Goal: Feedback & Contribution: Contribute content

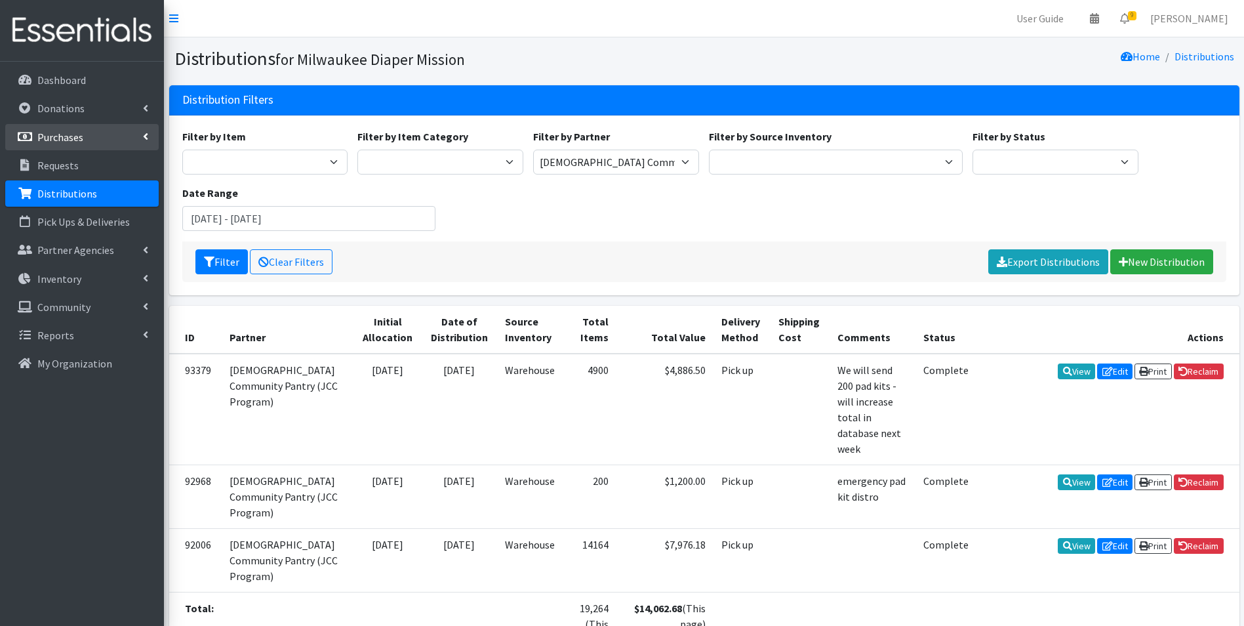
click at [58, 131] on p "Purchases" at bounding box center [60, 136] width 46 height 13
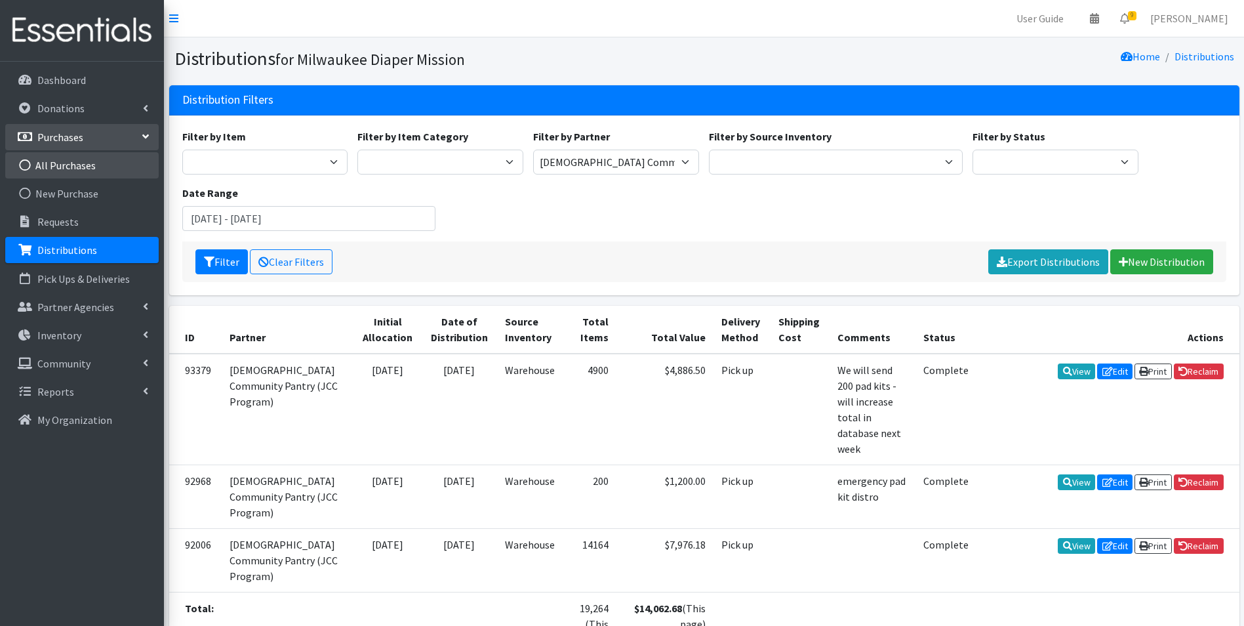
click at [56, 174] on link "All Purchases" at bounding box center [81, 165] width 153 height 26
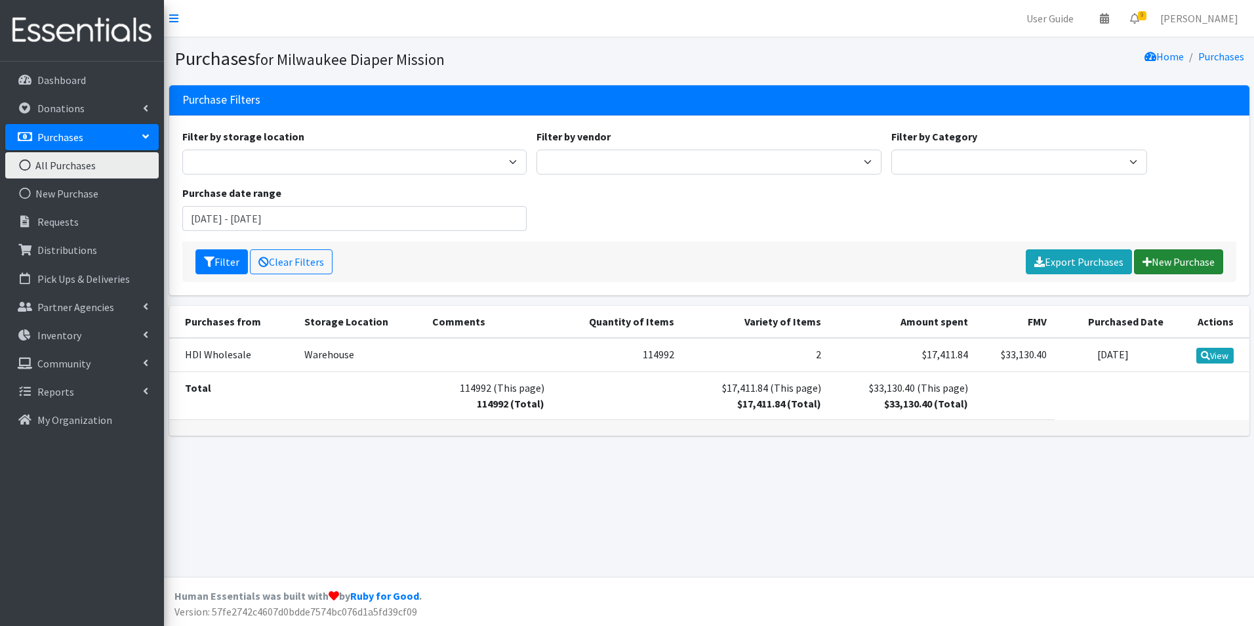
drag, startPoint x: 1164, startPoint y: 265, endPoint x: 1155, endPoint y: 266, distance: 8.5
click at [1163, 264] on link "New Purchase" at bounding box center [1178, 261] width 89 height 25
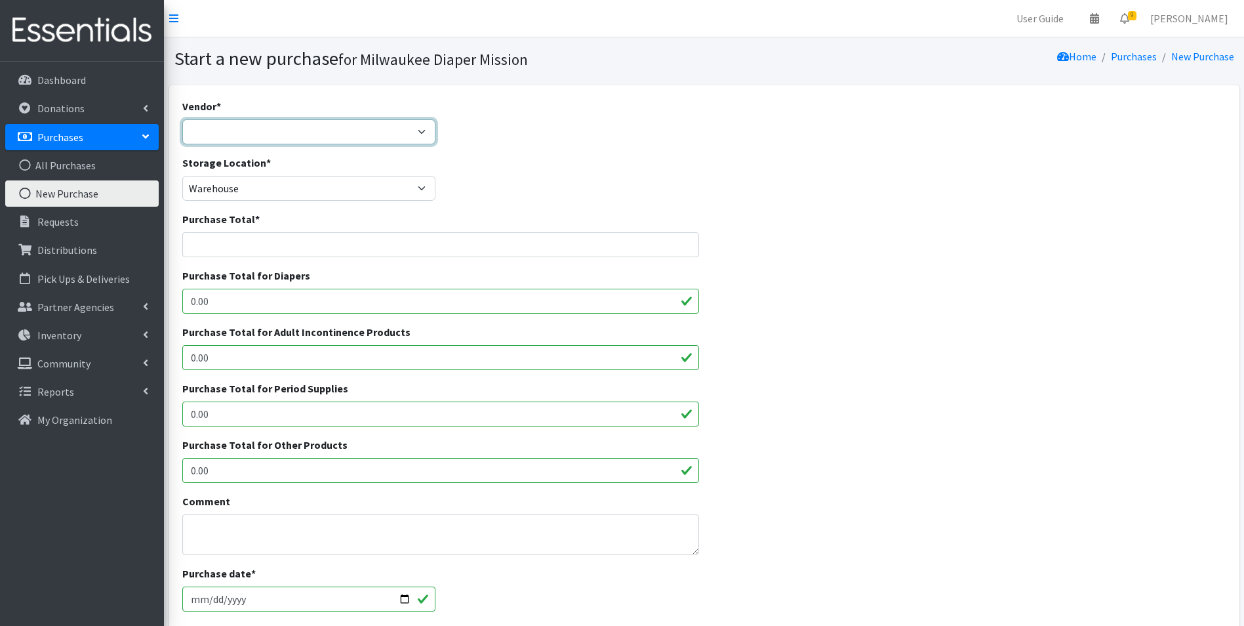
click at [247, 126] on select "Amazon DYPER HDI Wholesale Honest Company Jake's JSL Medline National Diaper Ba…" at bounding box center [309, 131] width 254 height 25
select select "531"
click at [182, 119] on select "Amazon DYPER HDI Wholesale Honest Company Jake's JSL Medline National Diaper Ba…" at bounding box center [309, 131] width 254 height 25
click at [211, 246] on input "Purchase Total *" at bounding box center [440, 244] width 517 height 25
drag, startPoint x: 224, startPoint y: 472, endPoint x: 96, endPoint y: 465, distance: 128.7
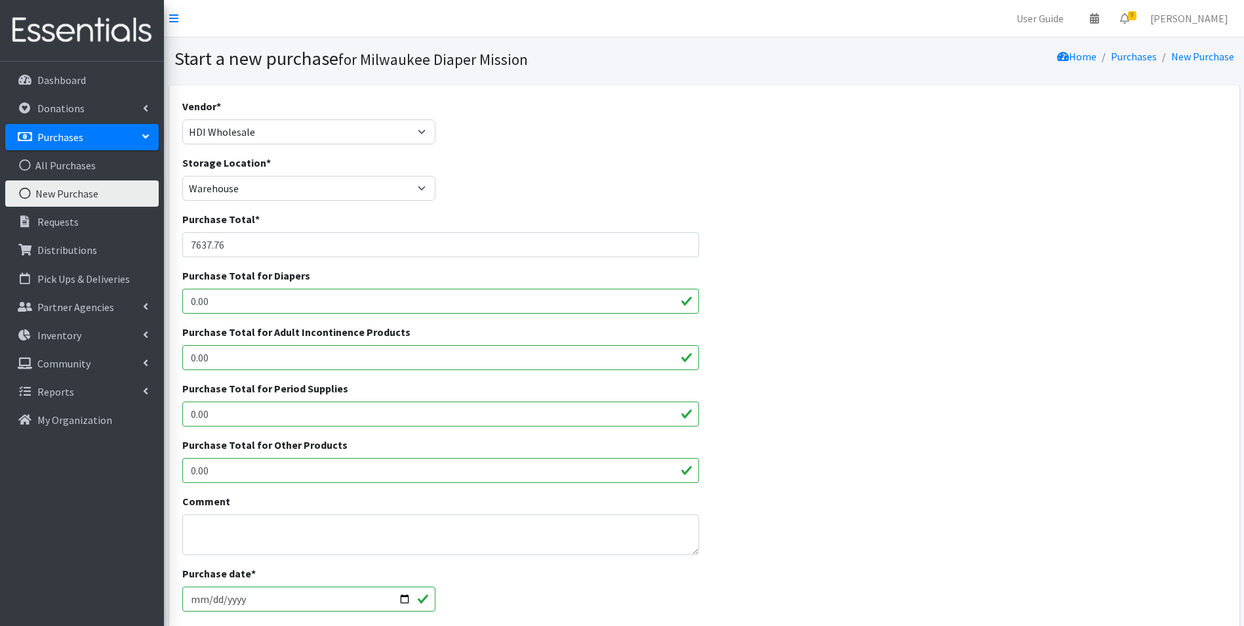
click at [96, 465] on div "User Guide 0 Pick-ups remaining this week View Calendar 9 9 Requests 0 Partner …" at bounding box center [622, 470] width 1244 height 941
drag, startPoint x: 235, startPoint y: 249, endPoint x: 125, endPoint y: 255, distance: 109.7
click at [125, 255] on div "User Guide 0 Pick-ups remaining this week View Calendar 9 9 Requests 0 Partner …" at bounding box center [622, 470] width 1244 height 941
type input "7485"
drag, startPoint x: 221, startPoint y: 473, endPoint x: 28, endPoint y: 467, distance: 192.9
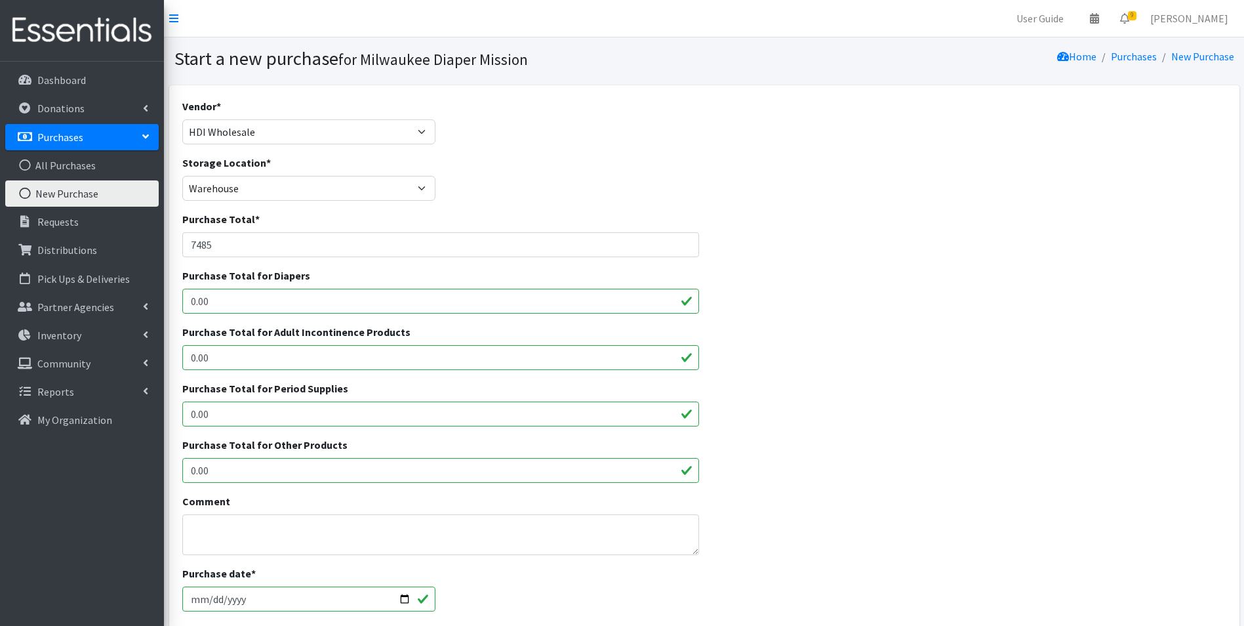
click at [28, 467] on div "User Guide 0 Pick-ups remaining this week View Calendar 9 9 Requests 0 Partner …" at bounding box center [622, 470] width 1244 height 941
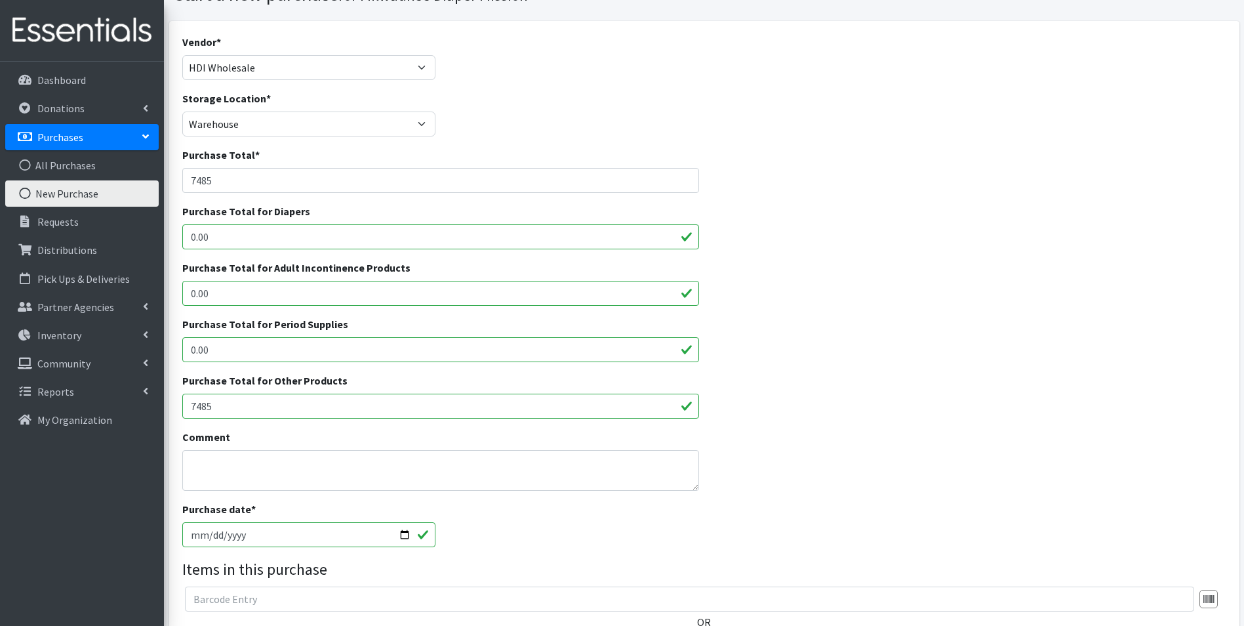
scroll to position [197, 0]
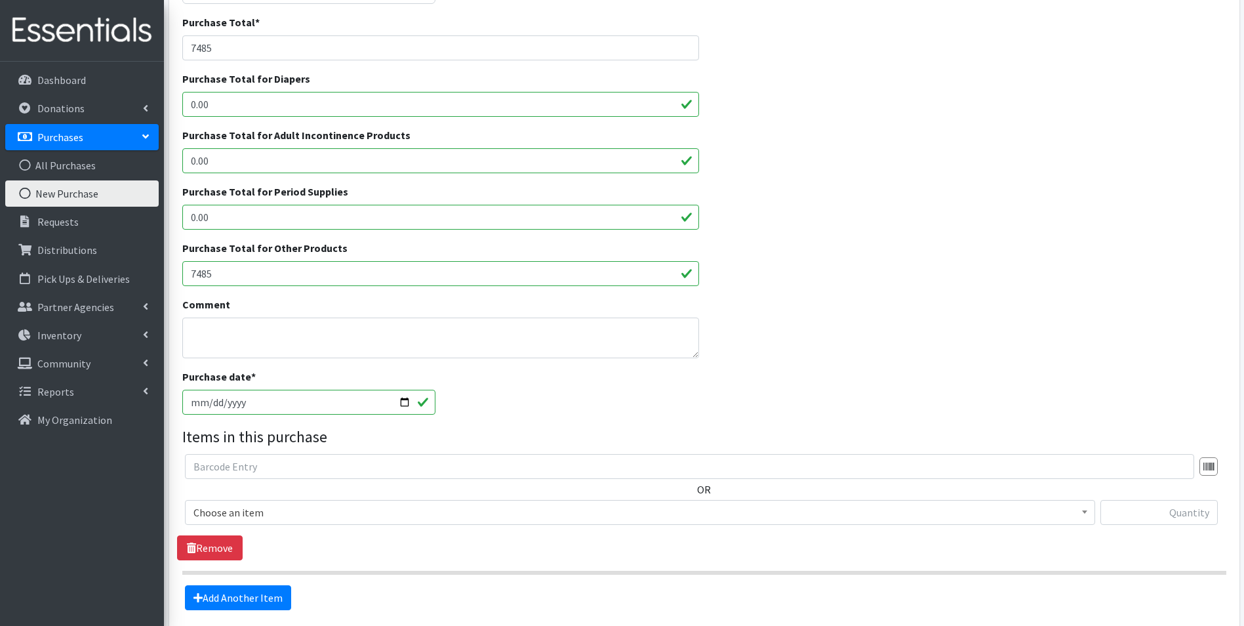
type input "7485"
click at [210, 401] on input "[DATE]" at bounding box center [309, 401] width 254 height 25
type input "2025-08-14"
click at [306, 509] on span "Choose an item" at bounding box center [639, 512] width 893 height 18
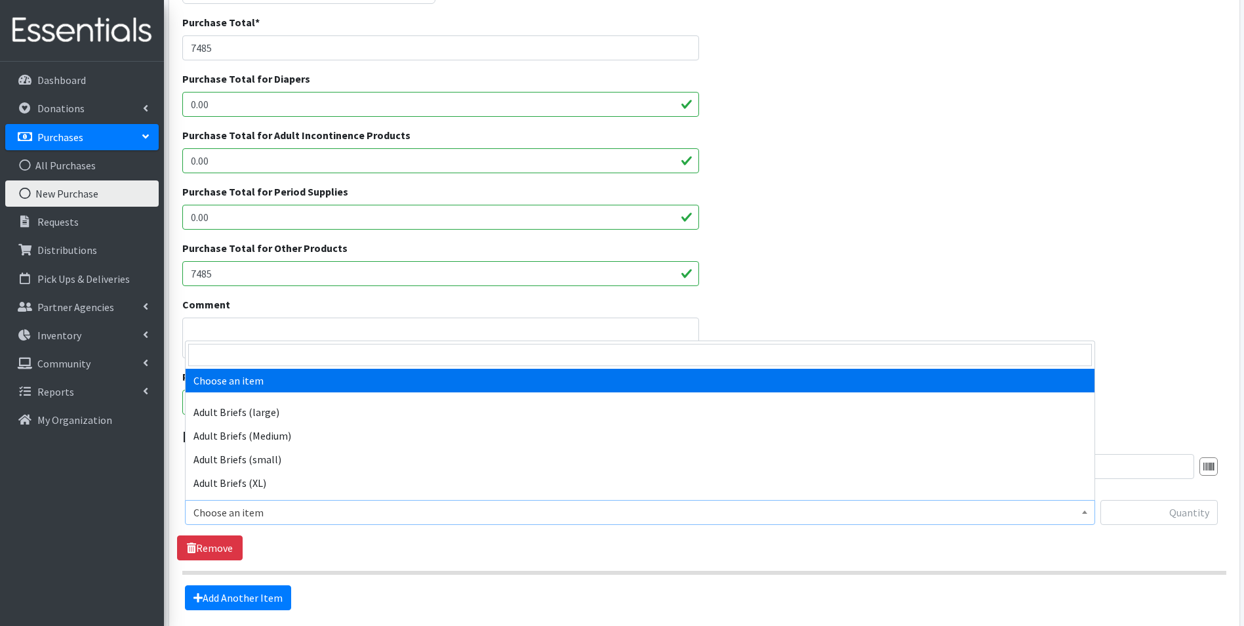
click at [314, 514] on span "Choose an item" at bounding box center [639, 512] width 893 height 18
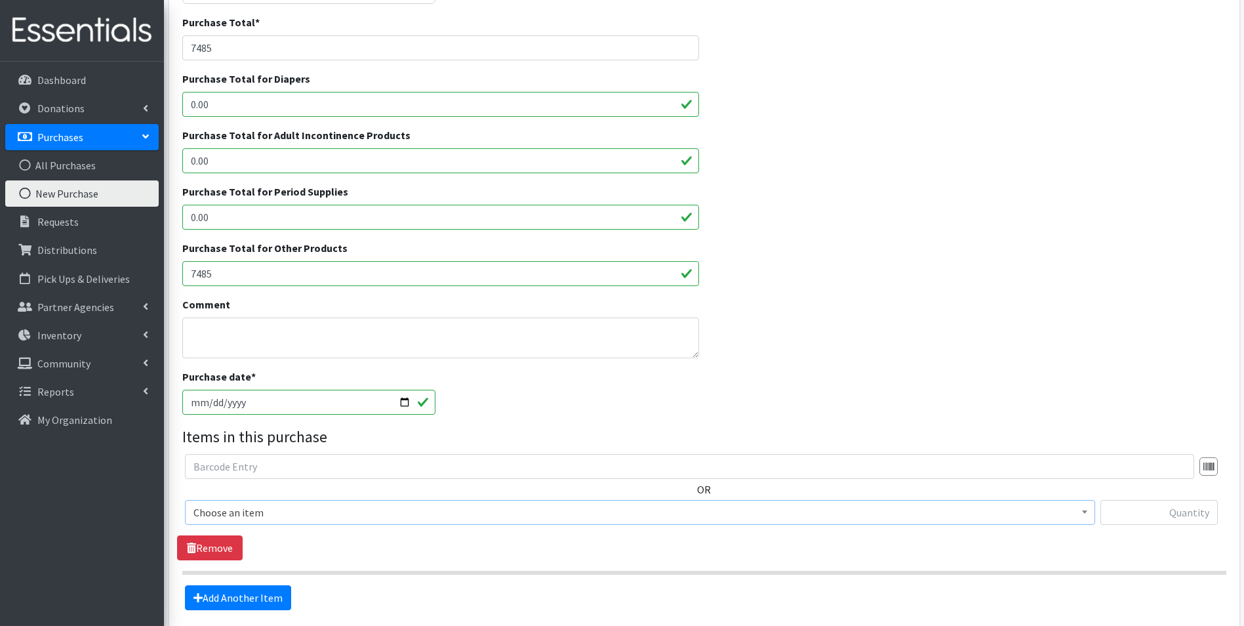
drag, startPoint x: 314, startPoint y: 514, endPoint x: 312, endPoint y: 503, distance: 11.3
click at [314, 513] on span "Choose an item" at bounding box center [639, 512] width 893 height 18
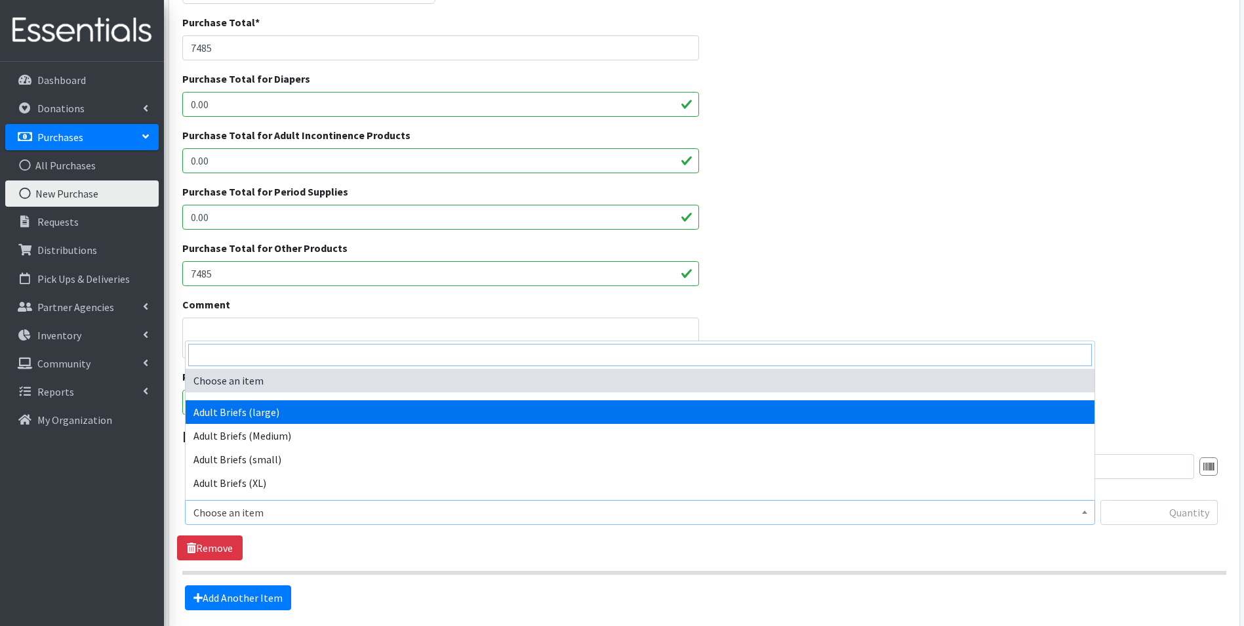
click at [313, 350] on input "search" at bounding box center [640, 355] width 904 height 22
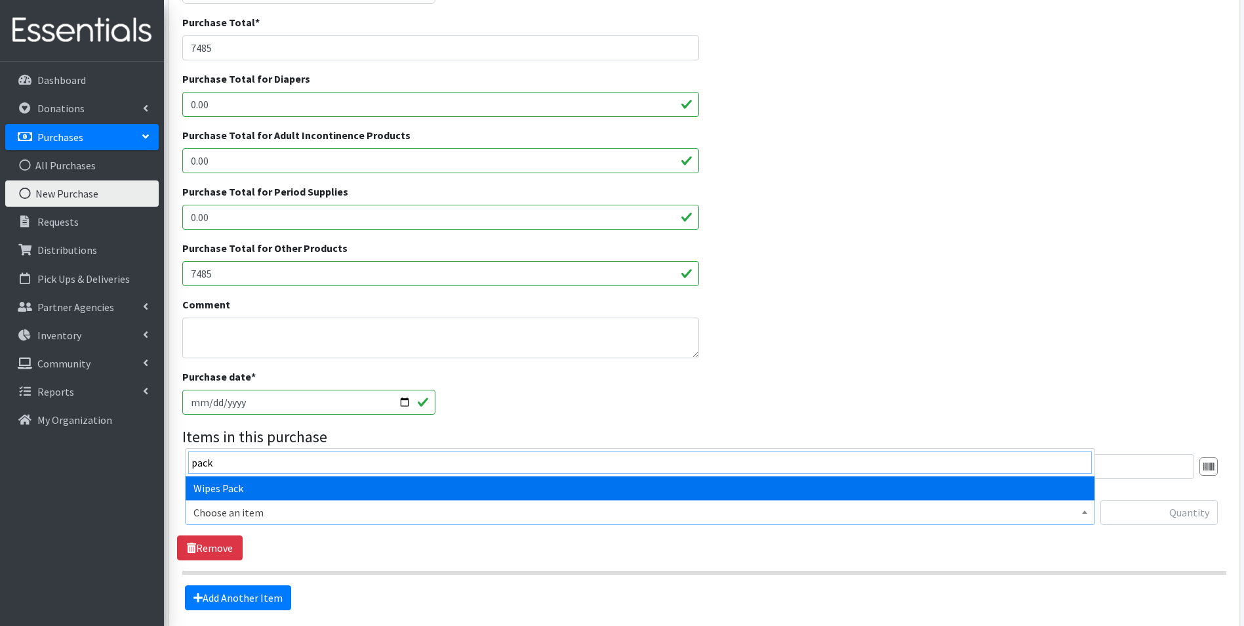
type input "pack"
select select "4665"
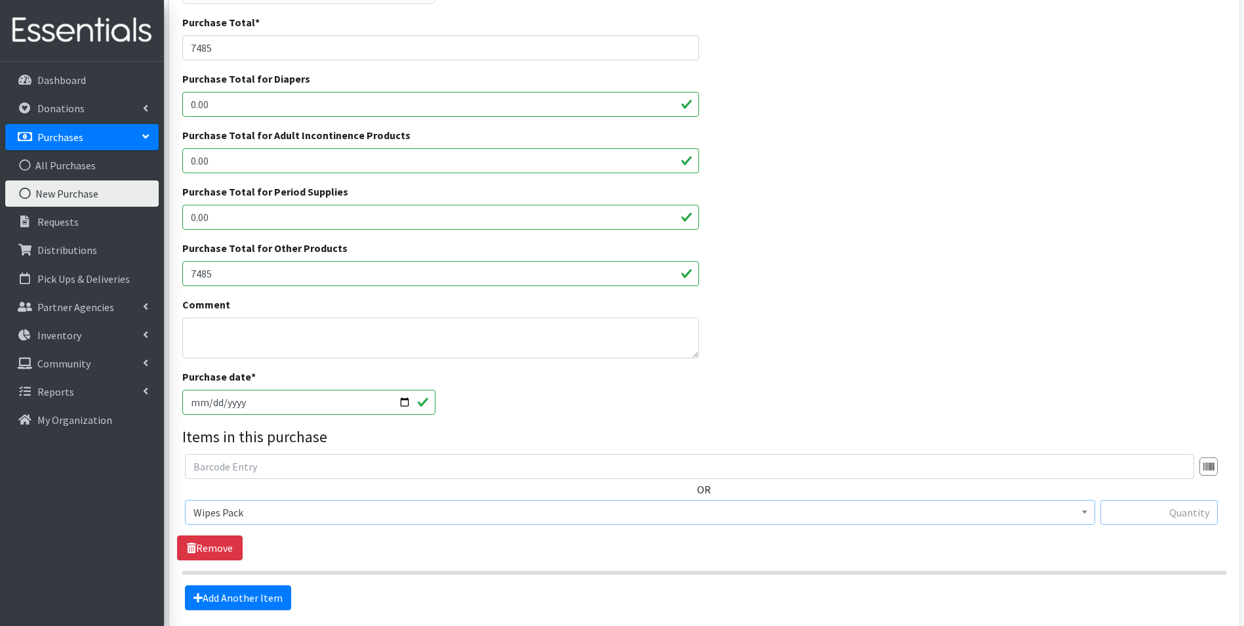
click at [1172, 517] on input "text" at bounding box center [1158, 512] width 117 height 25
type input "7488"
click at [257, 595] on link "Add Another Item" at bounding box center [238, 597] width 106 height 25
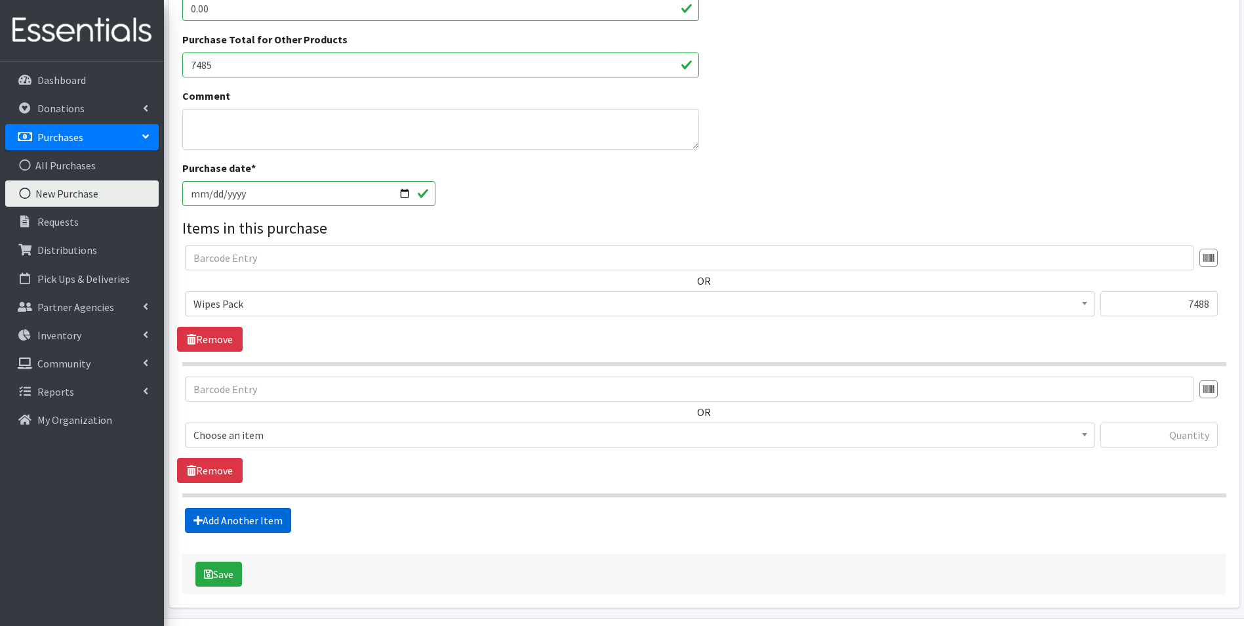
scroll to position [447, 0]
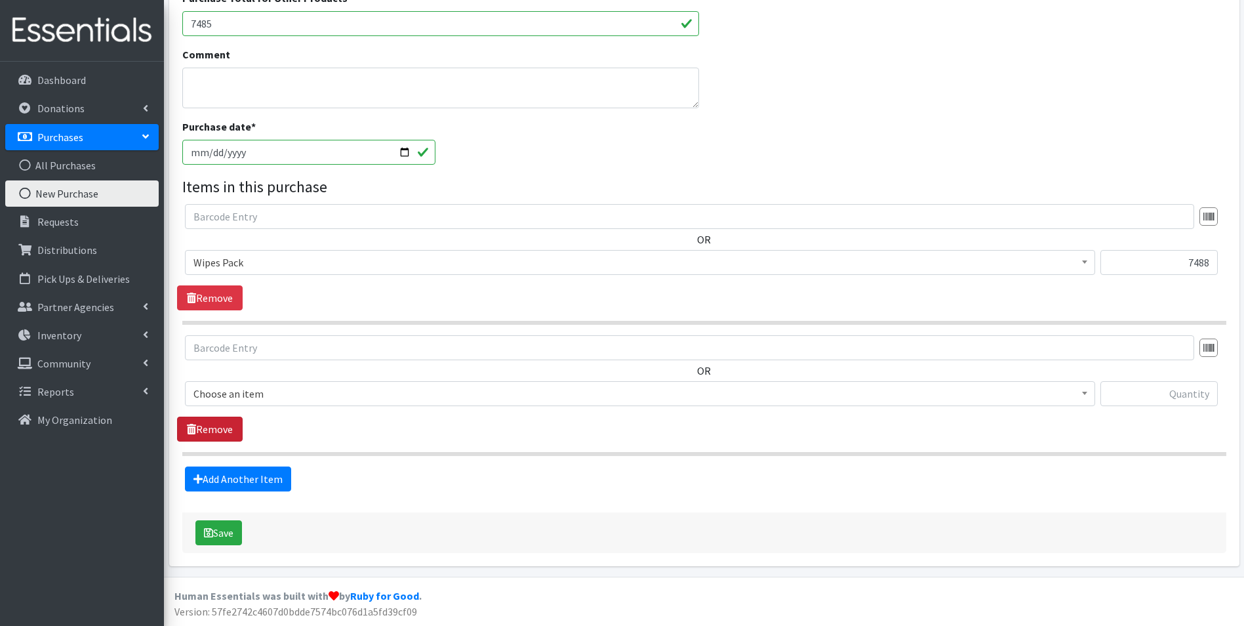
click at [210, 428] on link "Remove" at bounding box center [210, 428] width 66 height 25
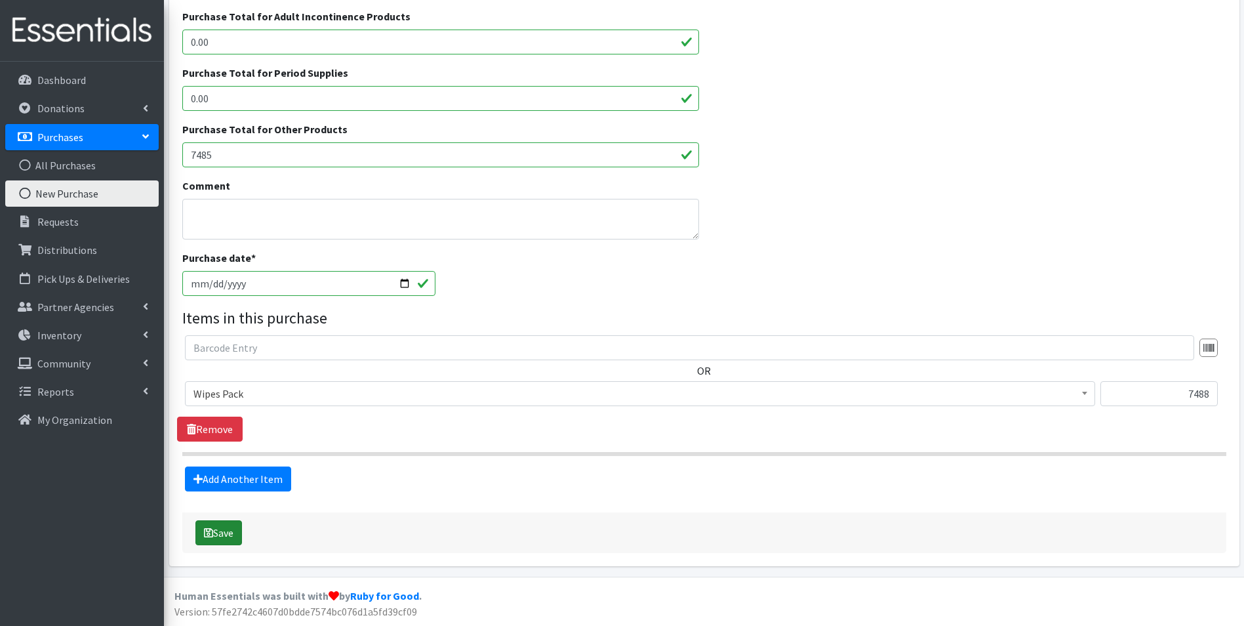
click at [226, 535] on button "Save" at bounding box center [218, 532] width 47 height 25
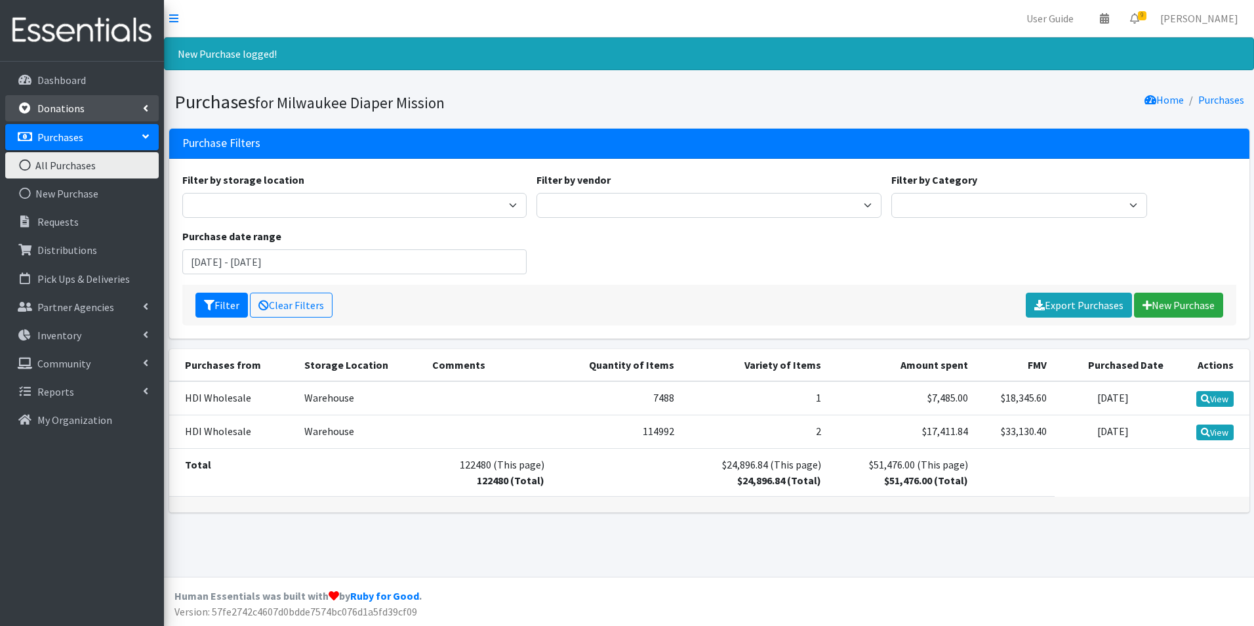
click at [50, 108] on p "Donations" at bounding box center [60, 108] width 47 height 13
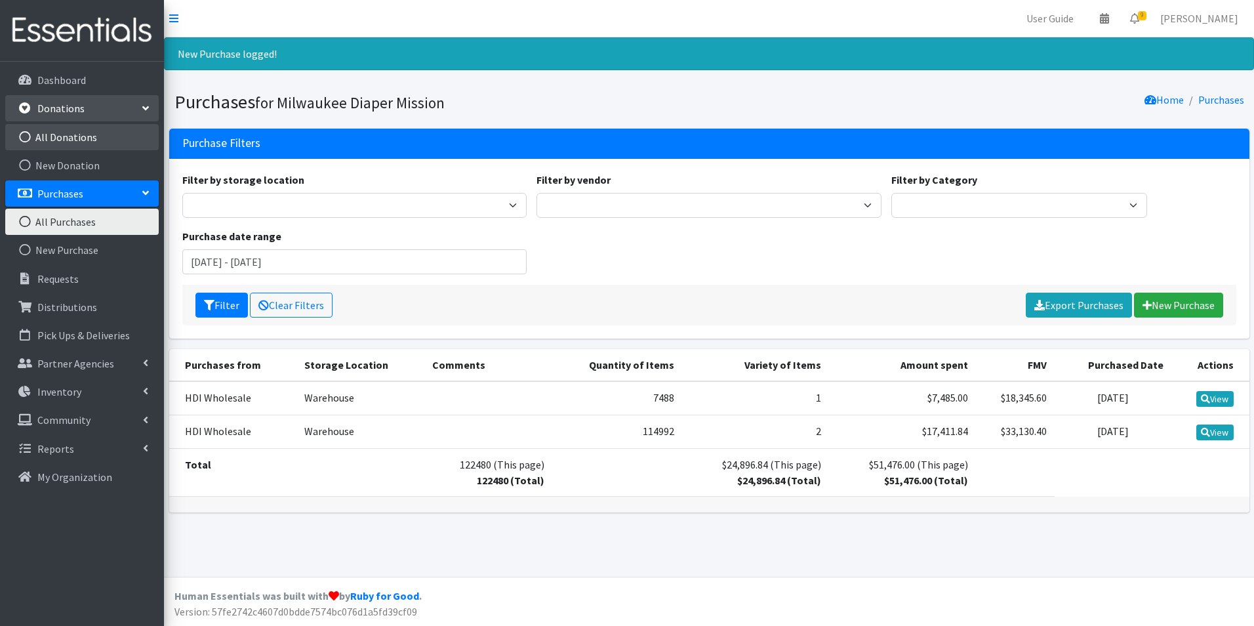
click at [42, 140] on link "All Donations" at bounding box center [81, 137] width 153 height 26
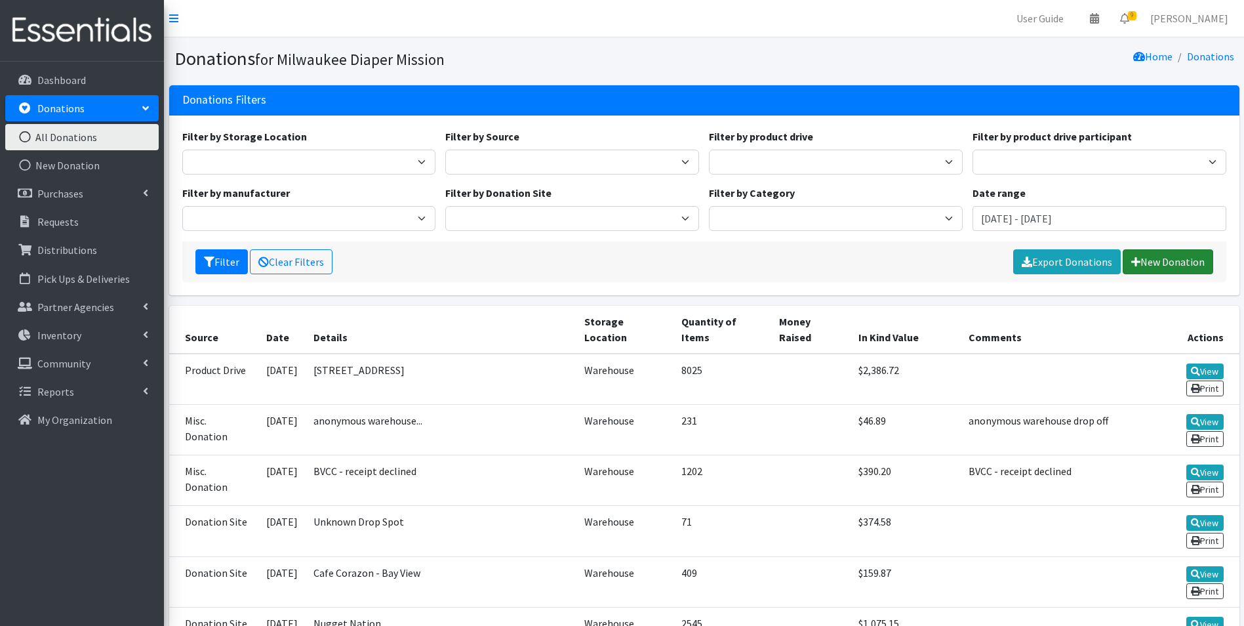
click at [1151, 264] on link "New Donation" at bounding box center [1168, 261] width 90 height 25
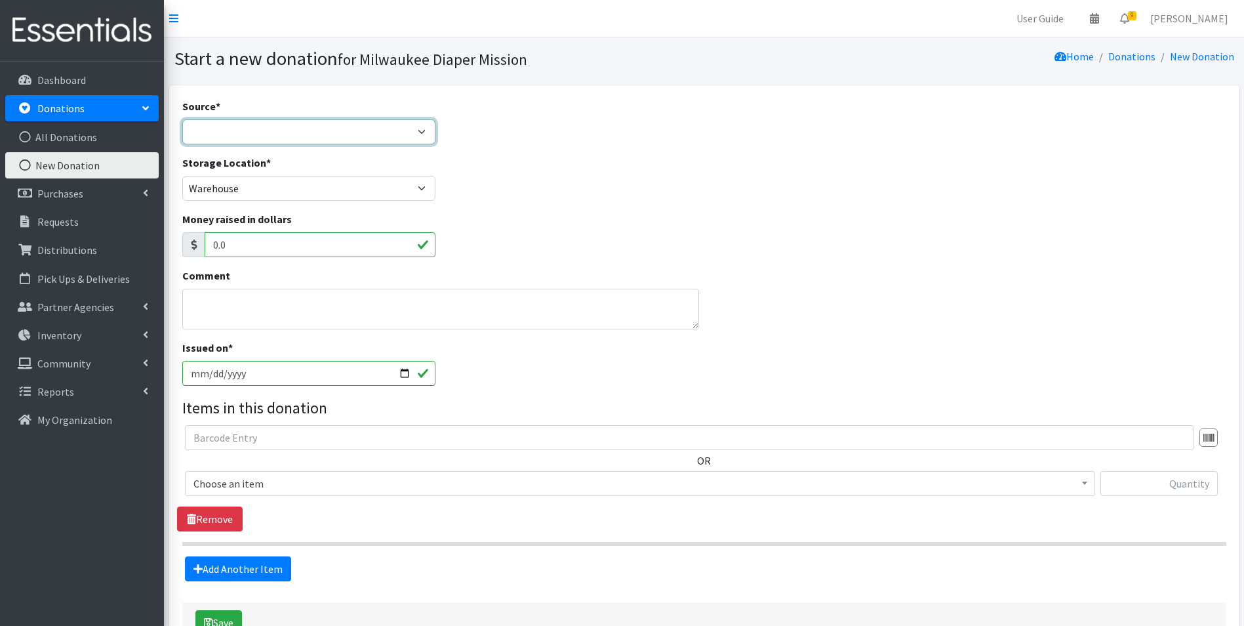
click at [201, 127] on select "Product Drive Manufacturer Donation Site Misc. Donation" at bounding box center [309, 131] width 254 height 25
select select "Product Drive"
click at [182, 119] on select "Product Drive Manufacturer Donation Site Misc. Donation" at bounding box center [309, 131] width 254 height 25
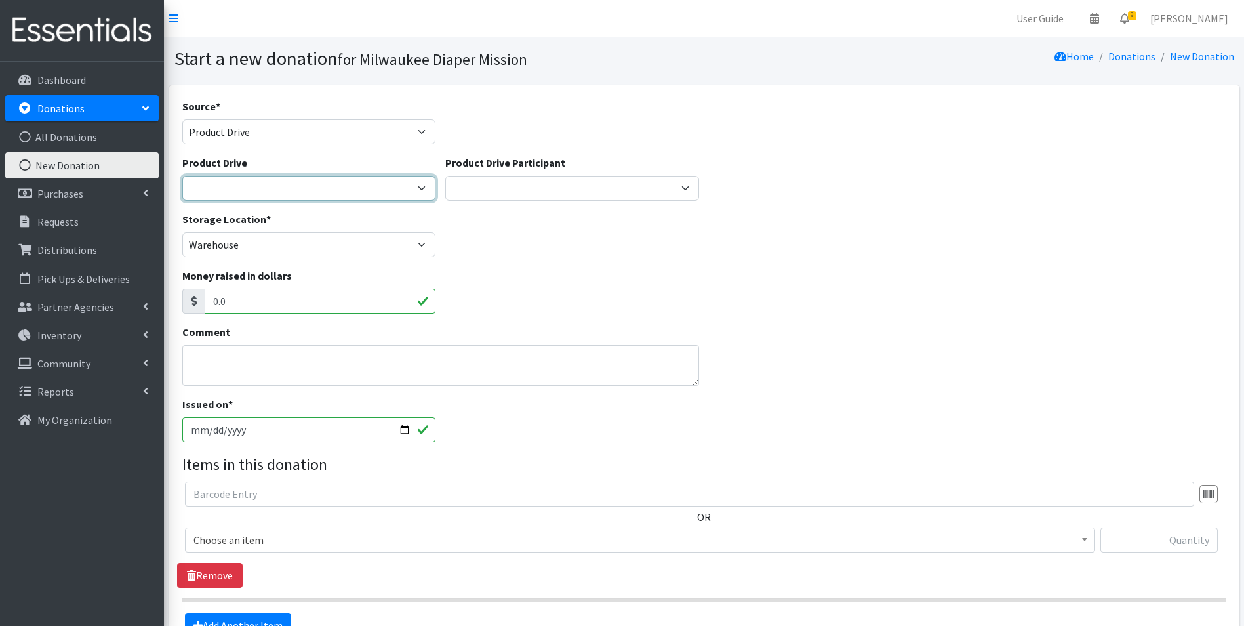
click at [219, 193] on select "2023 Period Party Happy Hour 2024 Aemelian Drive 2024 Allspring Drive 2024 Alph…" at bounding box center [309, 188] width 254 height 25
select select "1158"
click at [182, 176] on select "2023 Period Party Happy Hour 2024 Aemelian Drive 2024 Allspring Drive 2024 Alph…" at bounding box center [309, 188] width 254 height 25
click at [530, 174] on div "Product Drive Participant Aemilian Daycare GE Healthcare Cedar Grove Elementary…" at bounding box center [572, 178] width 254 height 46
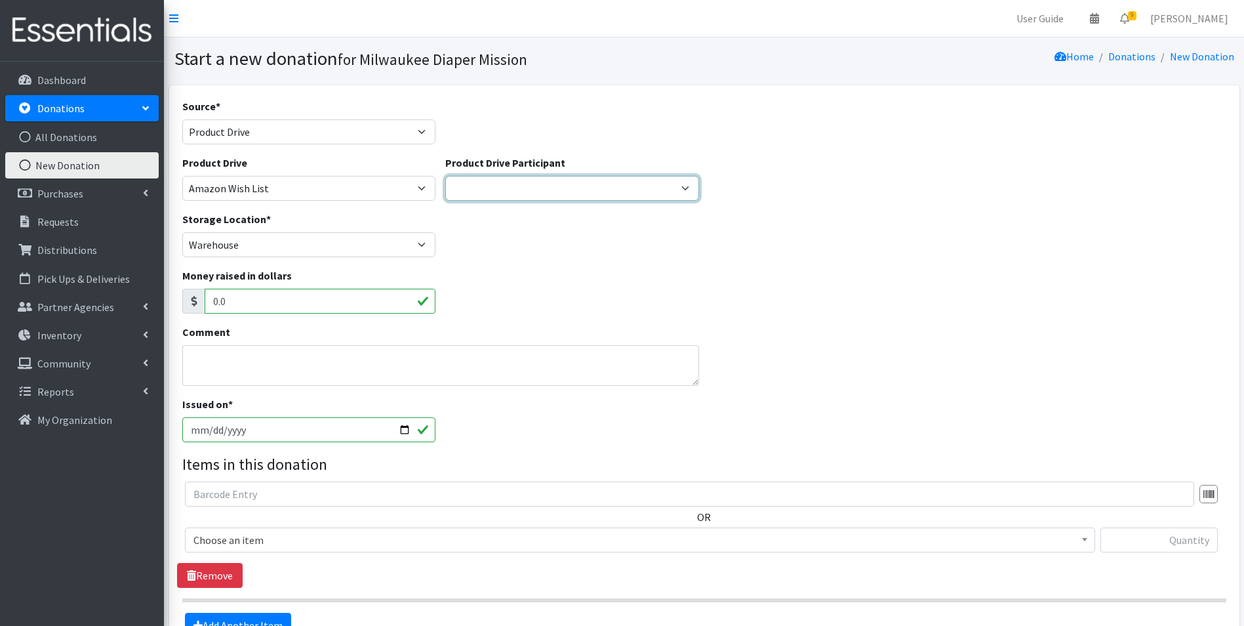
click at [526, 183] on select "Aemilian Daycare GE Healthcare Cedar Grove Elementary Team Rubicon JCC American…" at bounding box center [572, 188] width 254 height 25
select select "794"
click at [445, 176] on select "Aemilian Daycare GE Healthcare Cedar Grove Elementary Team Rubicon JCC American…" at bounding box center [572, 188] width 254 height 25
click at [209, 431] on input "[DATE]" at bounding box center [309, 429] width 254 height 25
type input "2025-08-05"
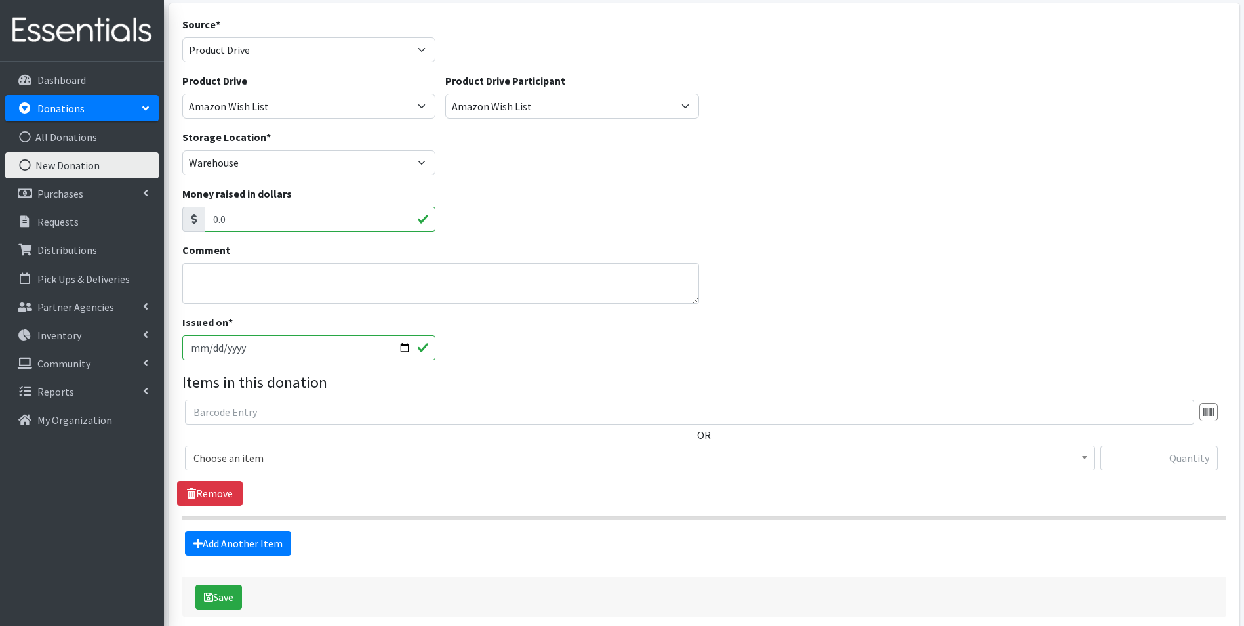
scroll to position [146, 0]
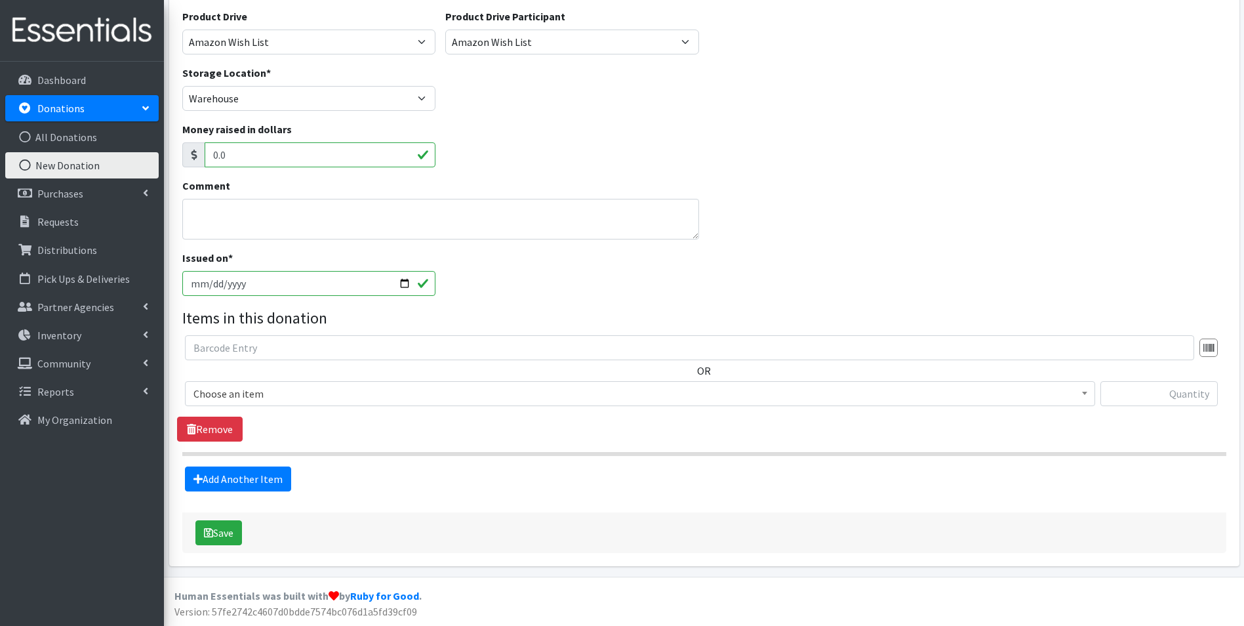
click at [379, 403] on span "Choose an item" at bounding box center [639, 393] width 893 height 18
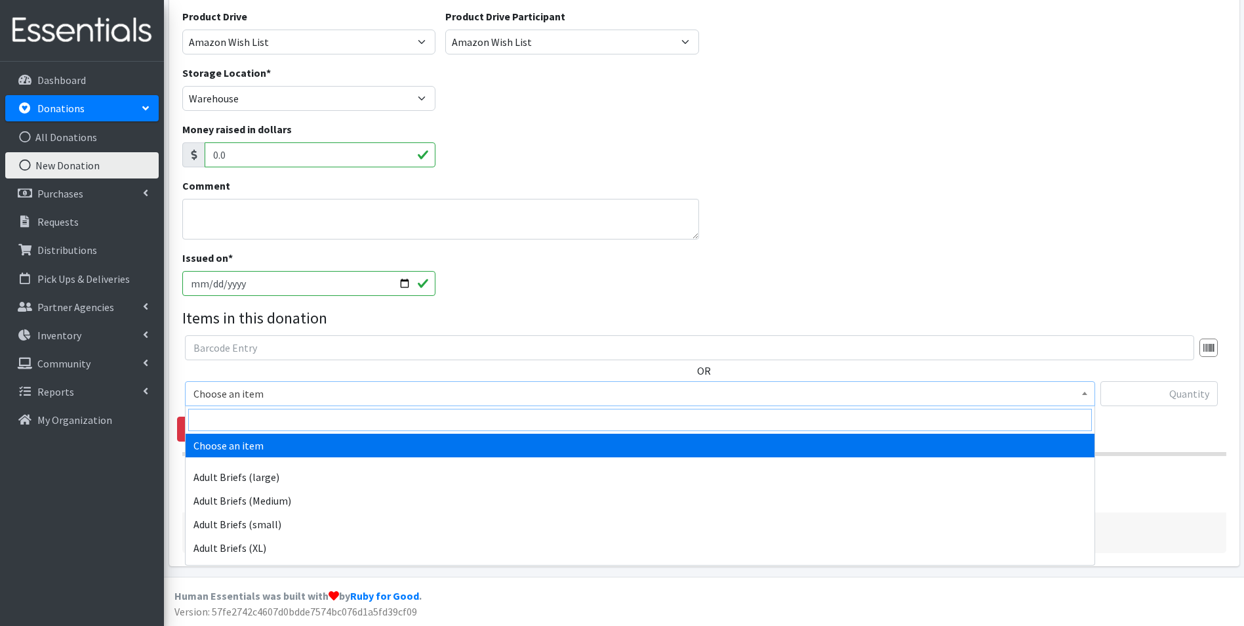
click at [378, 413] on input "search" at bounding box center [640, 419] width 904 height 22
type input "pack"
drag, startPoint x: 409, startPoint y: 444, endPoint x: 942, endPoint y: 437, distance: 532.5
select select "4665"
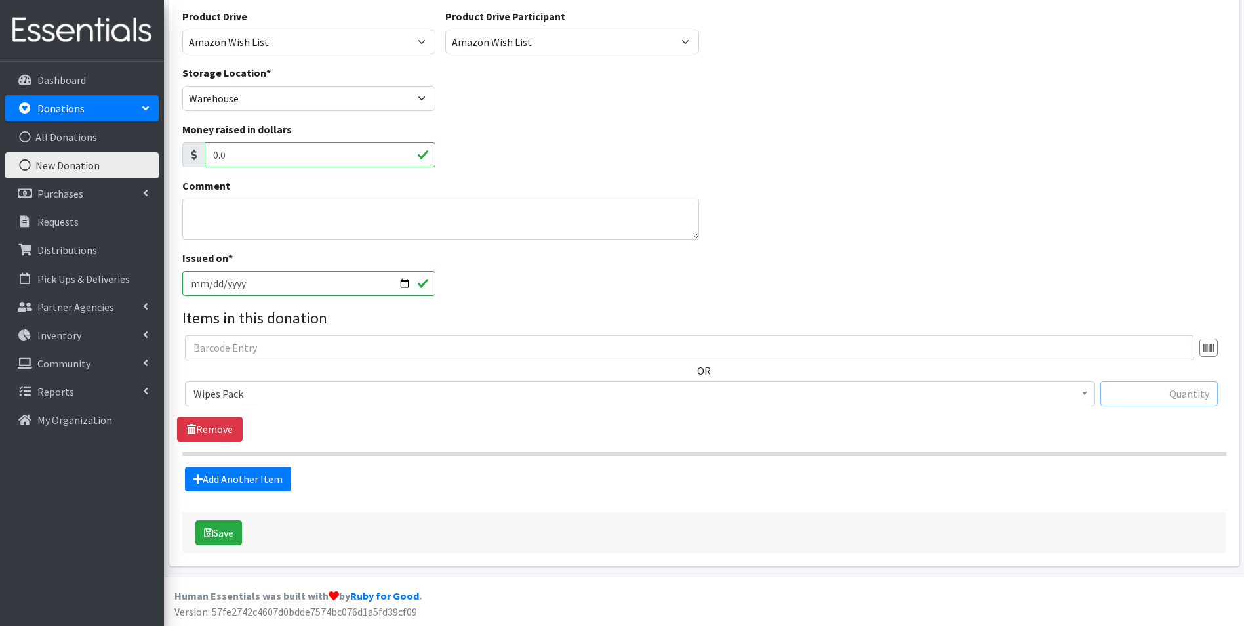
click at [1164, 402] on input "text" at bounding box center [1158, 393] width 117 height 25
type input "9"
click at [269, 481] on link "Add Another Item" at bounding box center [238, 478] width 106 height 25
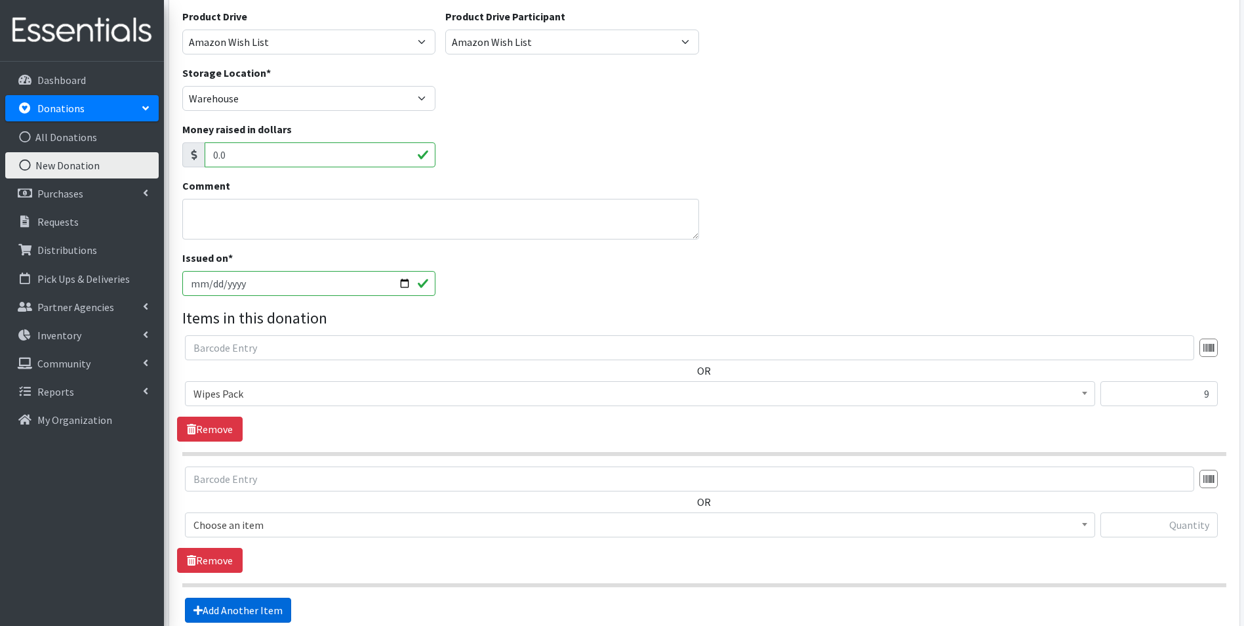
scroll to position [277, 0]
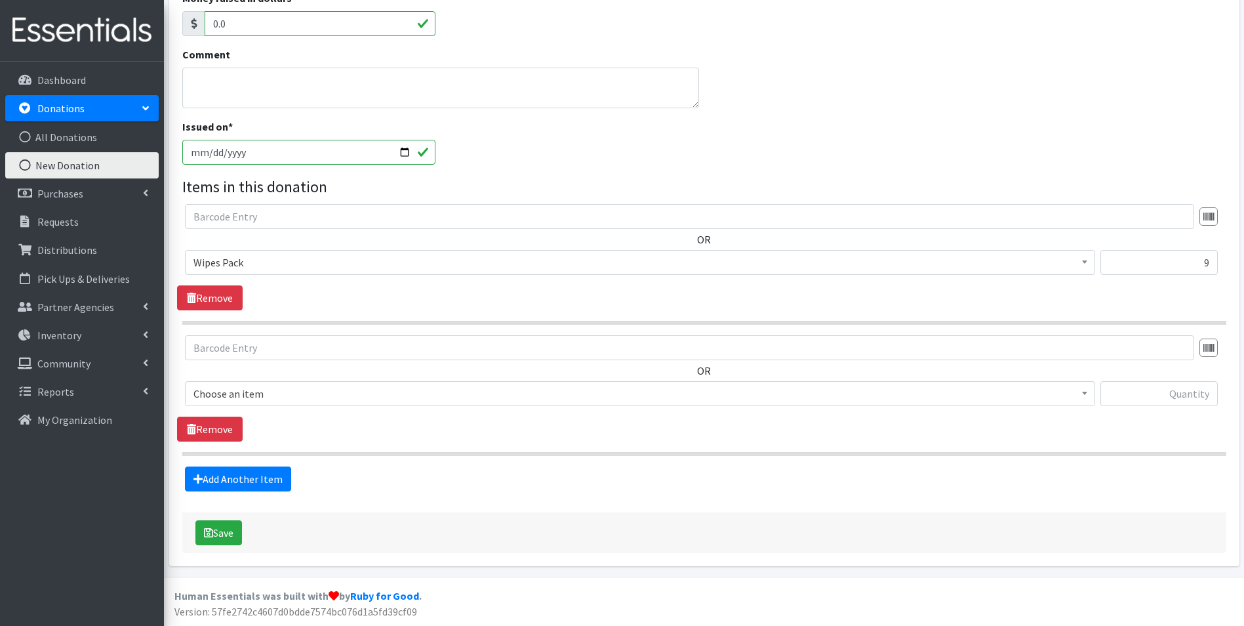
click at [283, 403] on span "Choose an item" at bounding box center [640, 393] width 910 height 25
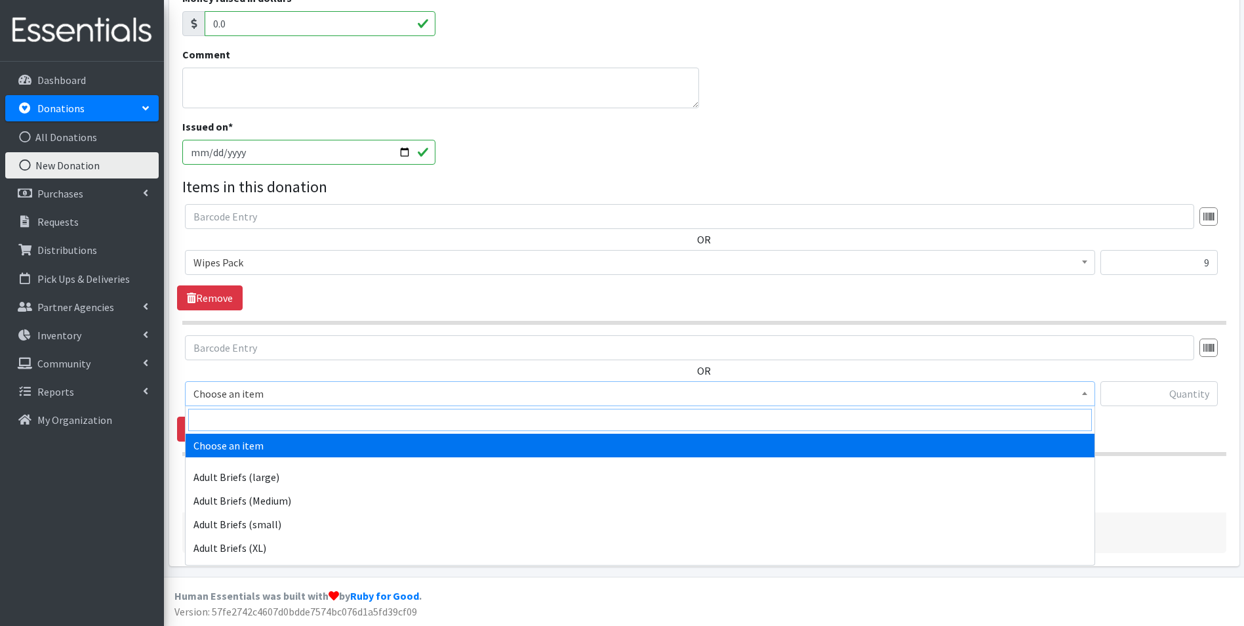
click at [279, 420] on input "search" at bounding box center [640, 419] width 904 height 22
type input "indi"
select select "11280"
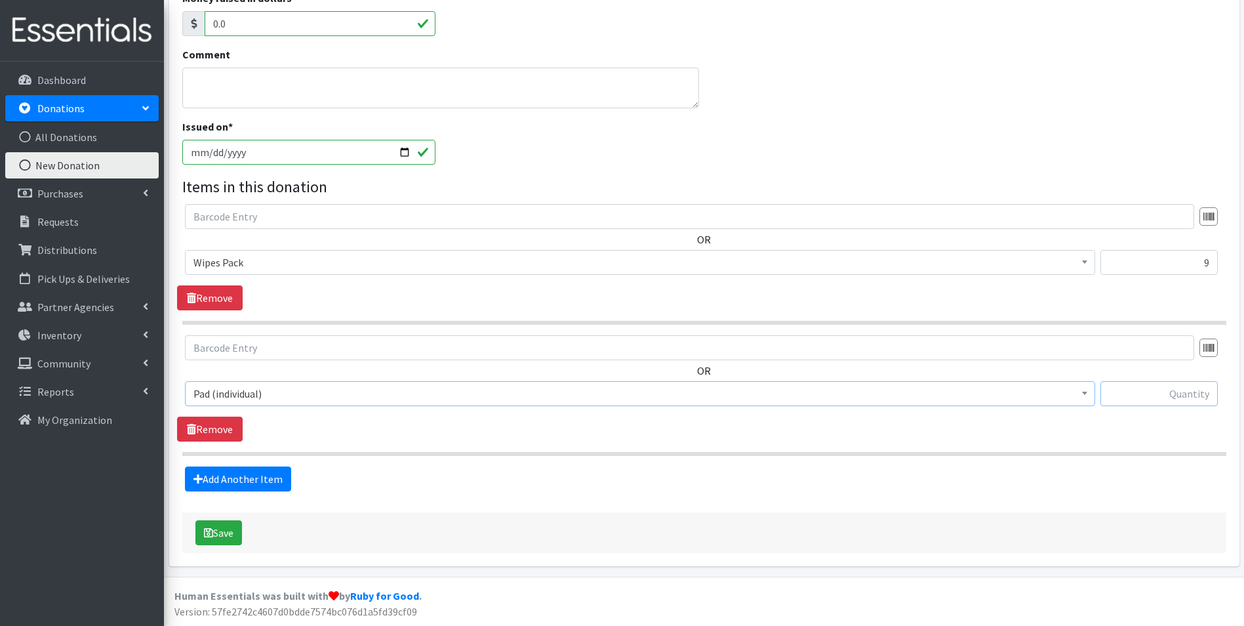
click at [1153, 390] on input "text" at bounding box center [1158, 393] width 117 height 25
click at [1170, 388] on input "text" at bounding box center [1158, 393] width 117 height 25
type input "192"
click at [223, 532] on button "Save" at bounding box center [218, 532] width 47 height 25
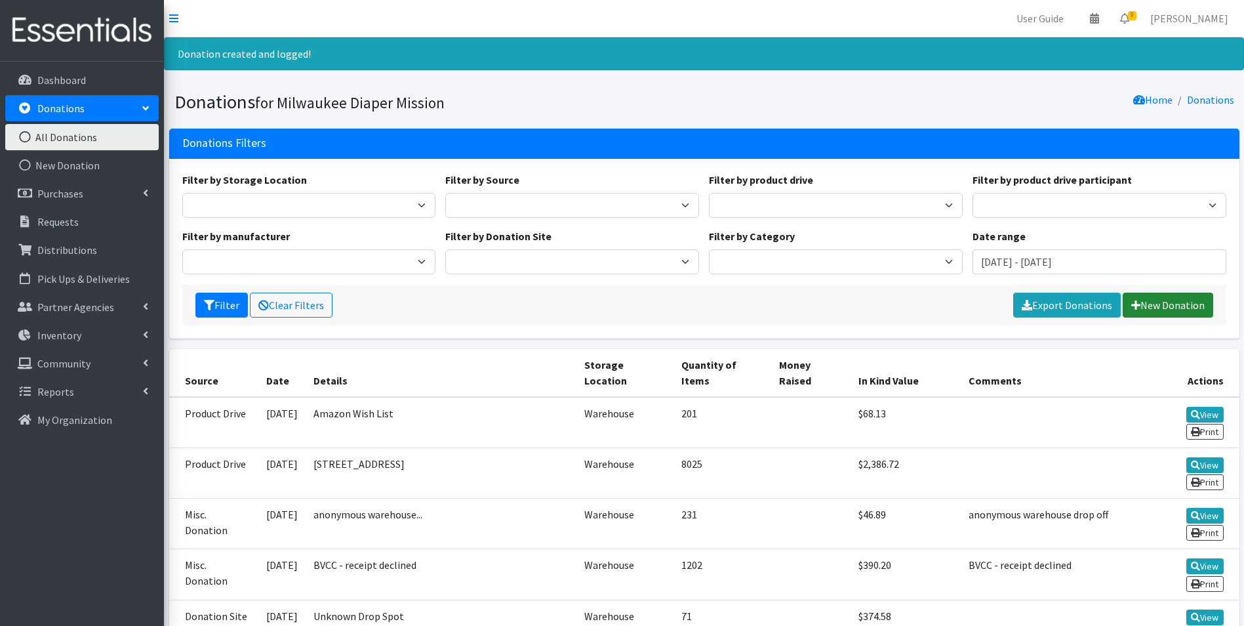
click at [1166, 311] on link "New Donation" at bounding box center [1168, 304] width 90 height 25
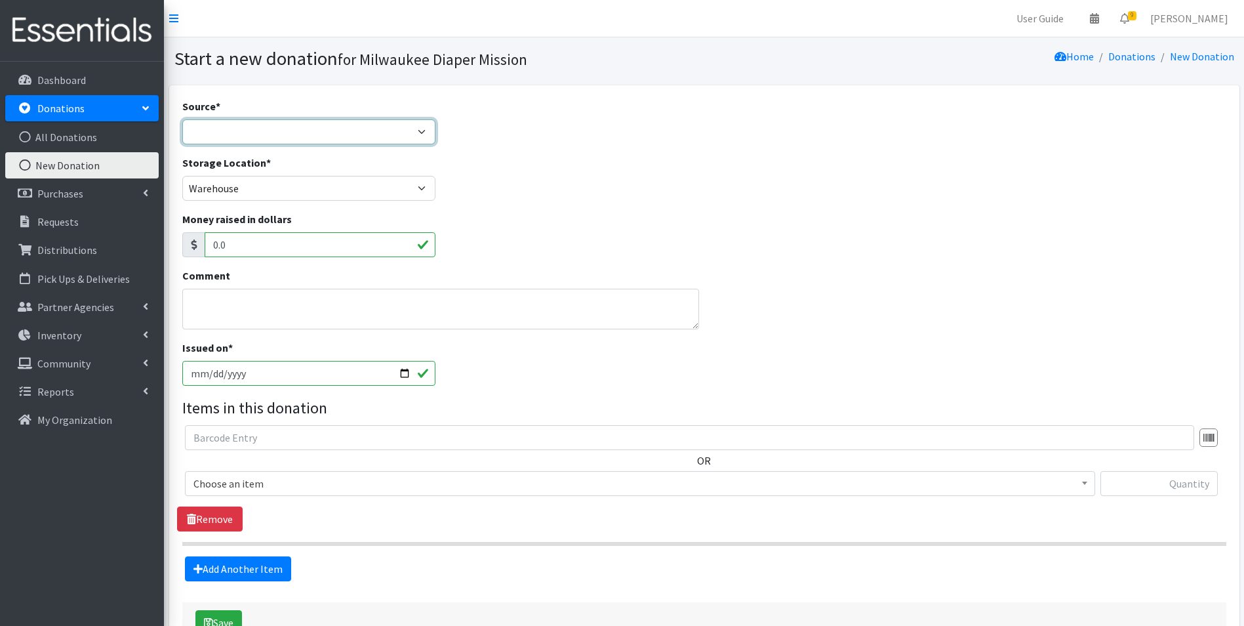
click at [315, 132] on select "Product Drive Manufacturer Donation Site Misc. Donation" at bounding box center [309, 131] width 254 height 25
select select "Misc. Donation"
click at [182, 119] on select "Product Drive Manufacturer Donation Site Misc. Donation" at bounding box center [309, 131] width 254 height 25
click at [243, 323] on textarea "Comment" at bounding box center [440, 309] width 517 height 41
type textarea "BVCC - receipt declined"
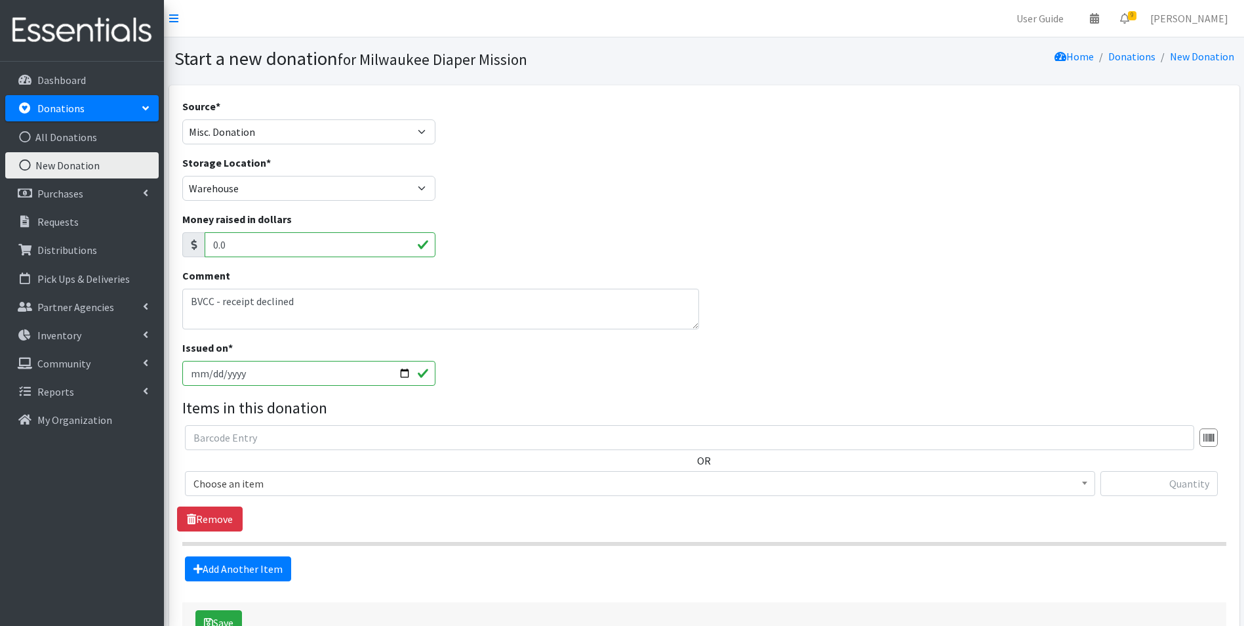
click at [215, 380] on input "[DATE]" at bounding box center [309, 373] width 254 height 25
click at [211, 376] on input "[DATE]" at bounding box center [309, 373] width 254 height 25
type input "[DATE]"
drag, startPoint x: 307, startPoint y: 475, endPoint x: 311, endPoint y: 485, distance: 10.3
click at [308, 481] on span "Choose an item" at bounding box center [639, 483] width 893 height 18
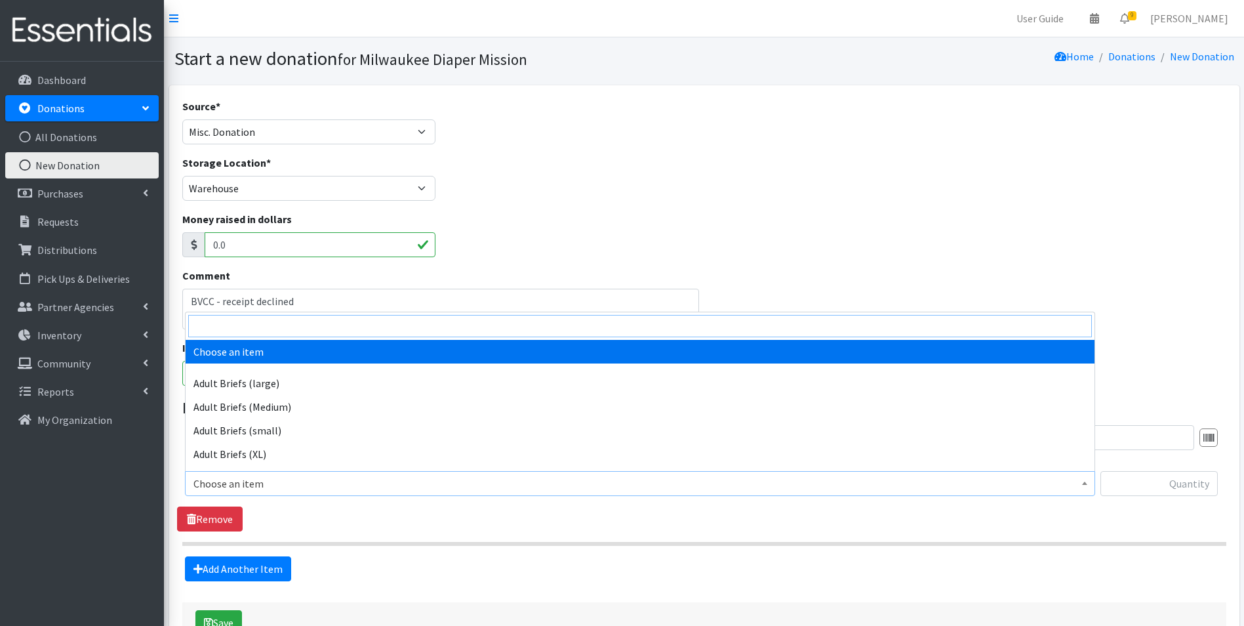
click at [294, 329] on input "search" at bounding box center [640, 326] width 904 height 22
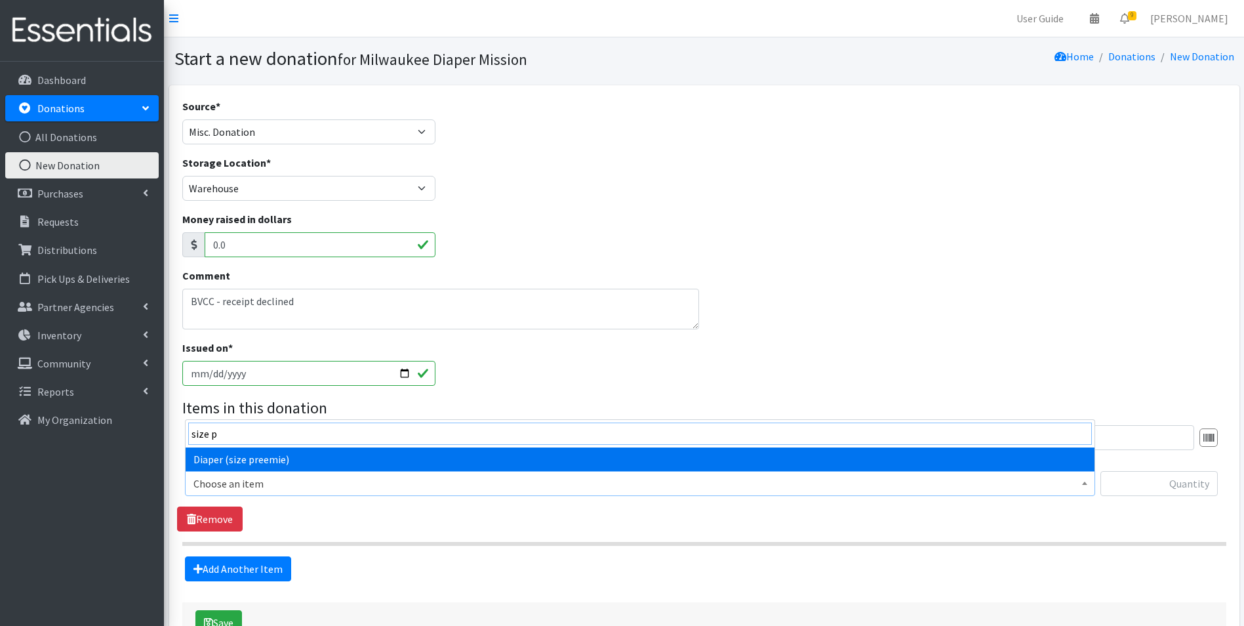
type input "size p"
select select "4643"
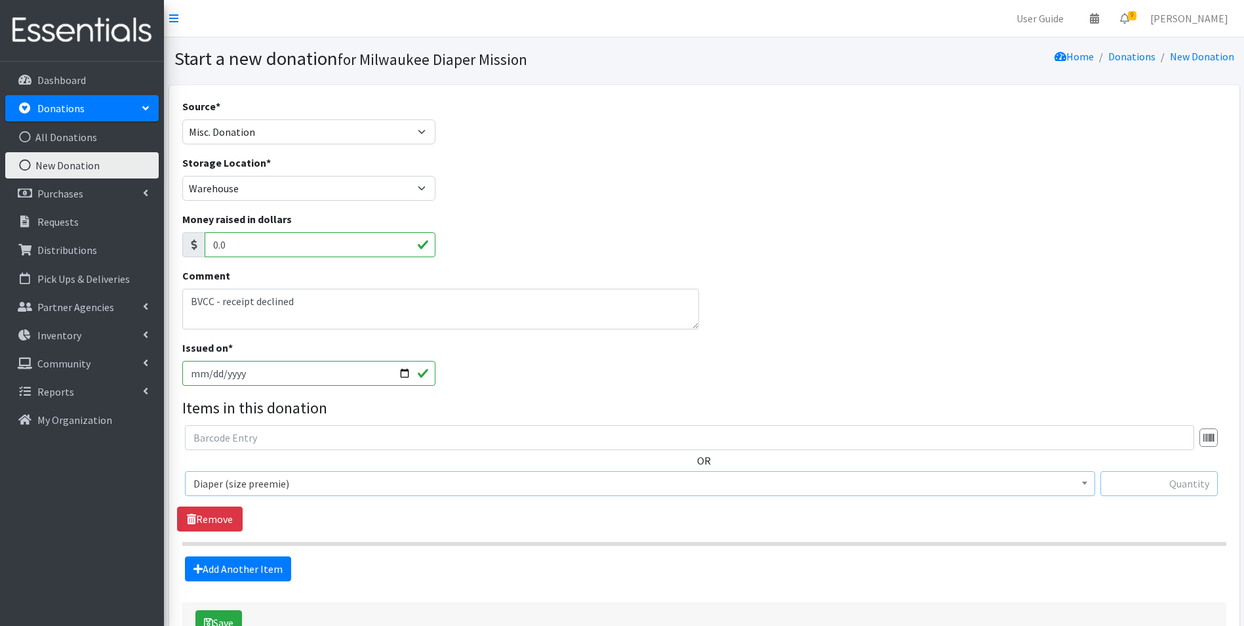
click at [1200, 481] on input "text" at bounding box center [1158, 483] width 117 height 25
type input "30"
click at [260, 568] on link "Add Another Item" at bounding box center [238, 568] width 106 height 25
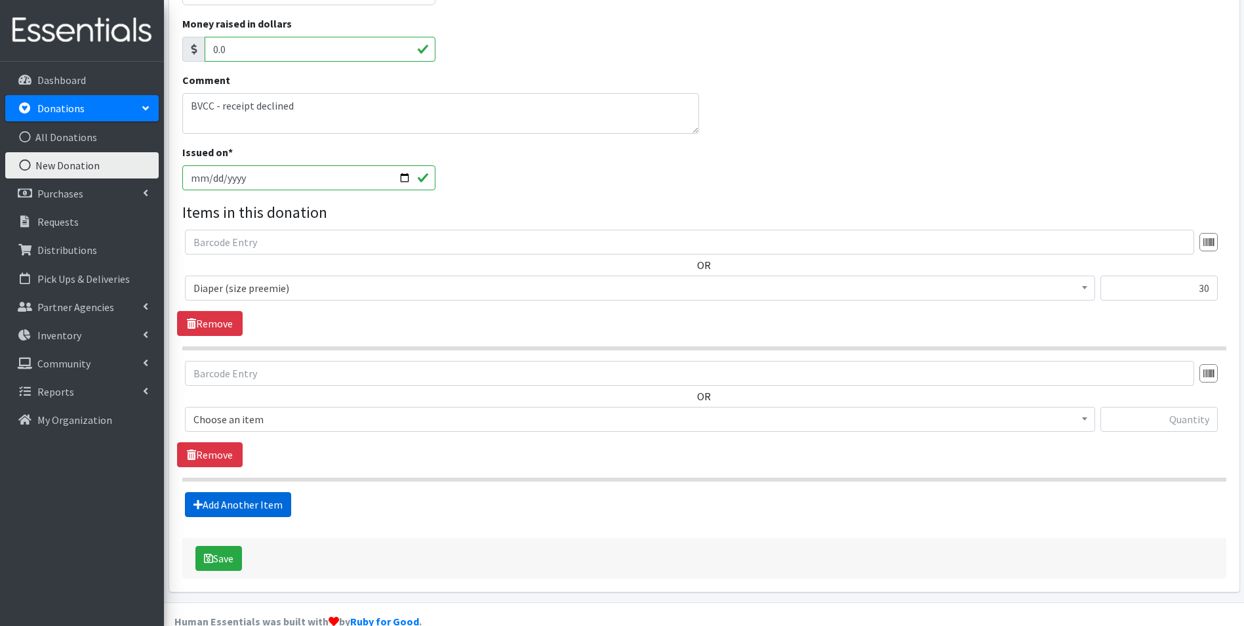
scroll to position [221, 0]
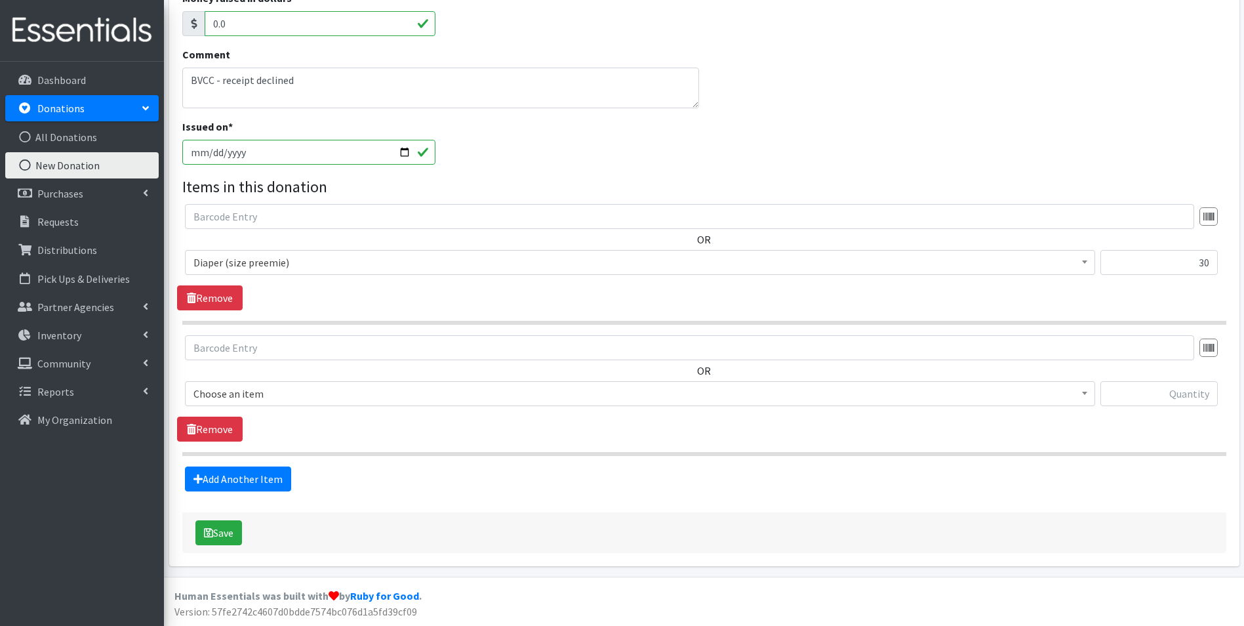
click at [279, 395] on span "Choose an item" at bounding box center [639, 393] width 893 height 18
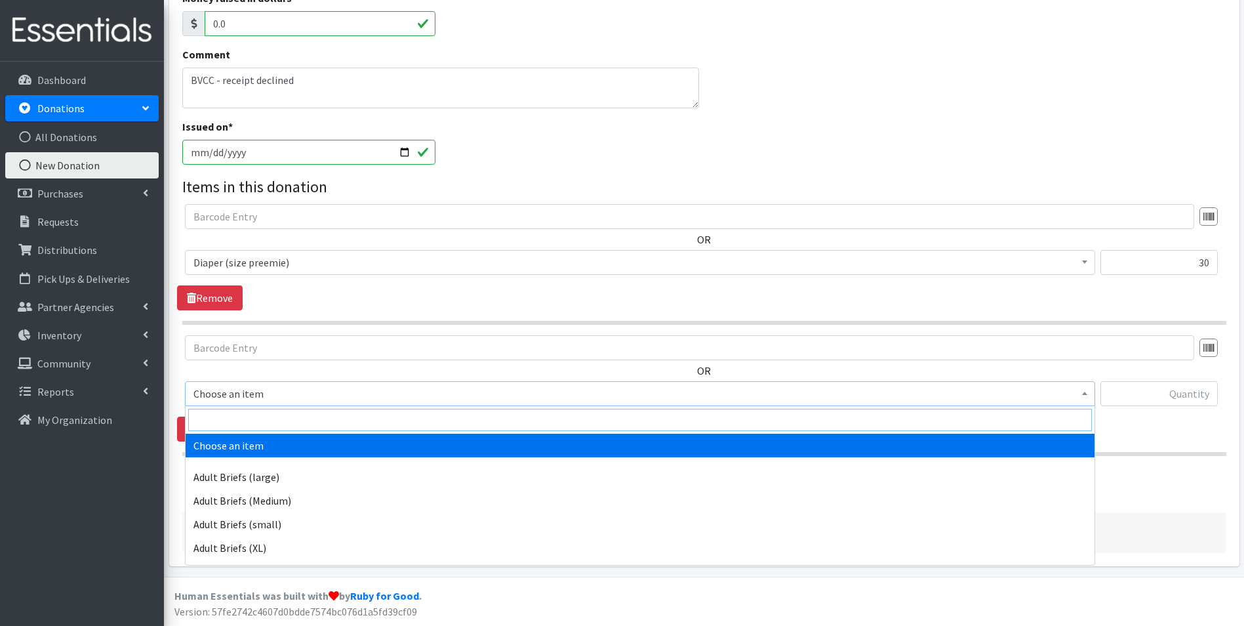
click at [273, 418] on input "search" at bounding box center [640, 419] width 904 height 22
type input "size 1"
select select "4634"
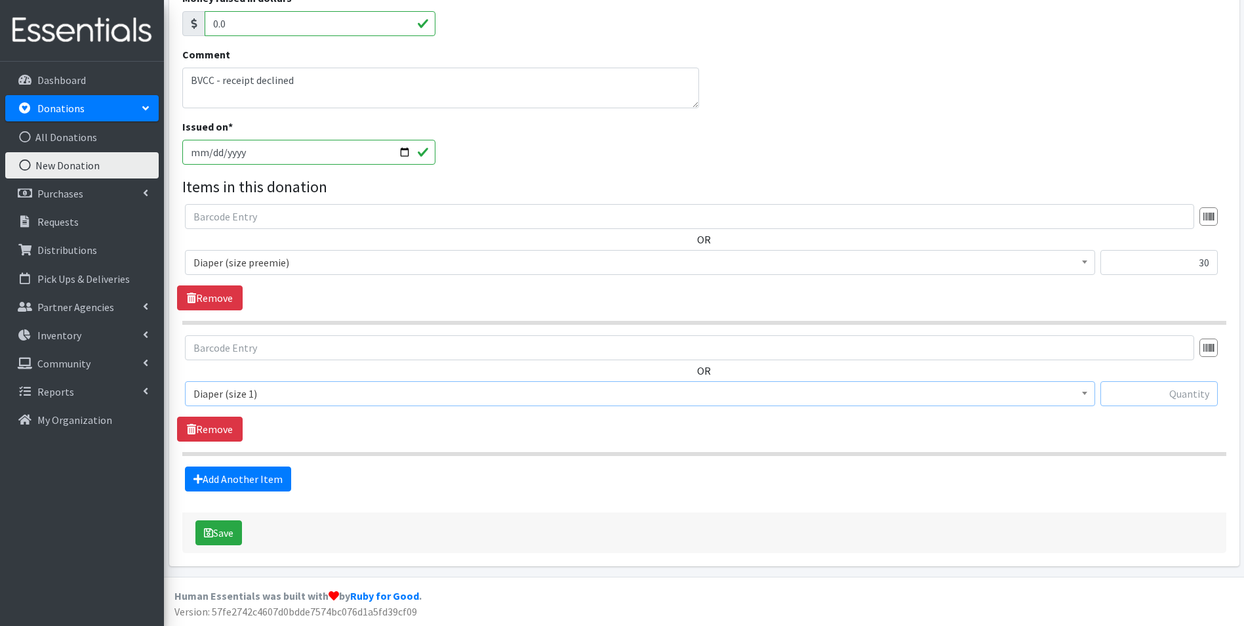
click at [1196, 396] on input "text" at bounding box center [1158, 393] width 117 height 25
type input "162"
click at [274, 476] on link "Add Another Item" at bounding box center [238, 478] width 106 height 25
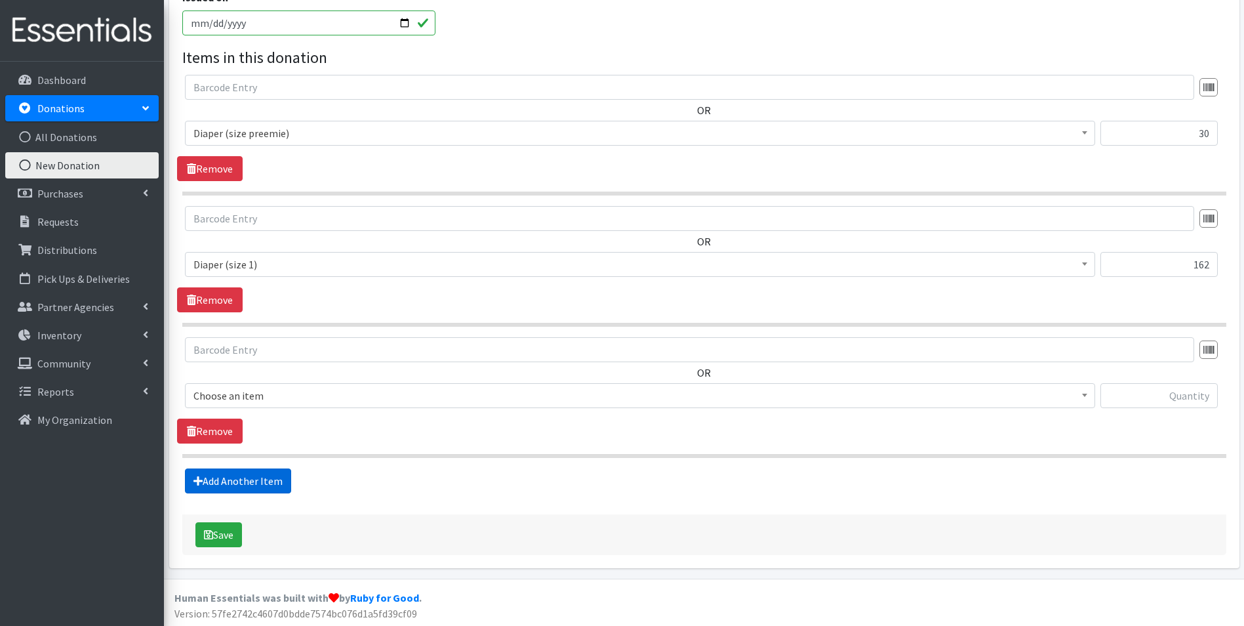
scroll to position [352, 0]
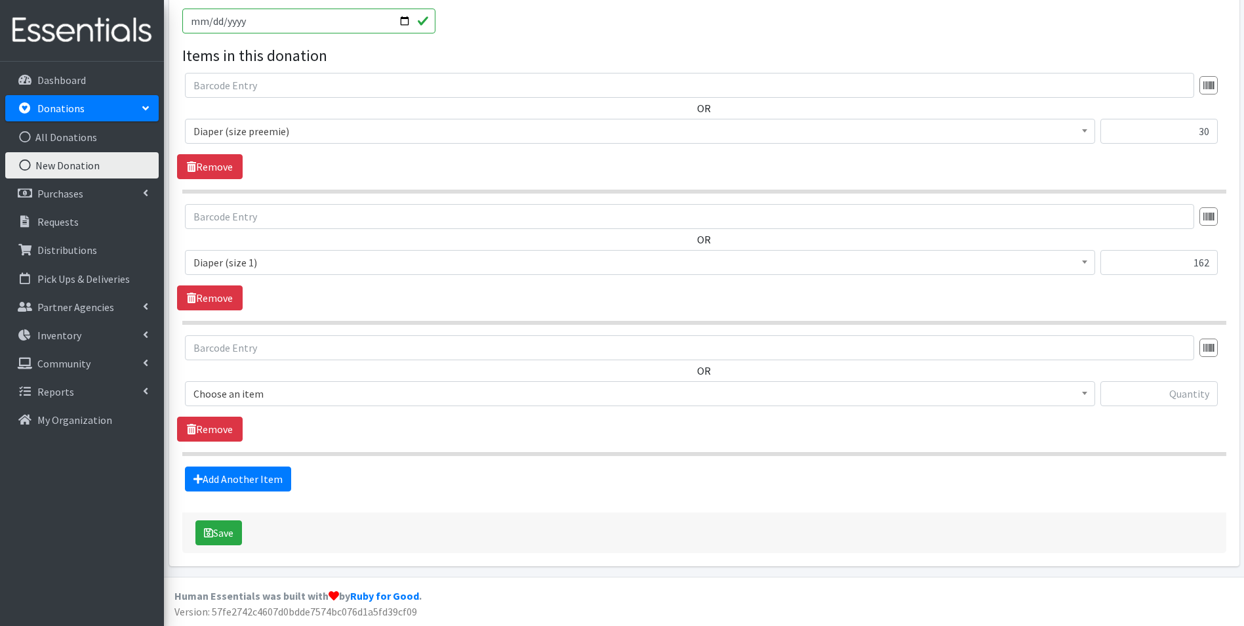
click at [303, 397] on span "Choose an item" at bounding box center [639, 393] width 893 height 18
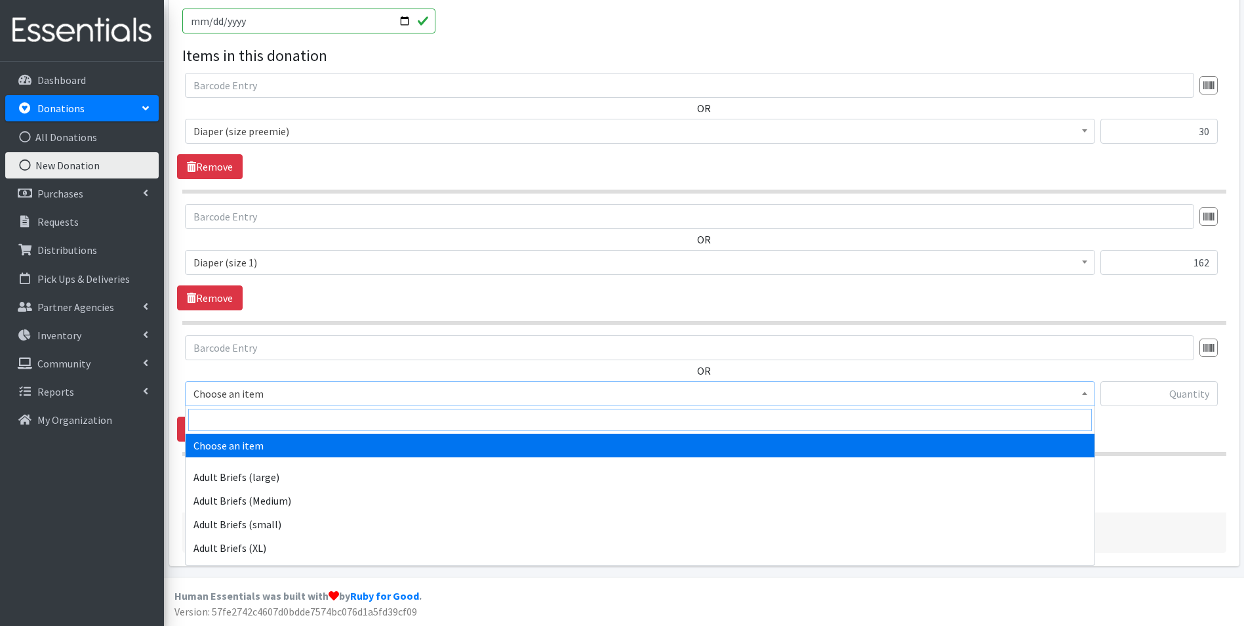
click at [303, 413] on input "search" at bounding box center [640, 419] width 904 height 22
type input "size 1"
select select "4634"
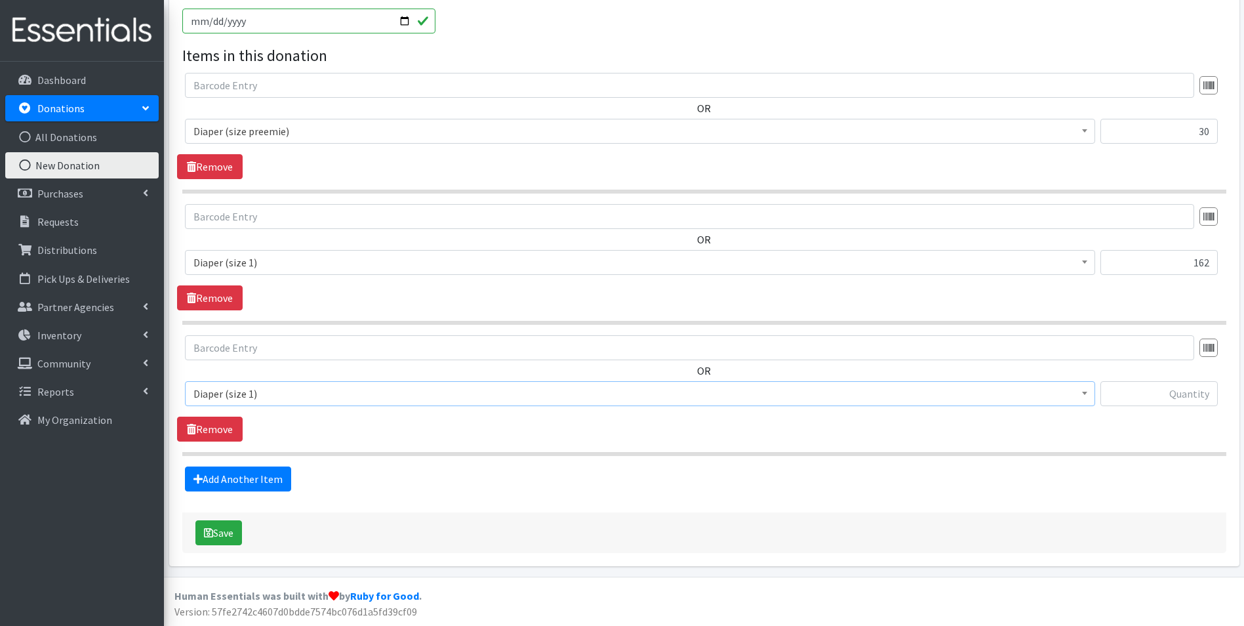
click at [272, 269] on span "Diaper (size 1)" at bounding box center [639, 262] width 893 height 18
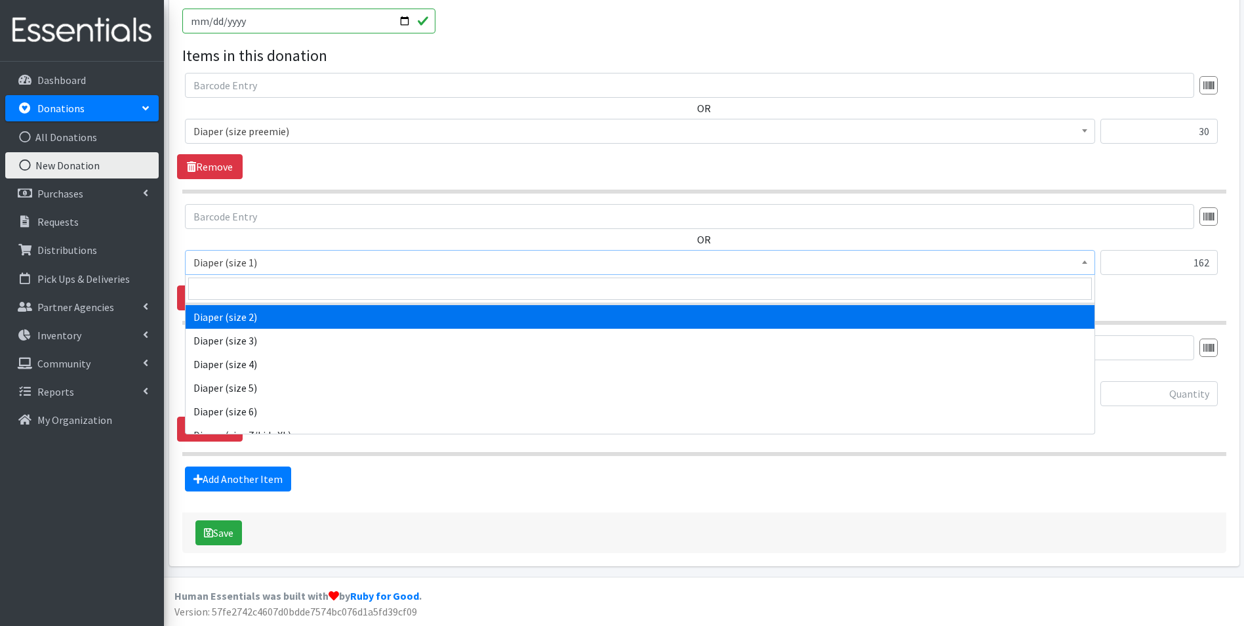
scroll to position [517, 0]
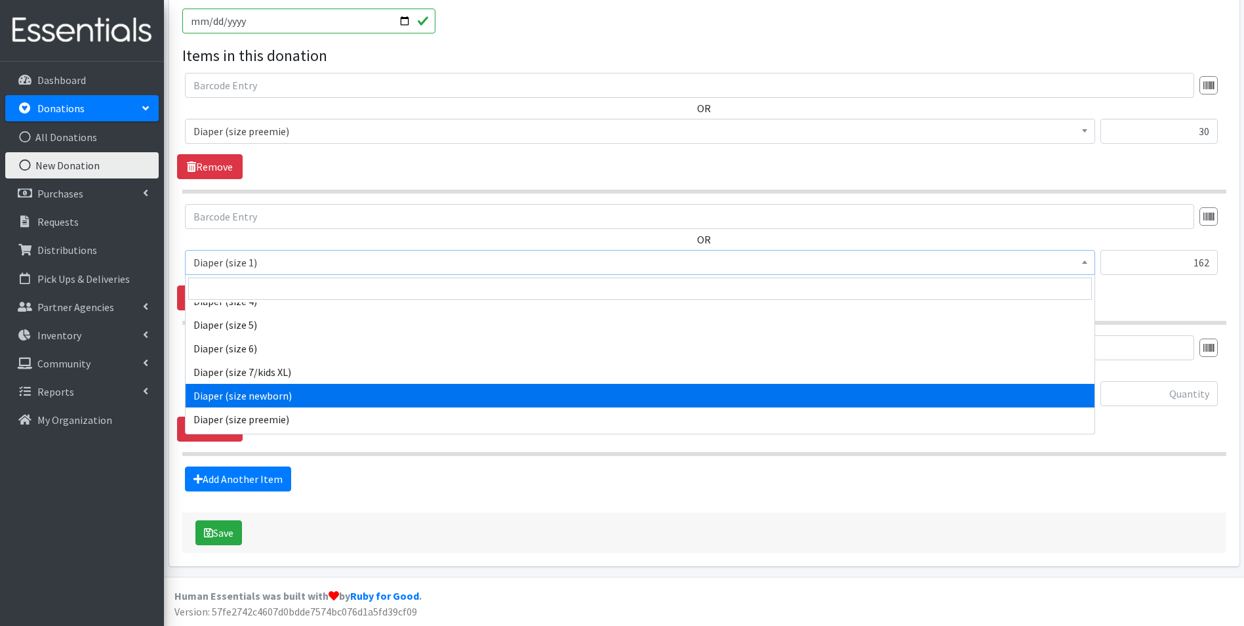
select select "4633"
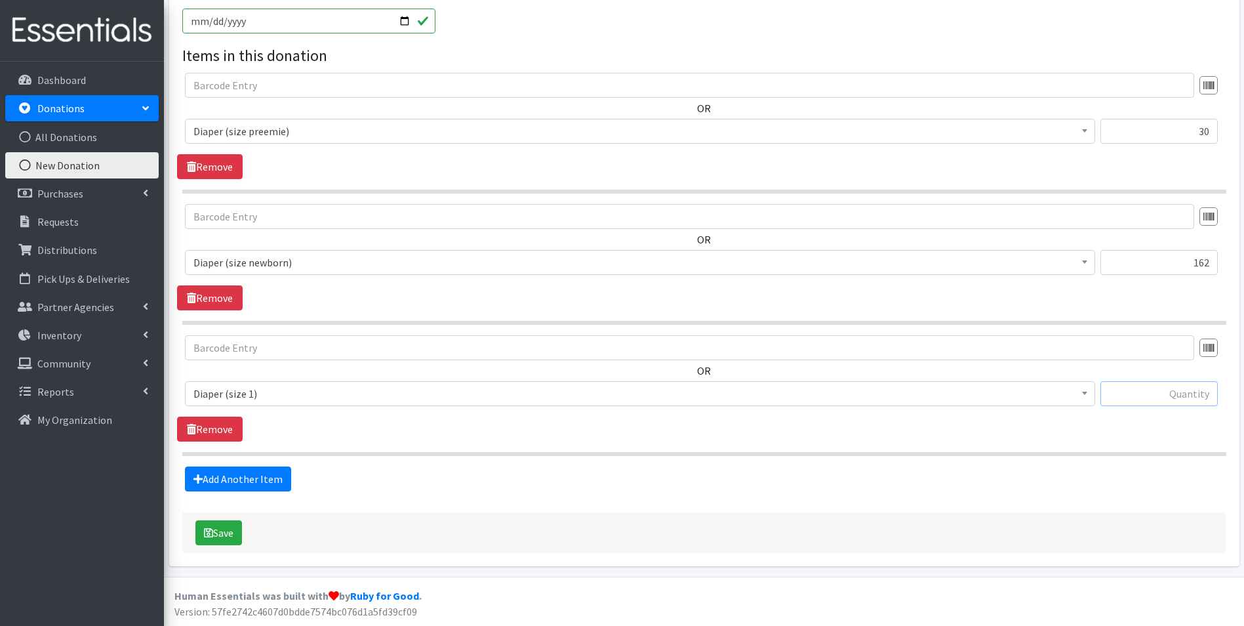
click at [1178, 392] on input "text" at bounding box center [1158, 393] width 117 height 25
type input "46"
click at [256, 471] on link "Add Another Item" at bounding box center [238, 478] width 106 height 25
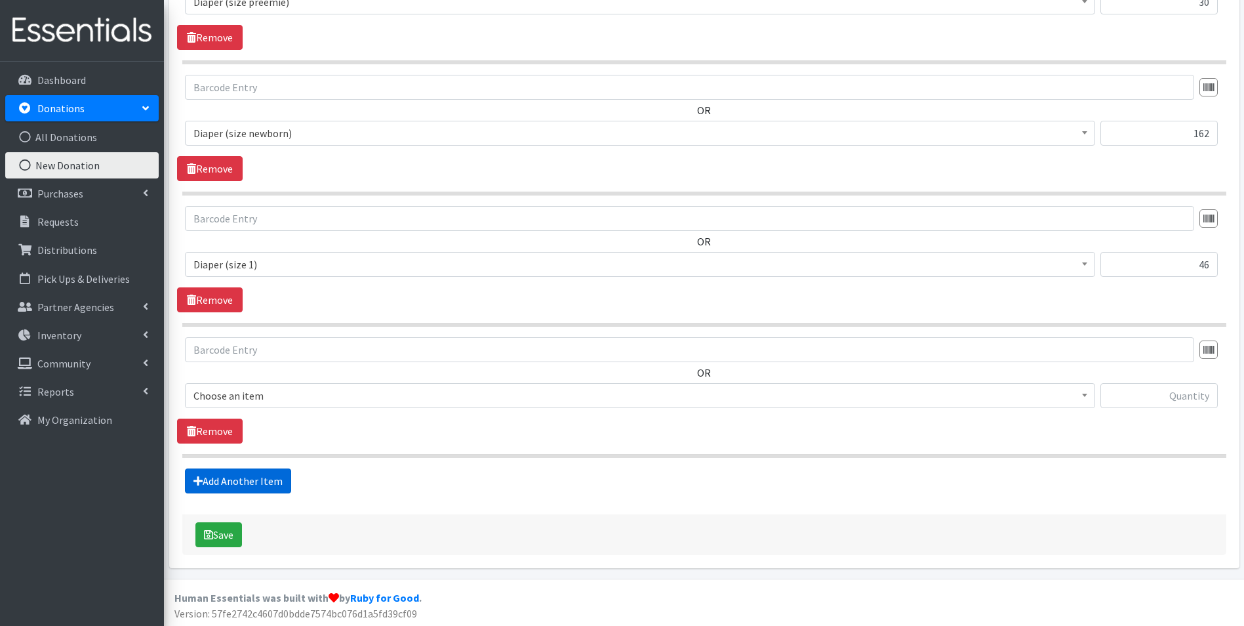
scroll to position [483, 0]
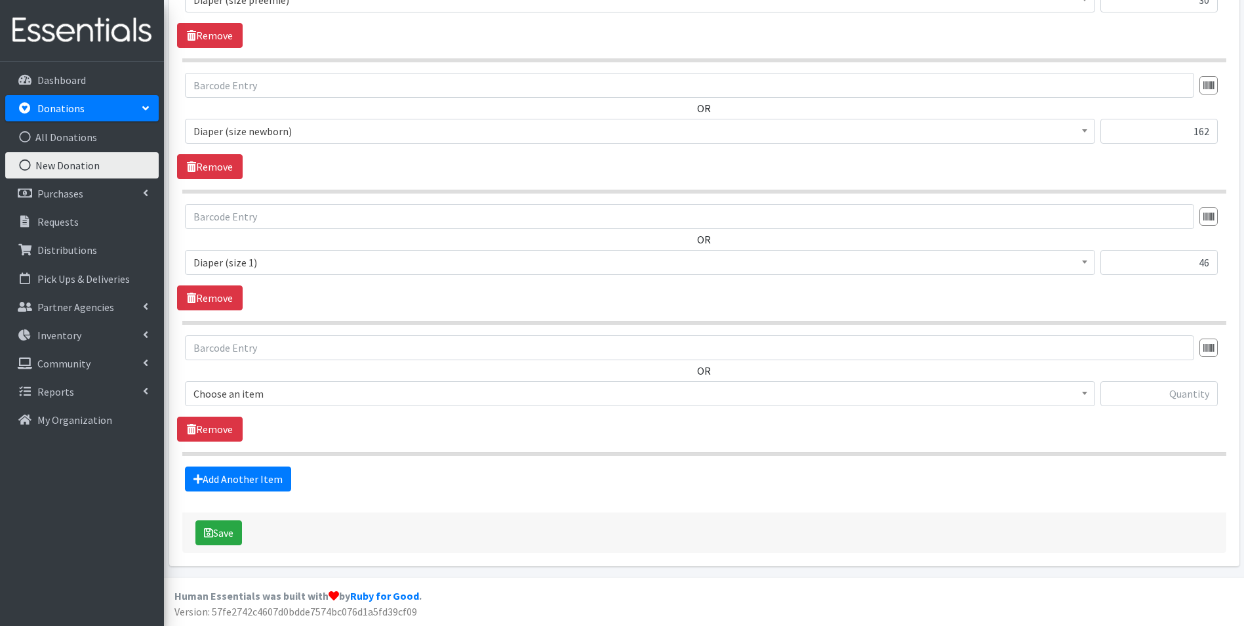
click at [280, 393] on span "Choose an item" at bounding box center [639, 393] width 893 height 18
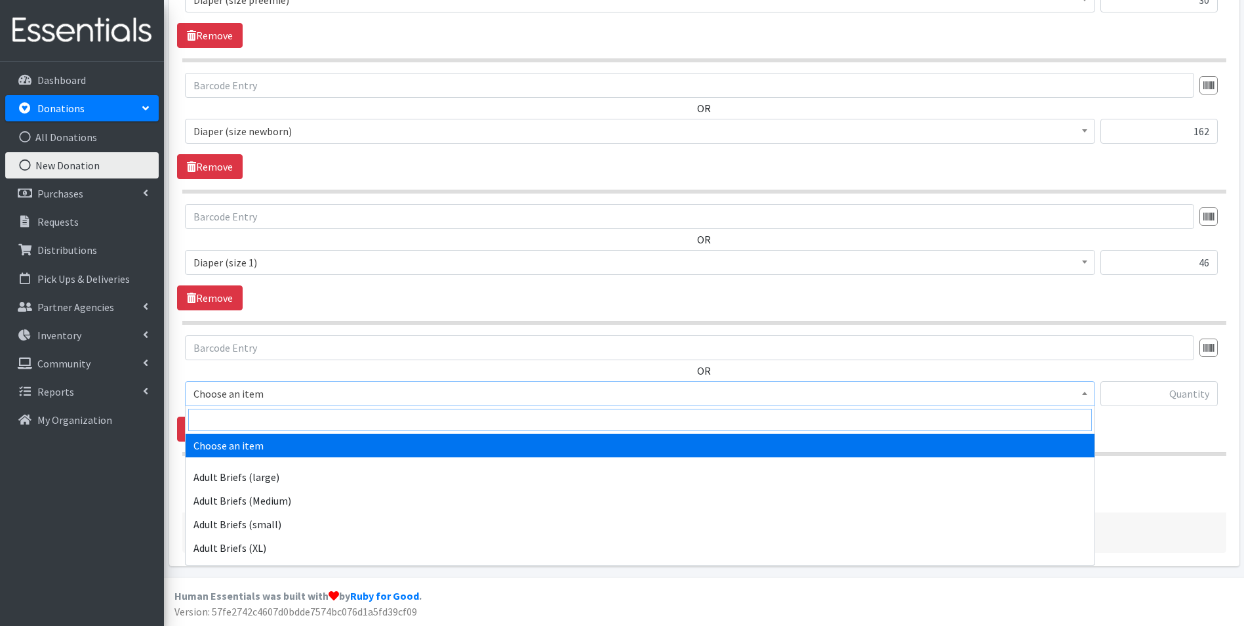
click at [279, 410] on input "search" at bounding box center [640, 419] width 904 height 22
type input "size 2"
drag, startPoint x: 292, startPoint y: 447, endPoint x: 355, endPoint y: 443, distance: 63.1
select select "4635"
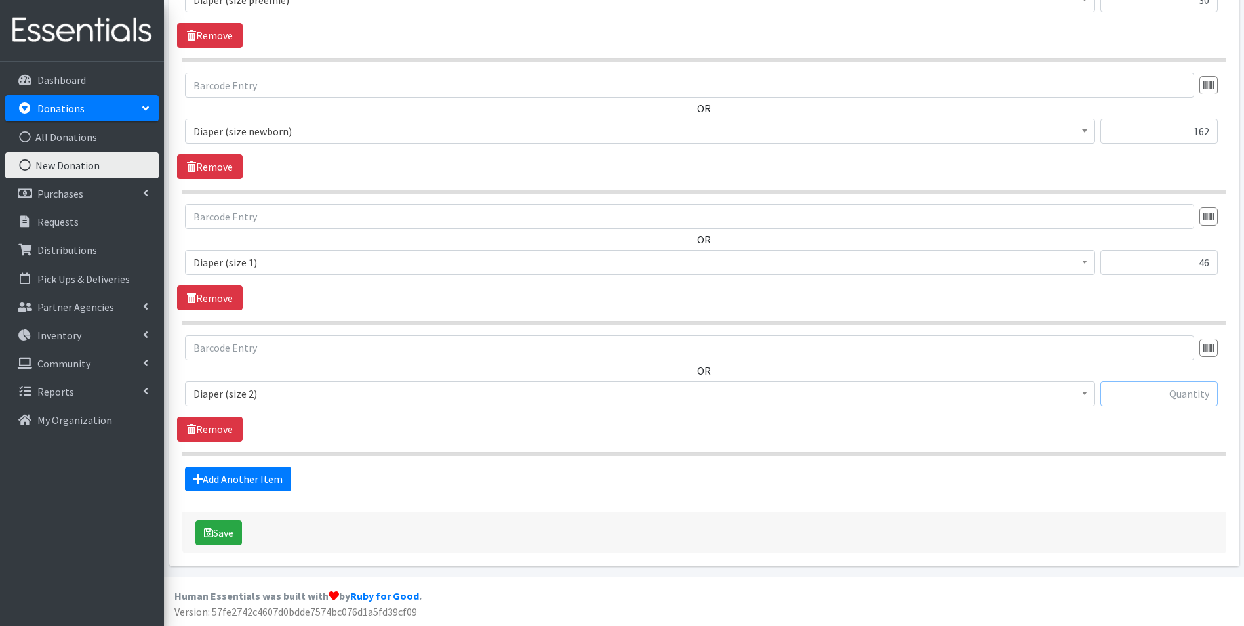
click at [1184, 402] on input "text" at bounding box center [1158, 393] width 117 height 25
type input "78"
click at [209, 475] on link "Add Another Item" at bounding box center [238, 478] width 106 height 25
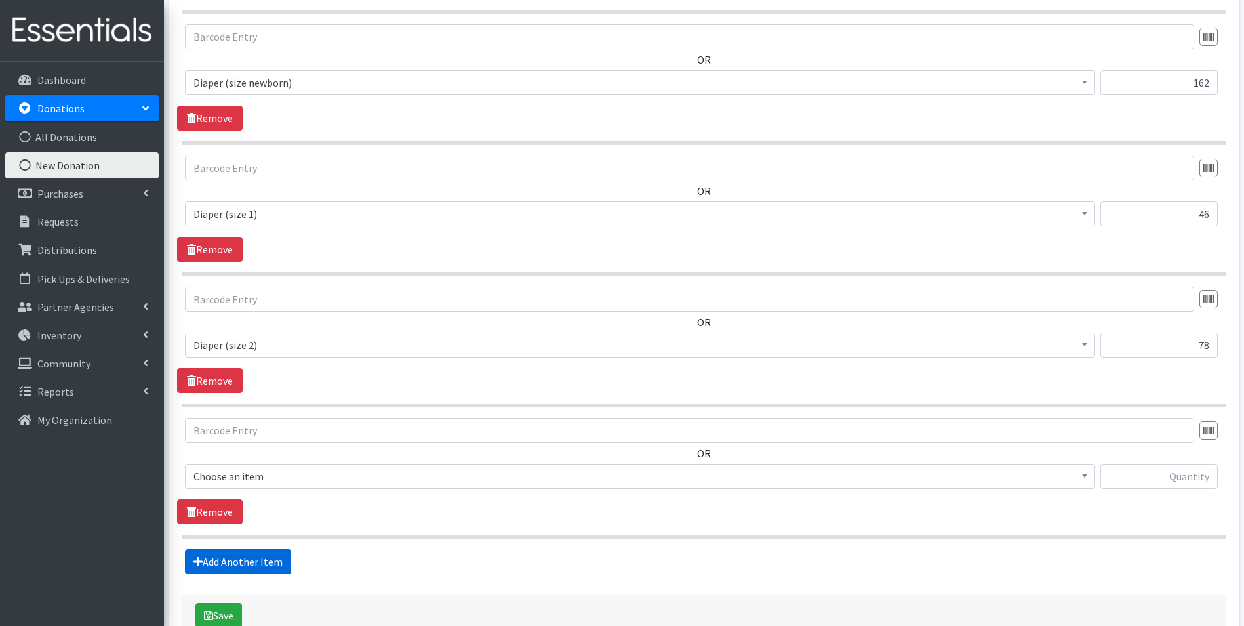
scroll to position [614, 0]
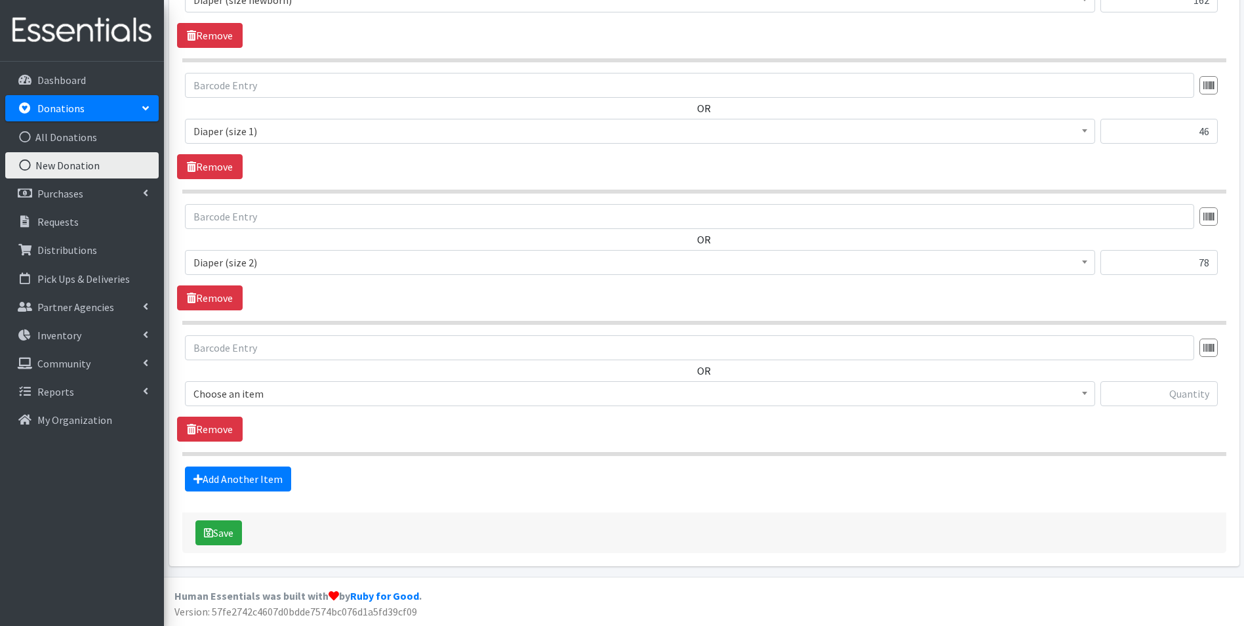
click at [281, 388] on span "Choose an item" at bounding box center [639, 393] width 893 height 18
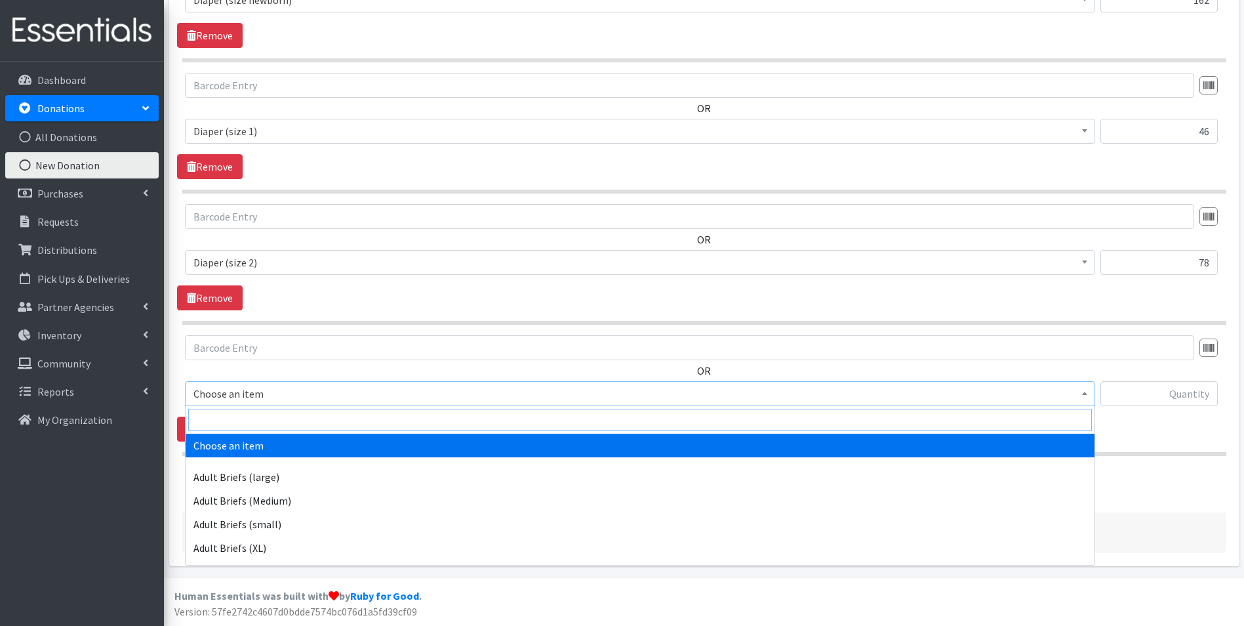
click at [273, 412] on input "search" at bounding box center [640, 419] width 904 height 22
type input "size 3"
select select "4644"
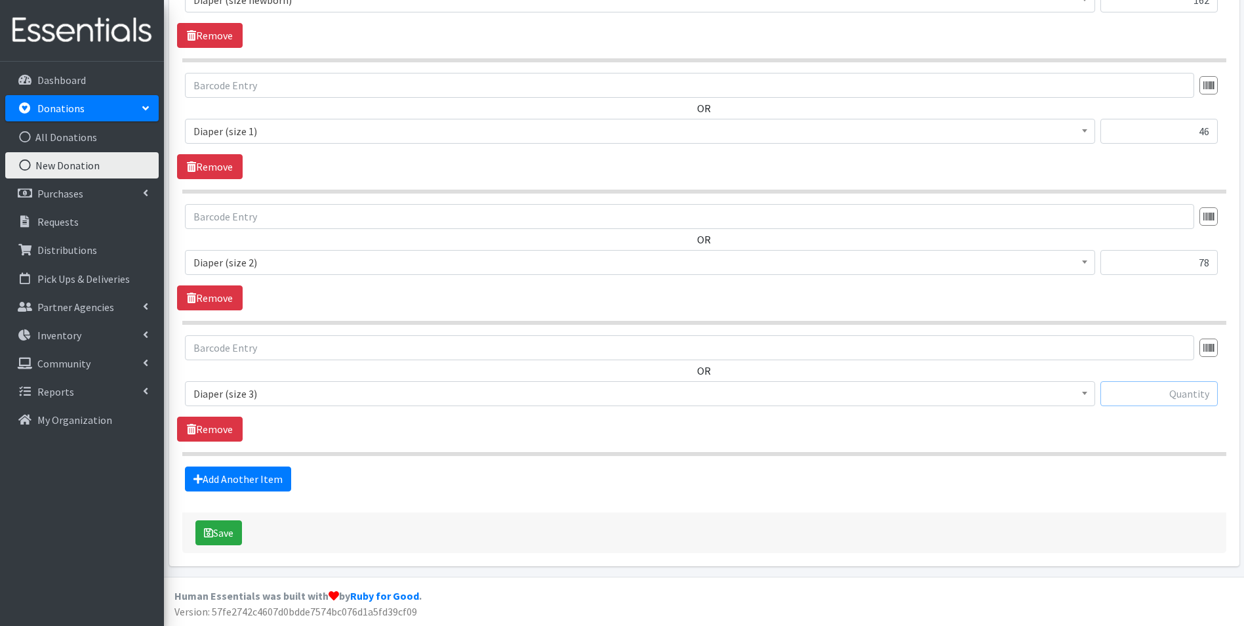
click at [1170, 389] on input "text" at bounding box center [1158, 393] width 117 height 25
type input "32"
click at [247, 473] on link "Add Another Item" at bounding box center [238, 478] width 106 height 25
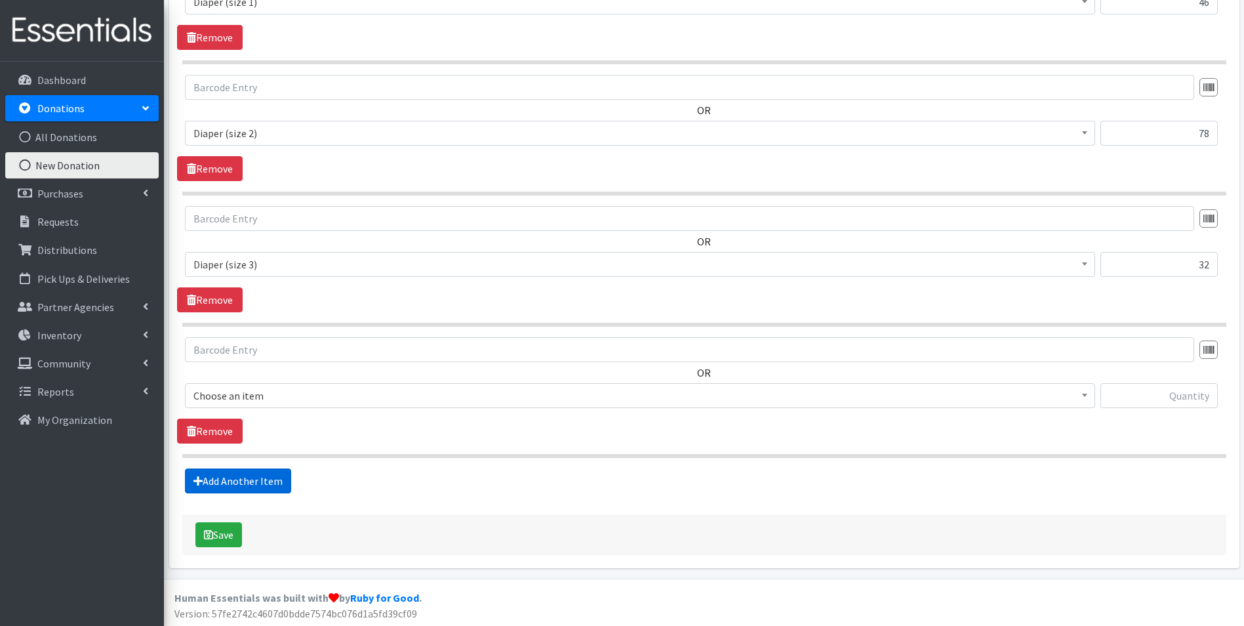
scroll to position [746, 0]
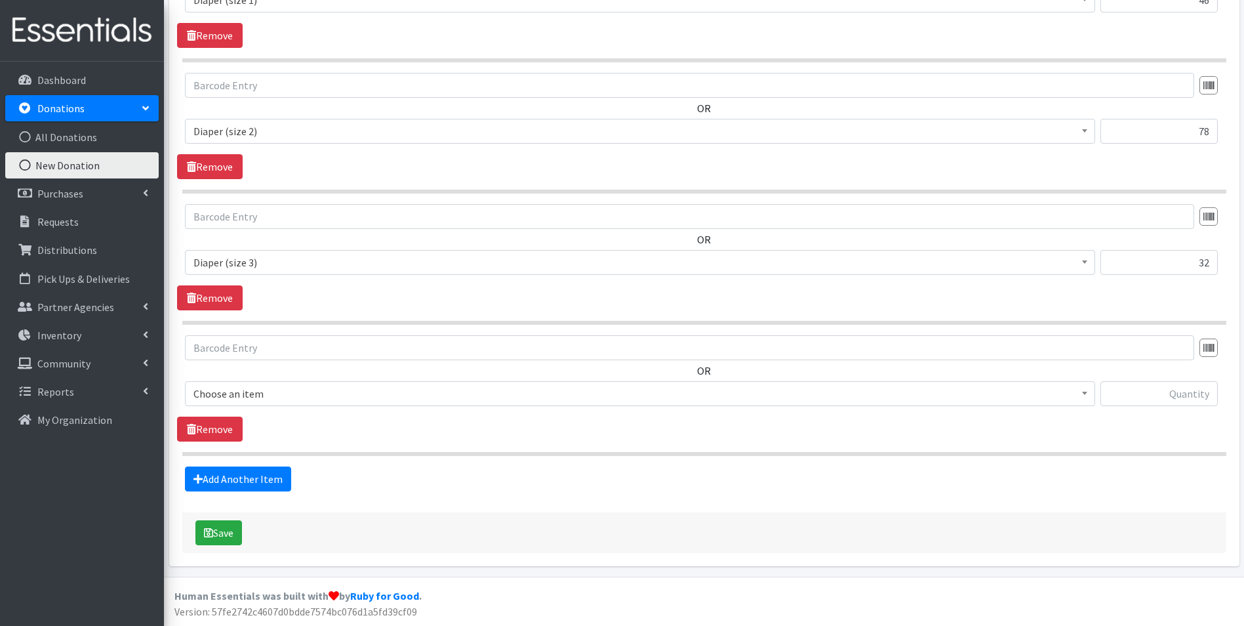
click at [308, 392] on span "Choose an item" at bounding box center [639, 393] width 893 height 18
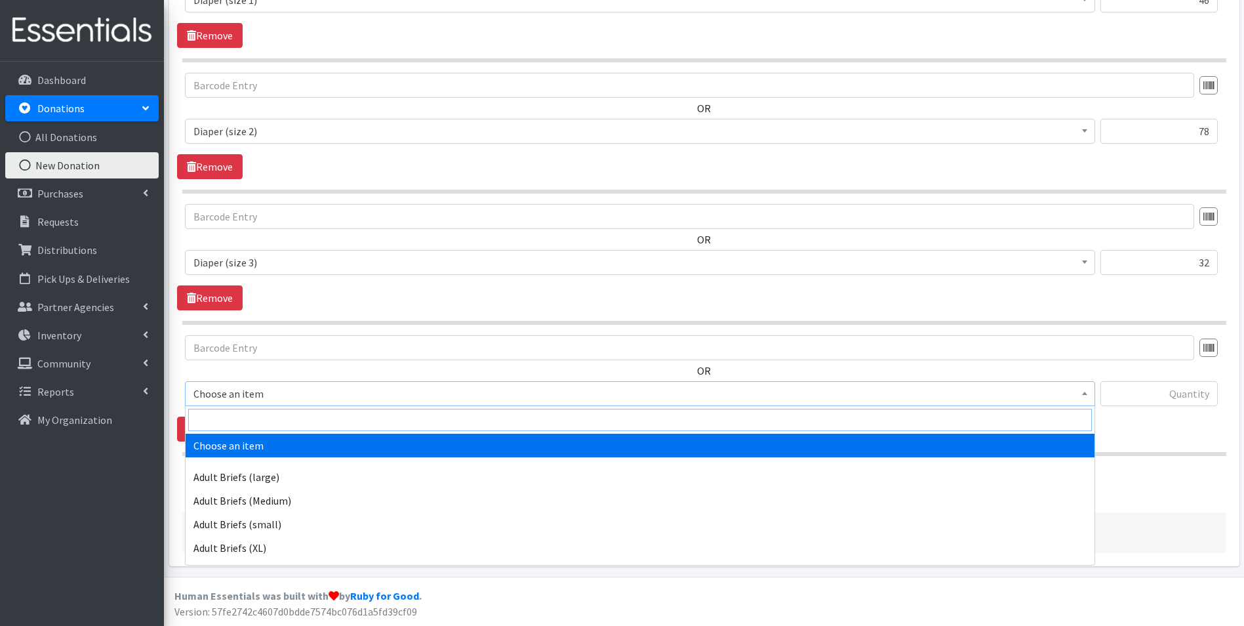
click at [306, 421] on input "search" at bounding box center [640, 419] width 904 height 22
type input "pack"
select select "4665"
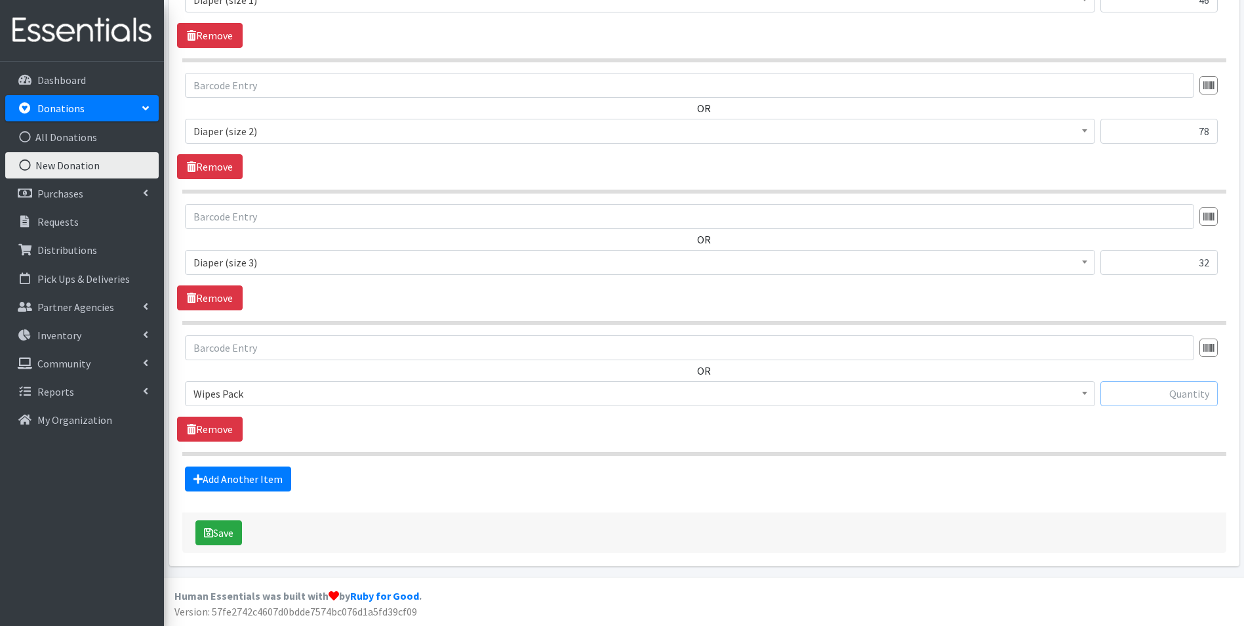
click at [1201, 403] on input "text" at bounding box center [1158, 393] width 117 height 25
type input "6"
click at [249, 475] on link "Add Another Item" at bounding box center [238, 478] width 106 height 25
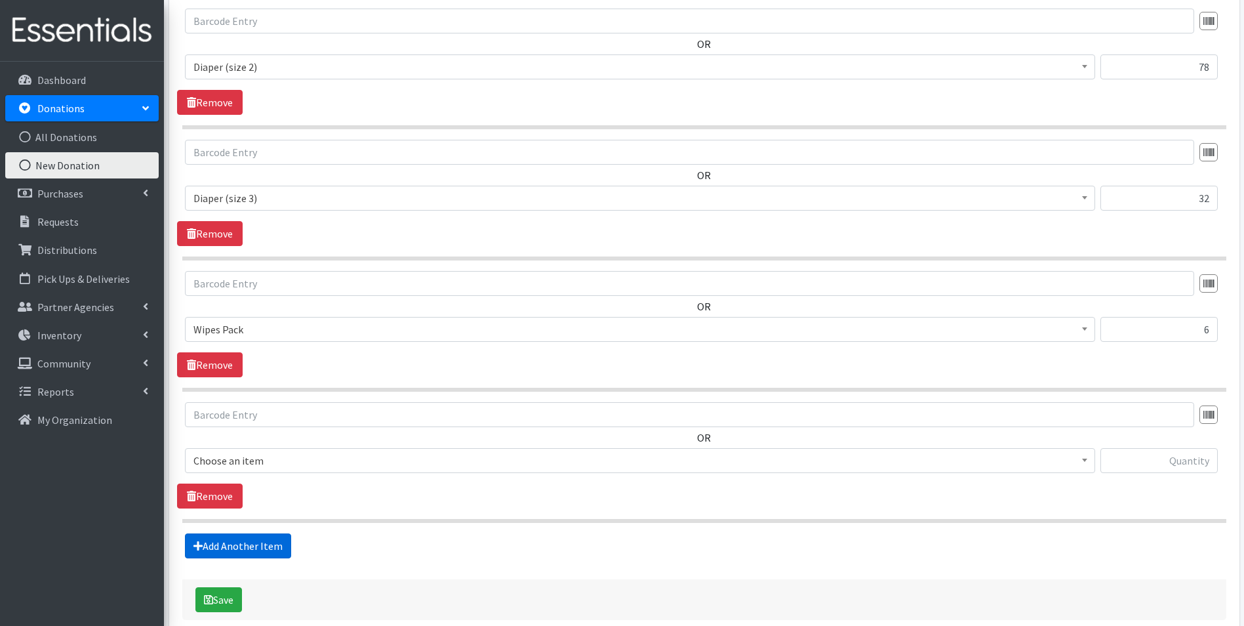
scroll to position [877, 0]
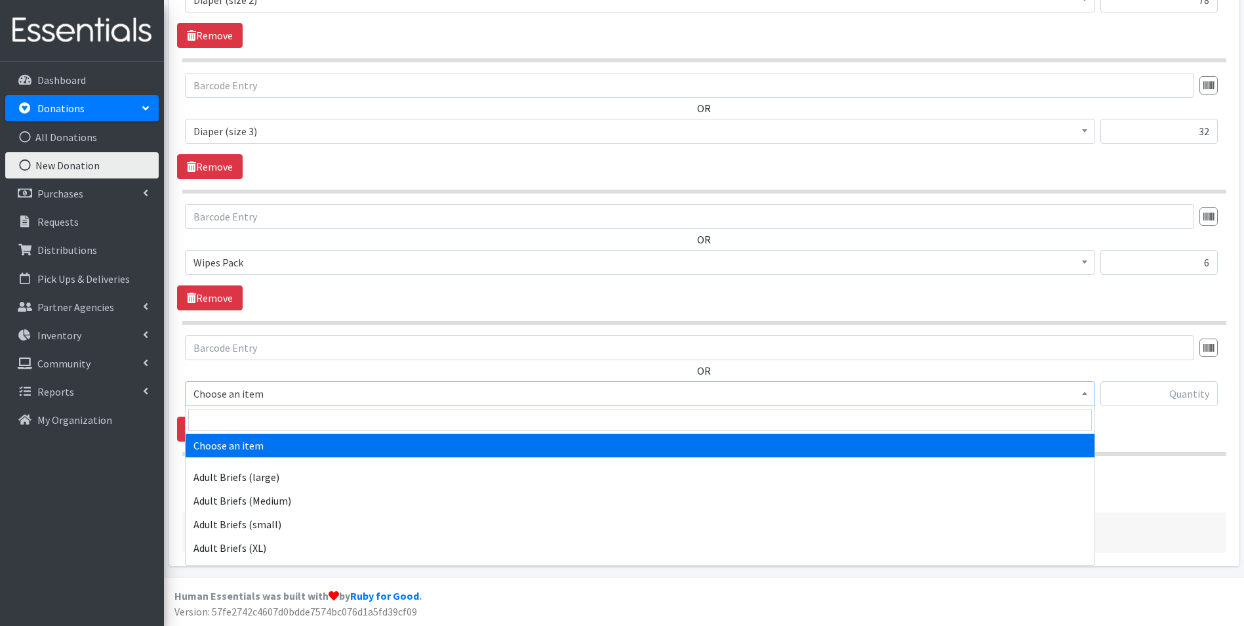
click at [297, 399] on span "Choose an item" at bounding box center [639, 393] width 893 height 18
click at [296, 413] on input "search" at bounding box center [640, 419] width 904 height 22
type input "indi"
select select "11280"
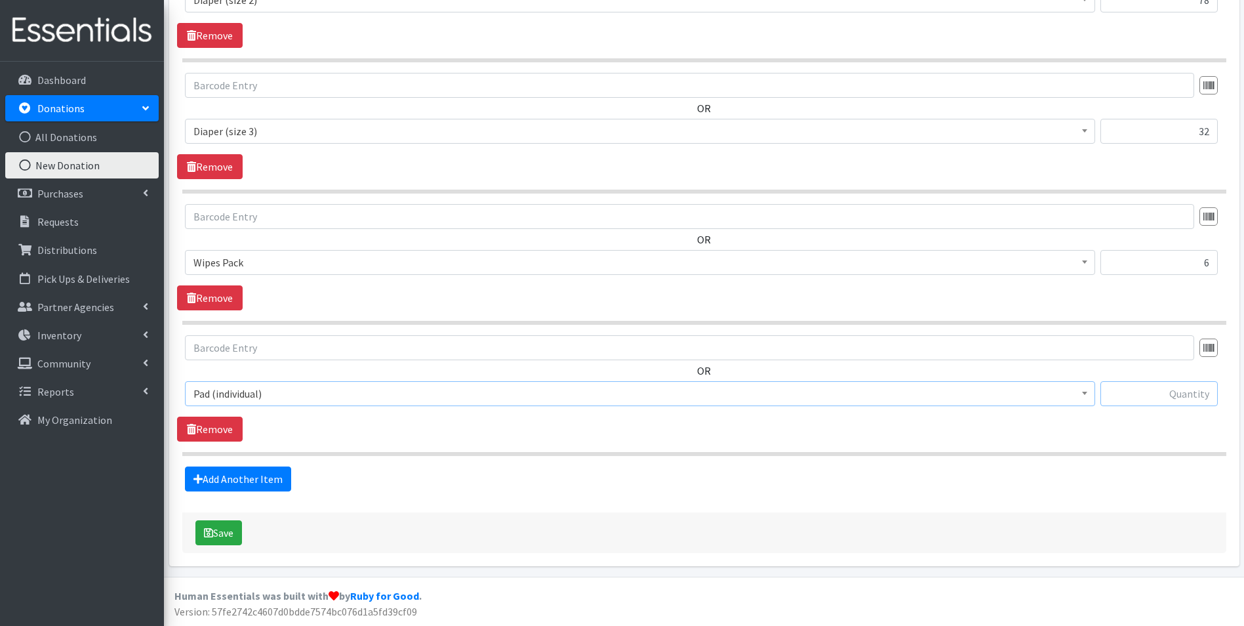
click at [1184, 399] on input "text" at bounding box center [1158, 393] width 117 height 25
type input "127"
click at [255, 479] on link "Add Another Item" at bounding box center [238, 478] width 106 height 25
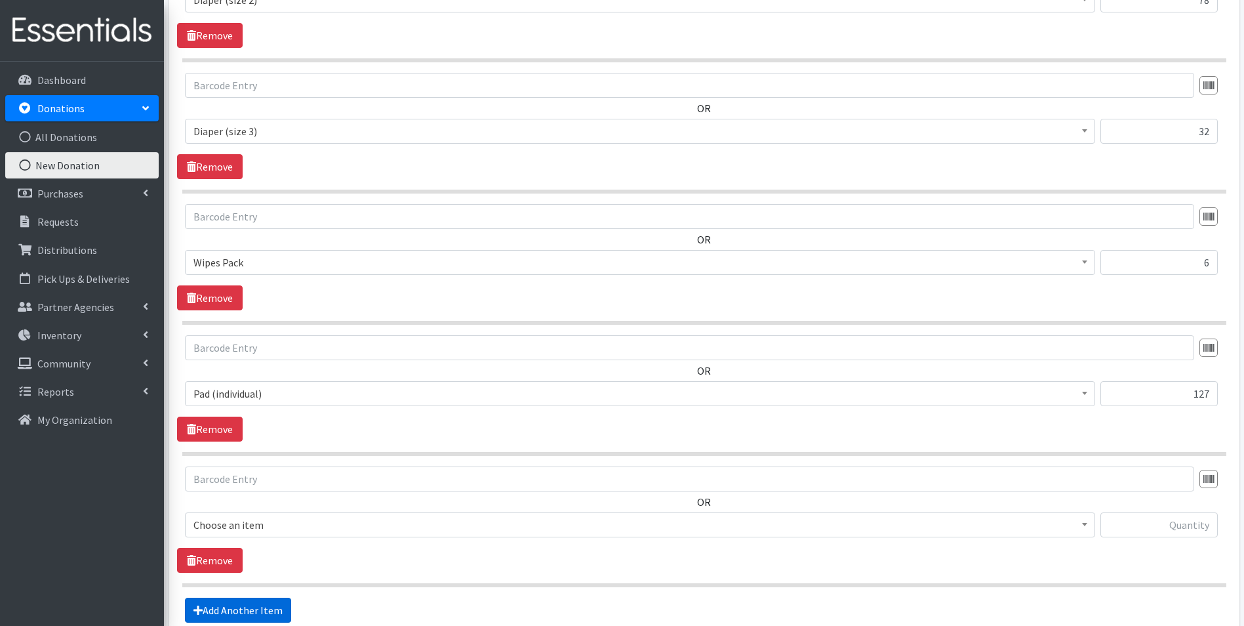
scroll to position [1008, 0]
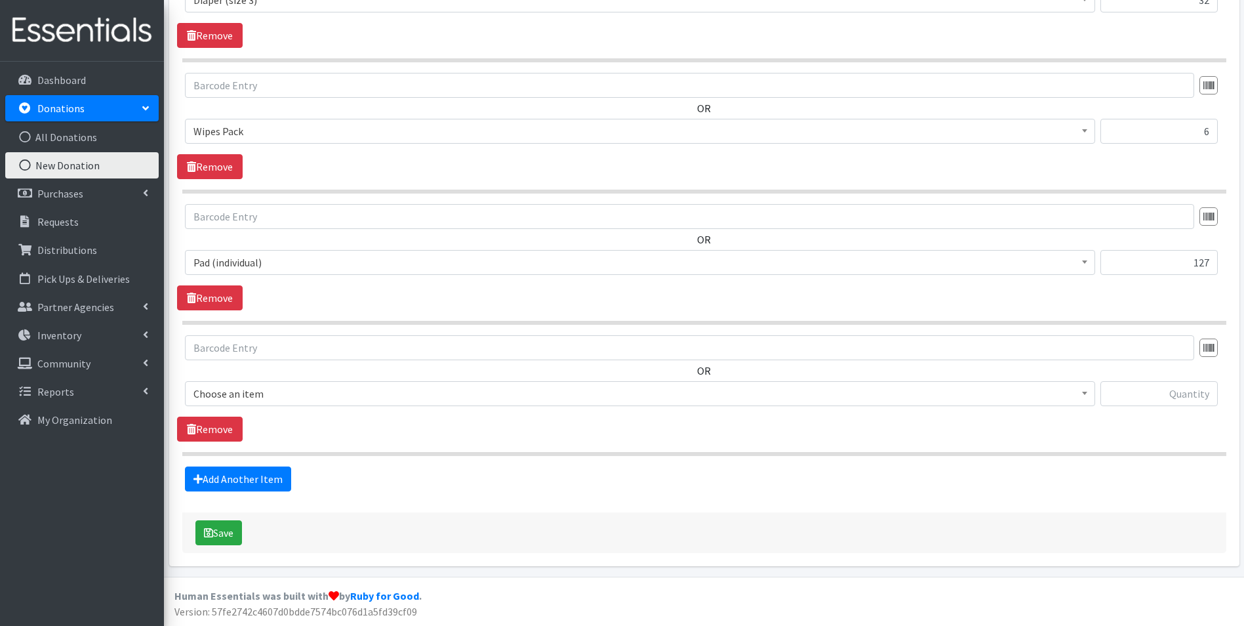
click at [276, 397] on span "Choose an item" at bounding box center [639, 393] width 893 height 18
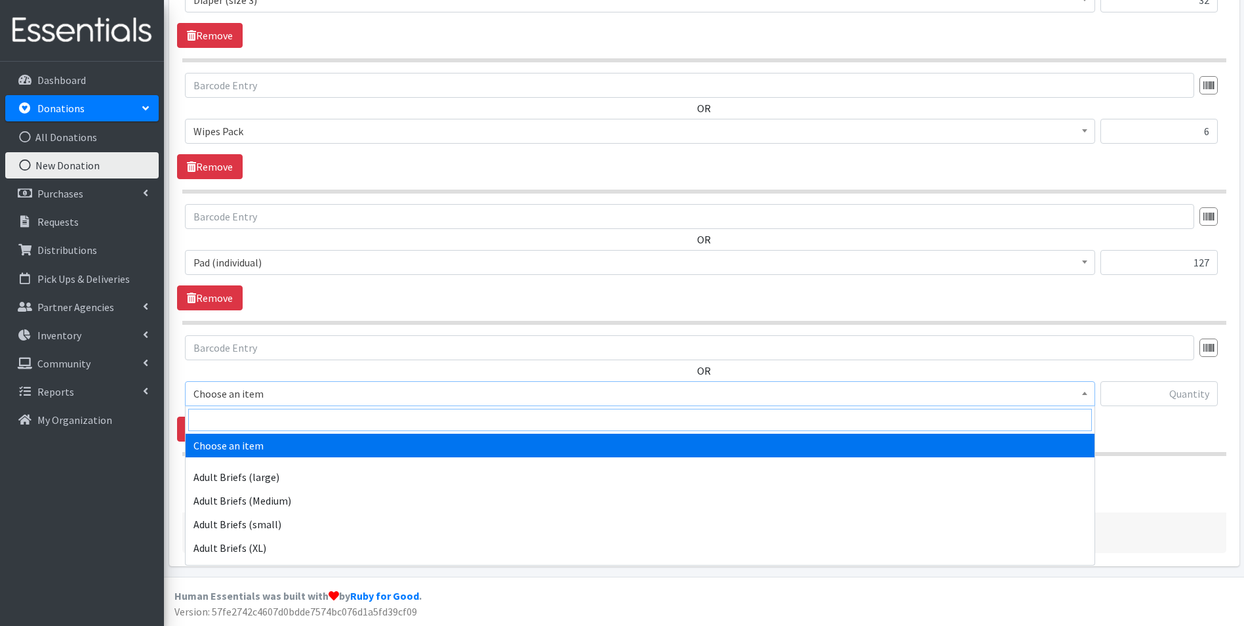
click at [275, 417] on input "search" at bounding box center [640, 419] width 904 height 22
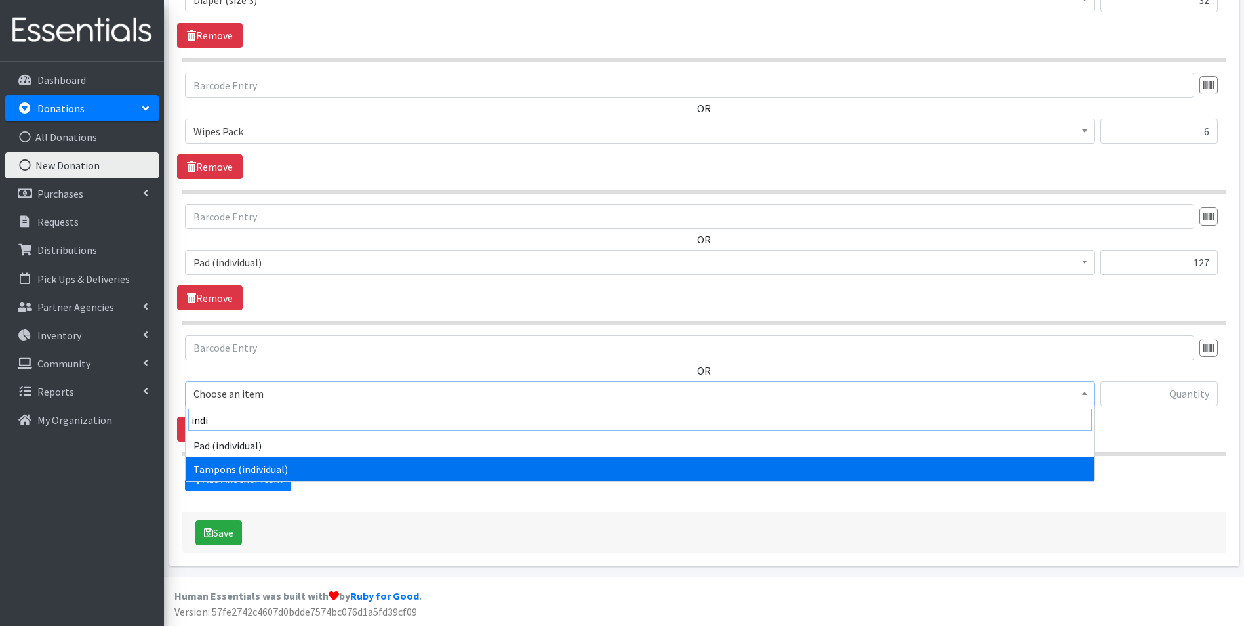
type input "indi"
select select "11276"
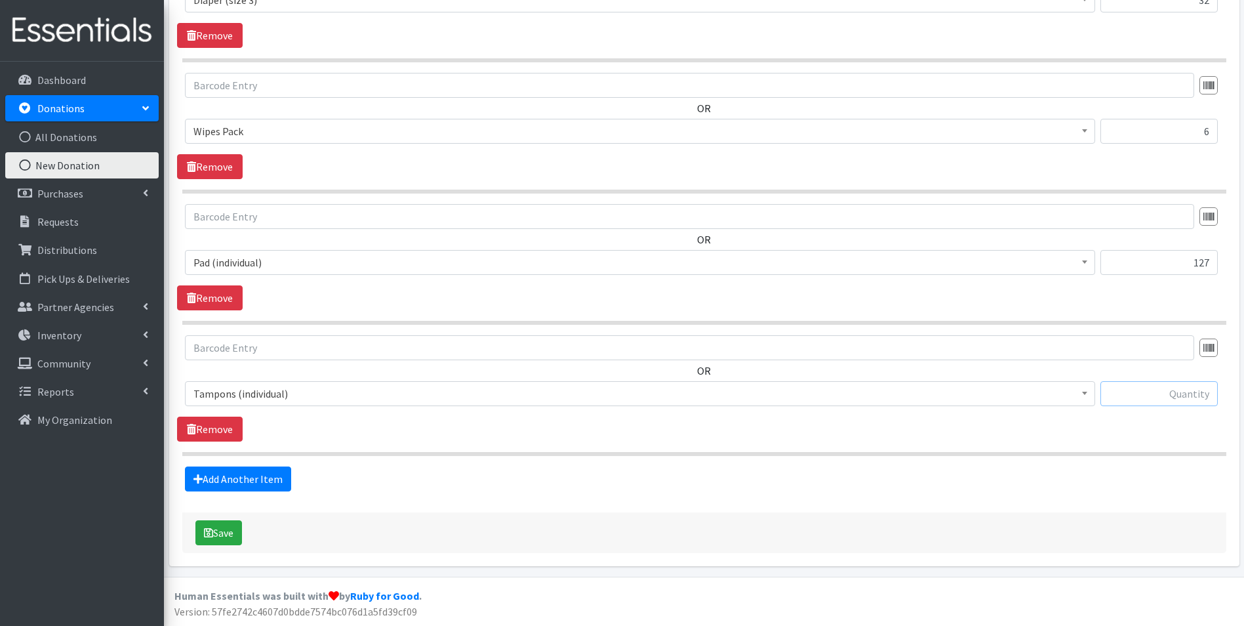
click at [1177, 386] on input "text" at bounding box center [1158, 393] width 117 height 25
type input "40"
click at [244, 476] on link "Add Another Item" at bounding box center [238, 478] width 106 height 25
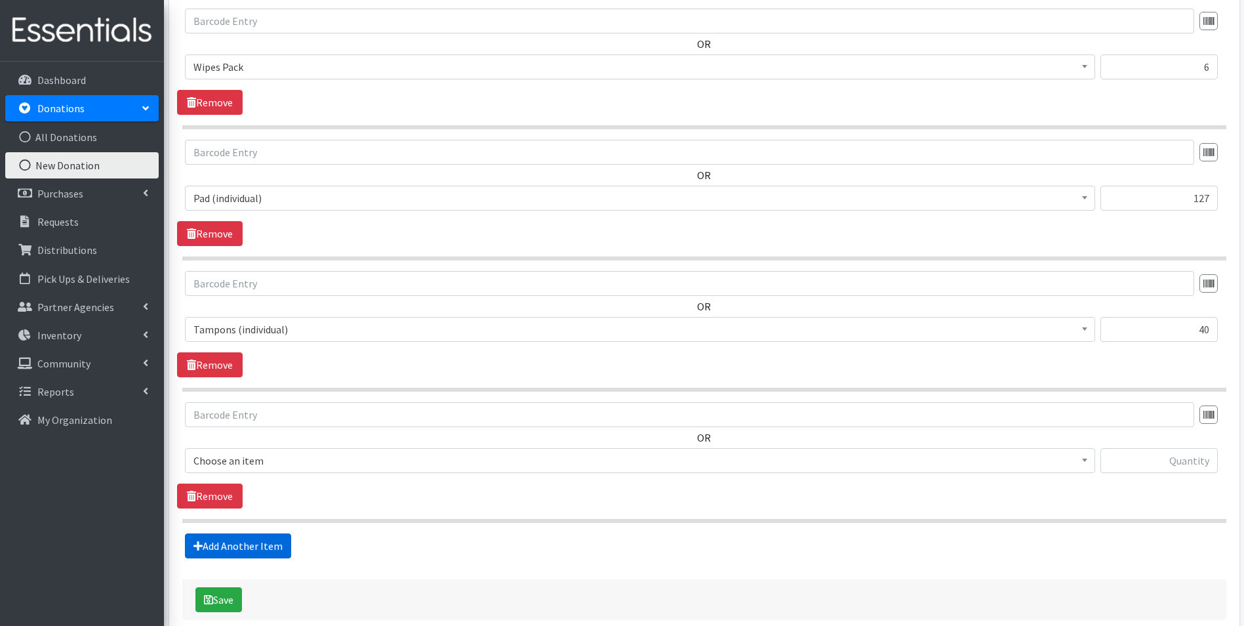
scroll to position [1139, 0]
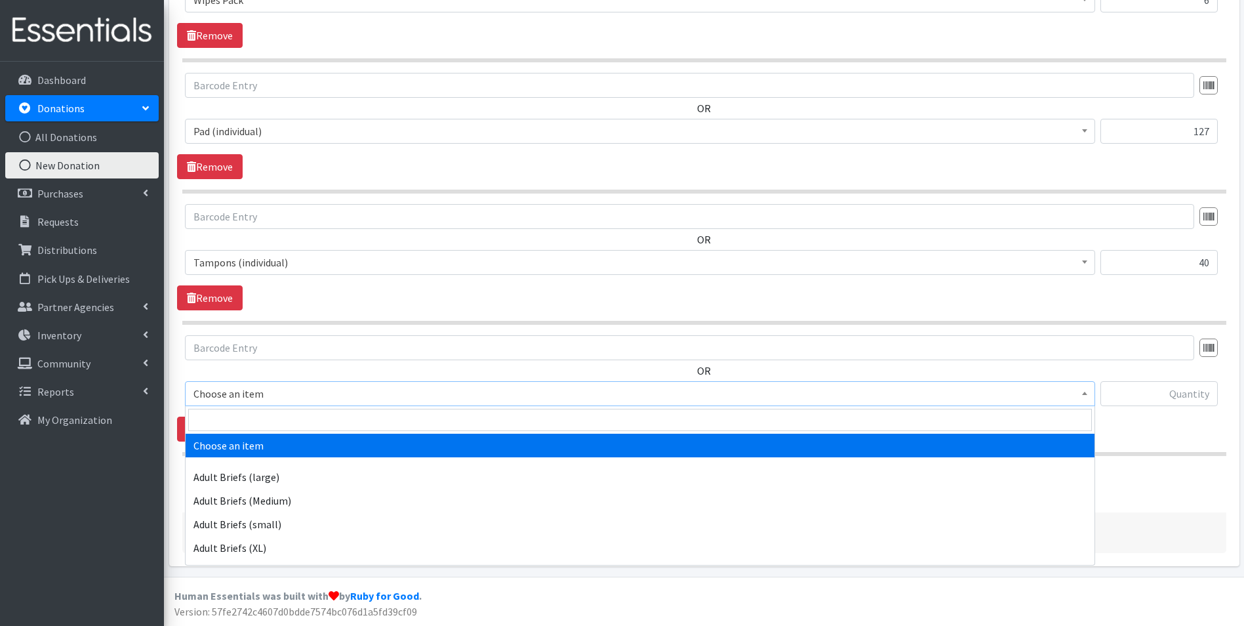
click at [306, 399] on span "Choose an item" at bounding box center [639, 393] width 893 height 18
click at [308, 419] on input "search" at bounding box center [640, 419] width 904 height 22
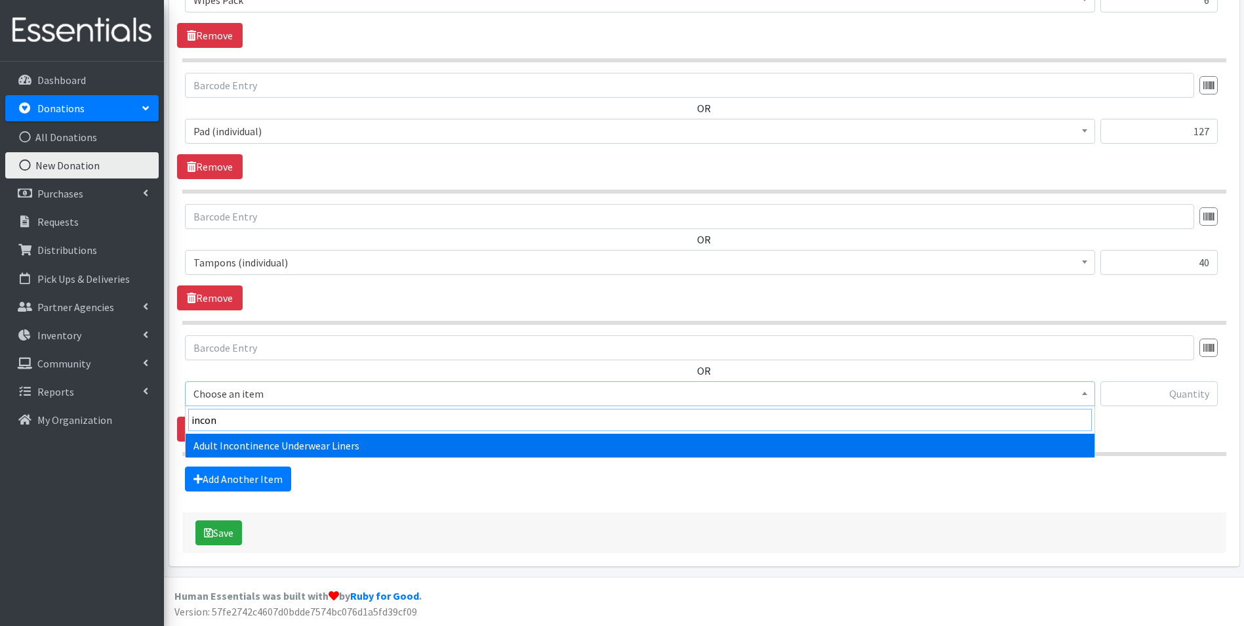
type input "incon"
drag, startPoint x: 346, startPoint y: 448, endPoint x: 378, endPoint y: 445, distance: 32.9
select select "11414"
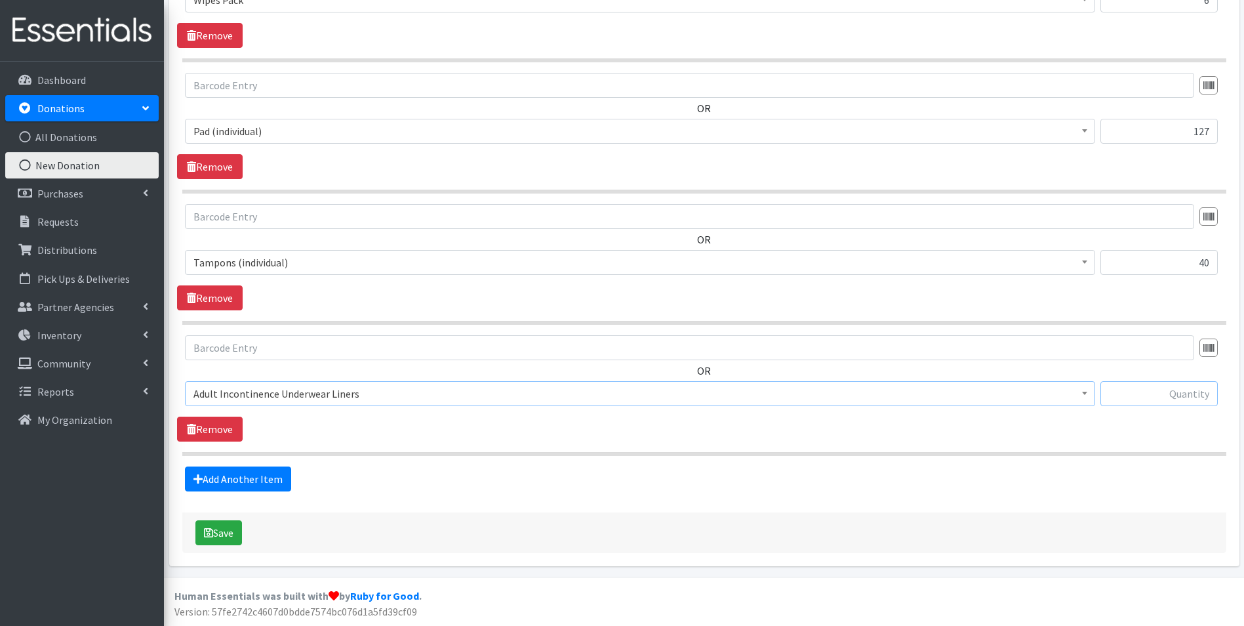
click at [1187, 394] on input "text" at bounding box center [1158, 393] width 117 height 25
type input "284"
click at [194, 477] on icon at bounding box center [197, 478] width 9 height 10
click at [250, 469] on link "Add Another Item" at bounding box center [238, 478] width 106 height 25
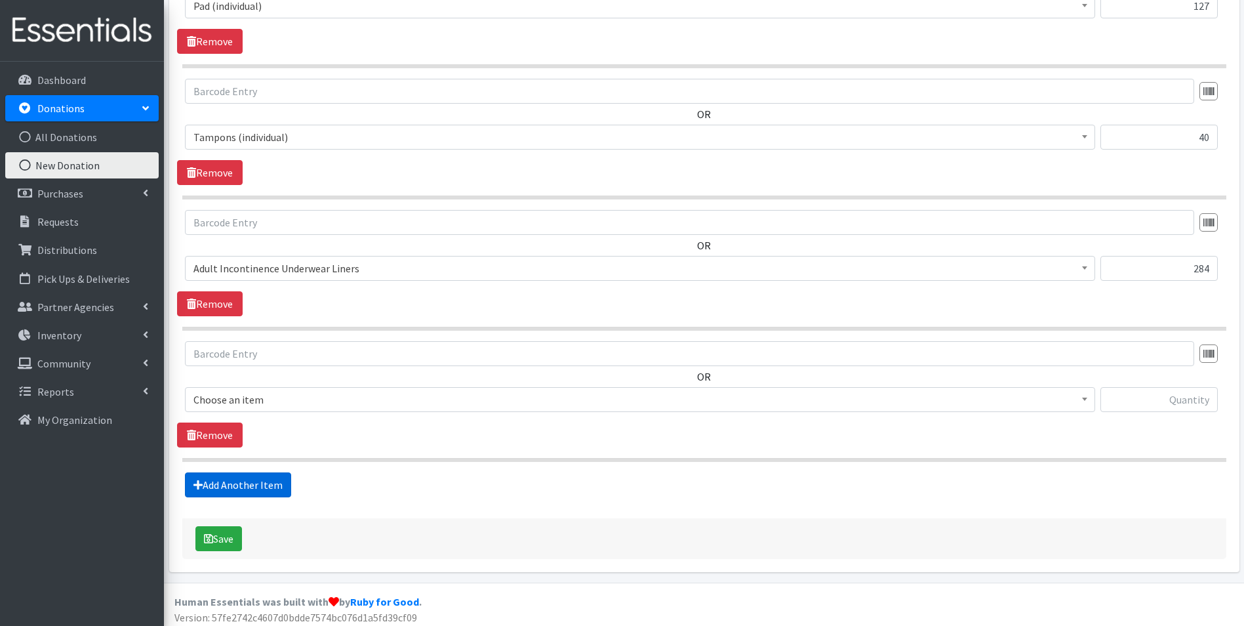
scroll to position [1270, 0]
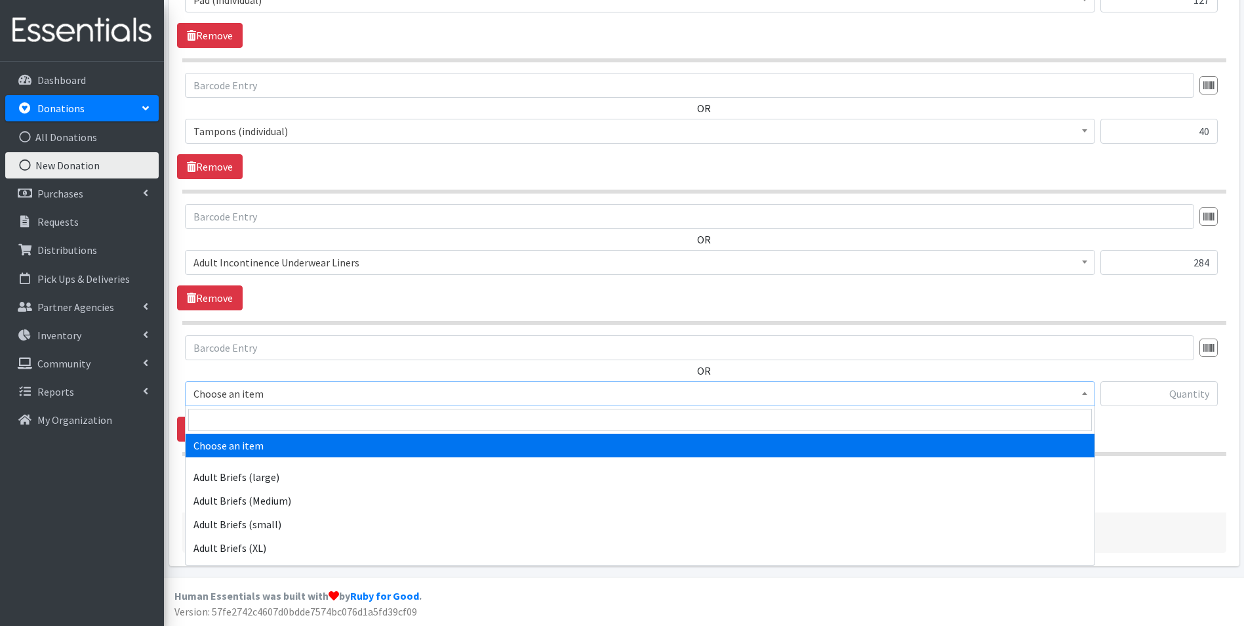
click at [277, 393] on span "Choose an item" at bounding box center [639, 393] width 893 height 18
click at [279, 413] on input "search" at bounding box center [640, 419] width 904 height 22
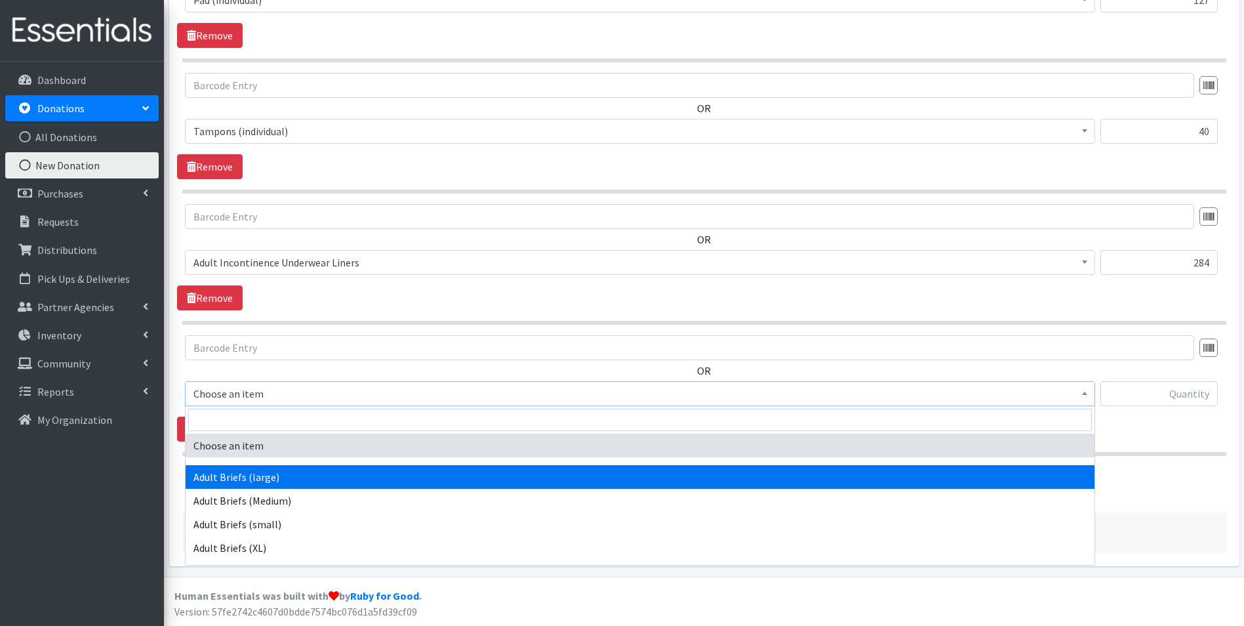
select select "4642"
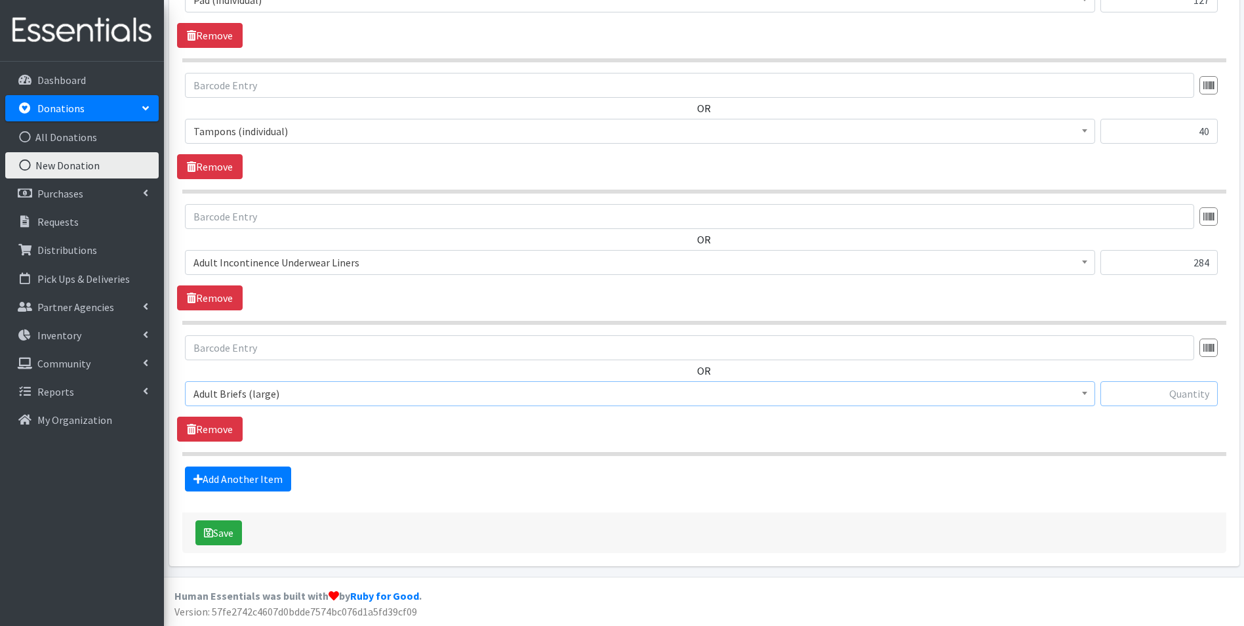
click at [1145, 389] on input "text" at bounding box center [1158, 393] width 117 height 25
type input "162"
click at [223, 477] on link "Add Another Item" at bounding box center [238, 478] width 106 height 25
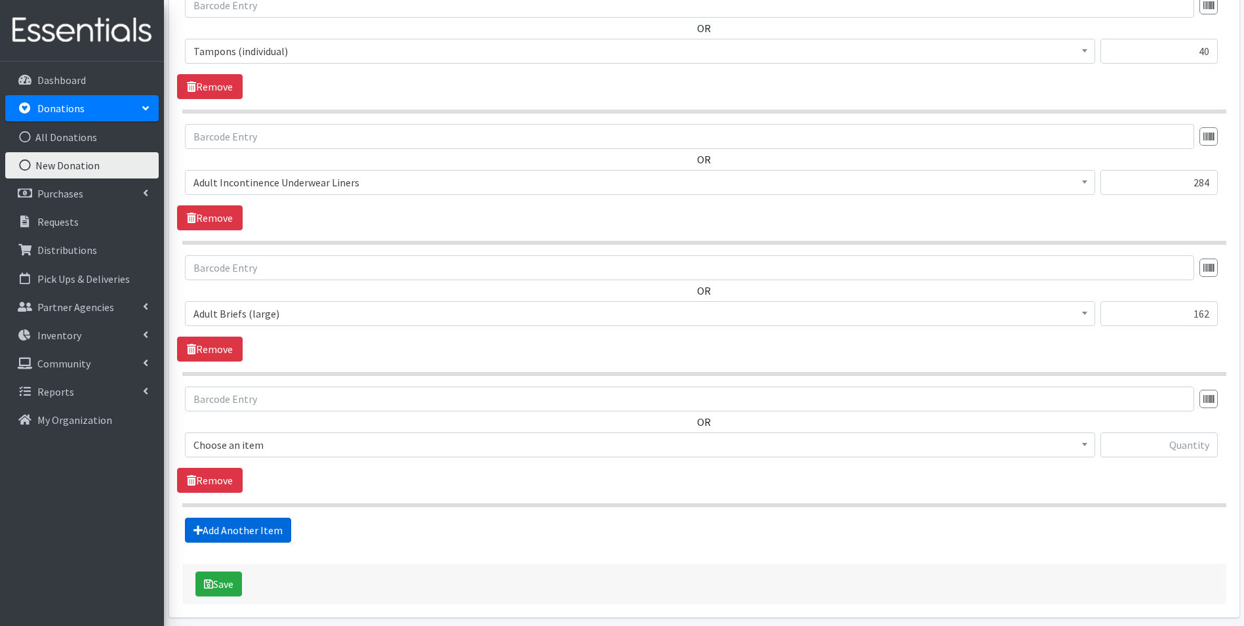
scroll to position [1401, 0]
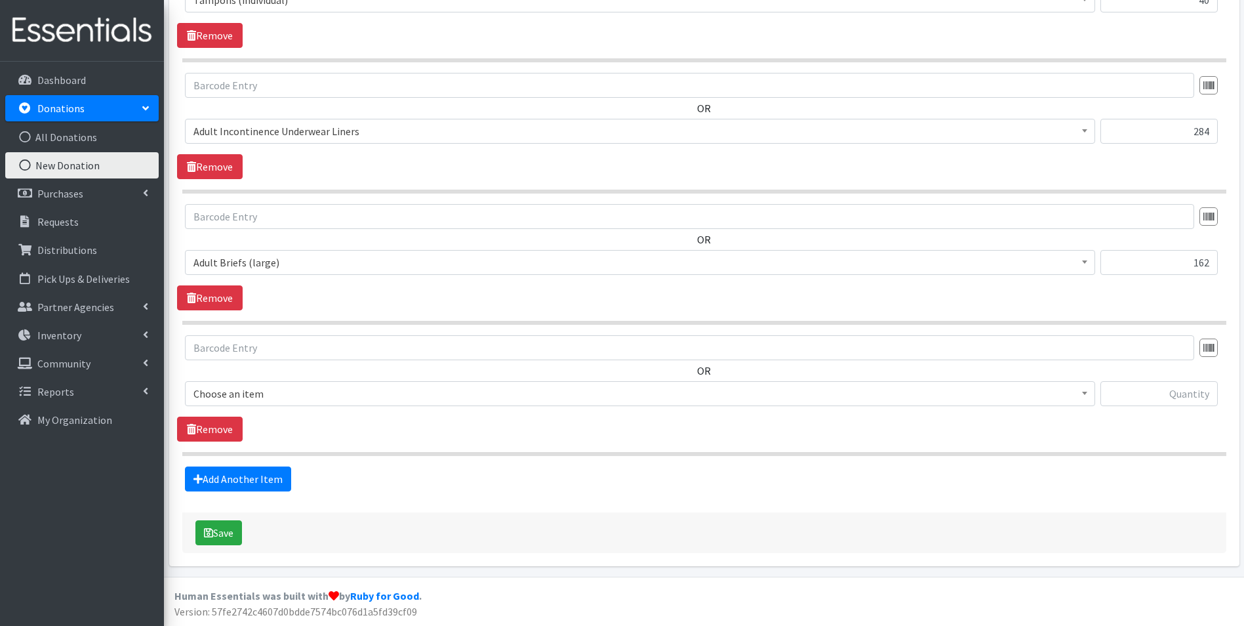
click at [271, 387] on span "Choose an item" at bounding box center [639, 393] width 893 height 18
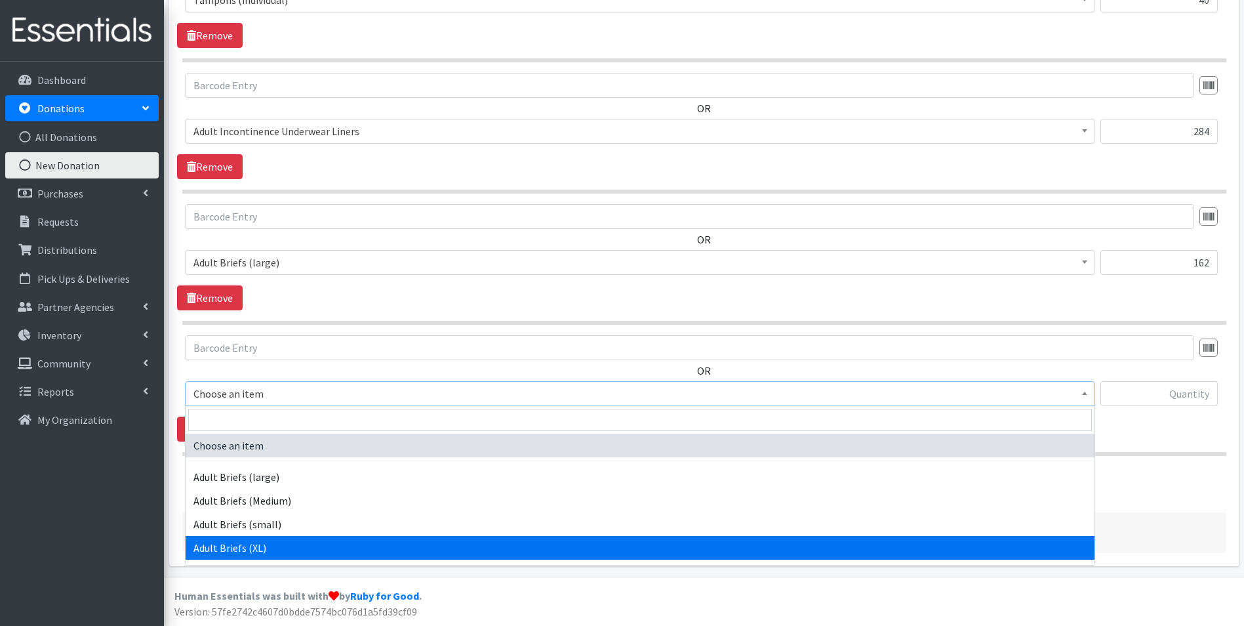
select select "11413"
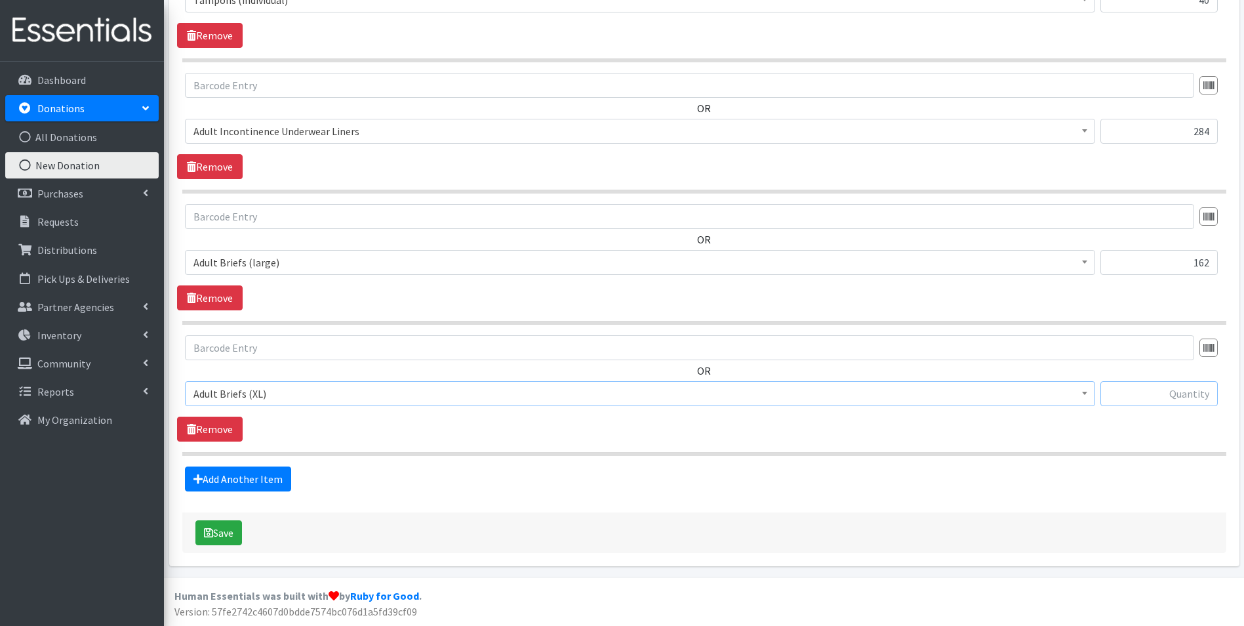
click at [1197, 395] on input "text" at bounding box center [1158, 393] width 117 height 25
type input "34"
click at [205, 475] on link "Add Another Item" at bounding box center [238, 478] width 106 height 25
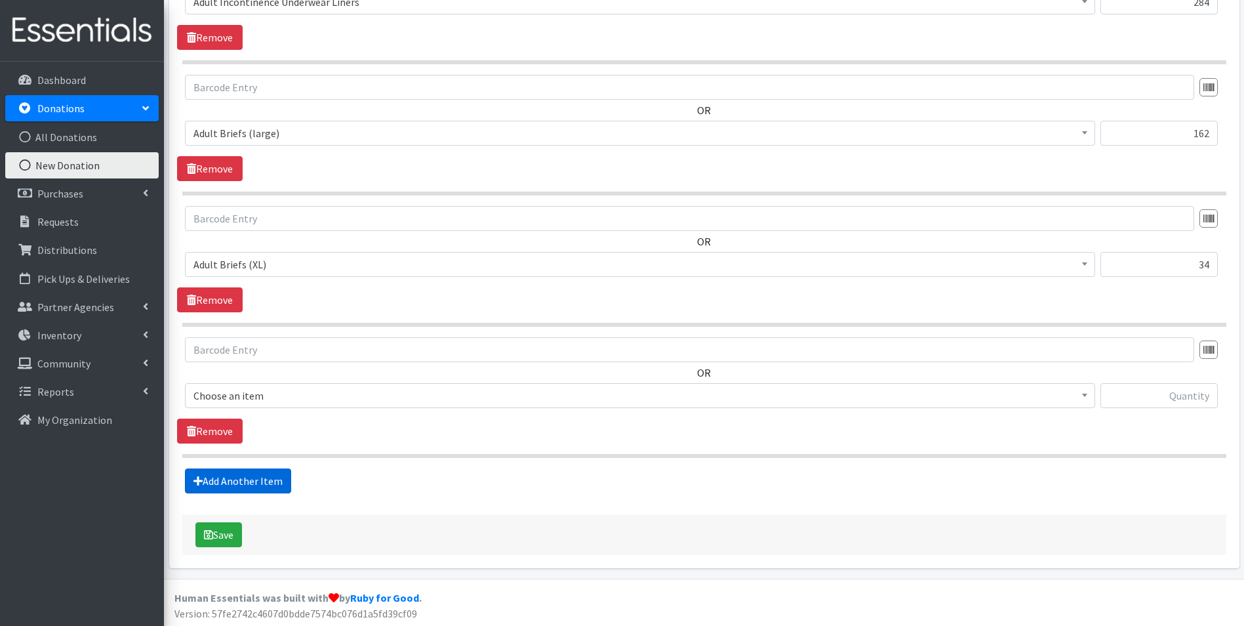
scroll to position [1532, 0]
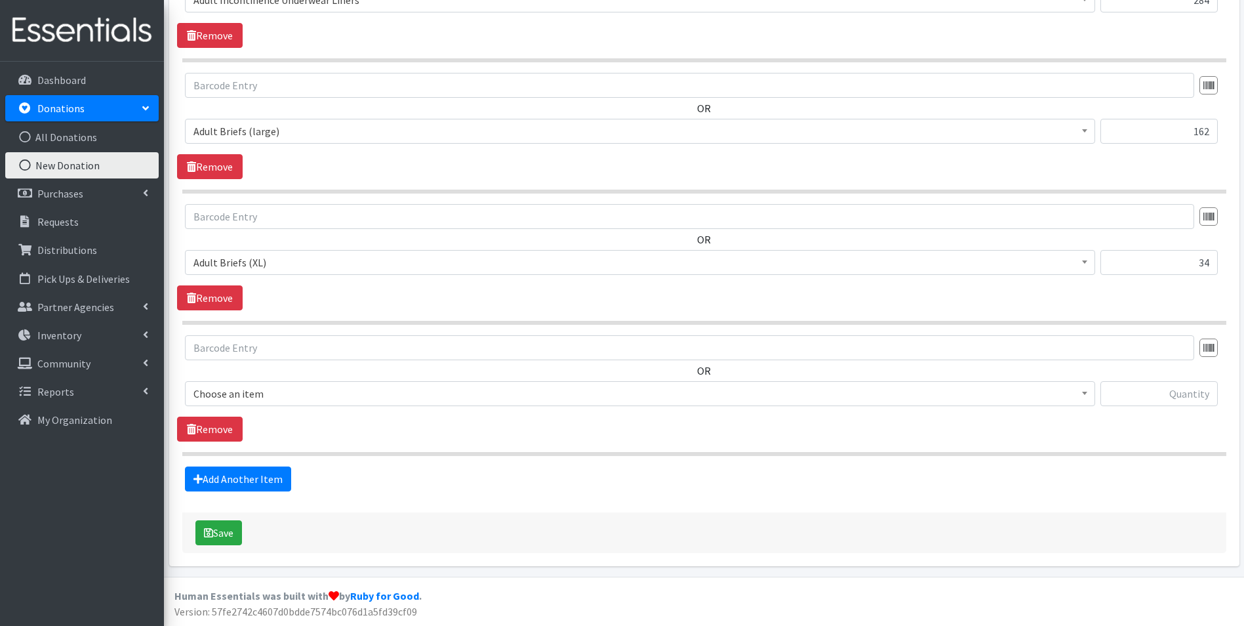
click at [258, 391] on span "Choose an item" at bounding box center [639, 393] width 893 height 18
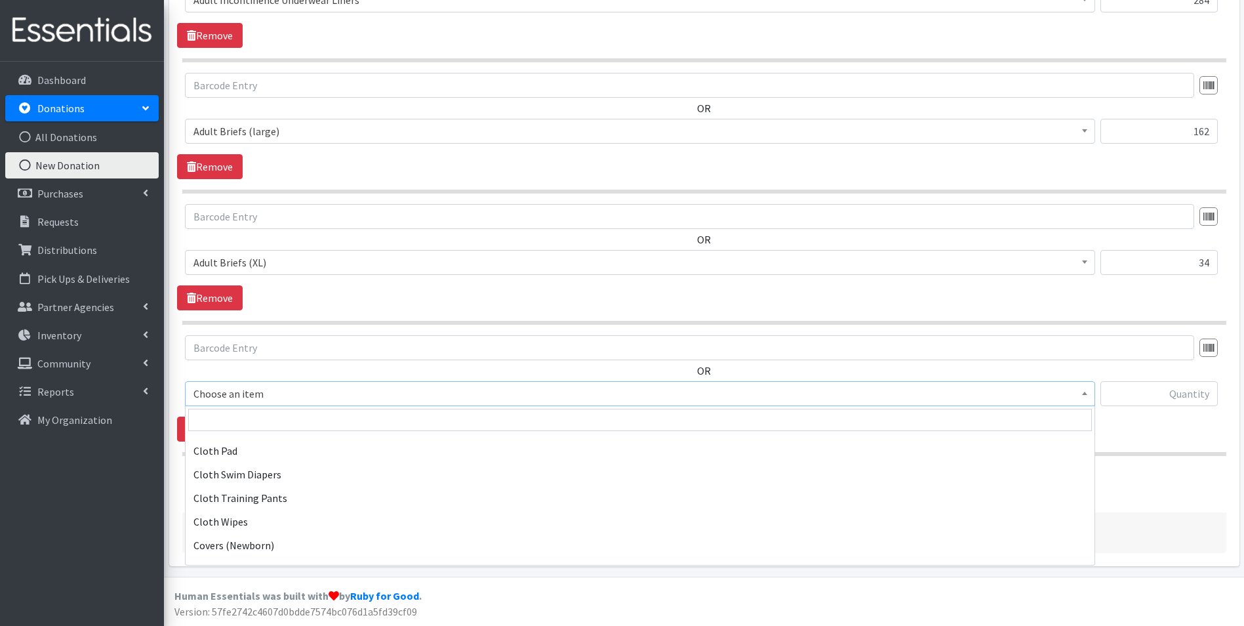
scroll to position [197, 0]
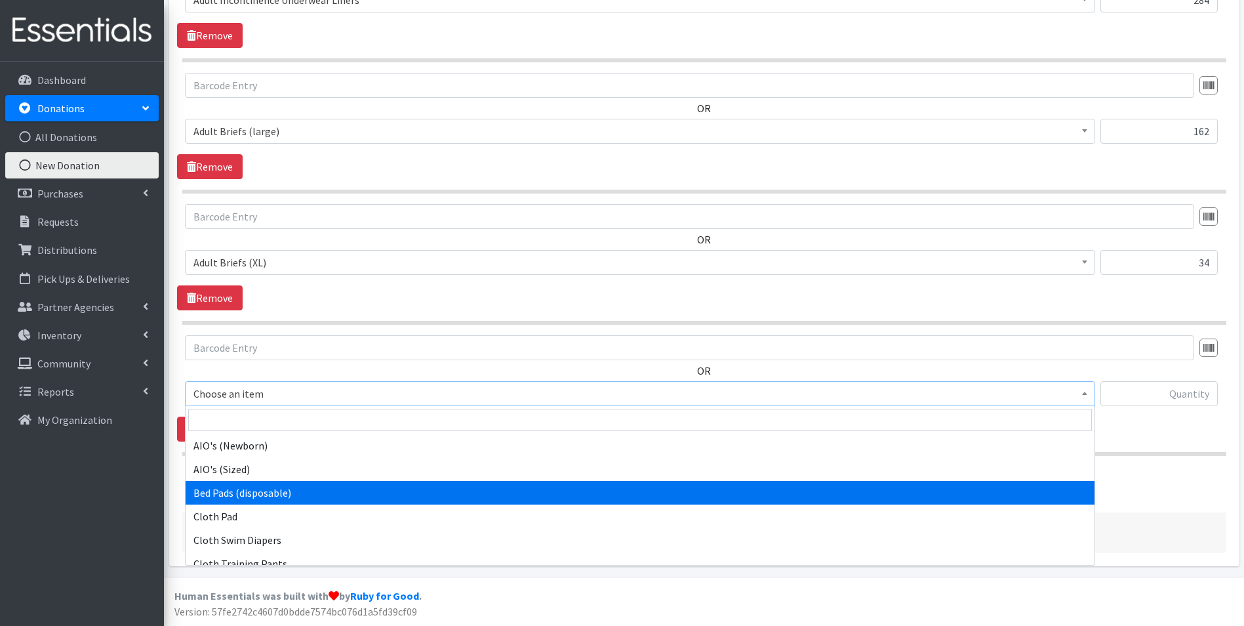
select select "6763"
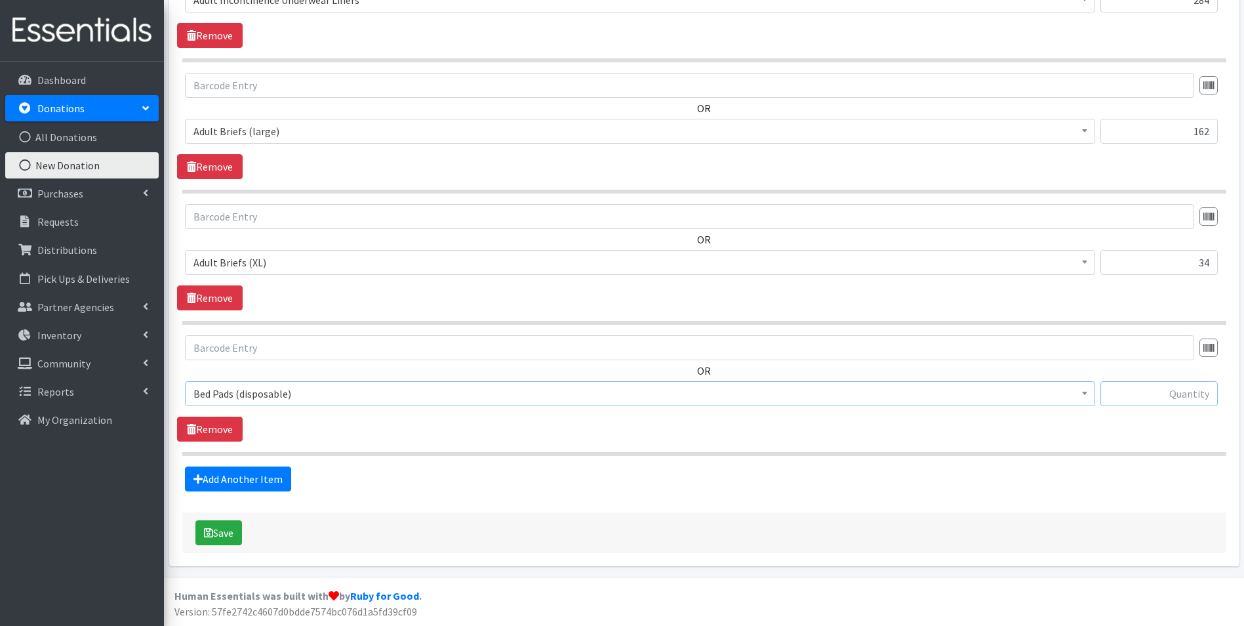
click at [1153, 391] on input "text" at bounding box center [1158, 393] width 117 height 25
type input "69"
click at [220, 528] on button "Save" at bounding box center [218, 532] width 47 height 25
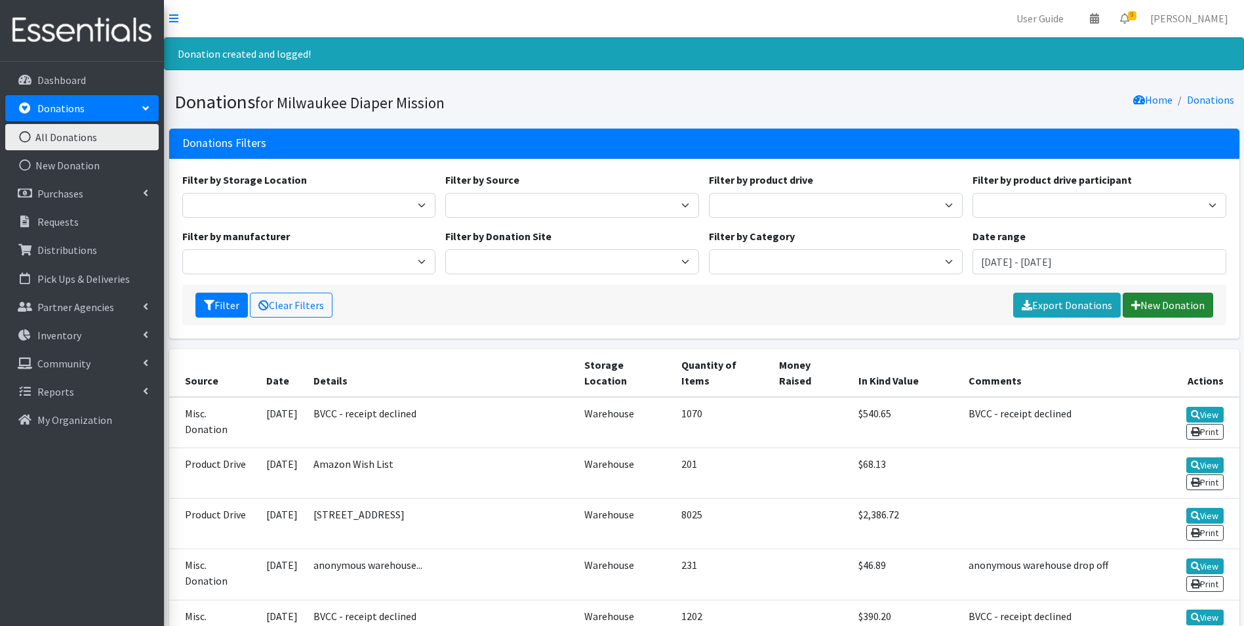
click at [1140, 296] on link "New Donation" at bounding box center [1168, 304] width 90 height 25
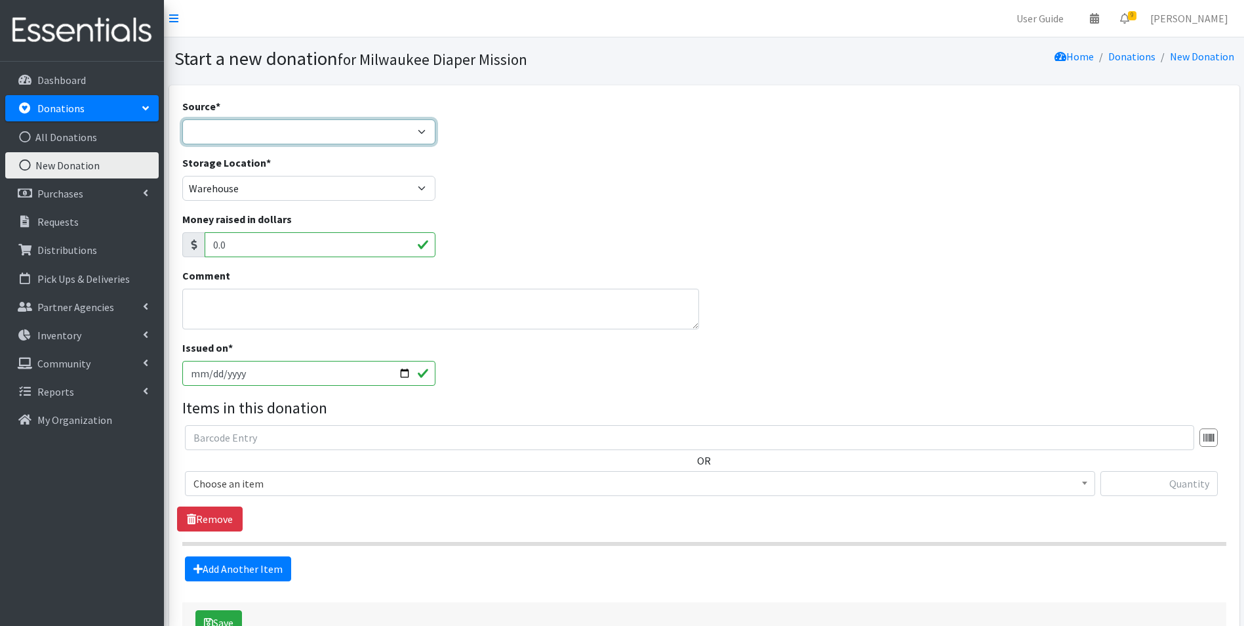
click at [255, 132] on select "Product Drive Manufacturer Donation Site Misc. Donation" at bounding box center [309, 131] width 254 height 25
select select "Donation Site"
click at [182, 119] on select "Product Drive Manufacturer Donation Site Misc. Donation" at bounding box center [309, 131] width 254 height 25
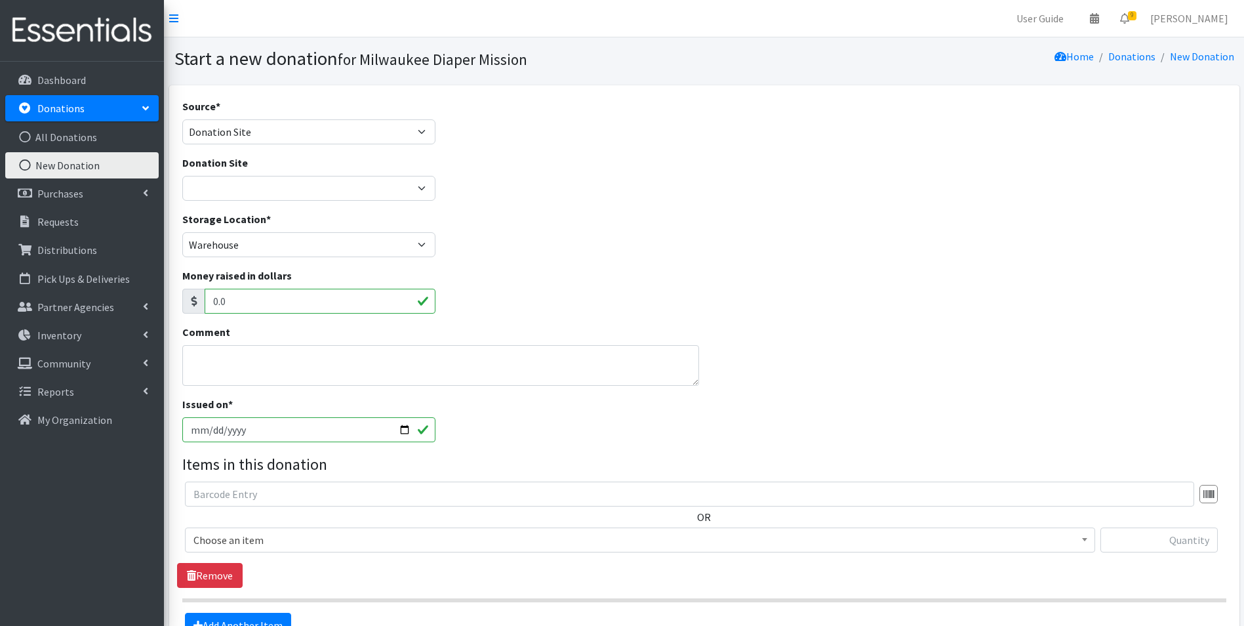
click at [250, 203] on div "Donation Site Authentic Birth Center - Wauwatosa Beans & Barley - East Side Bou…" at bounding box center [309, 183] width 264 height 56
click at [249, 190] on select "Authentic Birth Center - Wauwatosa Beans & Barley - East Side Bounce MKE Cafe C…" at bounding box center [309, 188] width 254 height 25
select select "547"
click at [182, 176] on select "Authentic Birth Center - Wauwatosa Beans & Barley - East Side Bounce MKE Cafe C…" at bounding box center [309, 188] width 254 height 25
click at [249, 370] on textarea "Comment" at bounding box center [440, 365] width 517 height 41
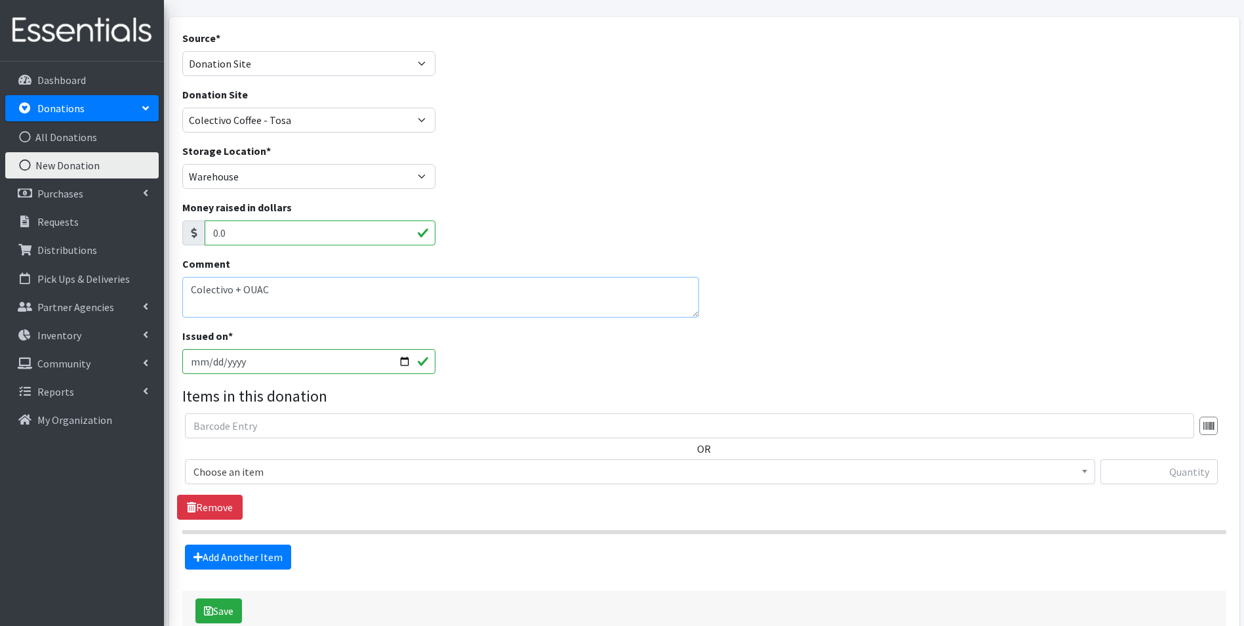
scroll to position [131, 0]
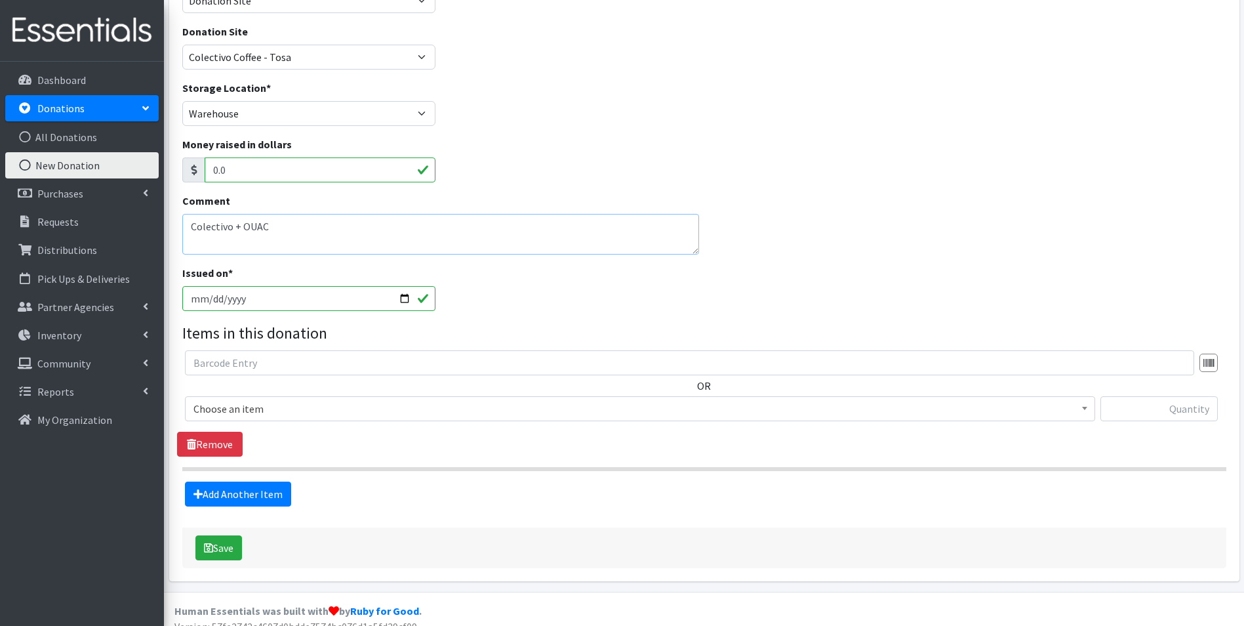
type textarea "Colectivo + OUAC"
click at [212, 304] on input "2025-08-15" at bounding box center [309, 298] width 254 height 25
type input "[DATE]"
click at [268, 412] on span "Choose an item" at bounding box center [639, 408] width 893 height 18
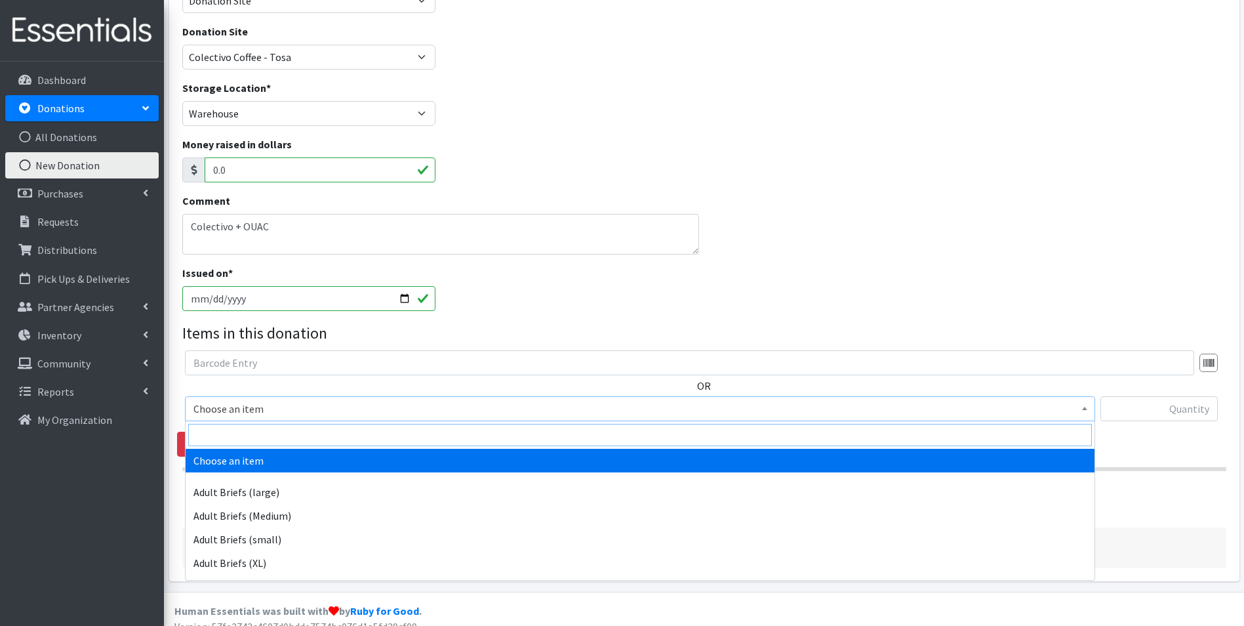
click at [270, 434] on input "search" at bounding box center [640, 435] width 904 height 22
type input "size new"
select select "4633"
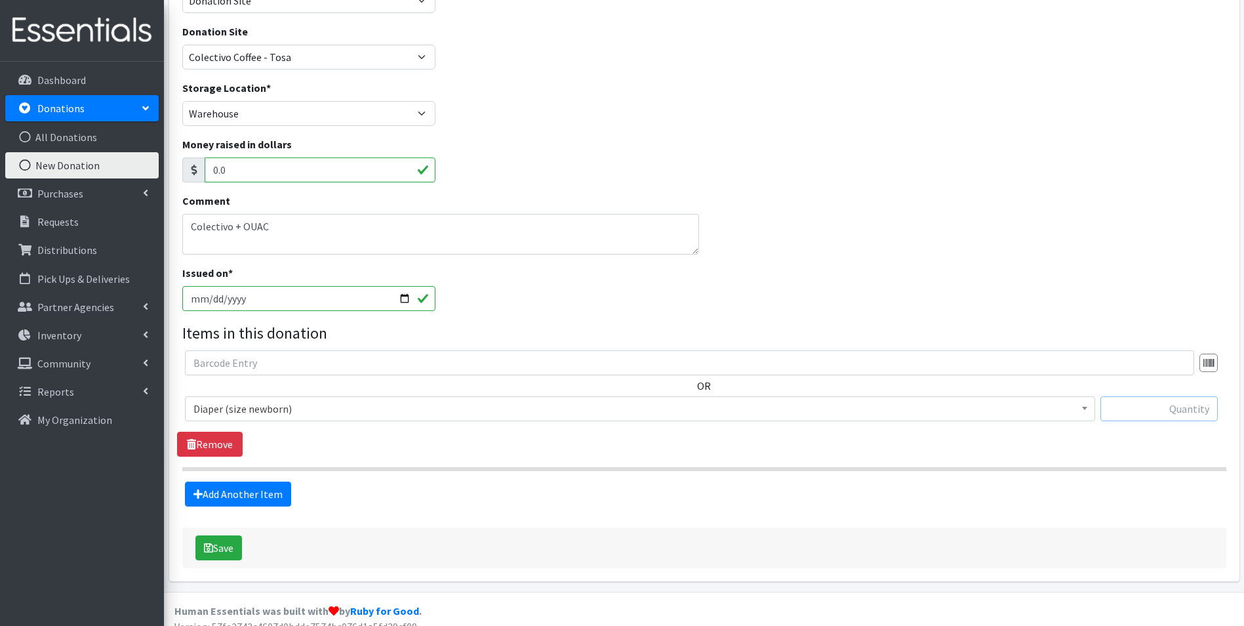
click at [1146, 403] on input "text" at bounding box center [1158, 408] width 117 height 25
type input "236"
click at [276, 498] on link "Add Another Item" at bounding box center [238, 493] width 106 height 25
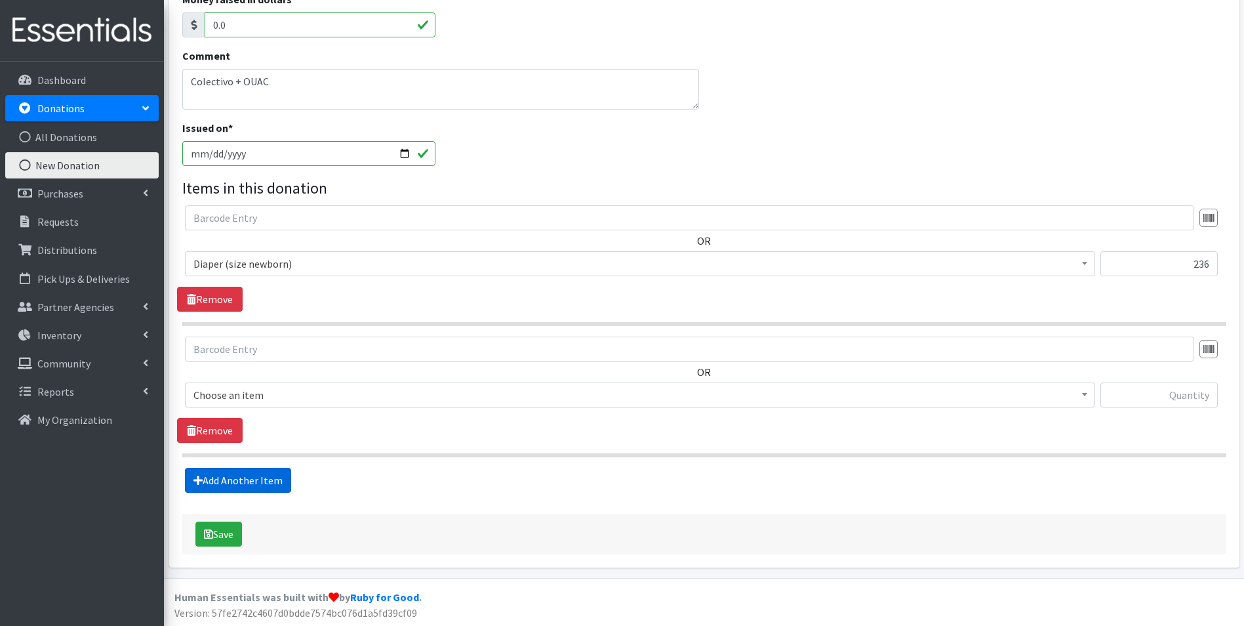
scroll to position [277, 0]
click at [285, 393] on span "Choose an item" at bounding box center [639, 393] width 893 height 18
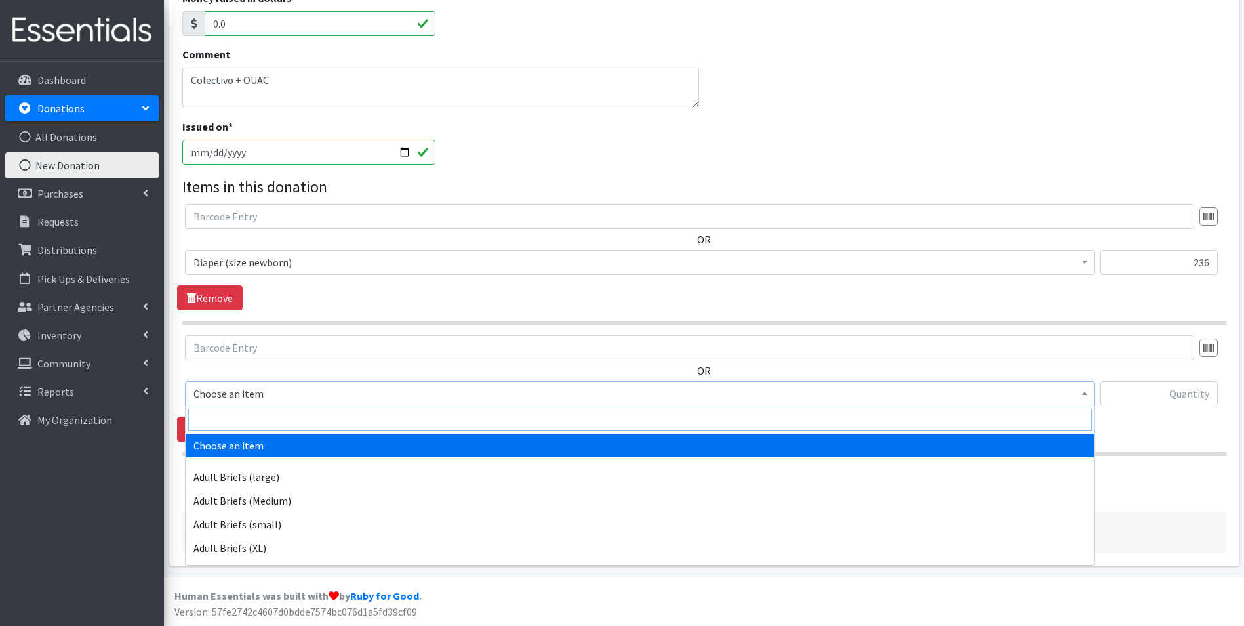
click at [282, 420] on input "search" at bounding box center [640, 419] width 904 height 22
type input "size 1"
drag, startPoint x: 262, startPoint y: 442, endPoint x: 388, endPoint y: 432, distance: 126.3
select select "4634"
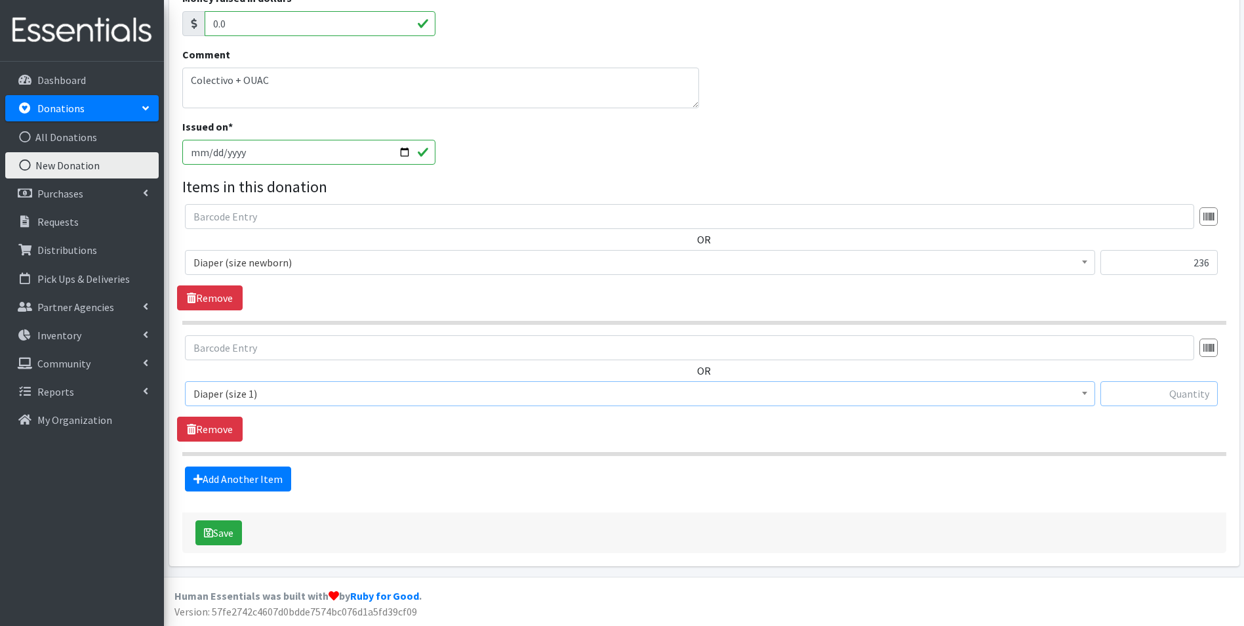
click at [1164, 399] on input "text" at bounding box center [1158, 393] width 117 height 25
type input "107"
click at [212, 471] on link "Add Another Item" at bounding box center [238, 478] width 106 height 25
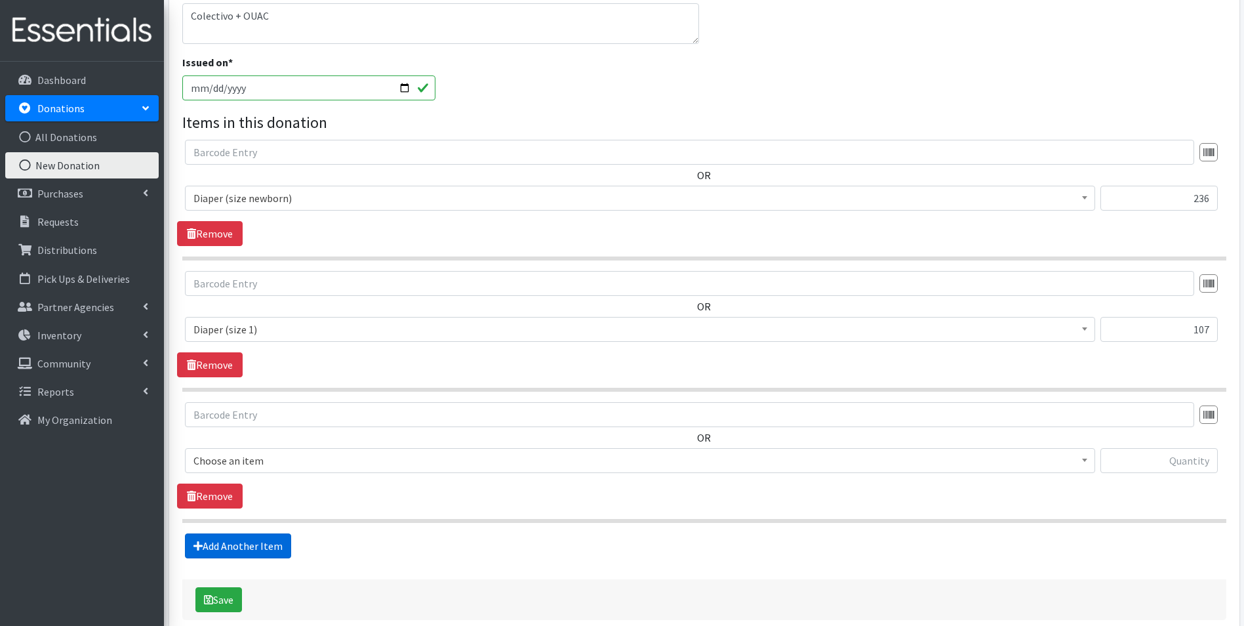
scroll to position [408, 0]
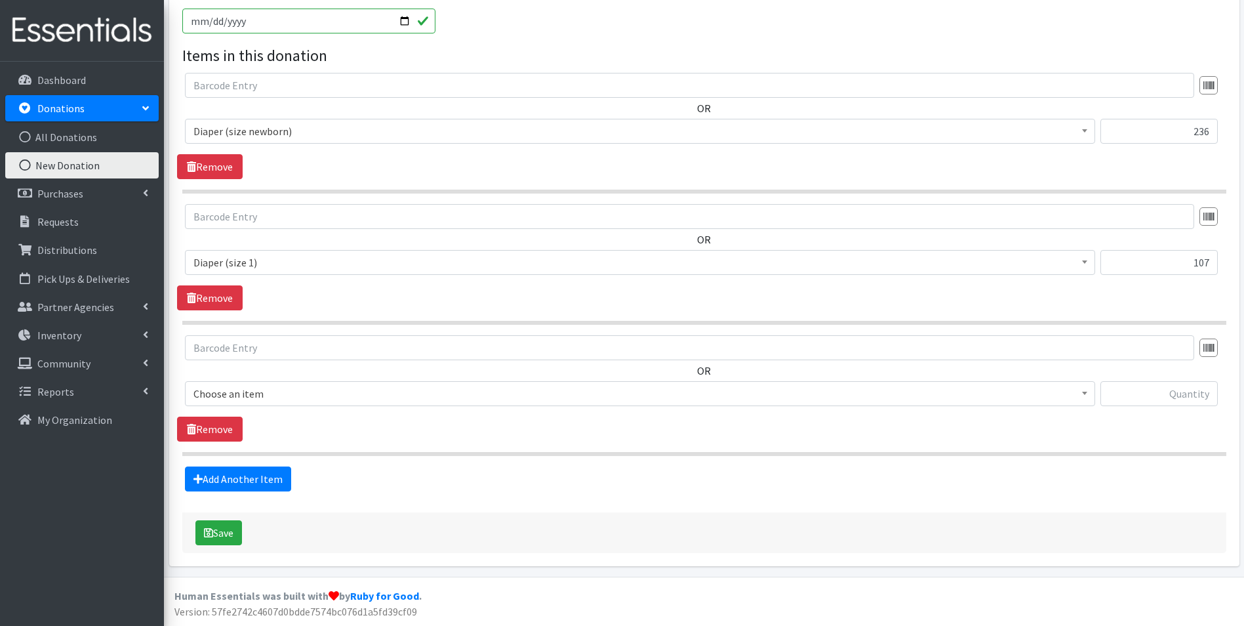
click at [290, 395] on span "Choose an item" at bounding box center [639, 393] width 893 height 18
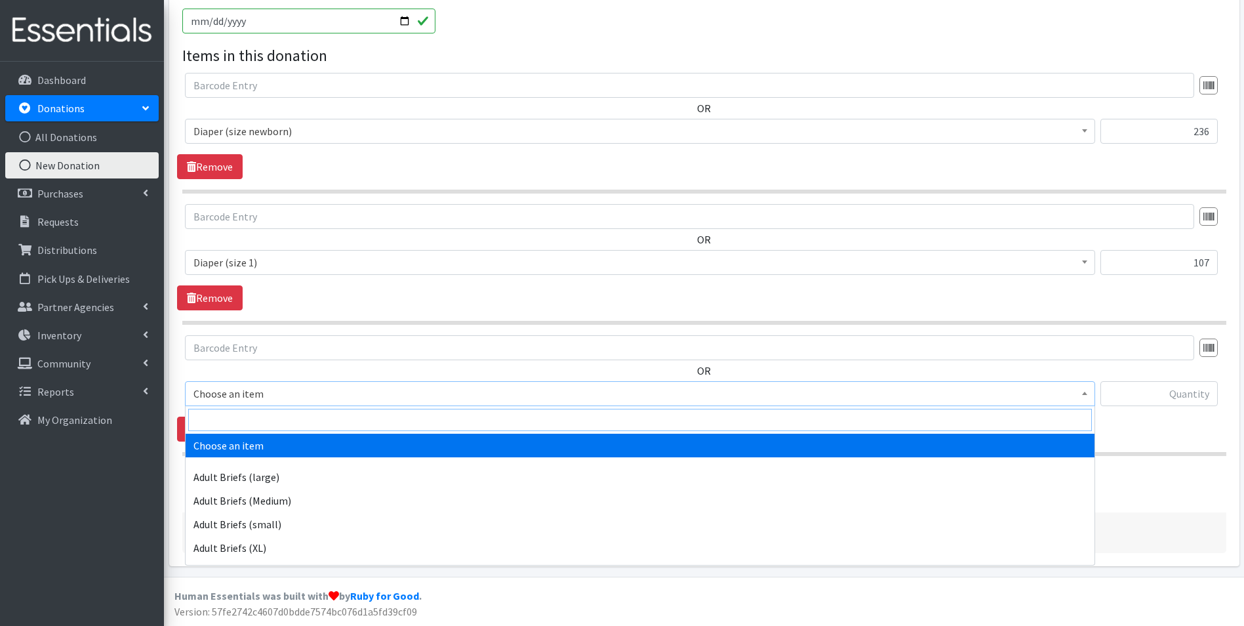
click at [290, 417] on input "search" at bounding box center [640, 419] width 904 height 22
type input "size 2"
select select "4635"
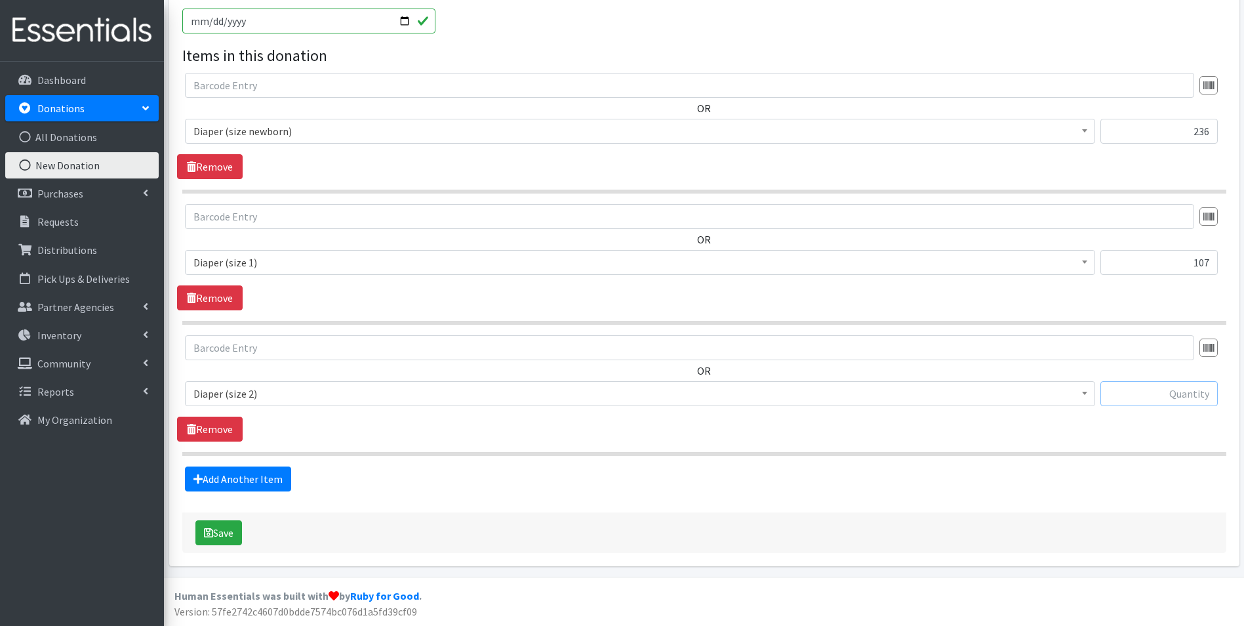
click at [1130, 394] on input "text" at bounding box center [1158, 393] width 117 height 25
type input "37"
click at [258, 476] on link "Add Another Item" at bounding box center [238, 478] width 106 height 25
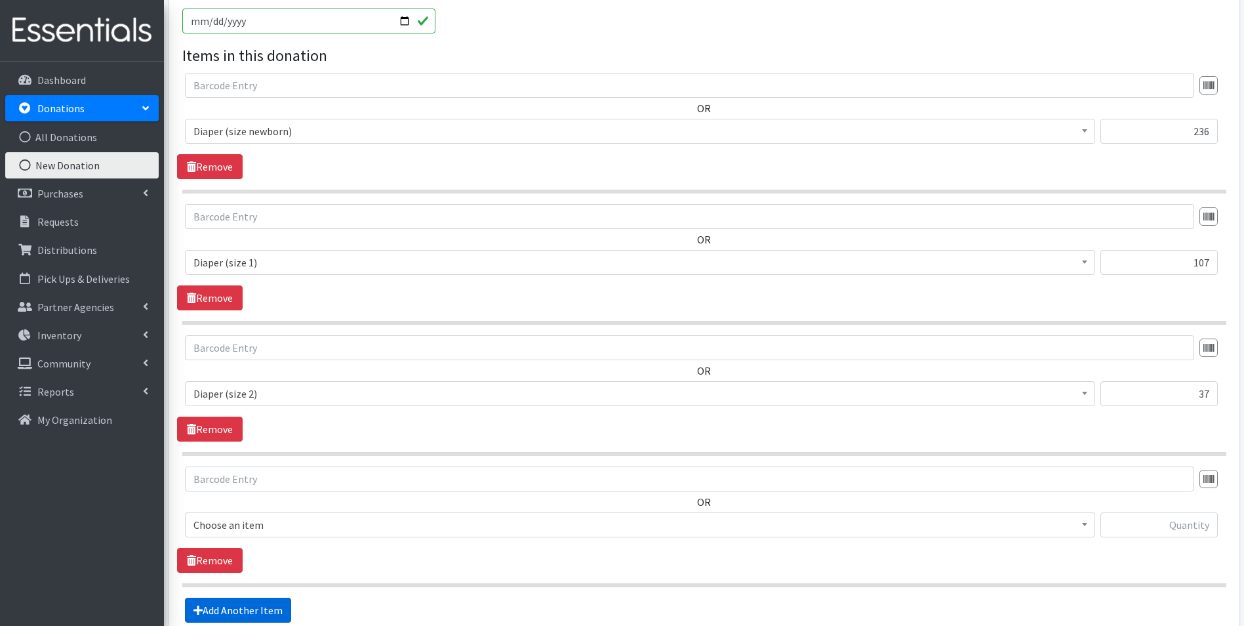
scroll to position [540, 0]
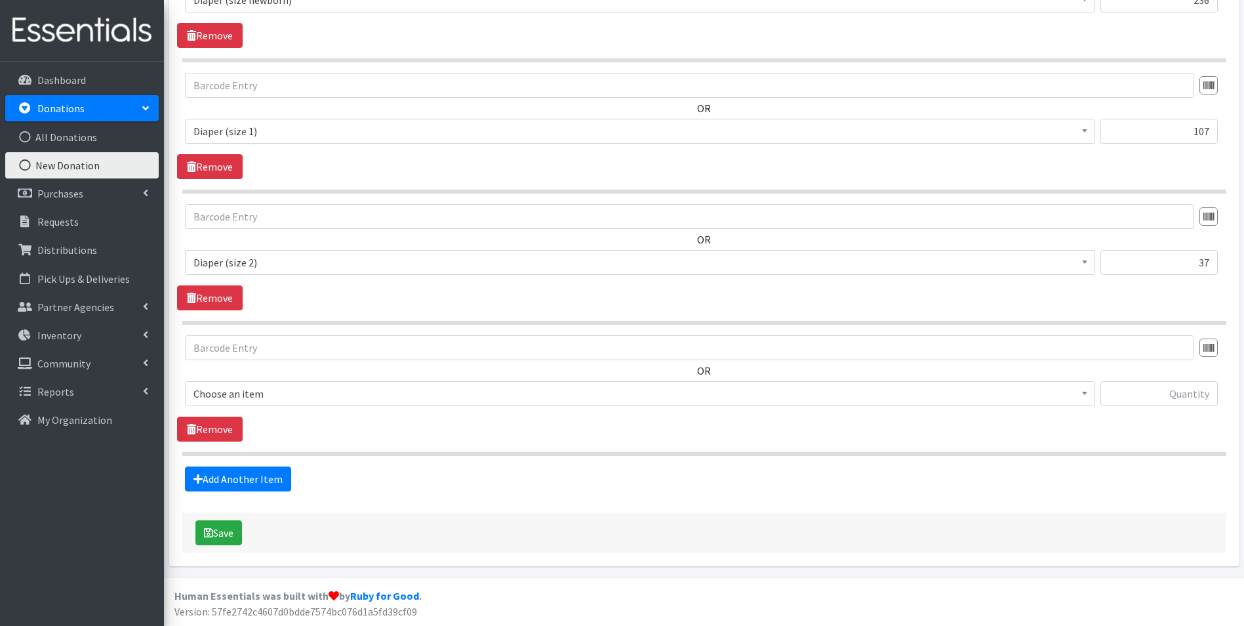
click at [285, 395] on span "Choose an item" at bounding box center [639, 393] width 893 height 18
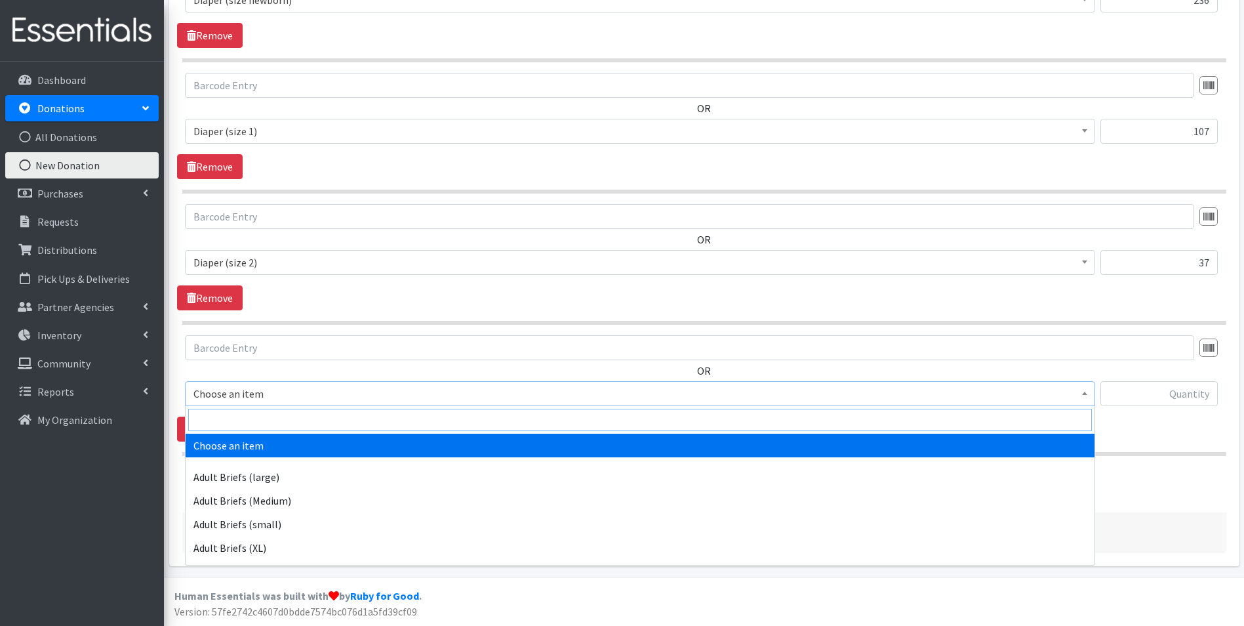
click at [283, 416] on input "search" at bounding box center [640, 419] width 904 height 22
type input "size 3"
select select "4644"
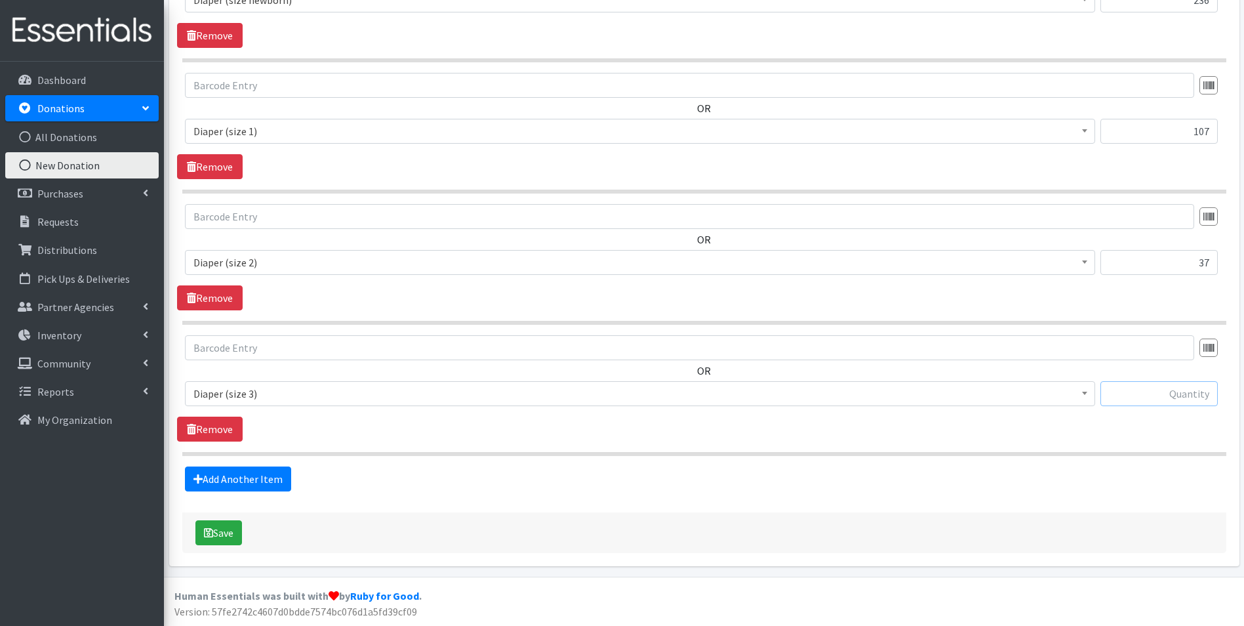
click at [1200, 399] on input "text" at bounding box center [1158, 393] width 117 height 25
type input "171"
click at [207, 475] on link "Add Another Item" at bounding box center [238, 478] width 106 height 25
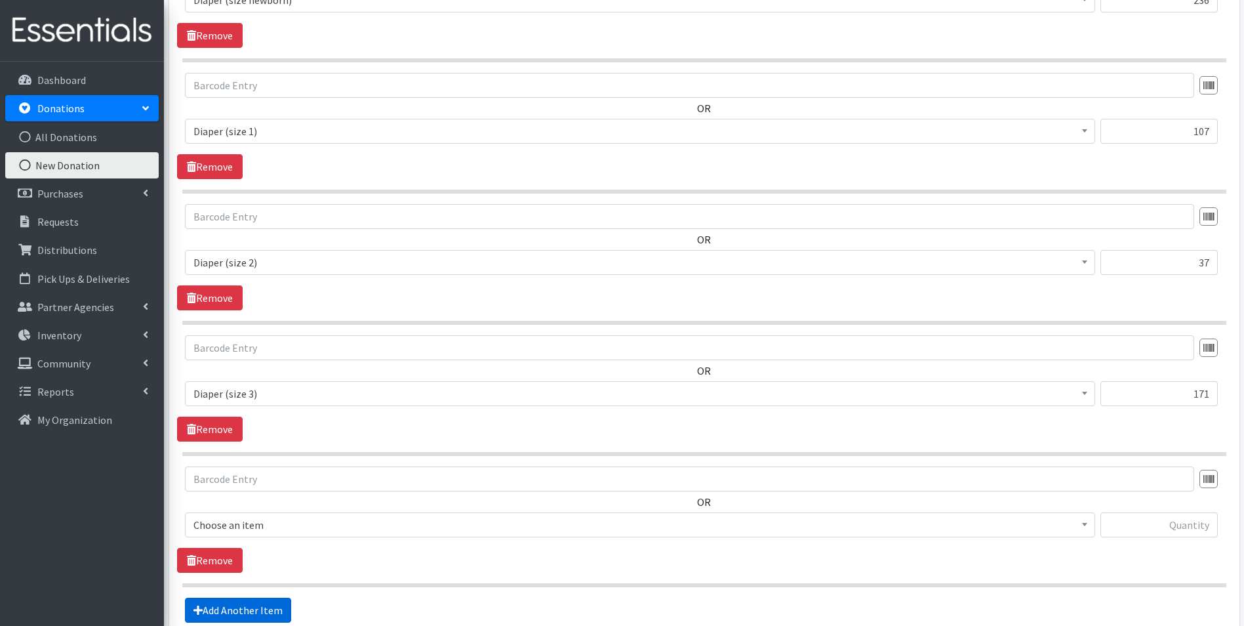
scroll to position [671, 0]
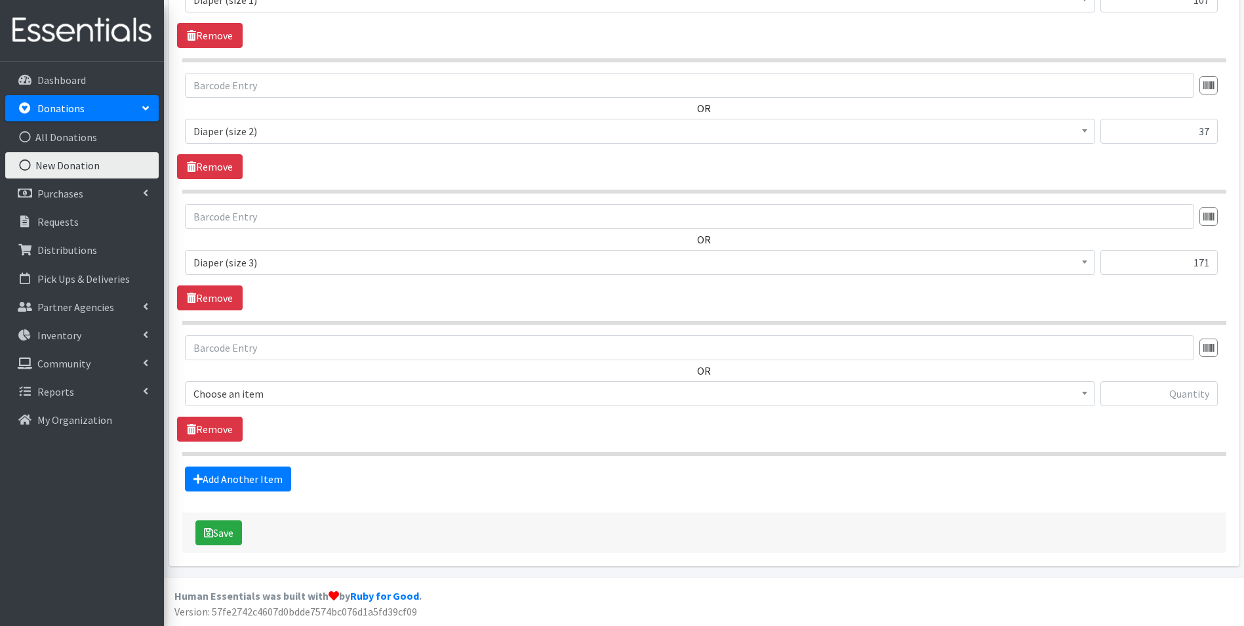
click at [286, 401] on span "Choose an item" at bounding box center [639, 393] width 893 height 18
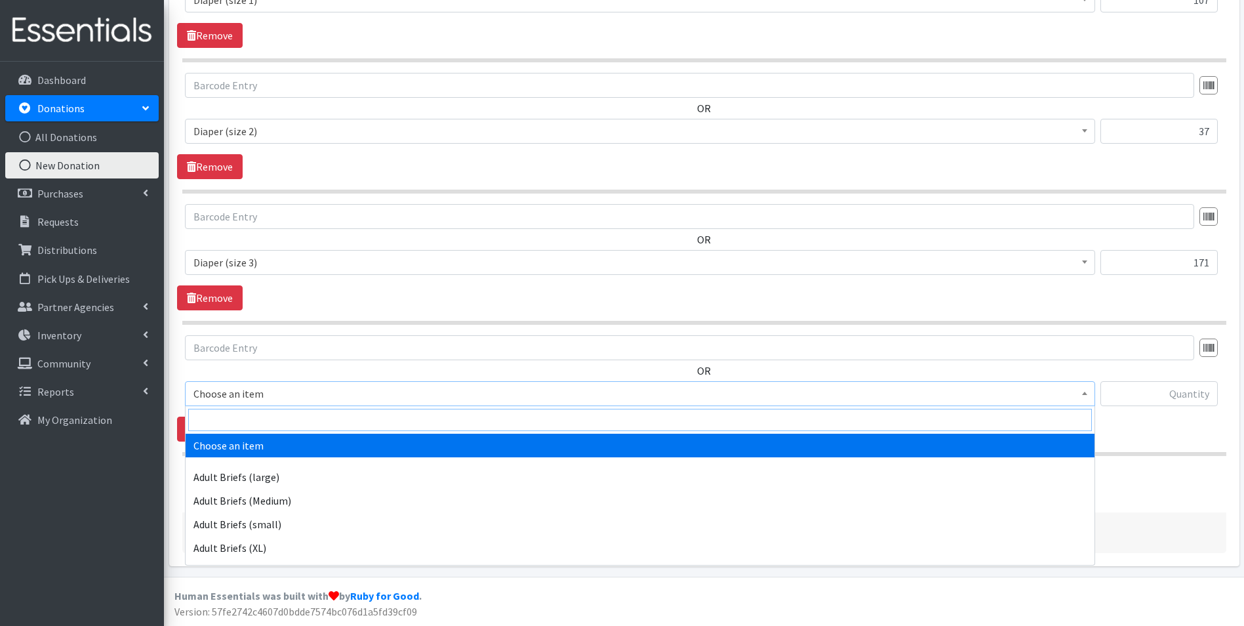
click at [283, 414] on input "search" at bounding box center [640, 419] width 904 height 22
type input "size 4"
drag, startPoint x: 268, startPoint y: 443, endPoint x: 282, endPoint y: 444, distance: 13.8
select select "4645"
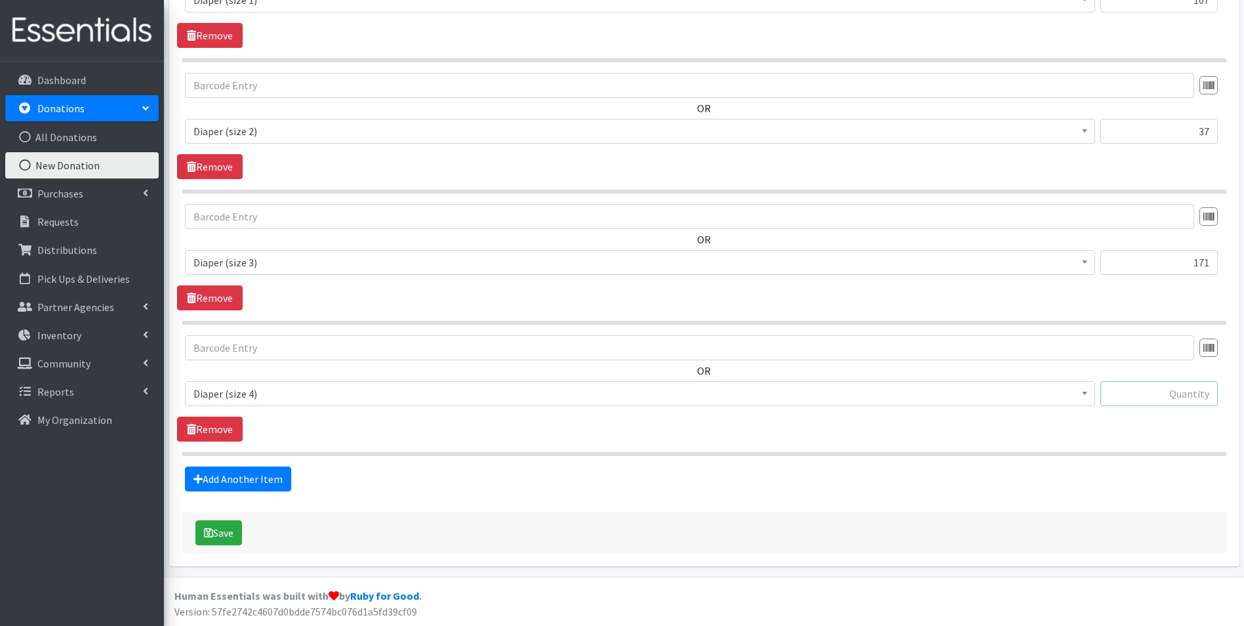
click at [1171, 403] on input "text" at bounding box center [1158, 393] width 117 height 25
type input "101"
click at [263, 481] on link "Add Another Item" at bounding box center [238, 478] width 106 height 25
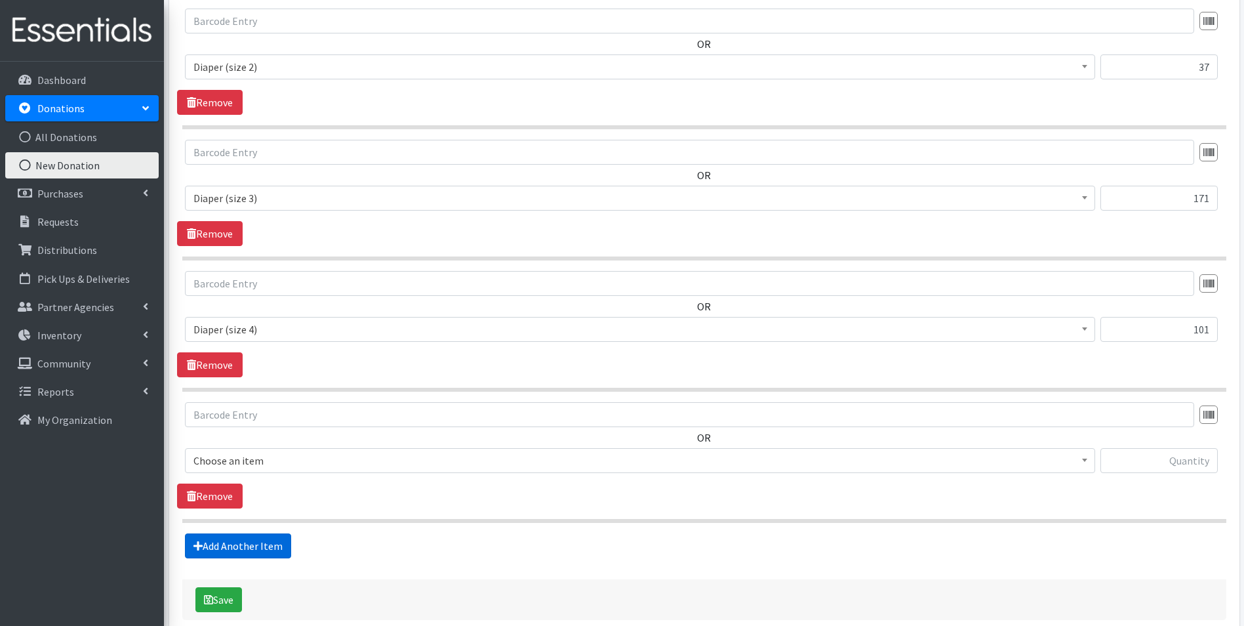
scroll to position [802, 0]
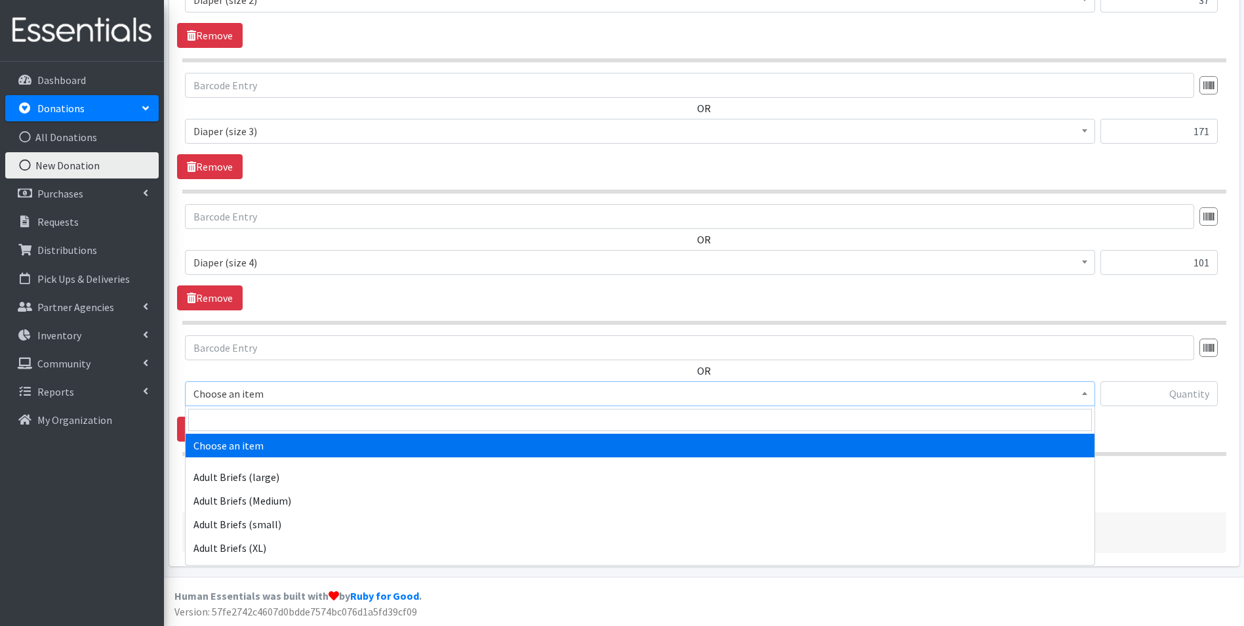
click at [286, 399] on span "Choose an item" at bounding box center [639, 393] width 893 height 18
click at [279, 417] on input "search" at bounding box center [640, 419] width 904 height 22
type input "size 5"
select select "4646"
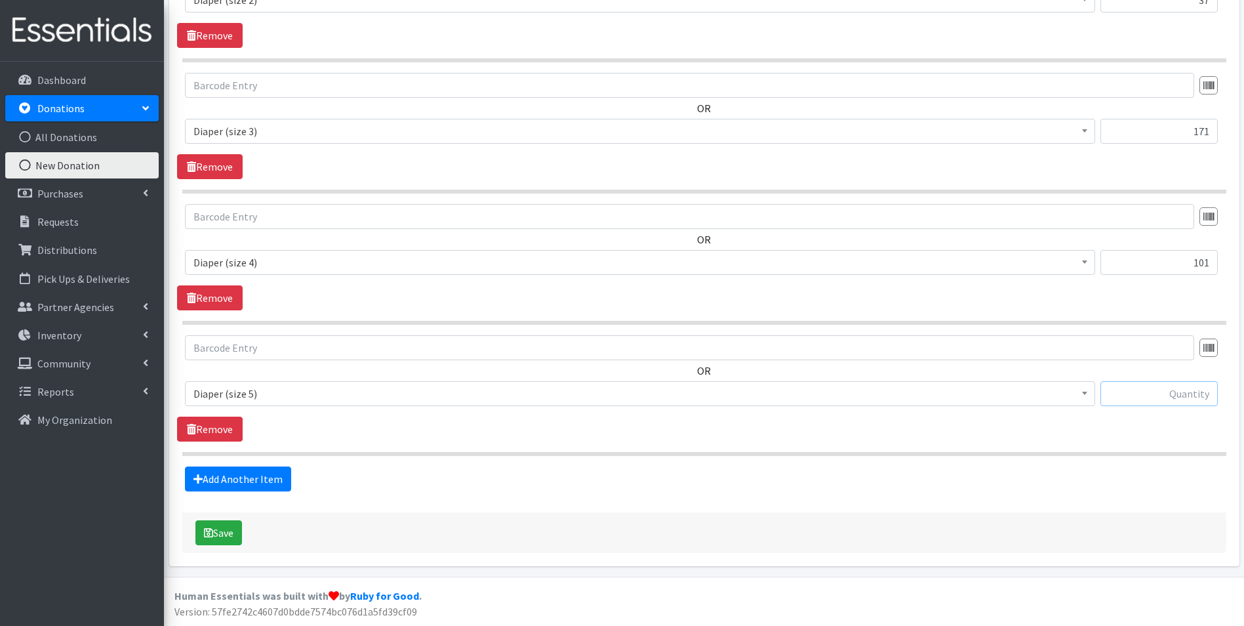
click at [1139, 388] on input "text" at bounding box center [1158, 393] width 117 height 25
type input "117"
click at [260, 475] on link "Add Another Item" at bounding box center [238, 478] width 106 height 25
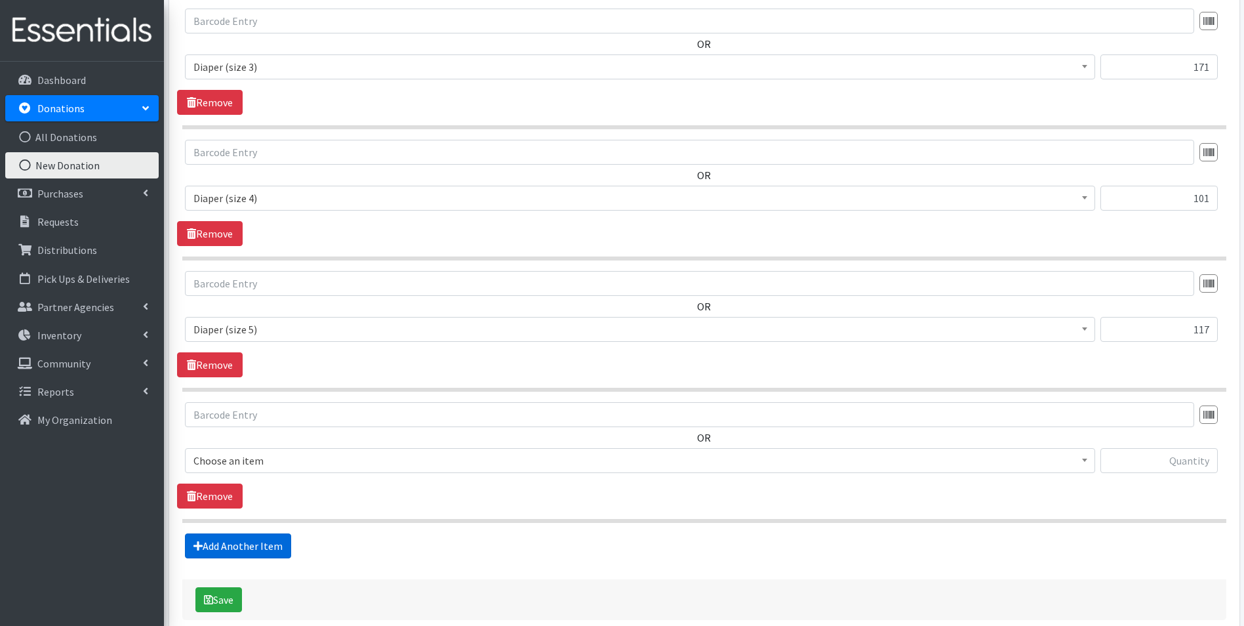
scroll to position [933, 0]
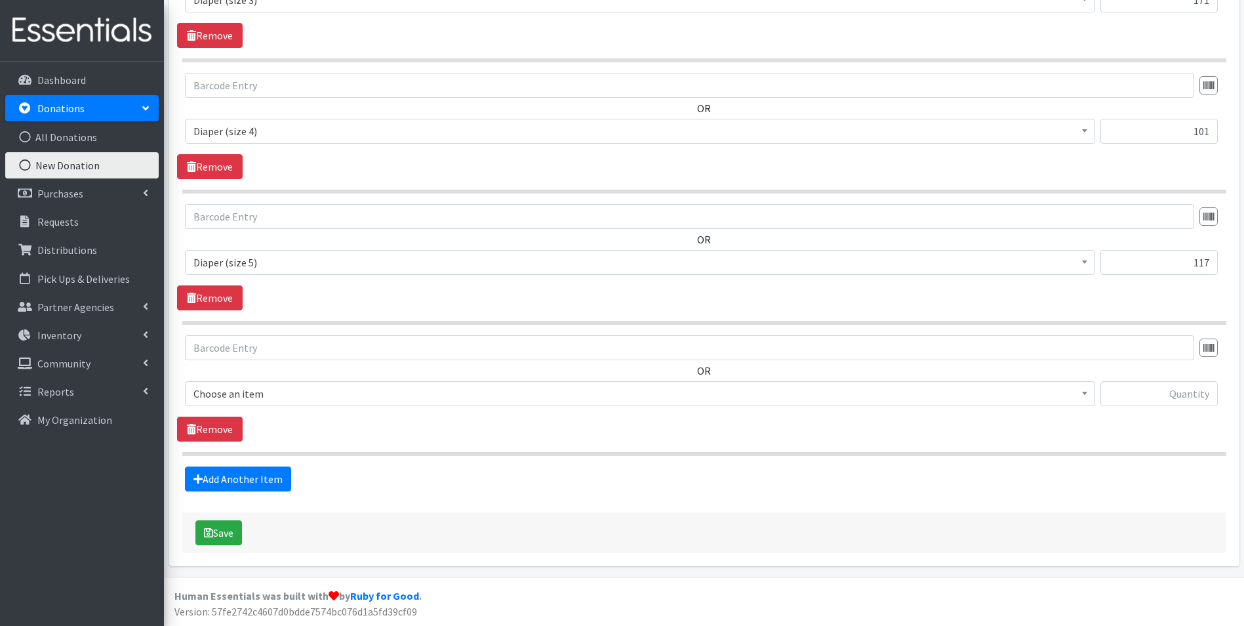
click at [299, 391] on span "Choose an item" at bounding box center [639, 393] width 893 height 18
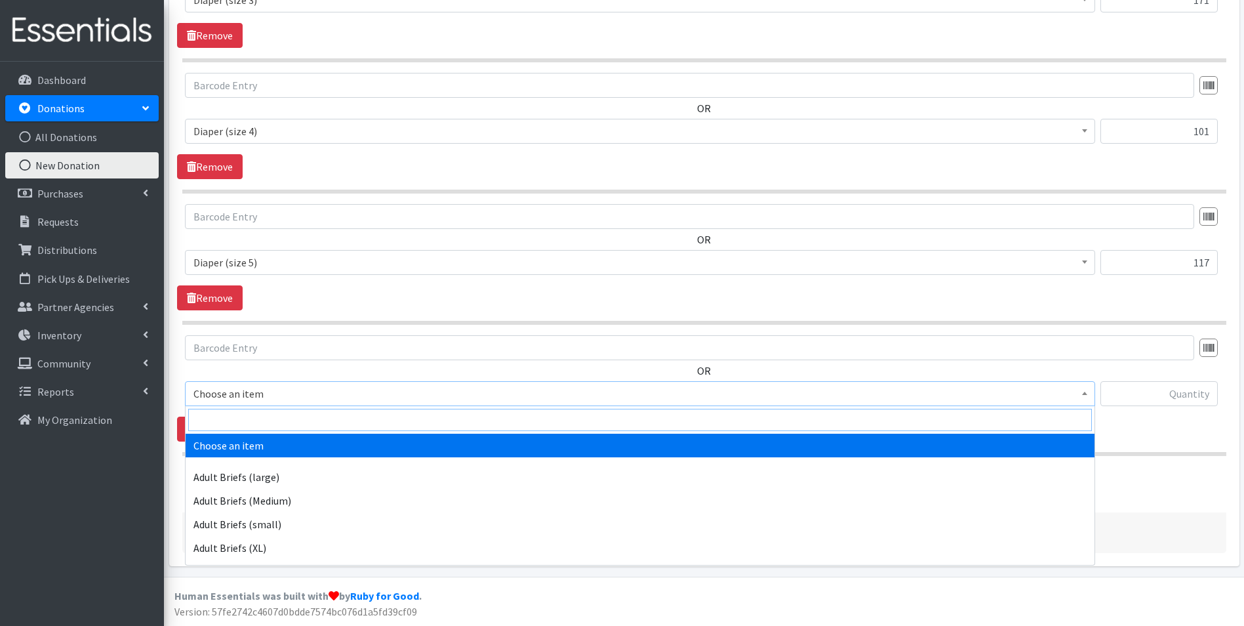
click at [300, 415] on input "search" at bounding box center [640, 419] width 904 height 22
type input "size 6"
select select "4649"
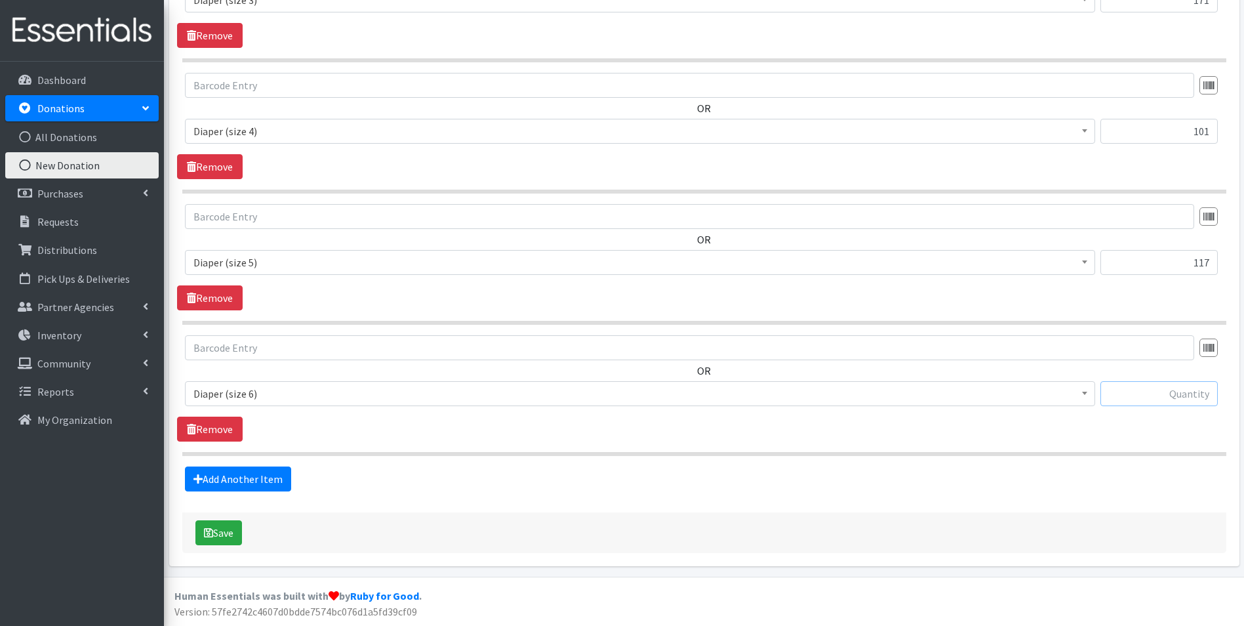
click at [1185, 402] on input "text" at bounding box center [1158, 393] width 117 height 25
type input "43"
click at [257, 469] on link "Add Another Item" at bounding box center [238, 478] width 106 height 25
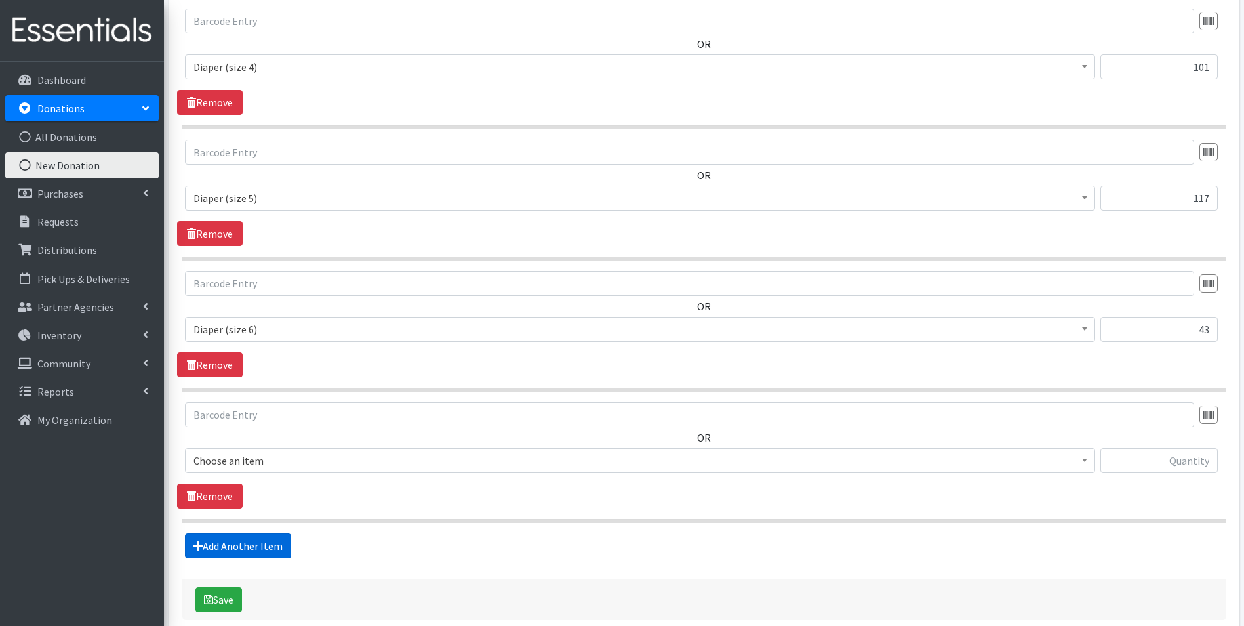
scroll to position [1064, 0]
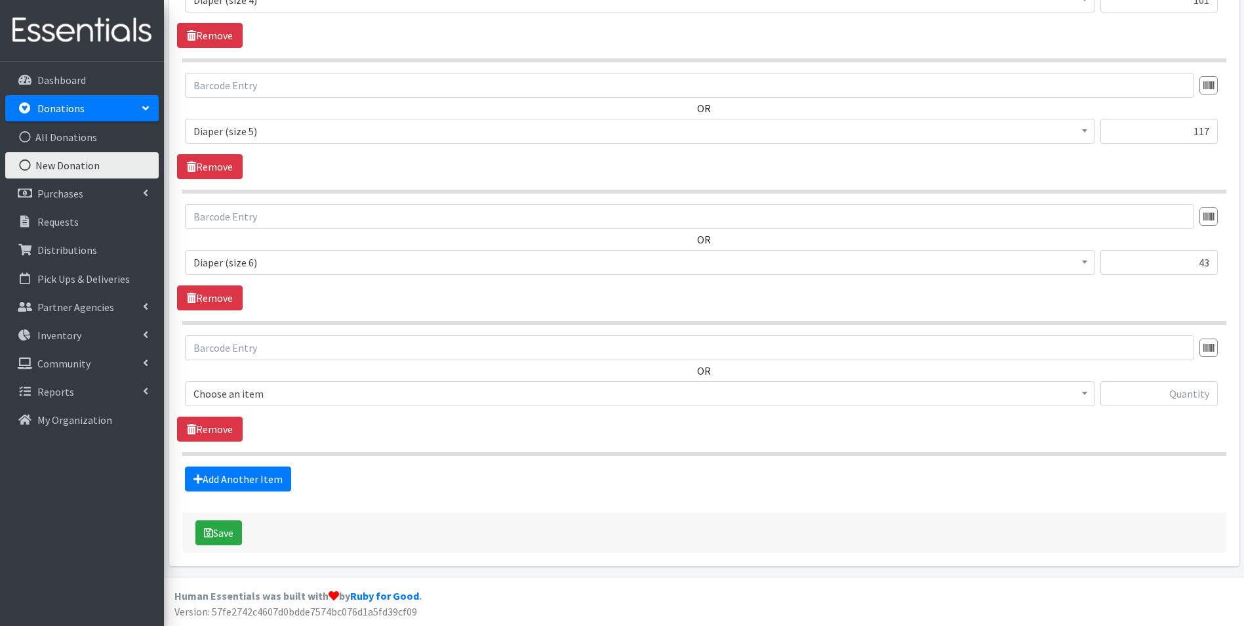
click at [306, 393] on span "Choose an item" at bounding box center [639, 393] width 893 height 18
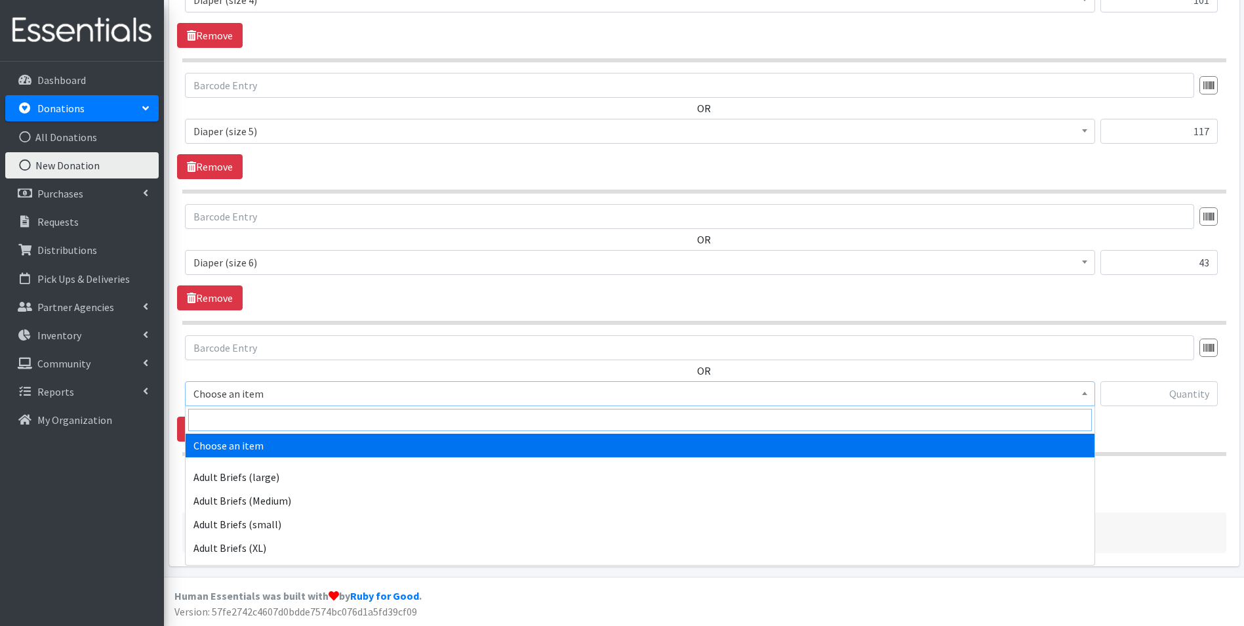
click at [304, 412] on input "search" at bounding box center [640, 419] width 904 height 22
type input "size 7"
select select "5868"
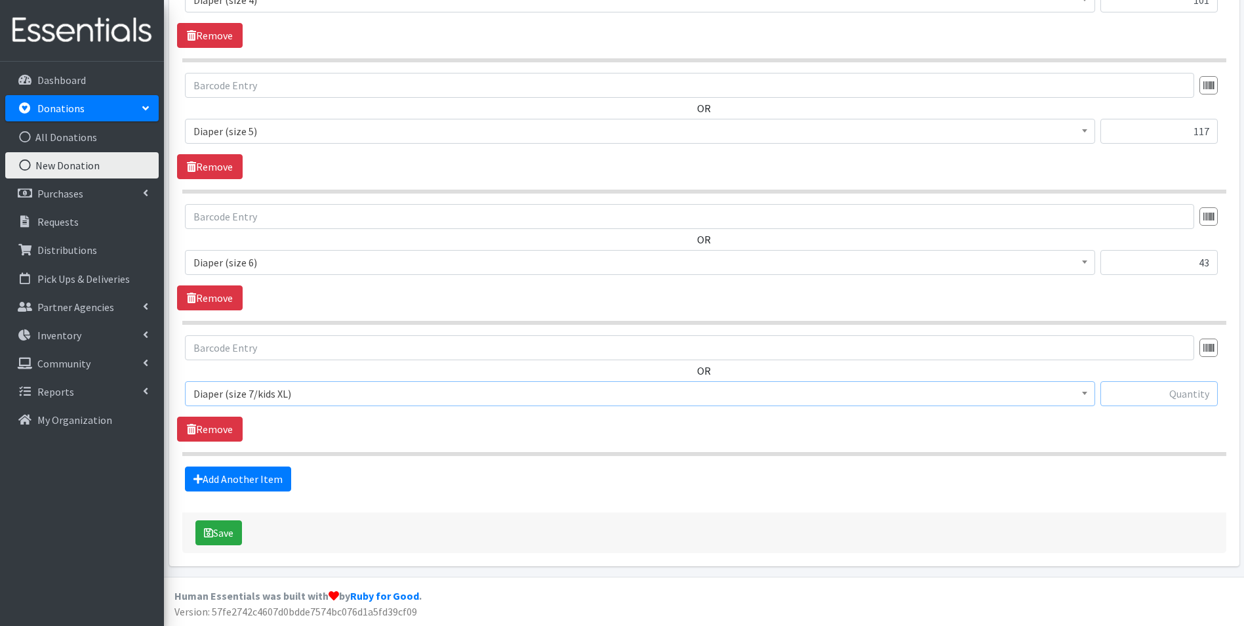
click at [1178, 394] on input "text" at bounding box center [1158, 393] width 117 height 25
type input "18"
click at [209, 473] on link "Add Another Item" at bounding box center [238, 478] width 106 height 25
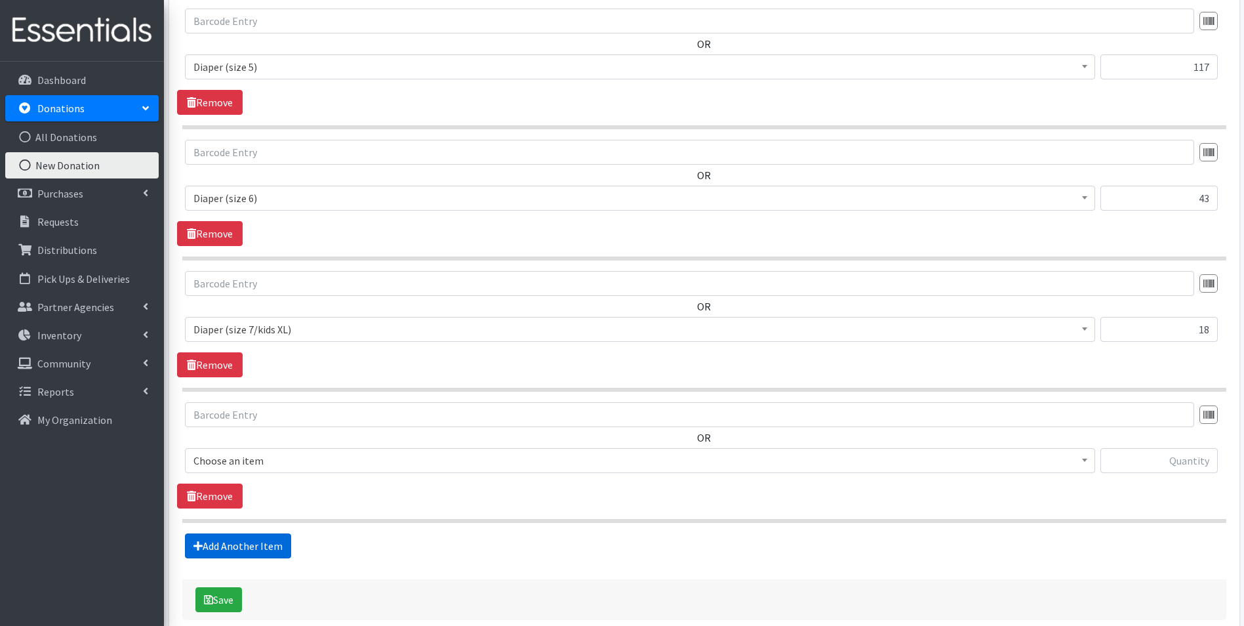
scroll to position [1195, 0]
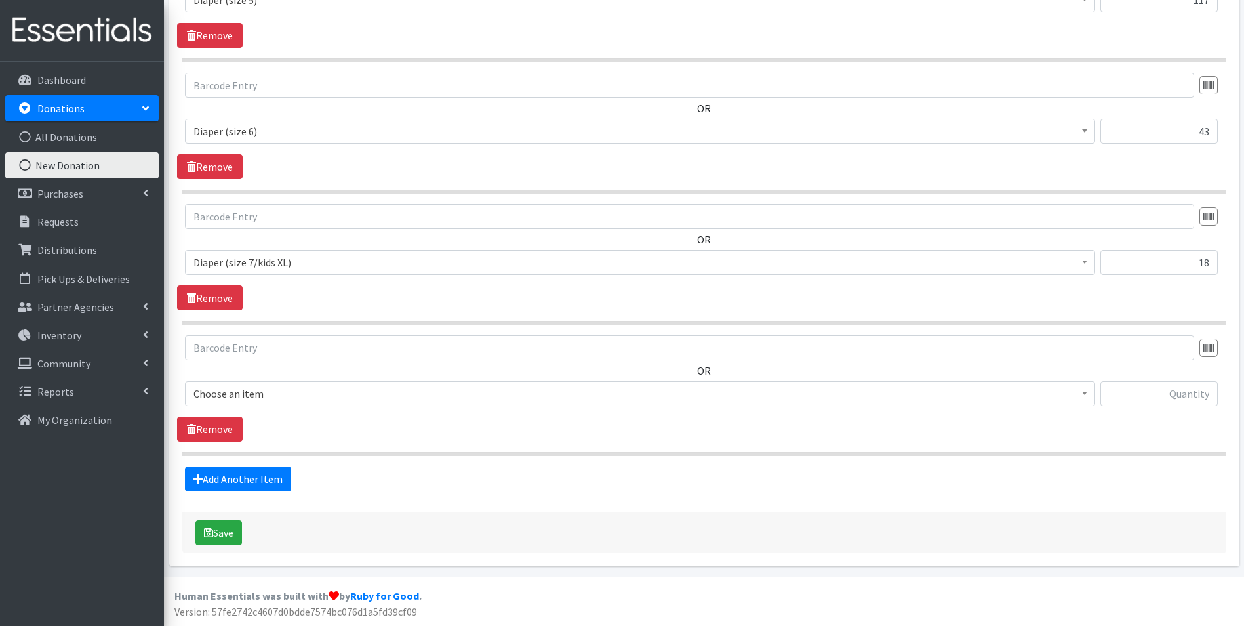
click at [269, 386] on span "Choose an item" at bounding box center [639, 393] width 893 height 18
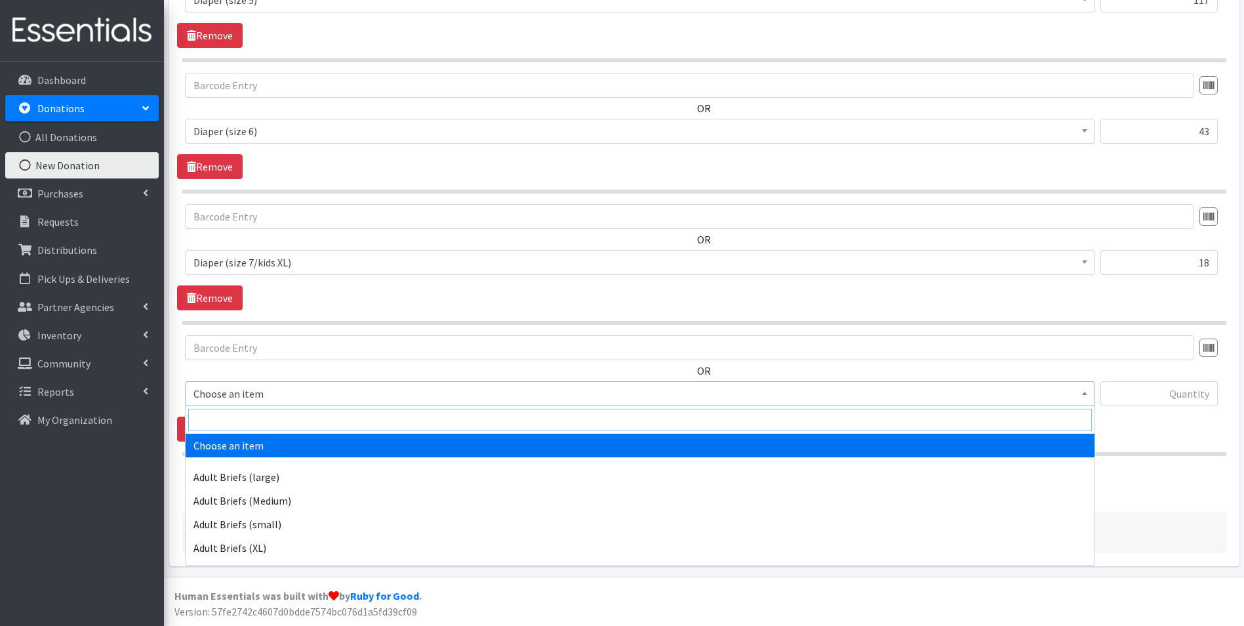
click at [272, 415] on input "search" at bounding box center [640, 419] width 904 height 22
type input "pack"
select select "4665"
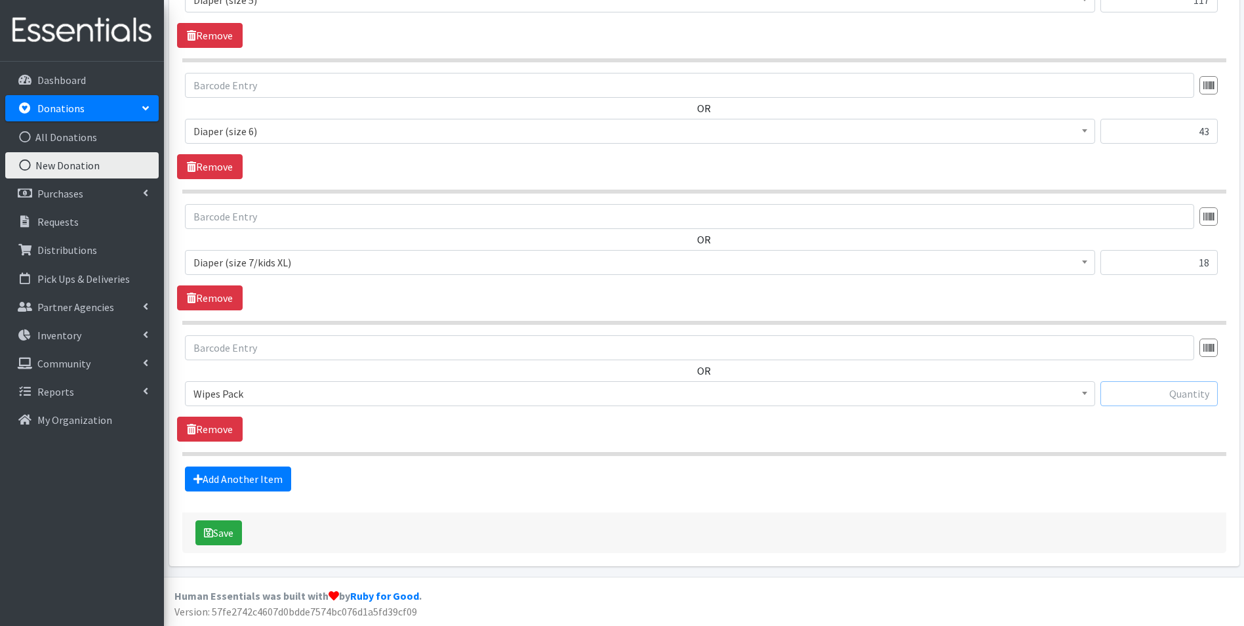
click at [1178, 399] on input "text" at bounding box center [1158, 393] width 117 height 25
type input "1"
click at [268, 473] on link "Add Another Item" at bounding box center [238, 478] width 106 height 25
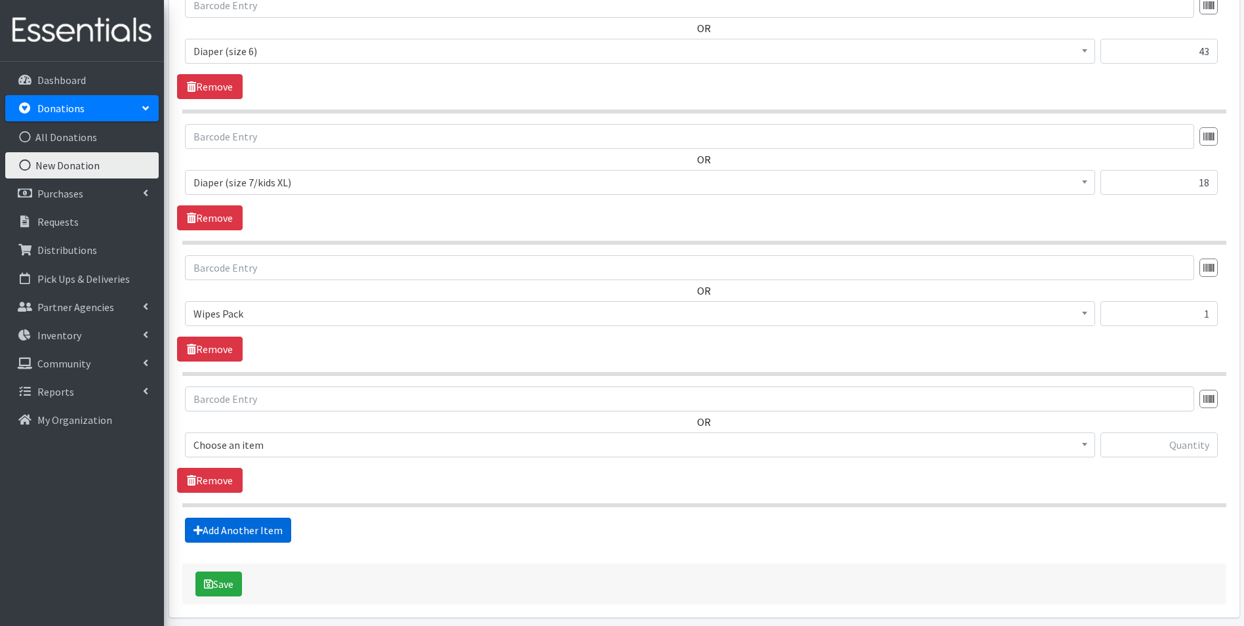
scroll to position [1326, 0]
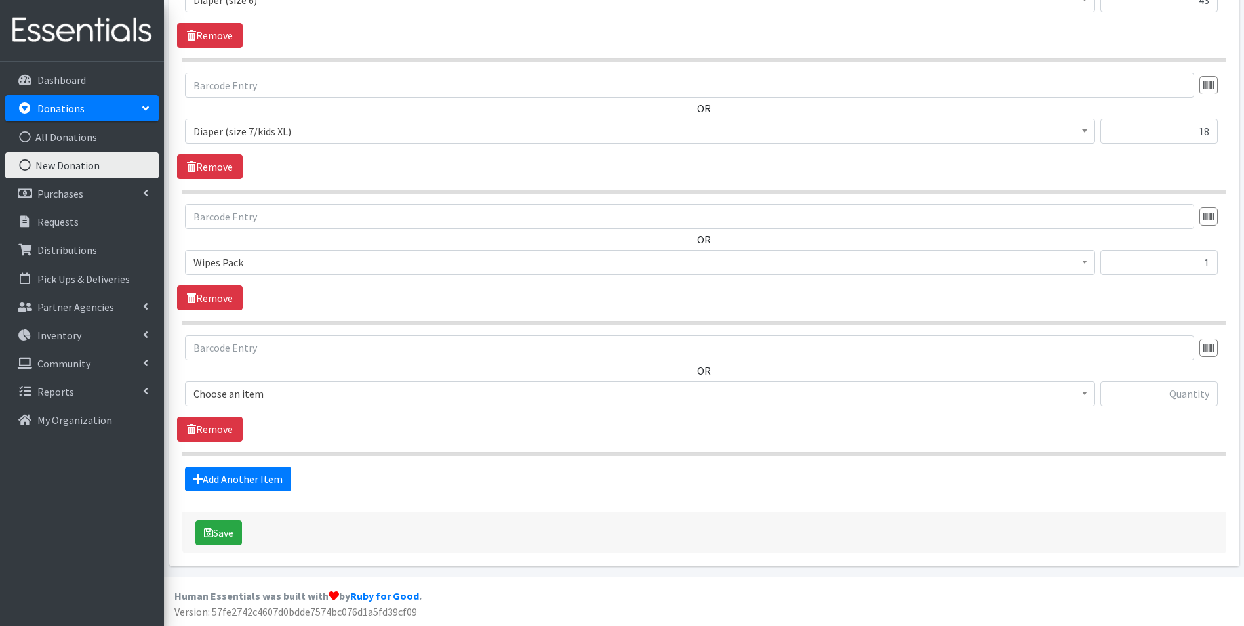
click at [324, 392] on span "Choose an item" at bounding box center [639, 393] width 893 height 18
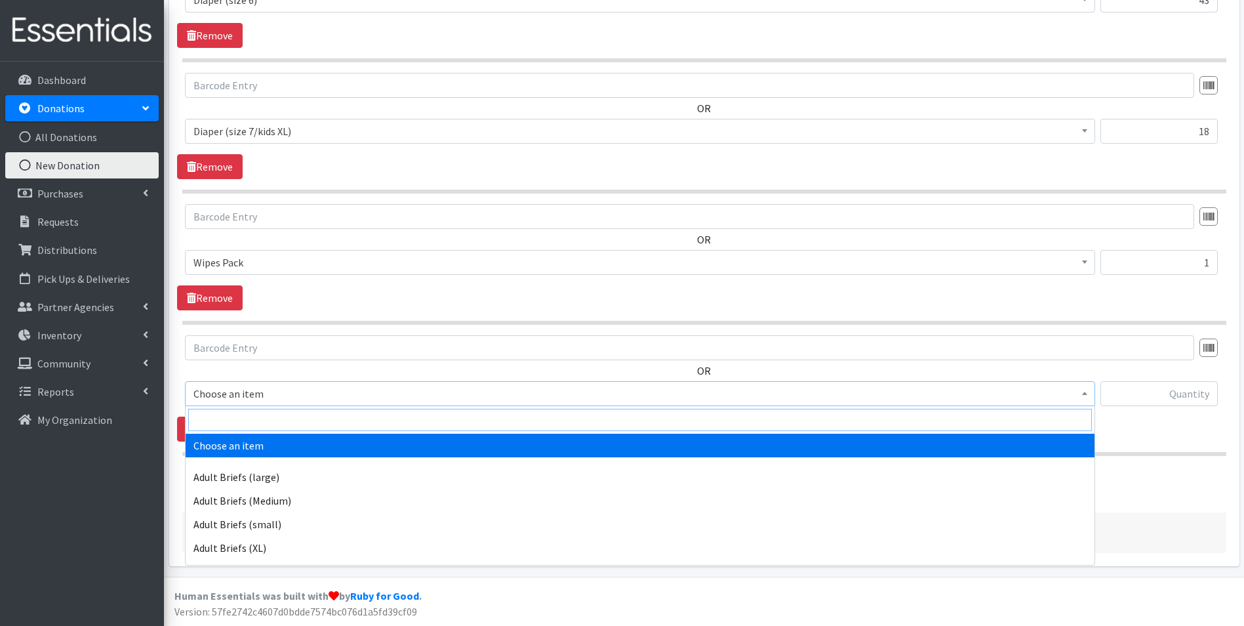
click at [311, 416] on input "search" at bounding box center [640, 419] width 904 height 22
type input "indi"
select select "11280"
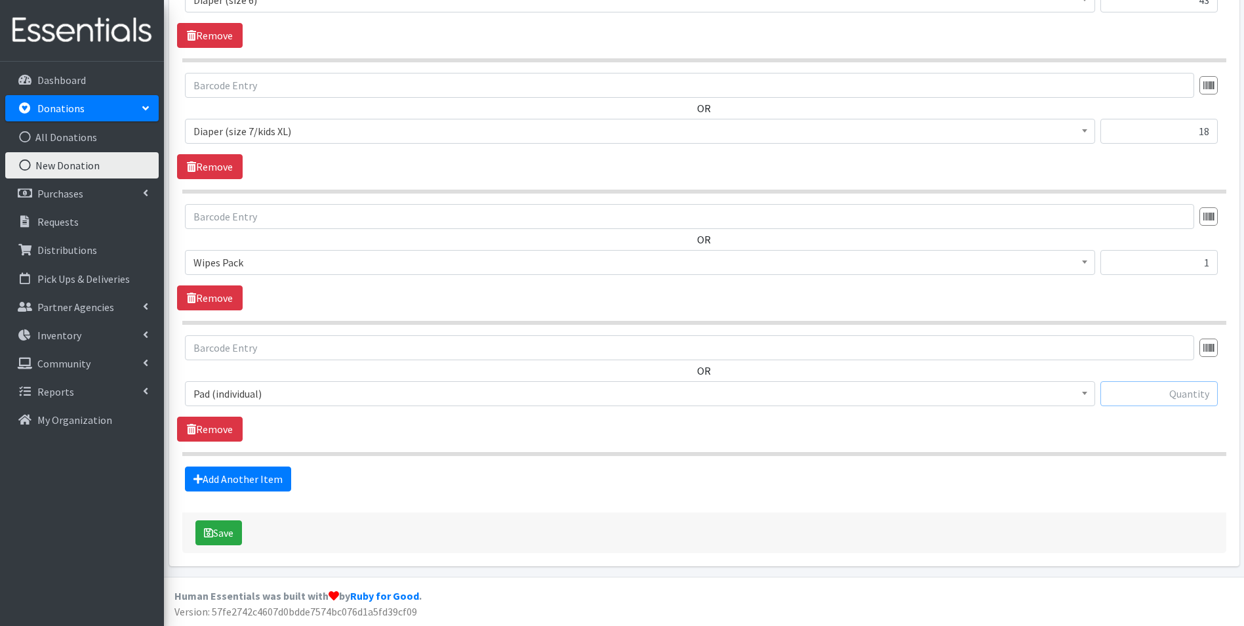
click at [1163, 391] on input "text" at bounding box center [1158, 393] width 117 height 25
type input "111"
click at [224, 529] on button "Save" at bounding box center [218, 532] width 47 height 25
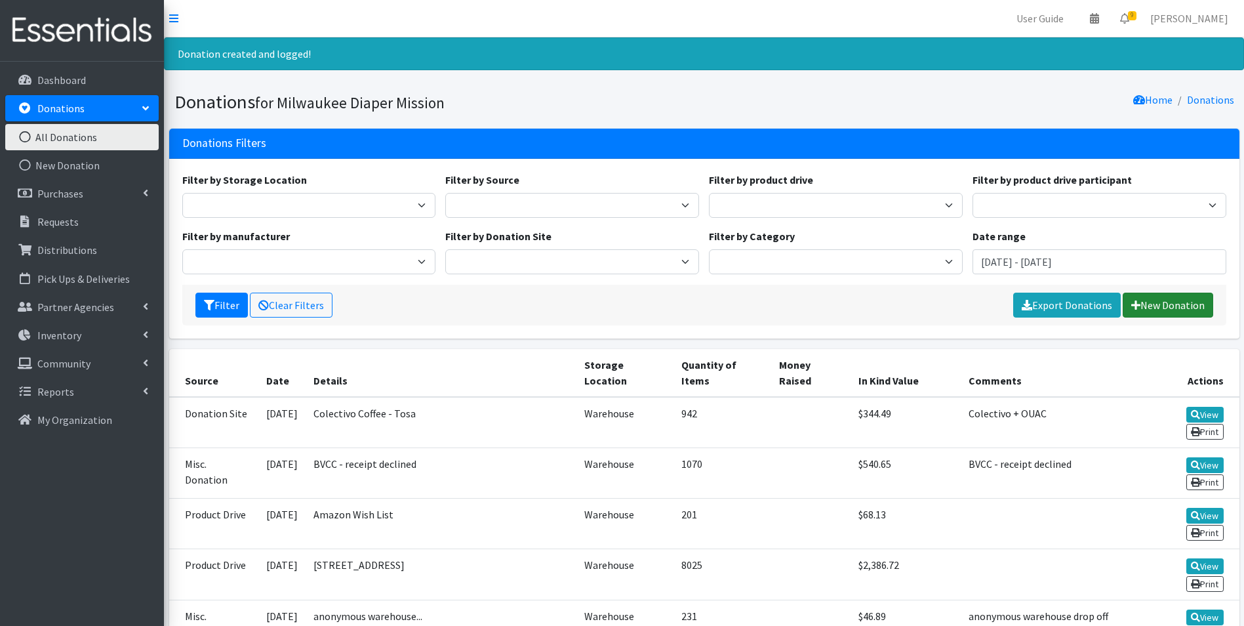
click at [1159, 308] on link "New Donation" at bounding box center [1168, 304] width 90 height 25
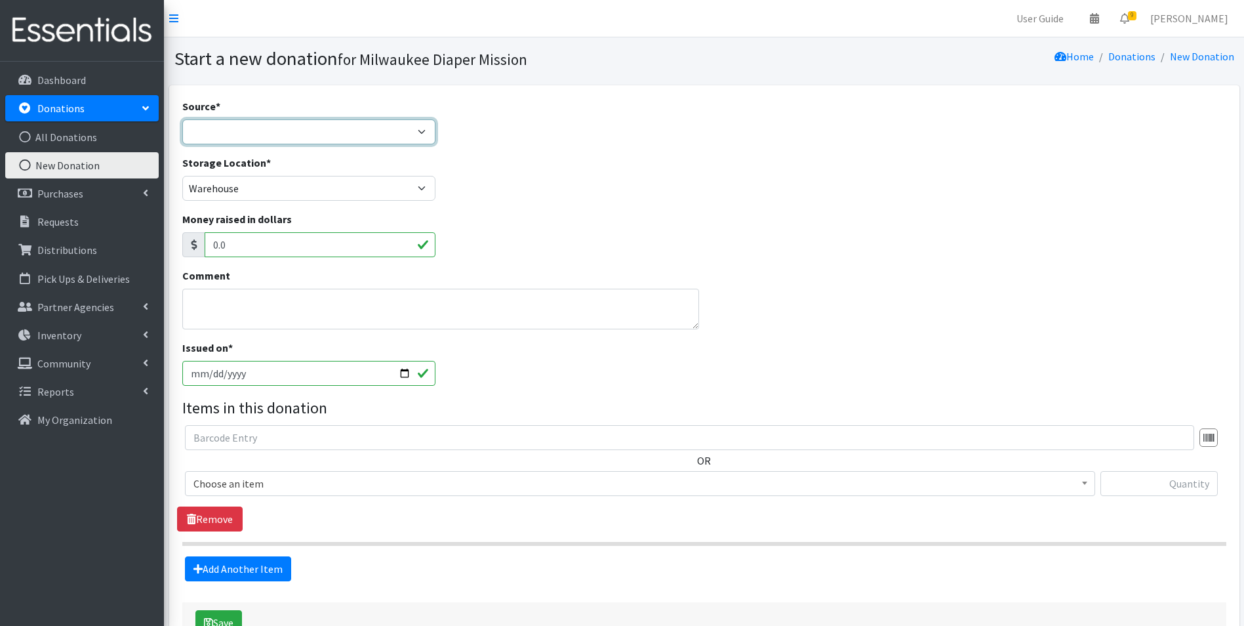
click at [260, 140] on select "Product Drive Manufacturer Donation Site Misc. Donation" at bounding box center [309, 131] width 254 height 25
select select "Donation Site"
click at [182, 119] on select "Product Drive Manufacturer Donation Site Misc. Donation" at bounding box center [309, 131] width 254 height 25
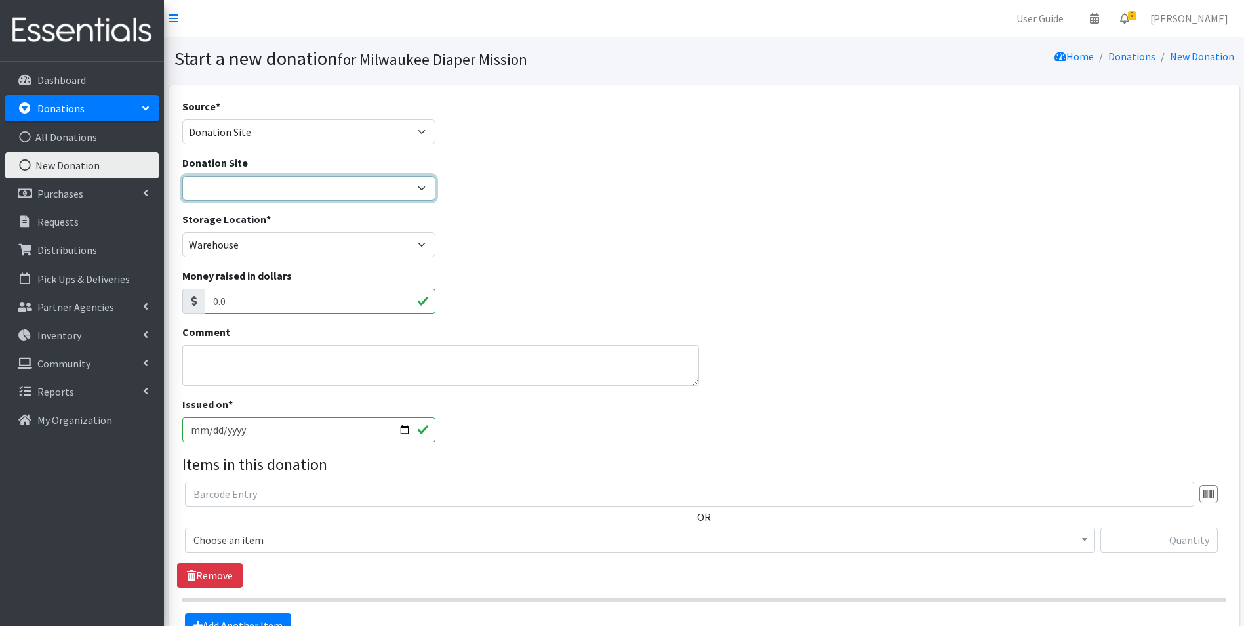
click at [253, 188] on select "Authentic Birth Center - Wauwatosa Beans & Barley - East Side Bounce MKE Cafe C…" at bounding box center [309, 188] width 254 height 25
select select "551"
click at [182, 176] on select "Authentic Birth Center - Wauwatosa Beans & Barley - East Side Bounce MKE Cafe C…" at bounding box center [309, 188] width 254 height 25
click at [207, 434] on input "2025-08-15" at bounding box center [309, 429] width 254 height 25
type input "[DATE]"
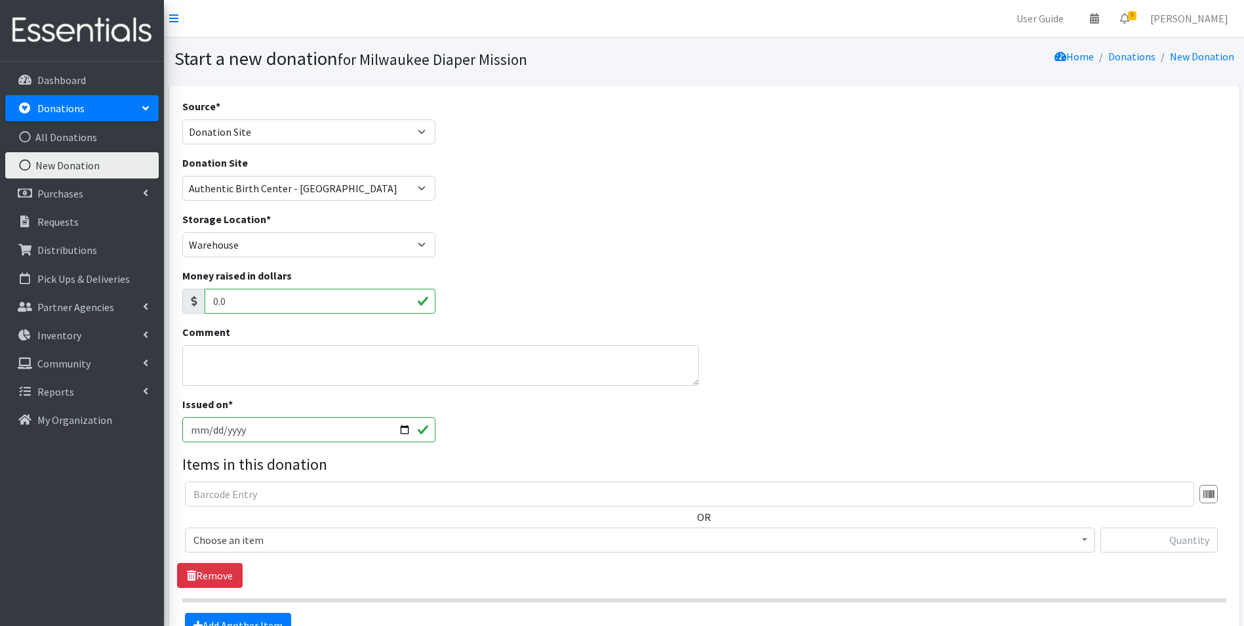
scroll to position [131, 0]
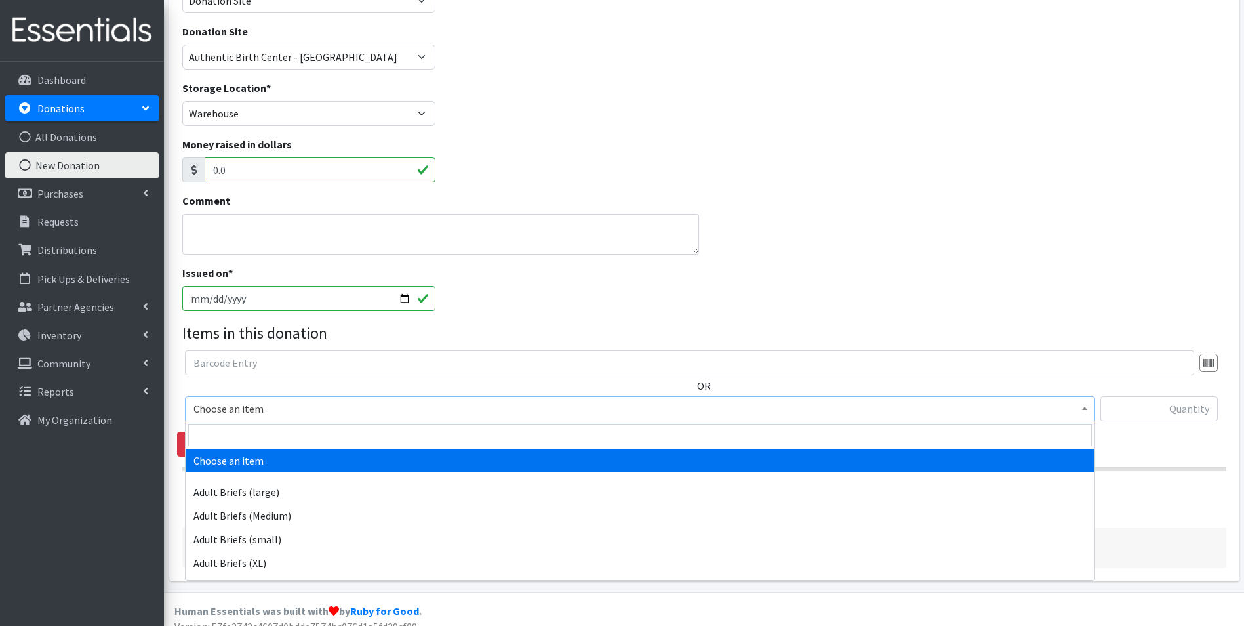
click at [313, 414] on span "Choose an item" at bounding box center [639, 408] width 893 height 18
click at [313, 437] on input "search" at bounding box center [640, 435] width 904 height 22
type input "size n"
select select "4633"
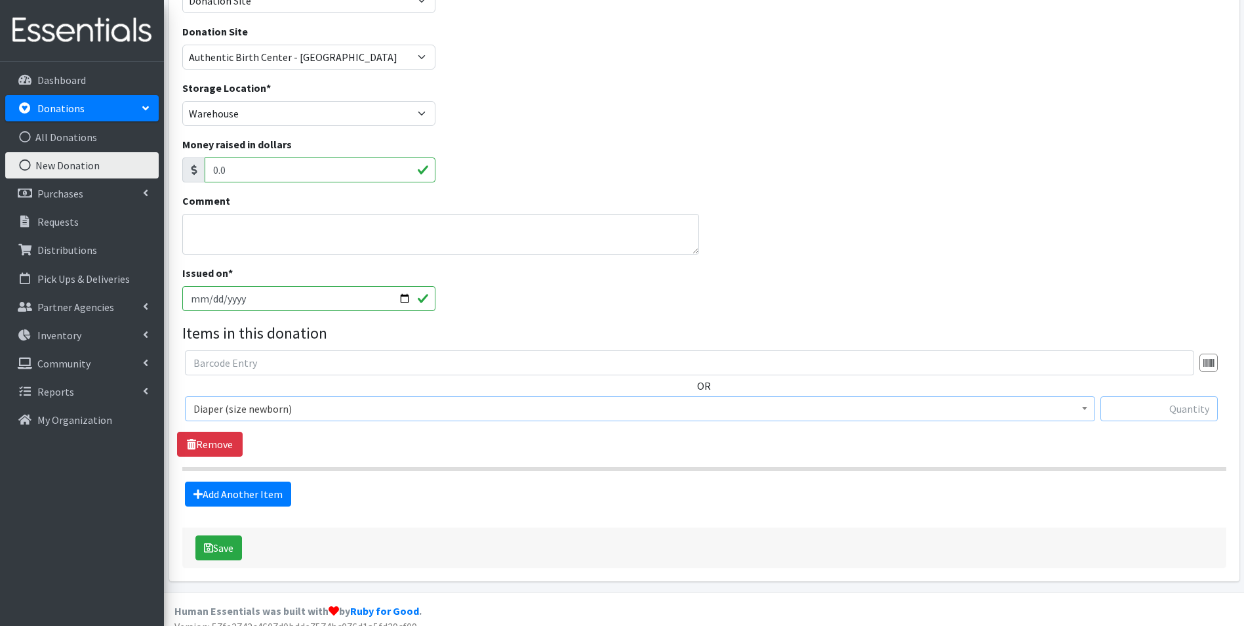
click at [1152, 408] on input "text" at bounding box center [1158, 408] width 117 height 25
type input "81"
click at [258, 509] on div "Source * Product Drive Manufacturer Donation Site Misc. Donation Donation Site …" at bounding box center [704, 267] width 1044 height 601
click at [269, 488] on link "Add Another Item" at bounding box center [238, 493] width 106 height 25
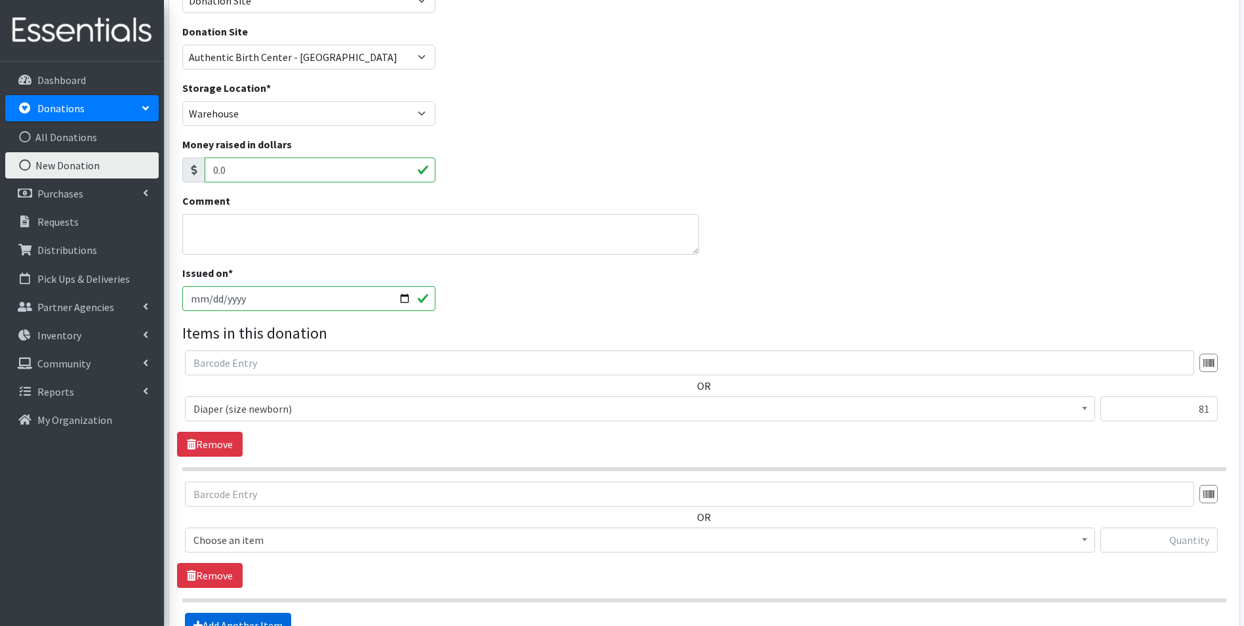
scroll to position [277, 0]
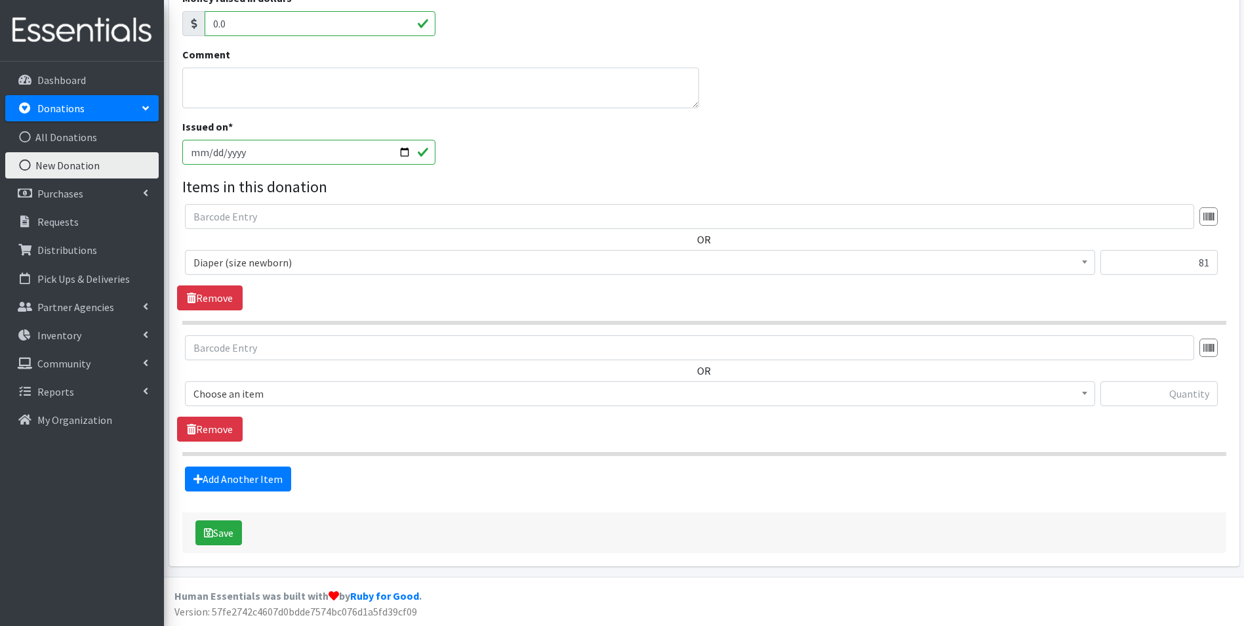
click at [306, 411] on span "Choose an item Adult Briefs (large) Adult Briefs (Medium) Adult Briefs (small) …" at bounding box center [640, 398] width 910 height 35
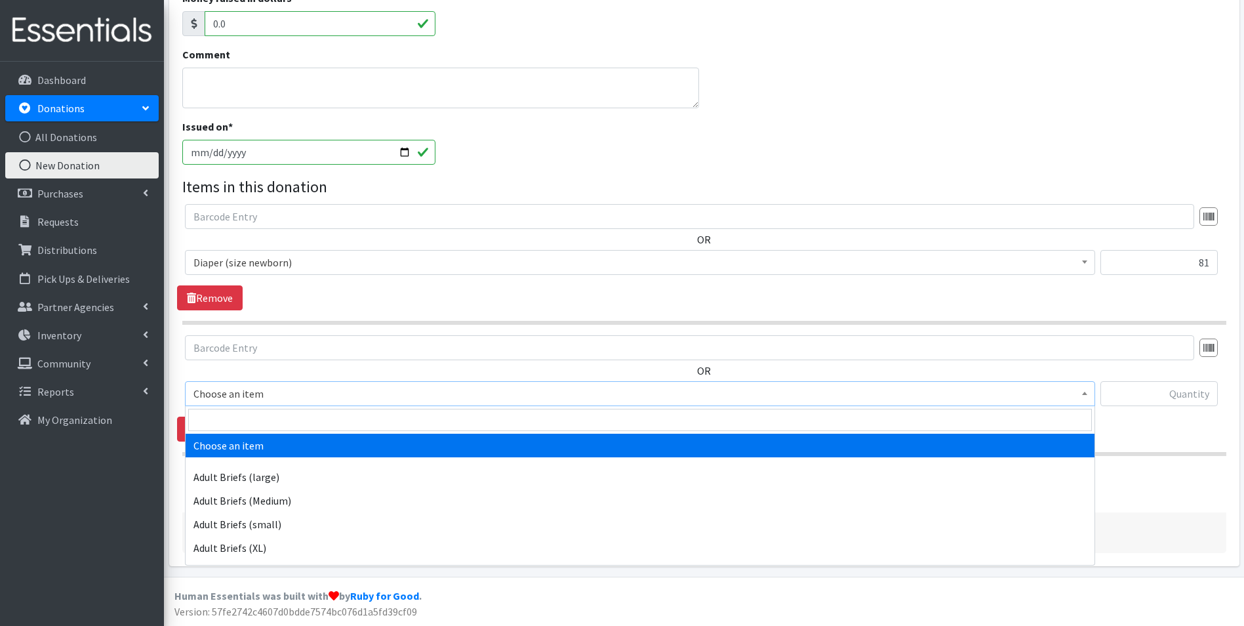
click at [316, 389] on span "Choose an item" at bounding box center [639, 393] width 893 height 18
click at [309, 412] on input "search" at bounding box center [640, 419] width 904 height 22
type input "size 1"
select select "4634"
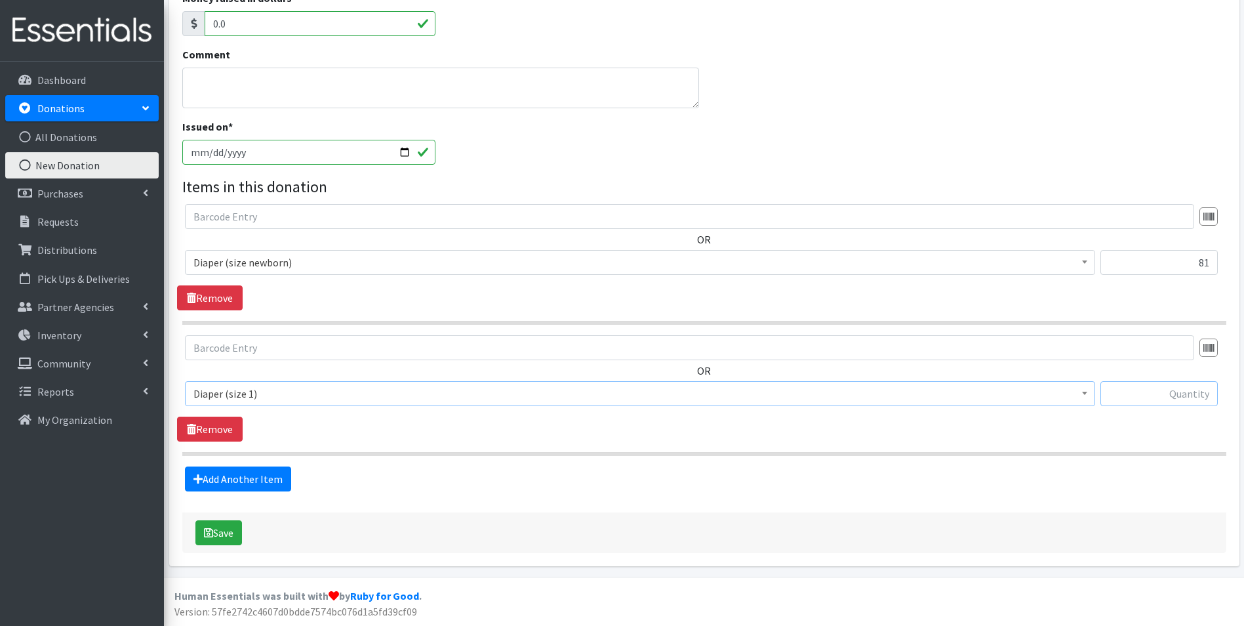
click at [1162, 396] on input "text" at bounding box center [1158, 393] width 117 height 25
type input "370"
click at [257, 483] on link "Add Another Item" at bounding box center [238, 478] width 106 height 25
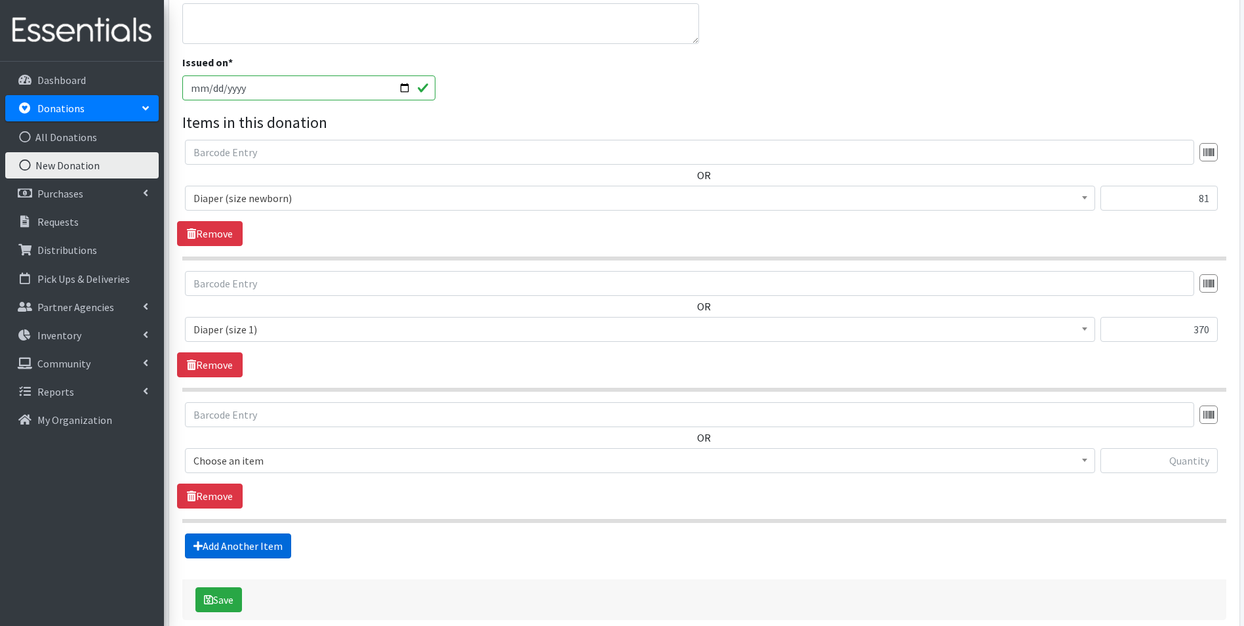
scroll to position [408, 0]
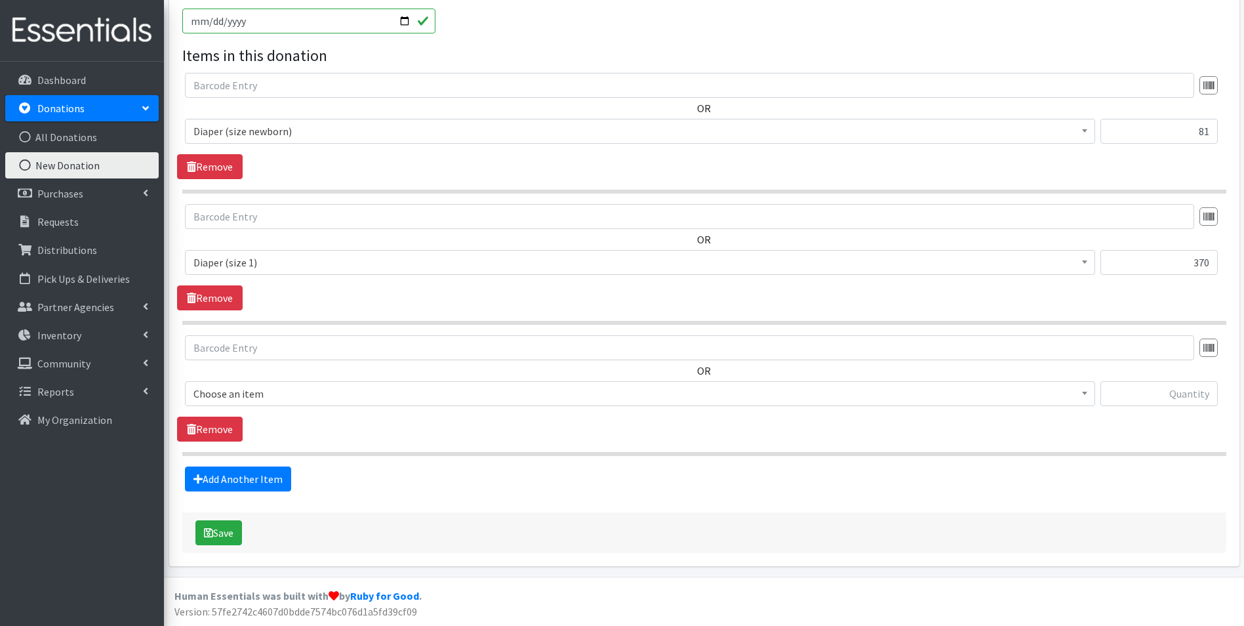
click at [302, 389] on span "Choose an item" at bounding box center [639, 393] width 893 height 18
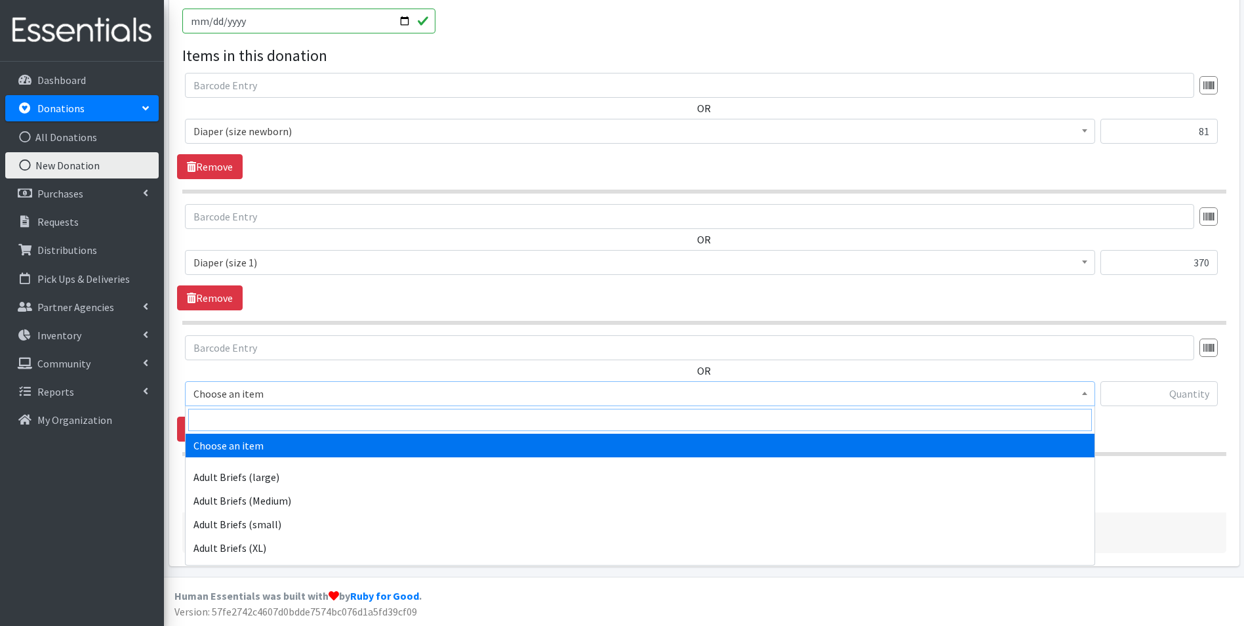
click at [299, 416] on input "search" at bounding box center [640, 419] width 904 height 22
type input "size 2"
select select "4635"
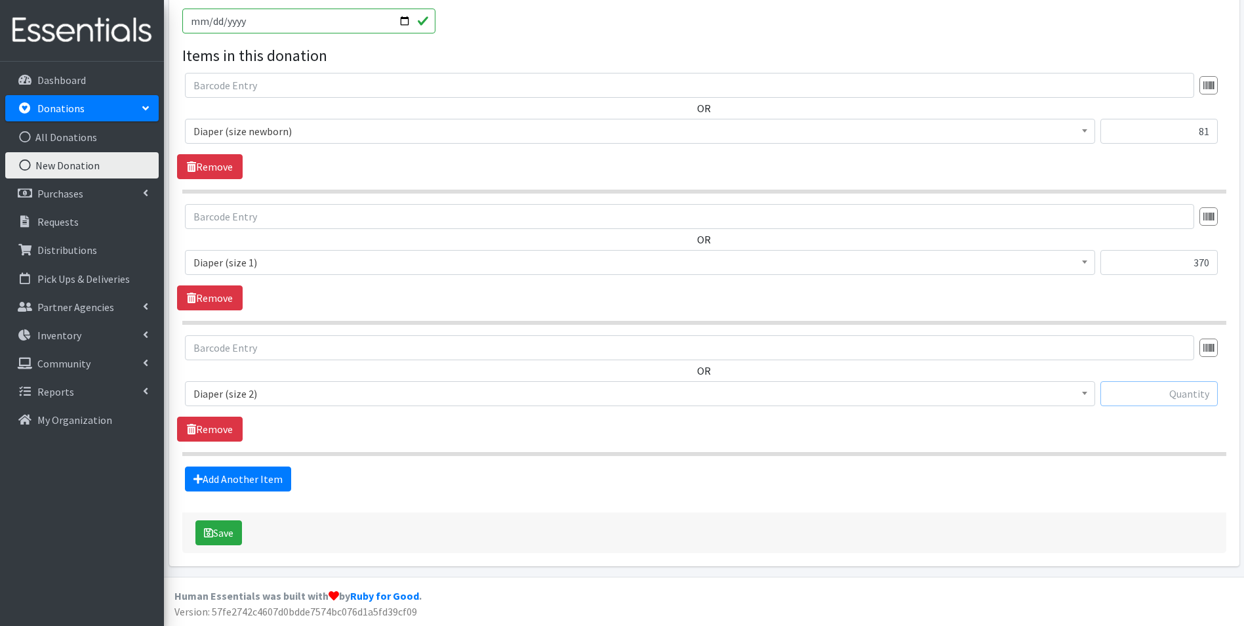
click at [1152, 397] on input "text" at bounding box center [1158, 393] width 117 height 25
type input "257"
click at [247, 479] on link "Add Another Item" at bounding box center [238, 478] width 106 height 25
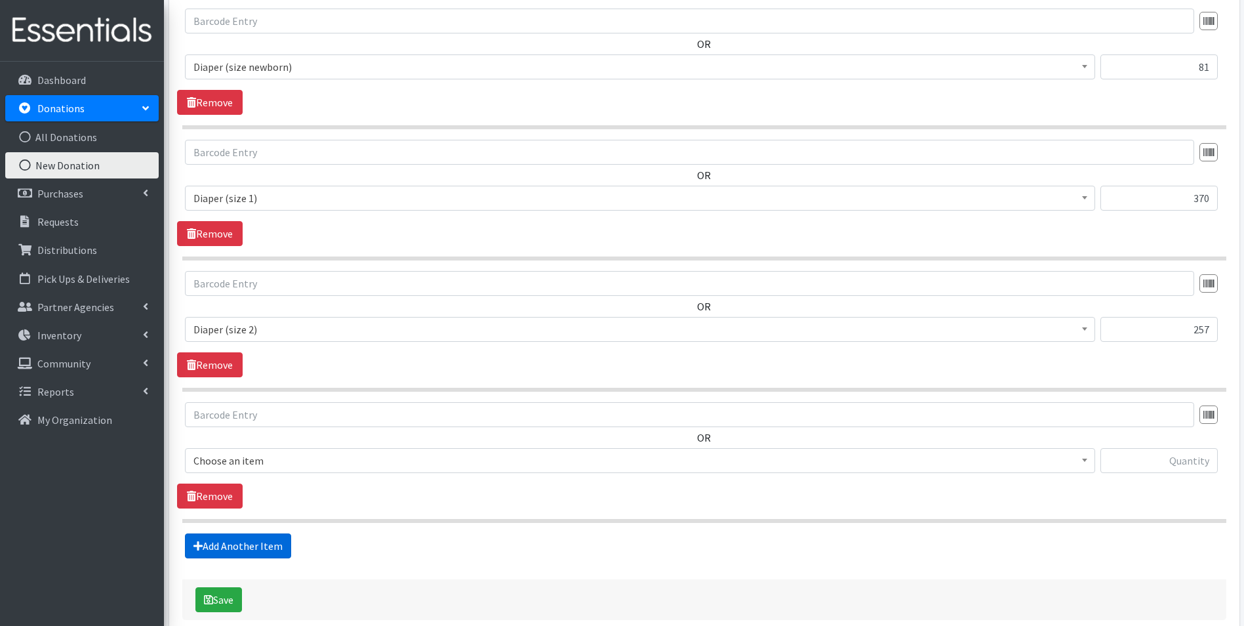
scroll to position [540, 0]
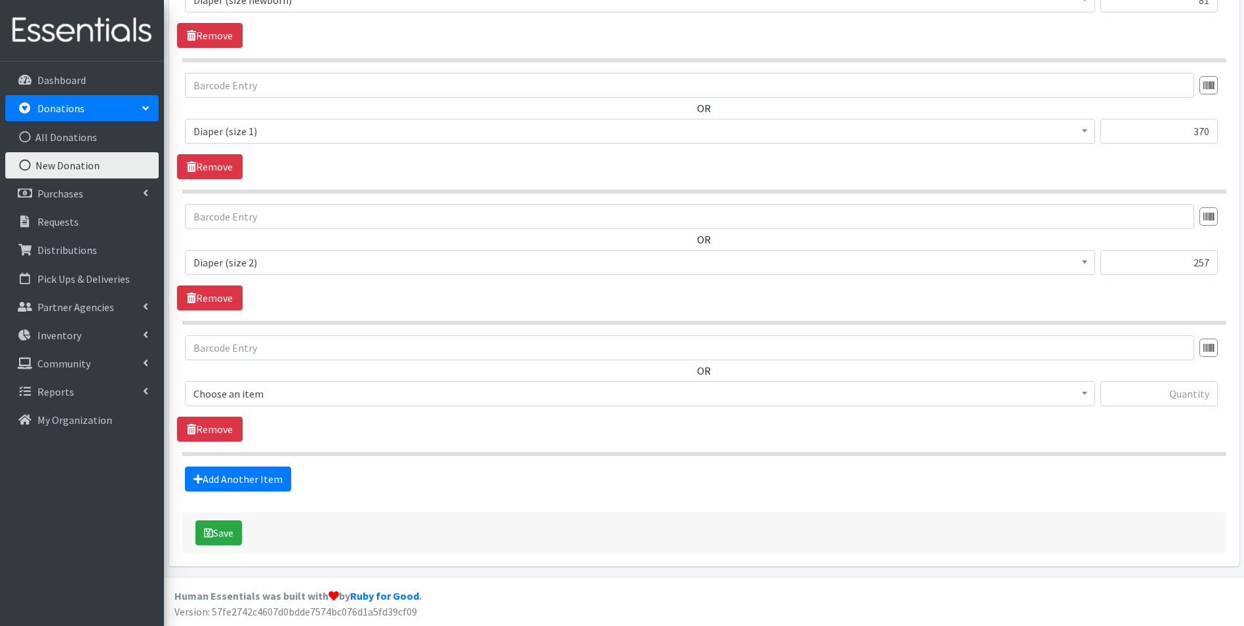
drag, startPoint x: 300, startPoint y: 393, endPoint x: 302, endPoint y: 403, distance: 10.0
click at [301, 393] on span "Choose an item" at bounding box center [639, 393] width 893 height 18
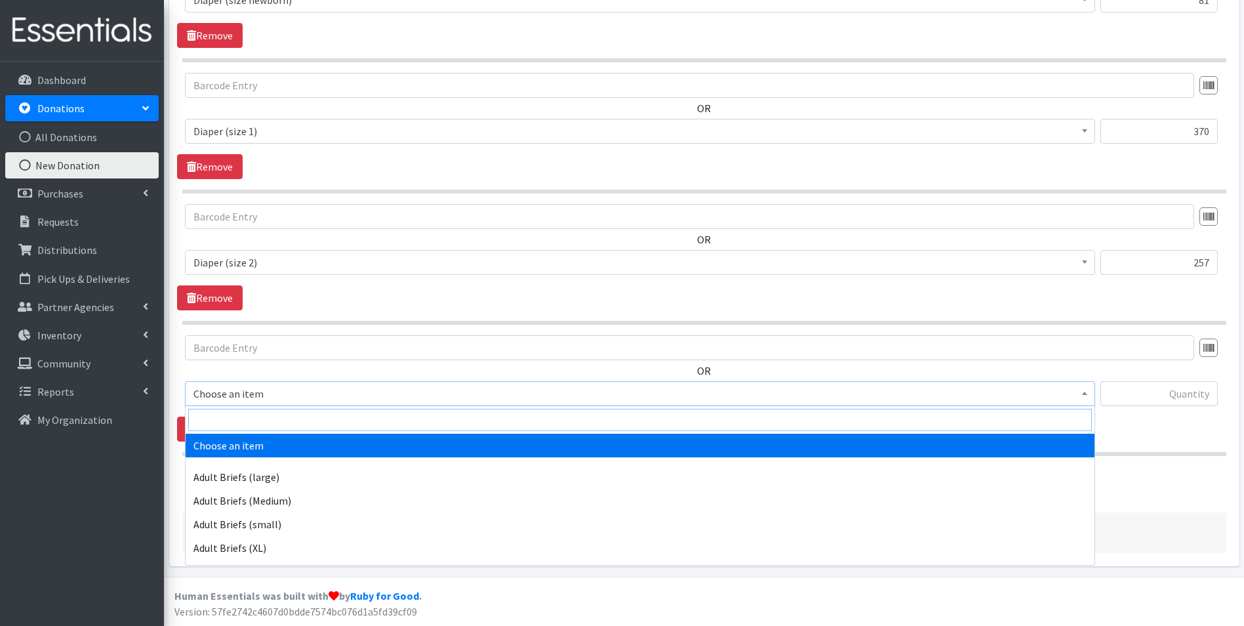
click at [301, 415] on input "search" at bounding box center [640, 419] width 904 height 22
type input "size 3"
select select "4644"
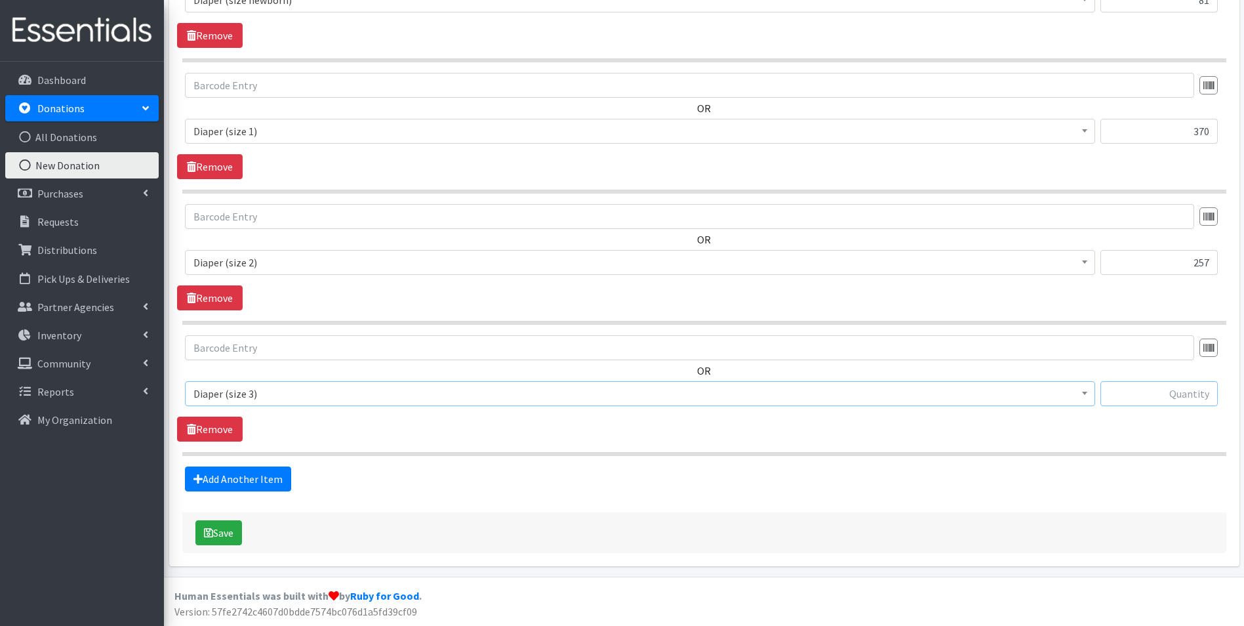
click at [1172, 399] on input "text" at bounding box center [1158, 393] width 117 height 25
type input "504"
click at [223, 489] on link "Add Another Item" at bounding box center [238, 478] width 106 height 25
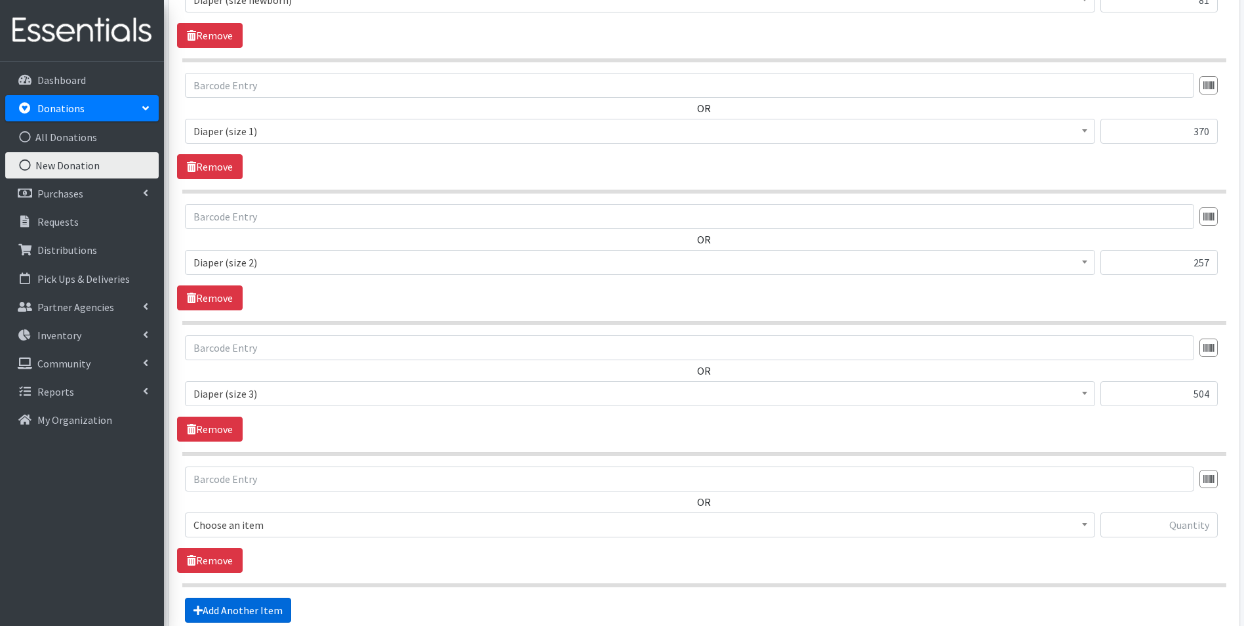
scroll to position [671, 0]
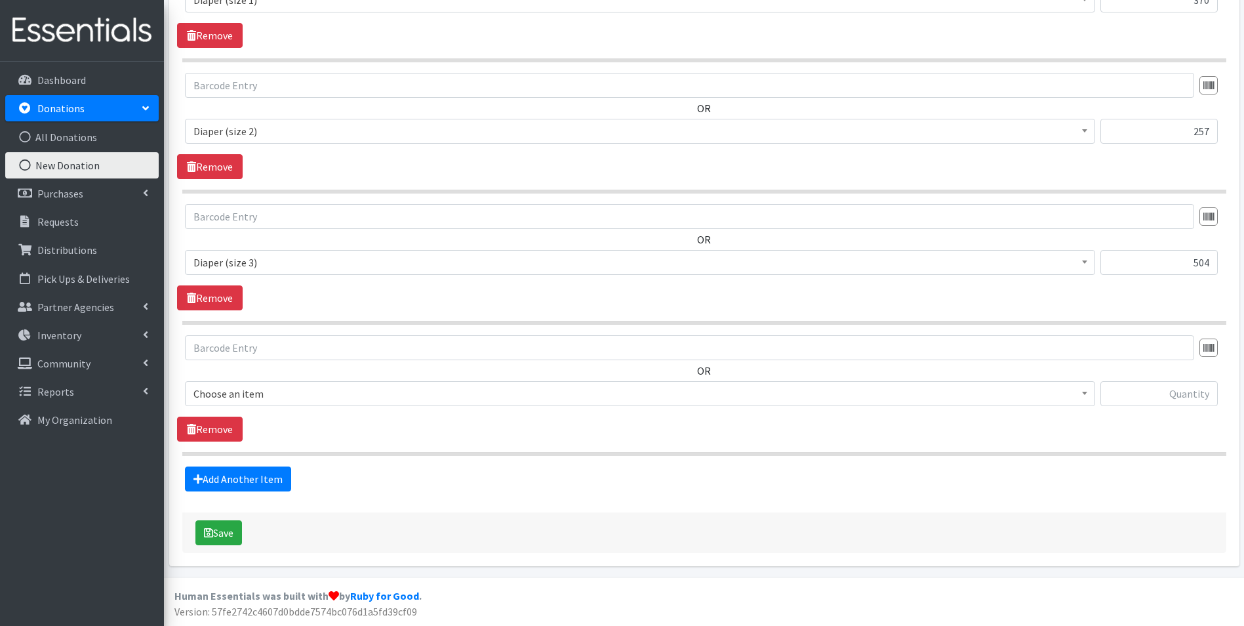
click at [300, 388] on span "Choose an item" at bounding box center [639, 393] width 893 height 18
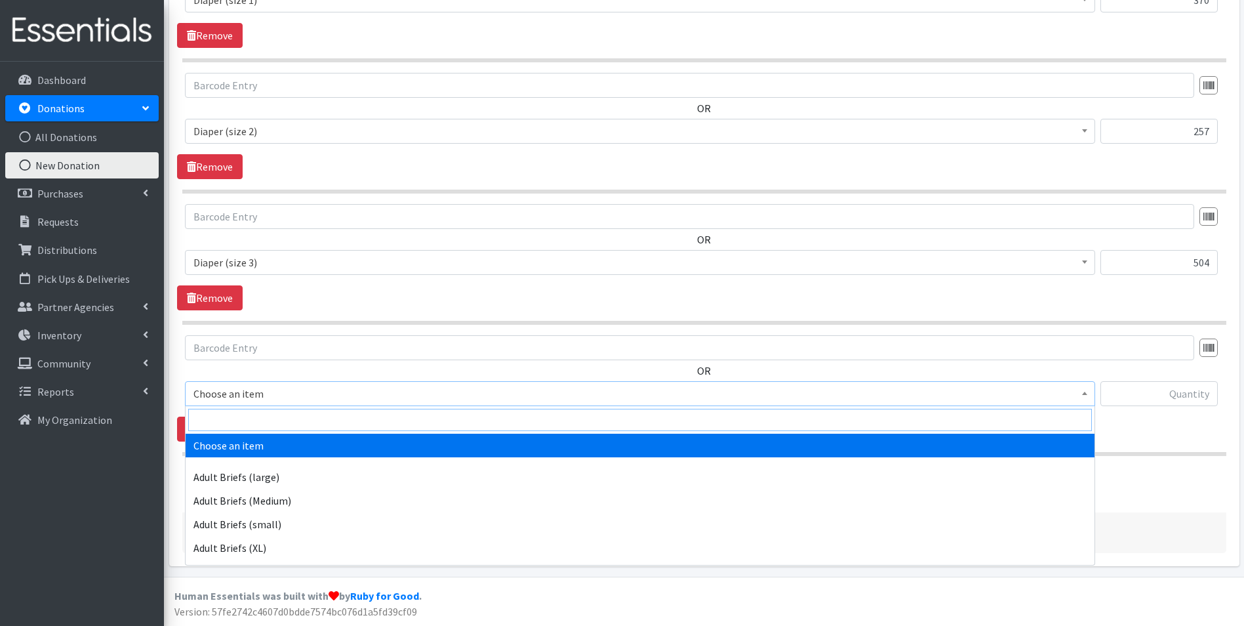
click at [289, 416] on input "search" at bounding box center [640, 419] width 904 height 22
type input "size 4"
drag, startPoint x: 309, startPoint y: 441, endPoint x: 317, endPoint y: 441, distance: 7.9
select select "4645"
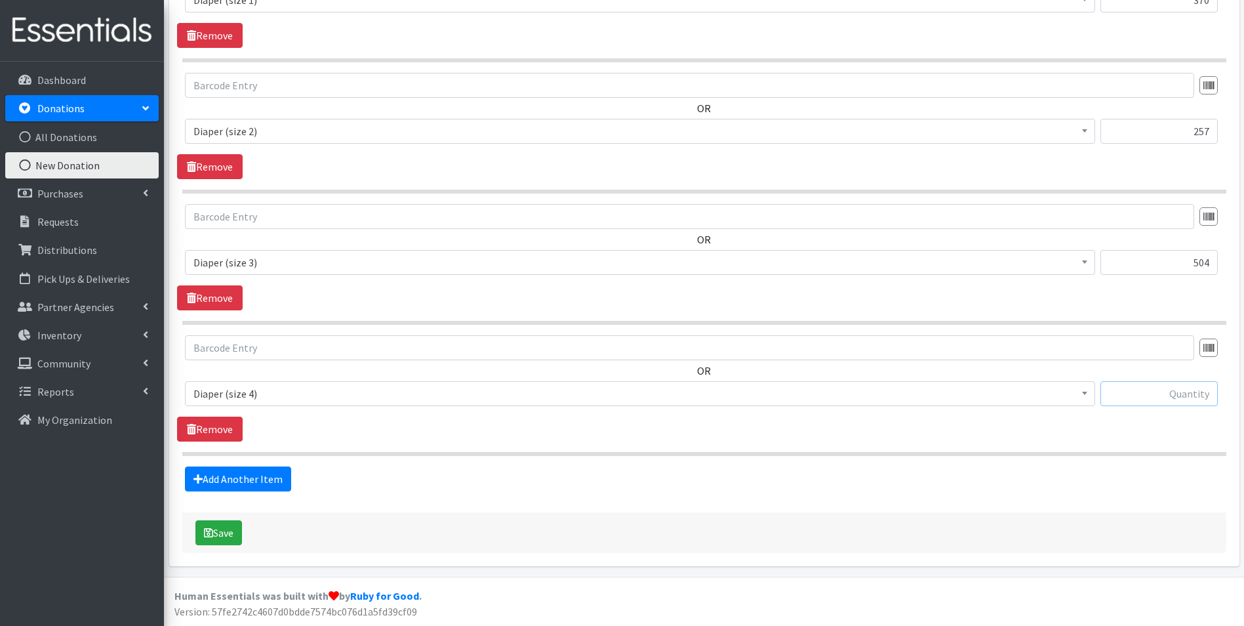
click at [1133, 395] on input "text" at bounding box center [1158, 393] width 117 height 25
type input "629"
click at [237, 458] on fieldset "Items in this donation OR Choose an item Adult Briefs (large) Adult Briefs (Med…" at bounding box center [704, 136] width 1044 height 709
click at [253, 473] on link "Add Another Item" at bounding box center [238, 478] width 106 height 25
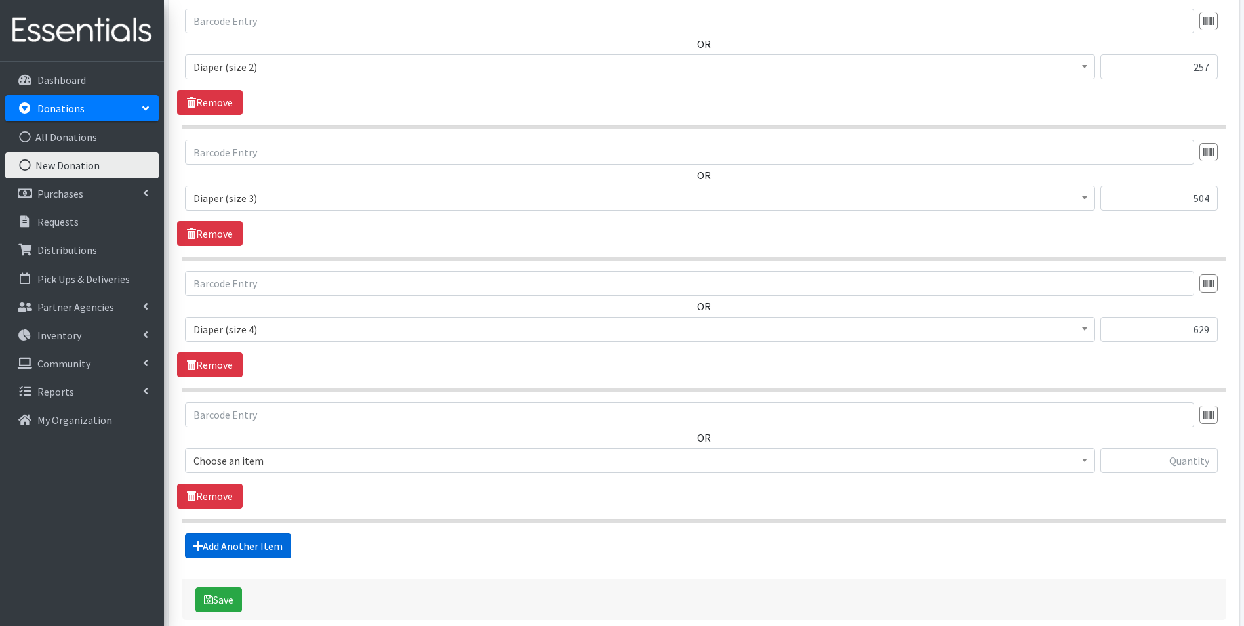
scroll to position [802, 0]
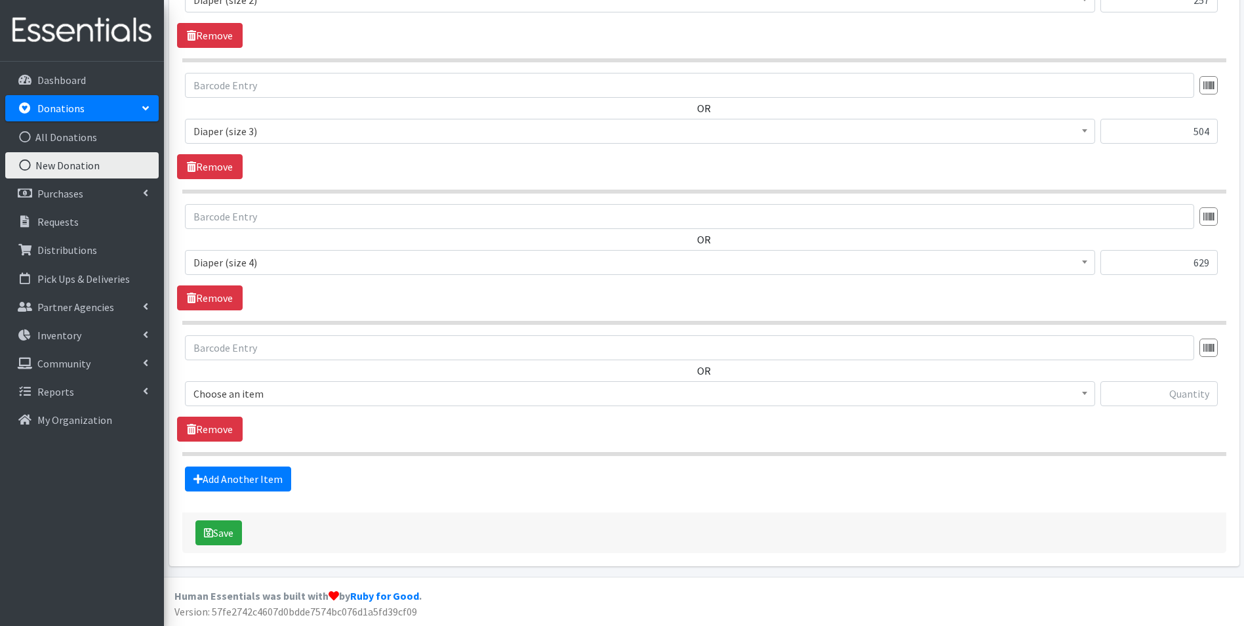
click at [266, 403] on span "Choose an item" at bounding box center [640, 393] width 910 height 25
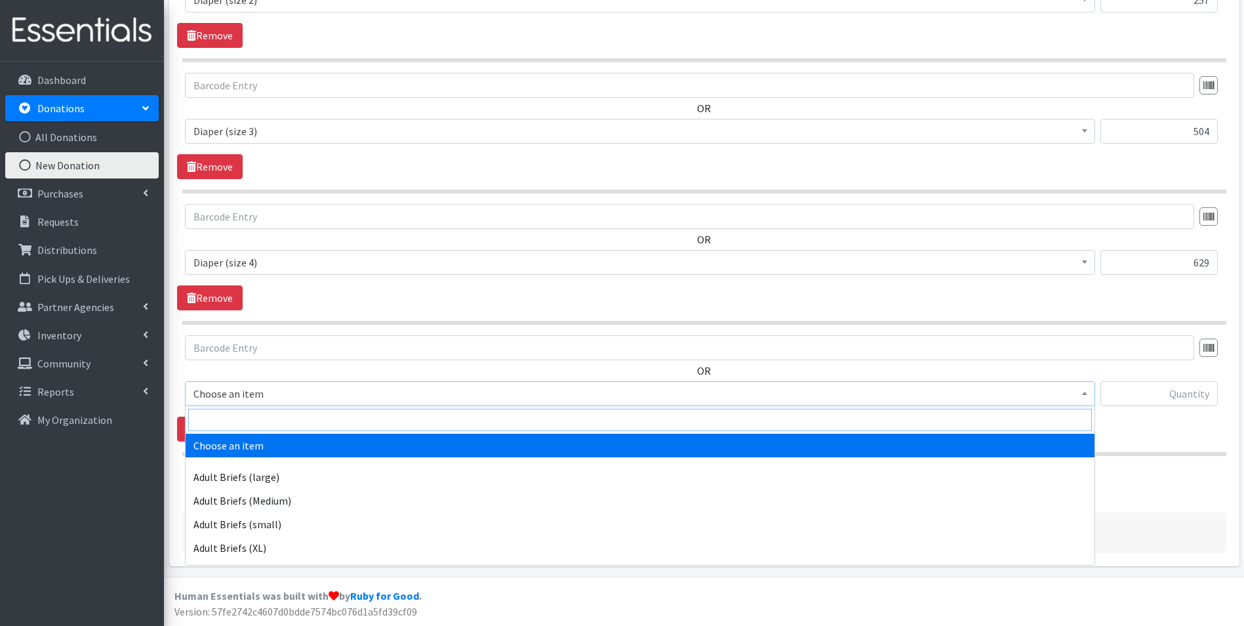
click at [266, 418] on input "search" at bounding box center [640, 419] width 904 height 22
type input "size 5"
select select "4646"
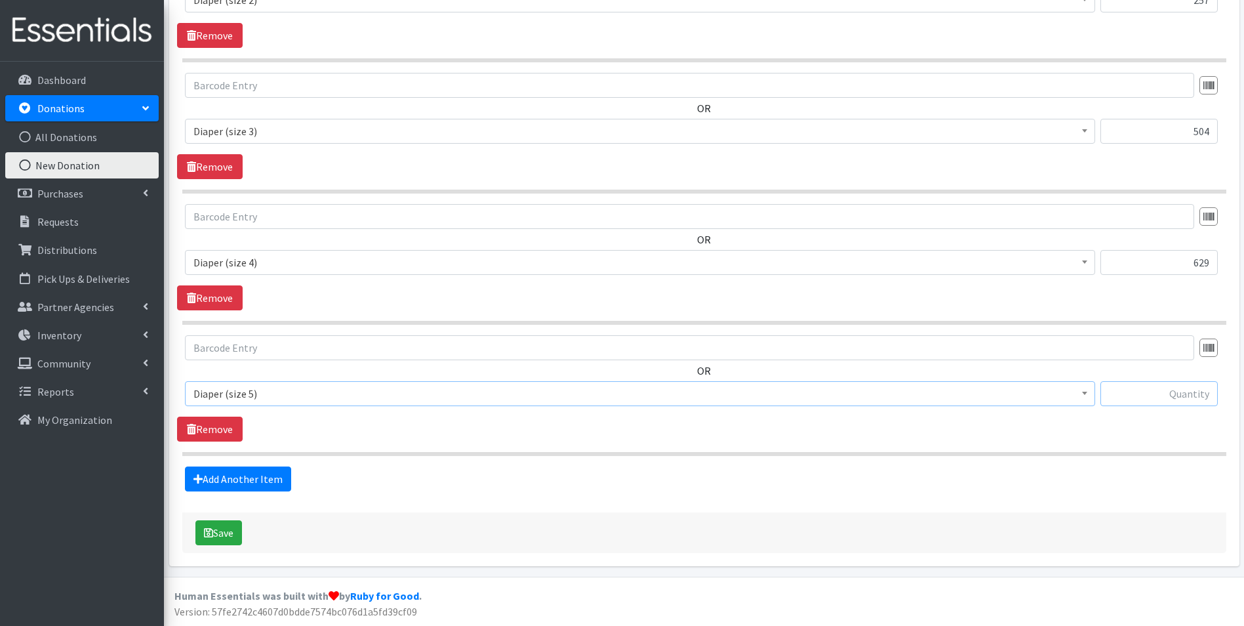
click at [1168, 398] on input "text" at bounding box center [1158, 393] width 117 height 25
type input "94"
click at [249, 483] on link "Add Another Item" at bounding box center [238, 478] width 106 height 25
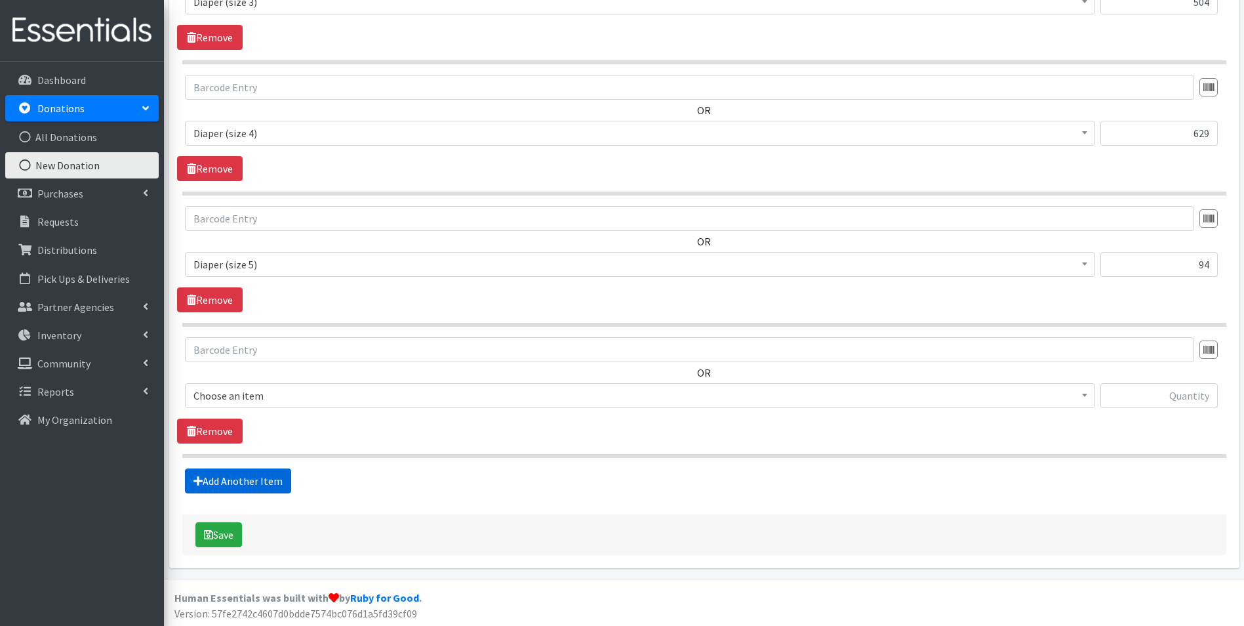
scroll to position [933, 0]
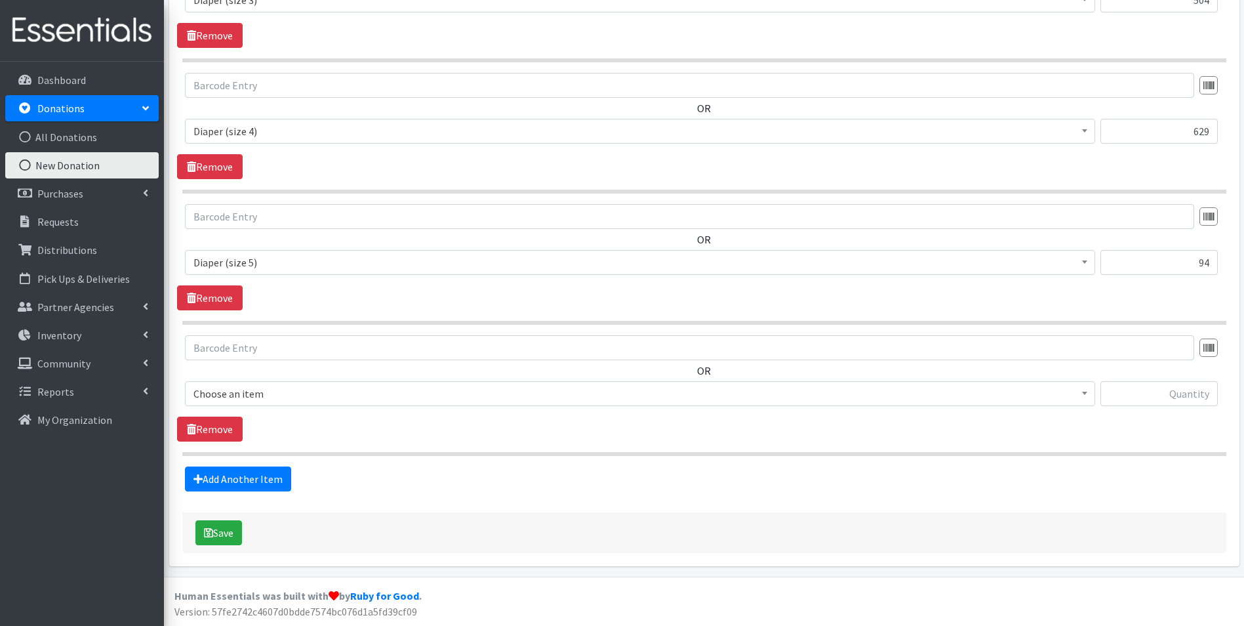
click at [243, 396] on span "Choose an item" at bounding box center [639, 393] width 893 height 18
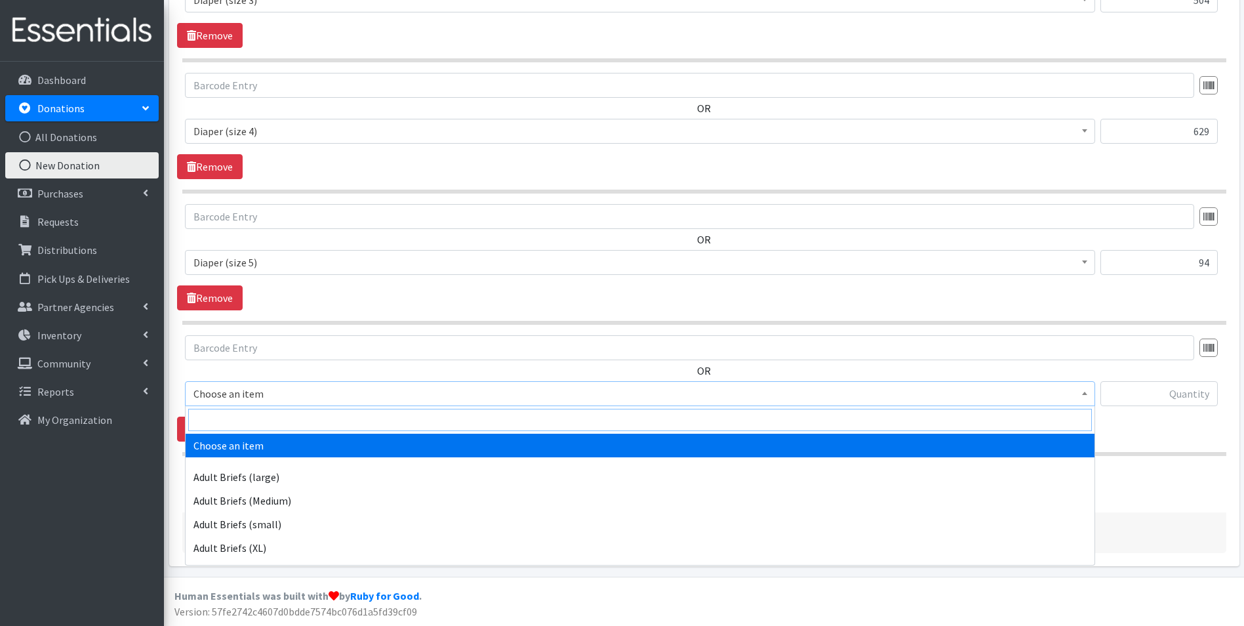
click at [248, 414] on input "search" at bounding box center [640, 419] width 904 height 22
type input "size 6"
select select "4649"
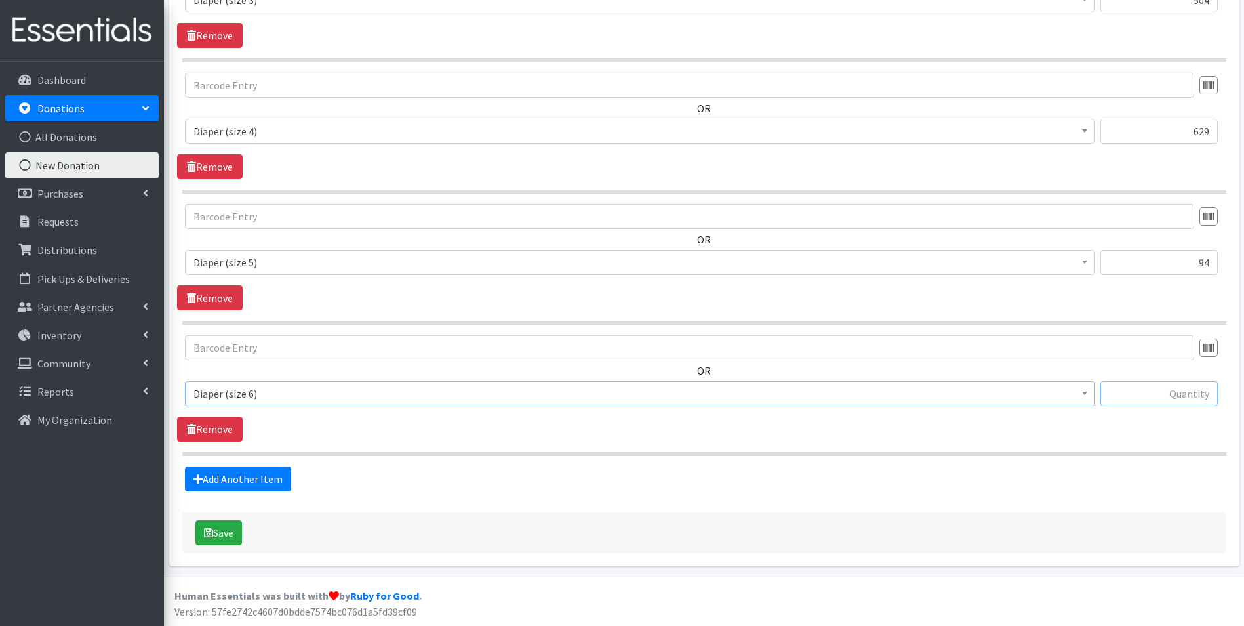
click at [1176, 393] on input "text" at bounding box center [1158, 393] width 117 height 25
type input "301"
click at [260, 483] on link "Add Another Item" at bounding box center [238, 478] width 106 height 25
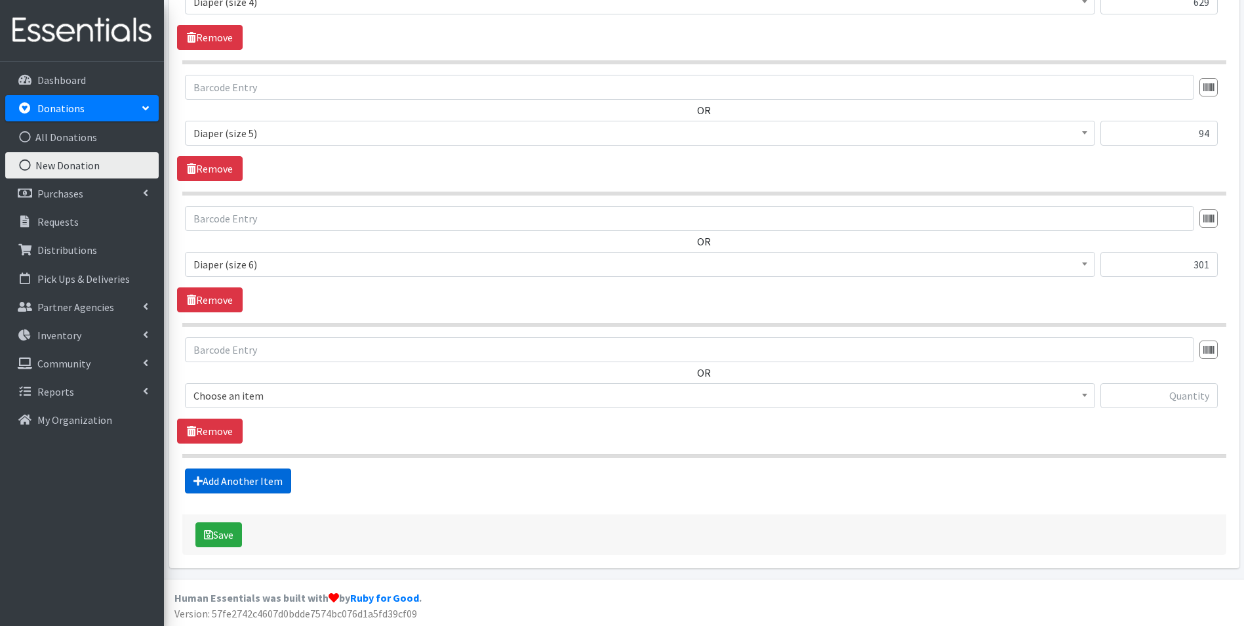
scroll to position [1064, 0]
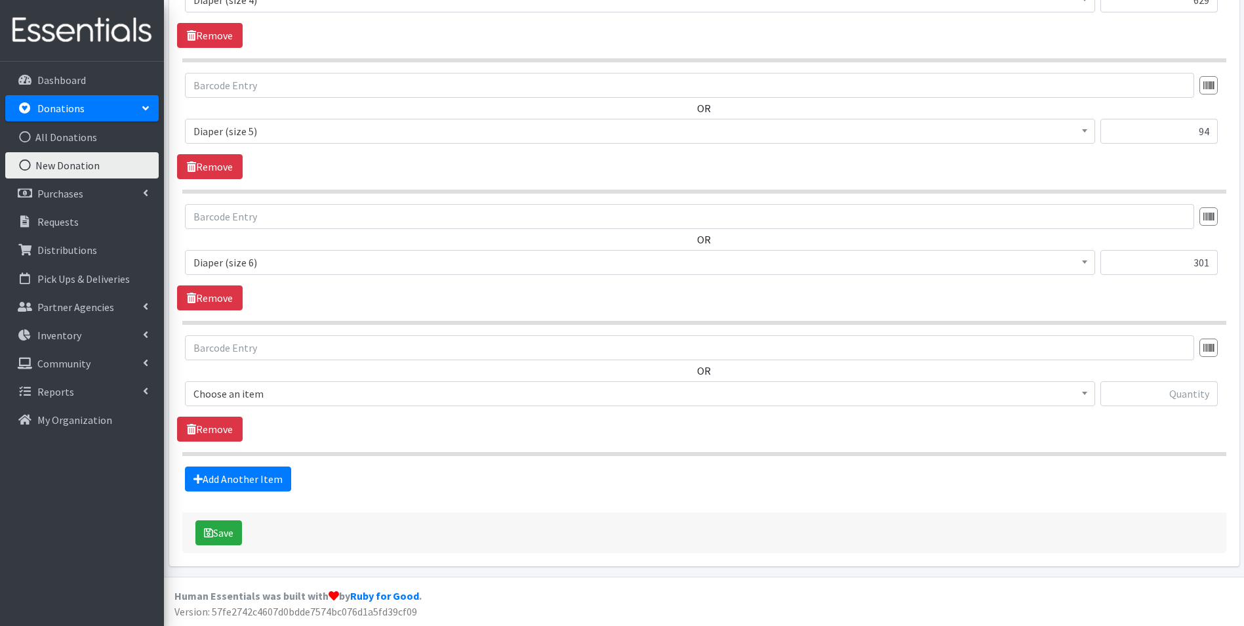
click at [329, 395] on span "Choose an item" at bounding box center [639, 393] width 893 height 18
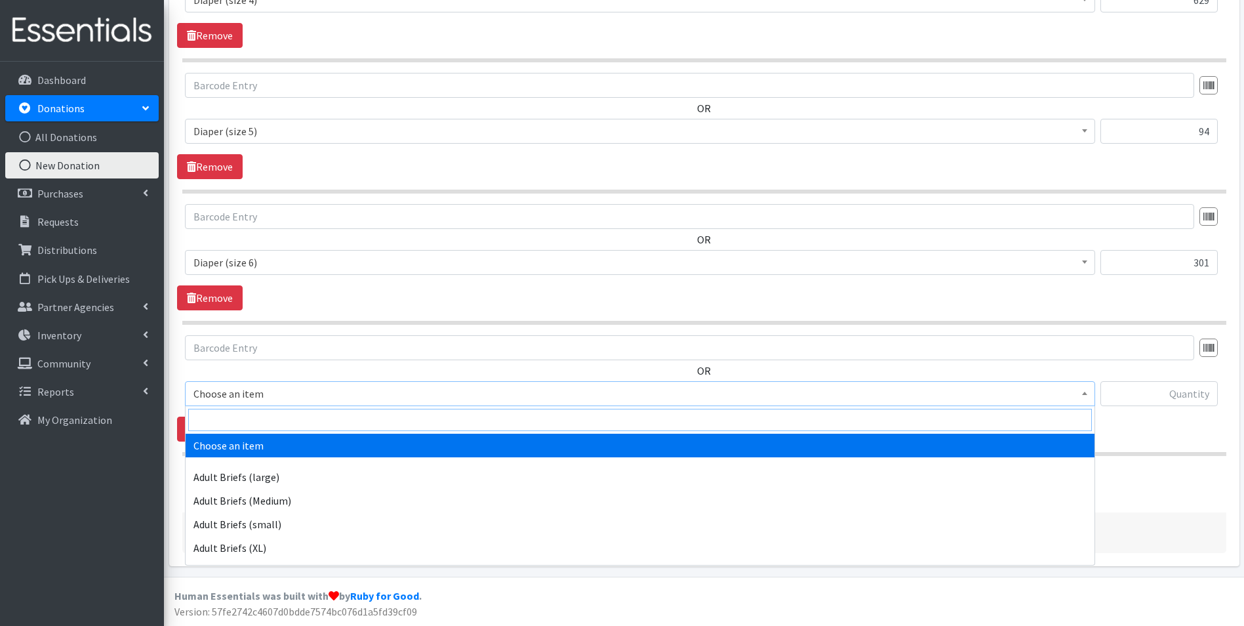
drag, startPoint x: 329, startPoint y: 420, endPoint x: 334, endPoint y: 406, distance: 15.6
click at [328, 419] on input "search" at bounding box center [640, 419] width 904 height 22
type input "size 7"
select select "5868"
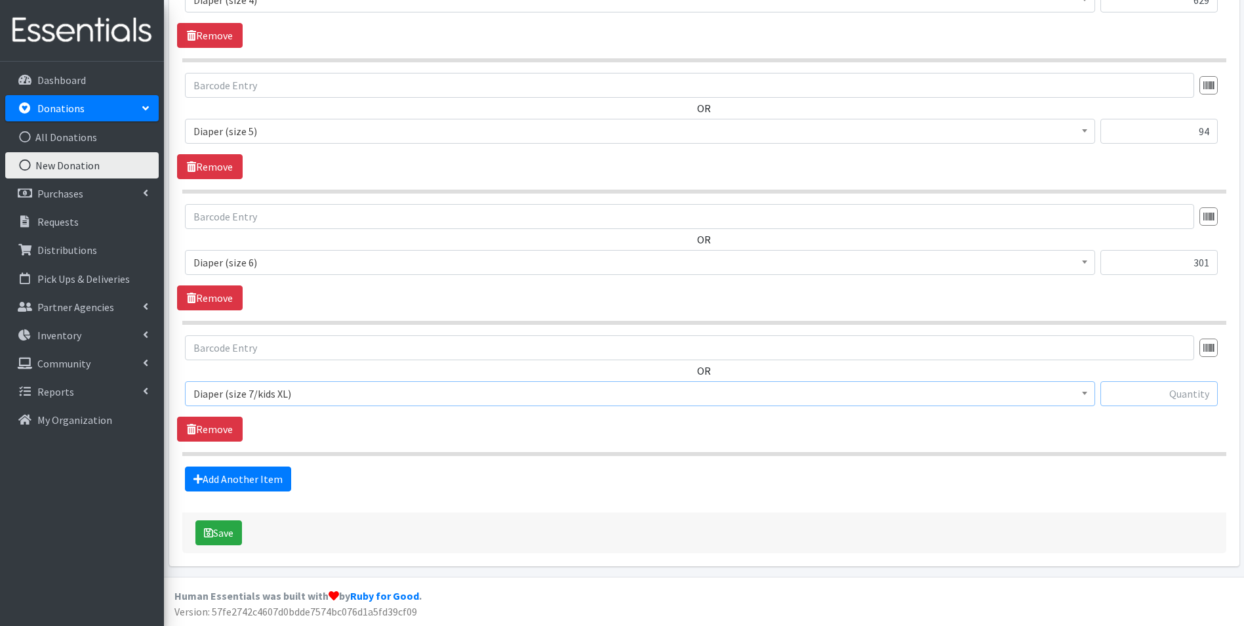
click at [1146, 395] on input "text" at bounding box center [1158, 393] width 117 height 25
type input "44"
click at [269, 480] on link "Add Another Item" at bounding box center [238, 478] width 106 height 25
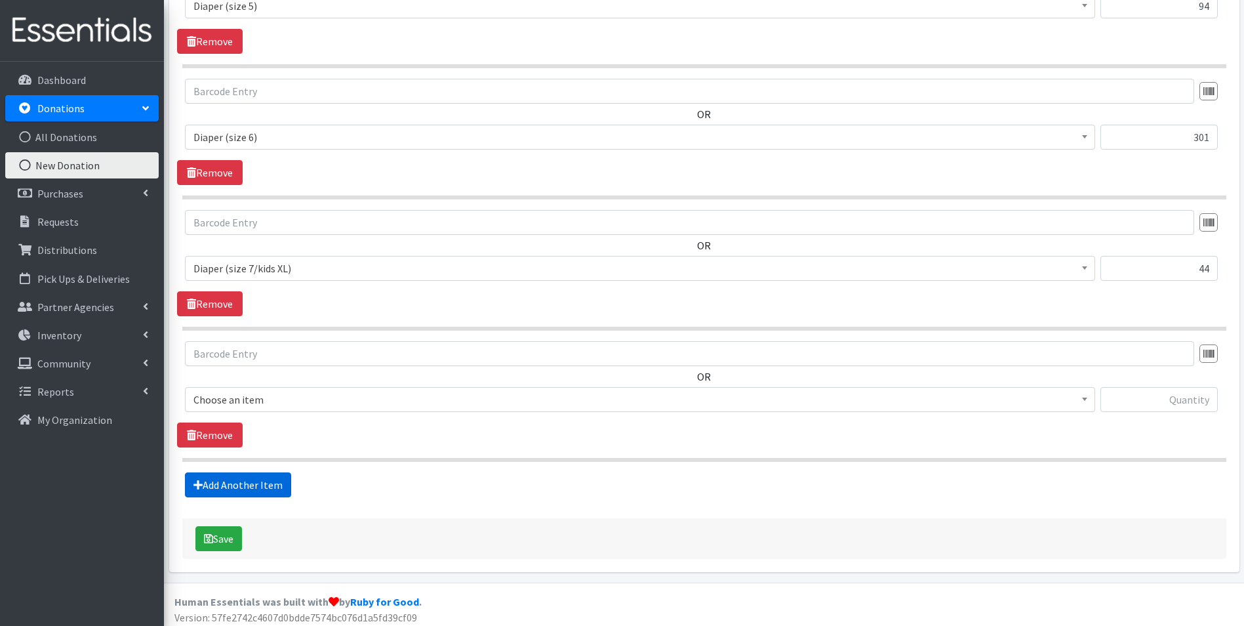
scroll to position [1195, 0]
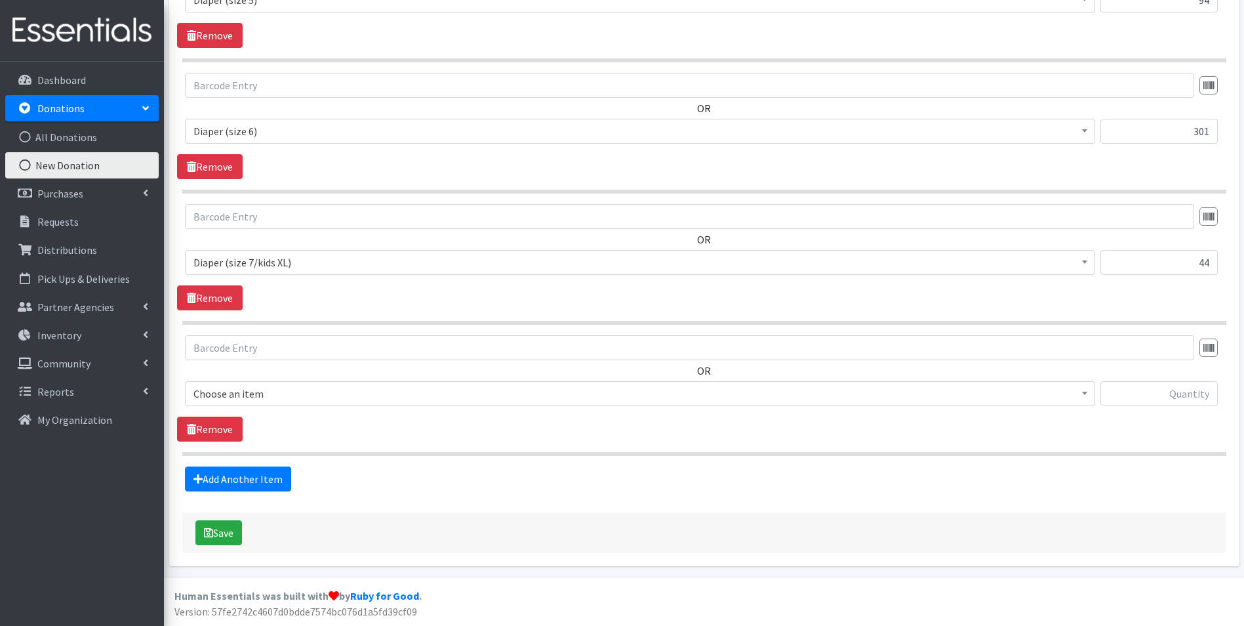
click at [320, 397] on span "Choose an item" at bounding box center [639, 393] width 893 height 18
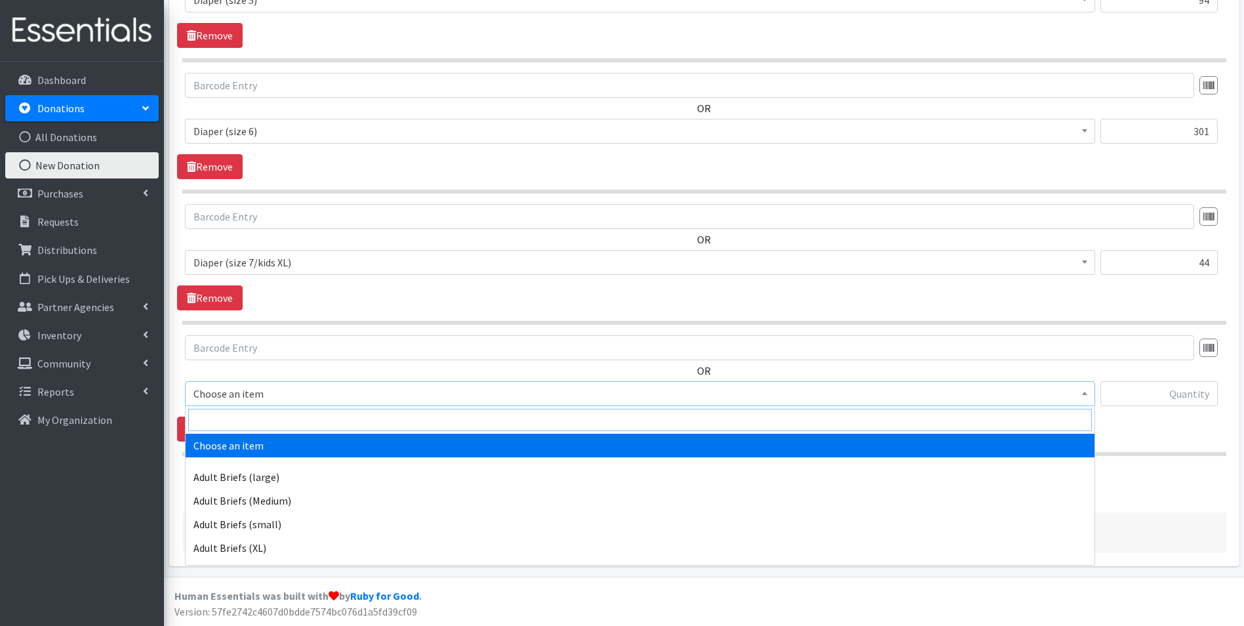
click at [322, 416] on input "search" at bounding box center [640, 419] width 904 height 22
type input "2t"
select select "5865"
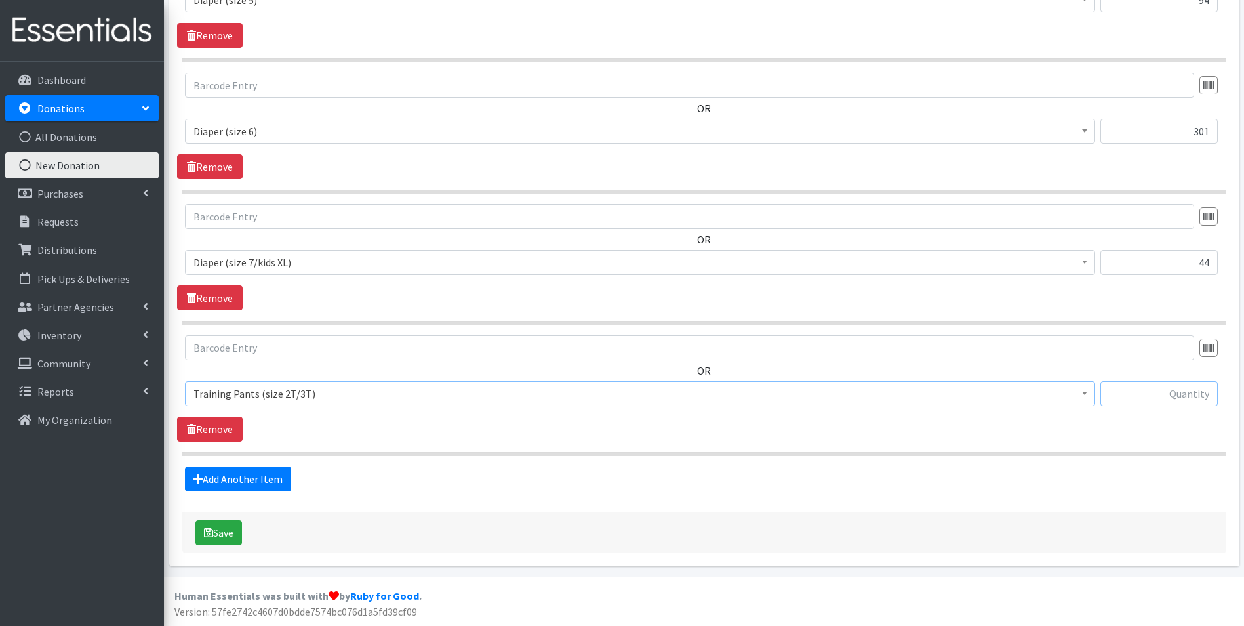
click at [1142, 389] on input "text" at bounding box center [1158, 393] width 117 height 25
type input "32"
click at [221, 477] on link "Add Another Item" at bounding box center [238, 478] width 106 height 25
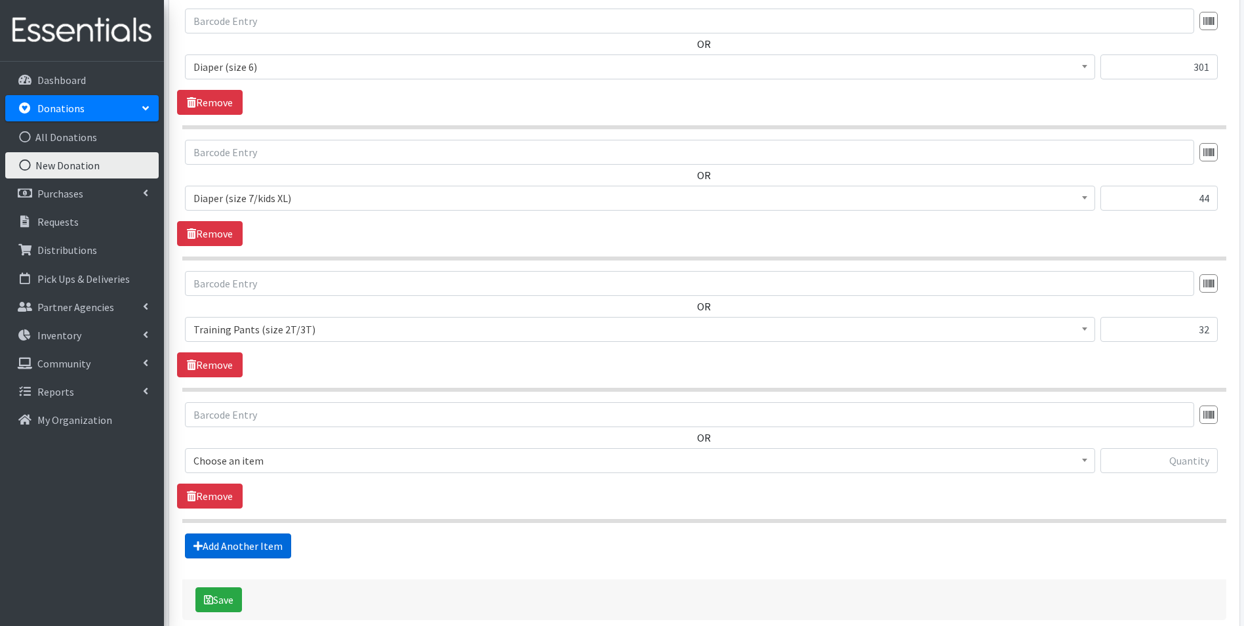
scroll to position [1326, 0]
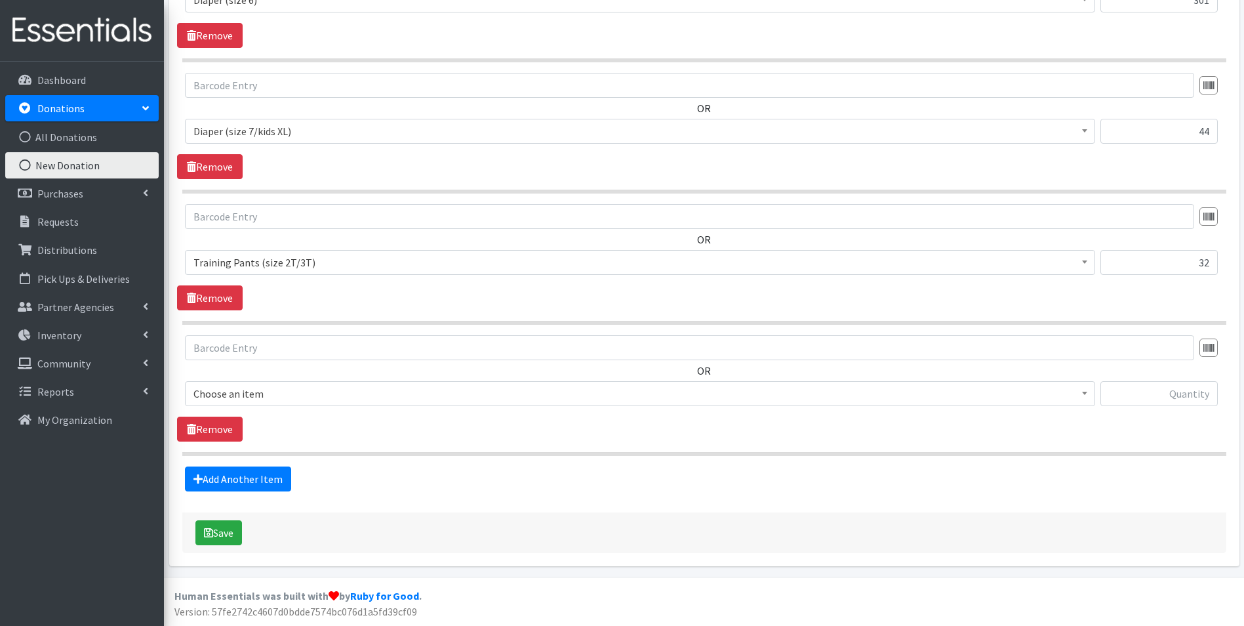
click at [317, 373] on div "OR Choose an item Adult Briefs (large) Adult Briefs (Medium) Adult Briefs (smal…" at bounding box center [704, 375] width 1054 height 81
click at [314, 384] on span "Choose an item" at bounding box center [639, 393] width 893 height 18
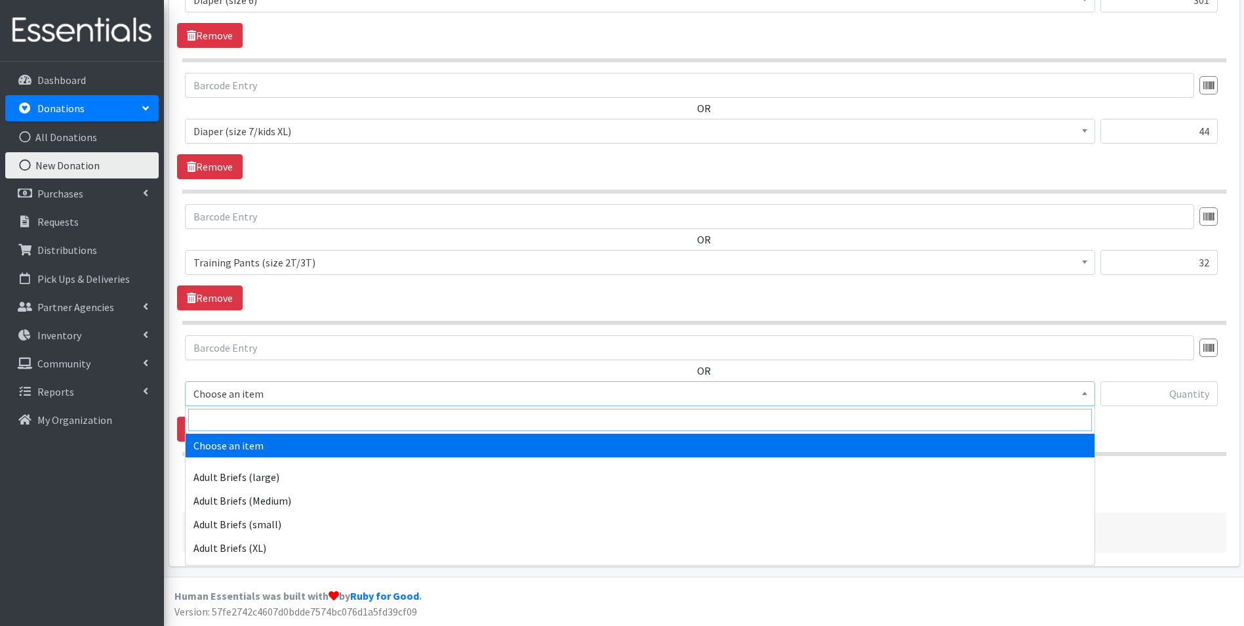
click at [312, 422] on input "search" at bounding box center [640, 419] width 904 height 22
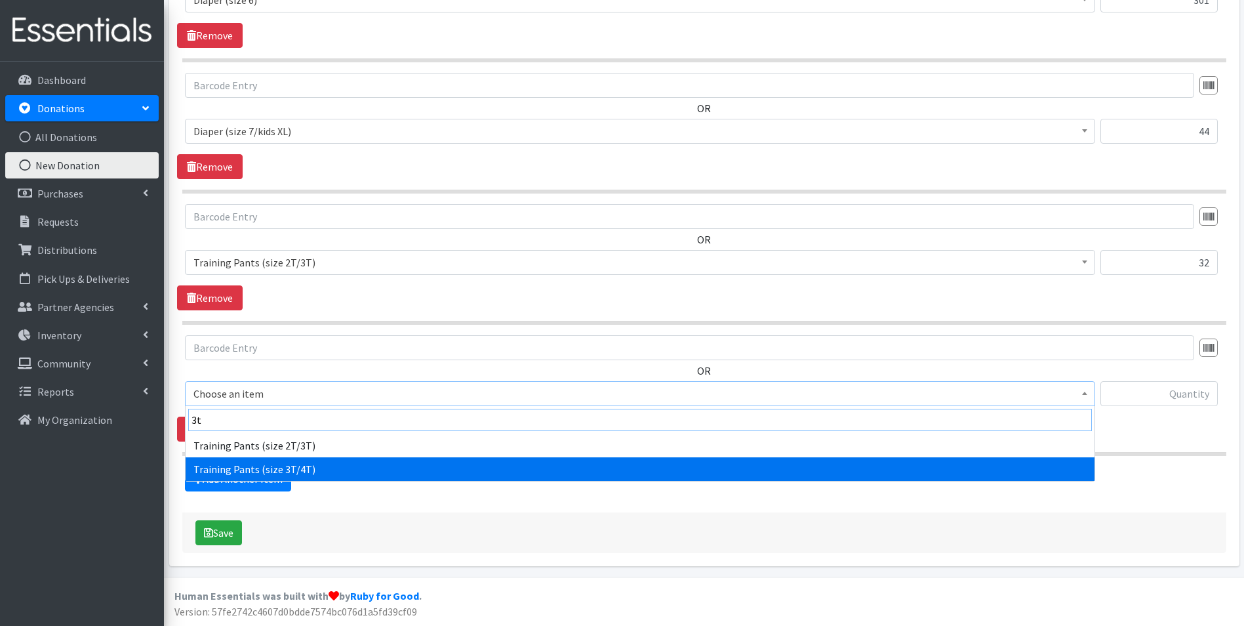
type input "3t"
select select "5866"
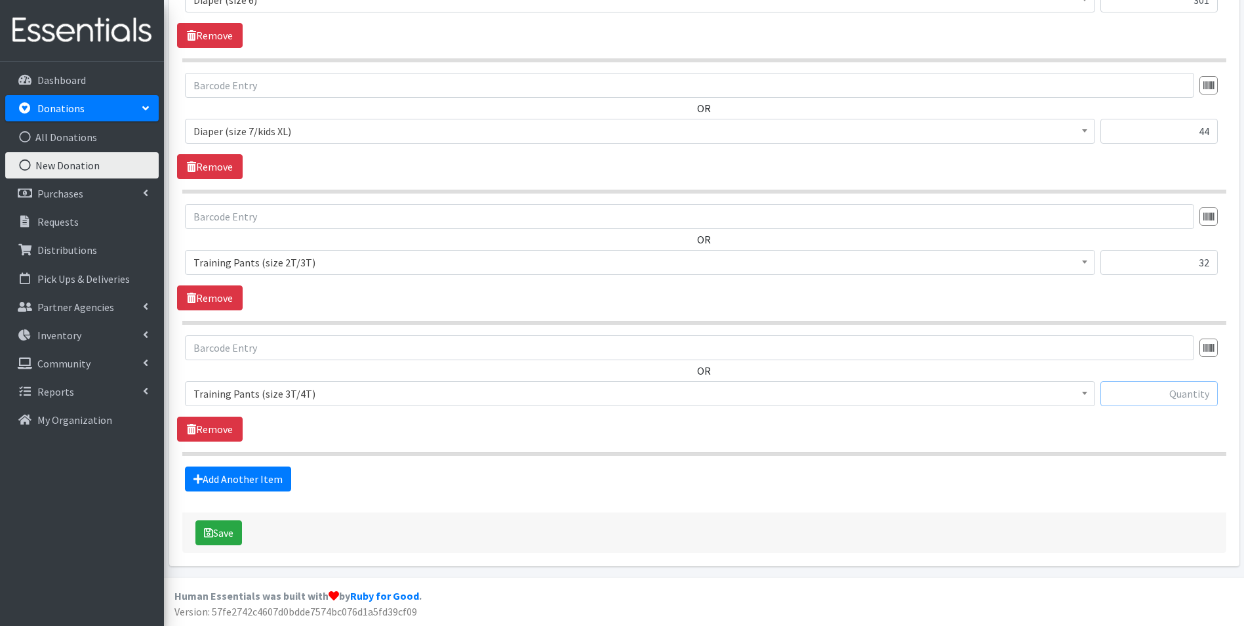
click at [1181, 397] on input "text" at bounding box center [1158, 393] width 117 height 25
type input "106"
click at [242, 466] on link "Add Another Item" at bounding box center [238, 478] width 106 height 25
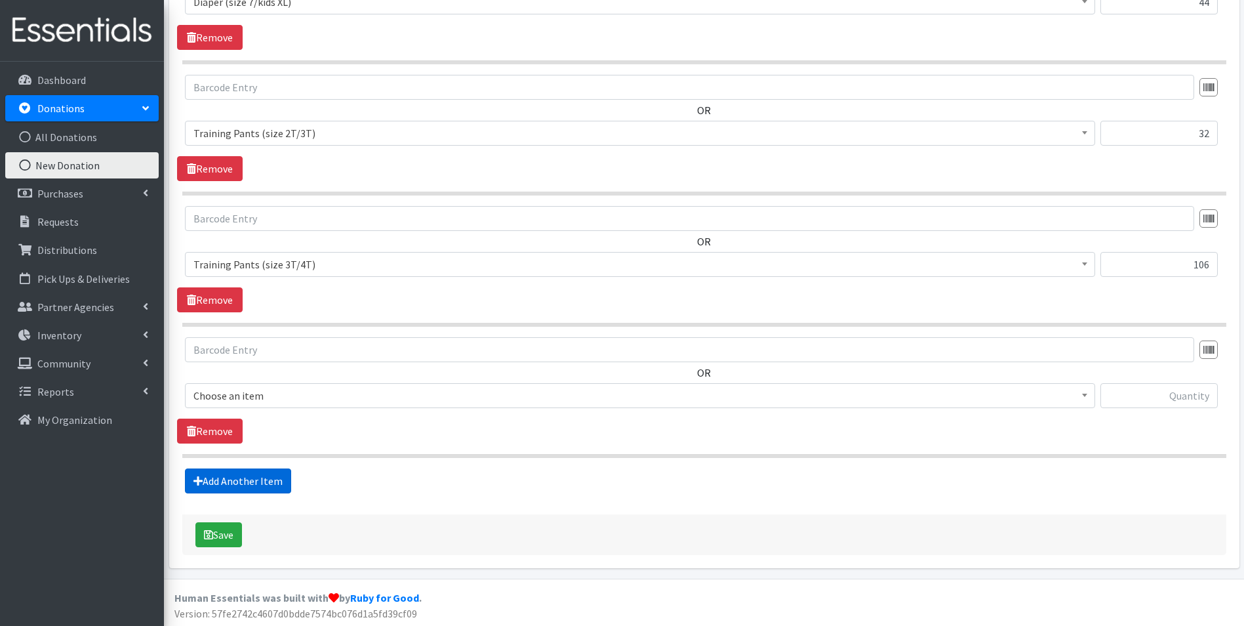
scroll to position [1458, 0]
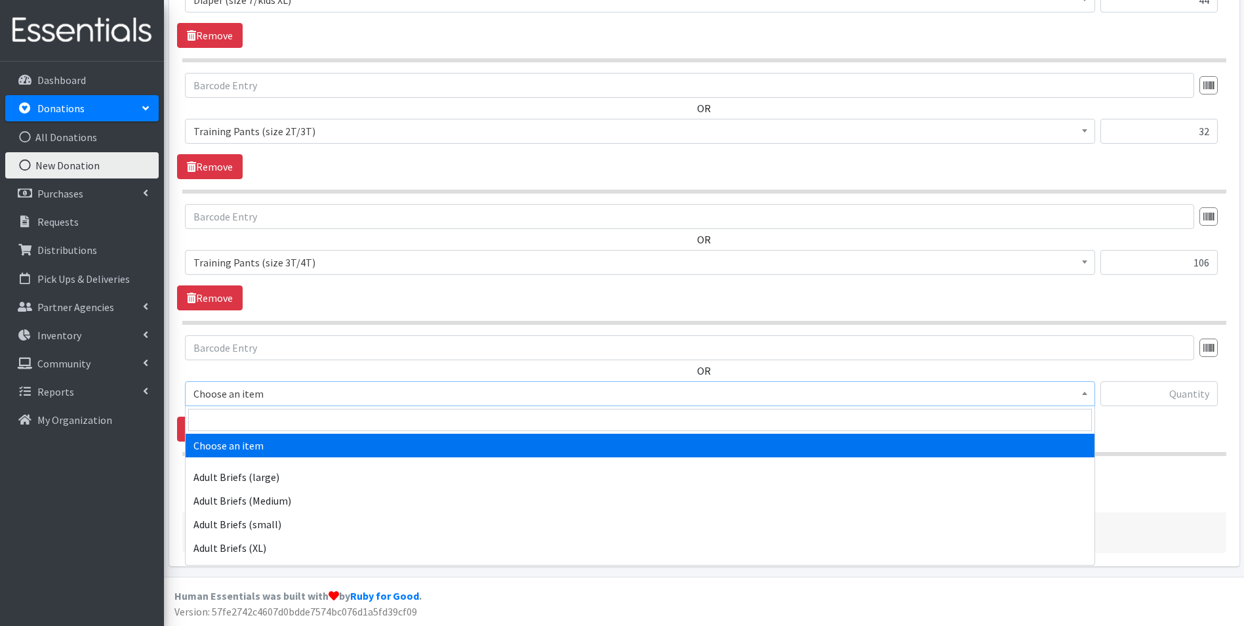
drag, startPoint x: 306, startPoint y: 393, endPoint x: 308, endPoint y: 412, distance: 19.8
click at [307, 393] on span "Choose an item" at bounding box center [639, 393] width 893 height 18
click at [308, 413] on input "search" at bounding box center [640, 419] width 904 height 22
type input "5t"
drag, startPoint x: 314, startPoint y: 445, endPoint x: 507, endPoint y: 437, distance: 192.9
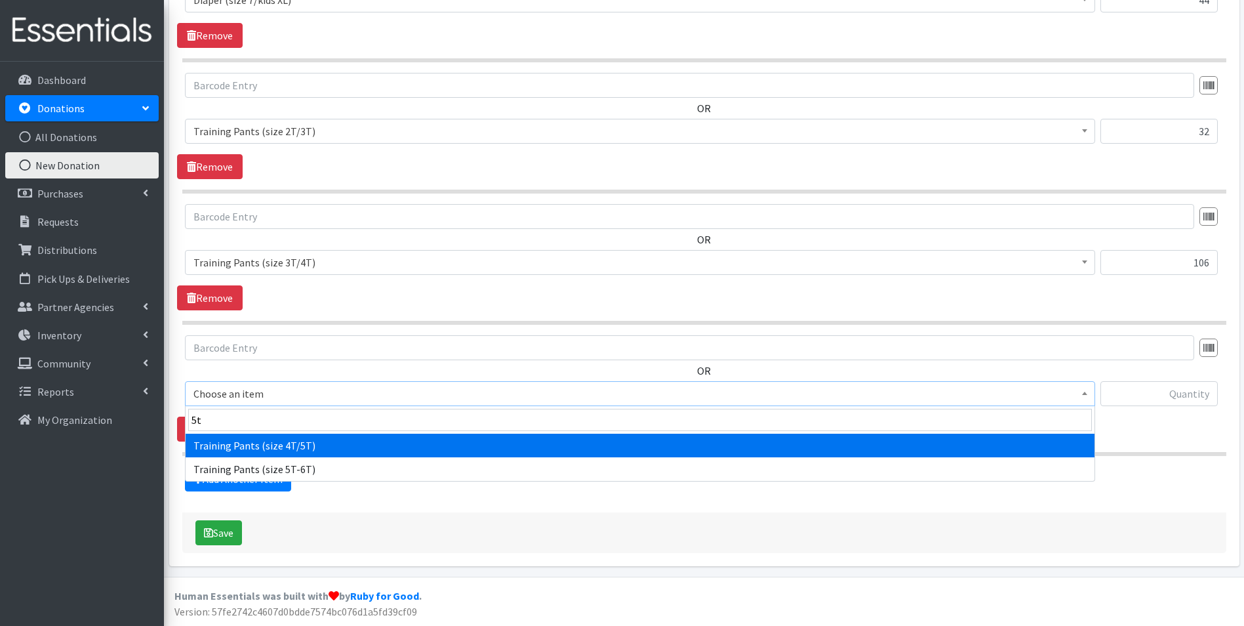
select select "5867"
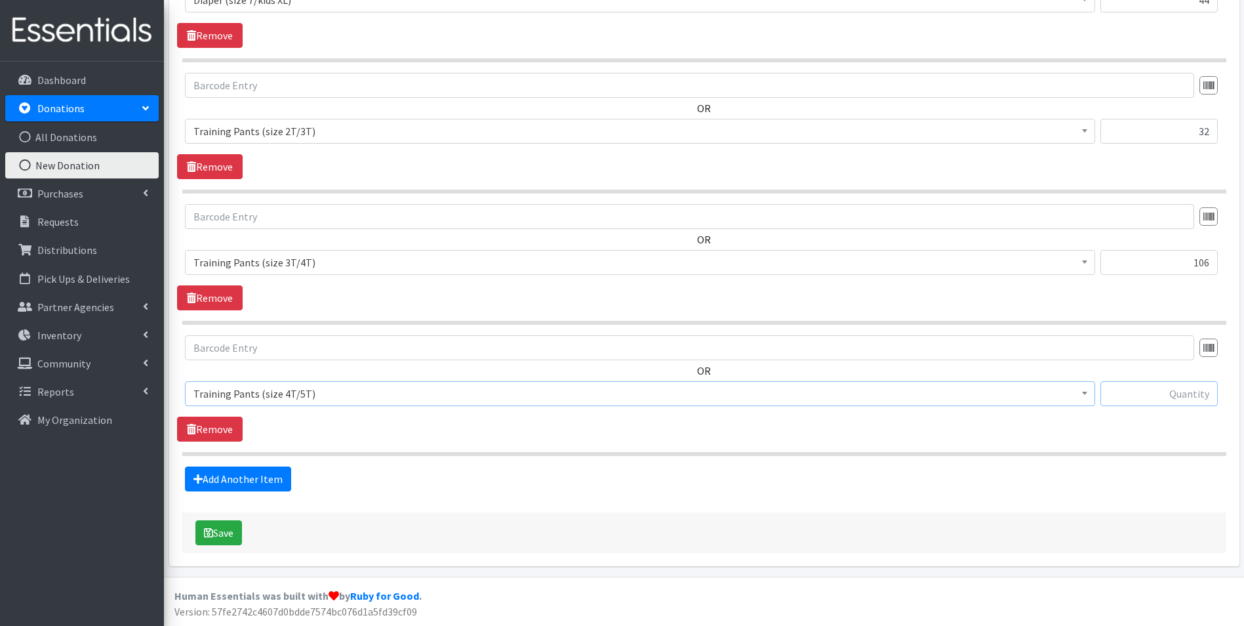
click at [1205, 392] on input "text" at bounding box center [1158, 393] width 117 height 25
type input "18"
click at [228, 481] on link "Add Another Item" at bounding box center [238, 478] width 106 height 25
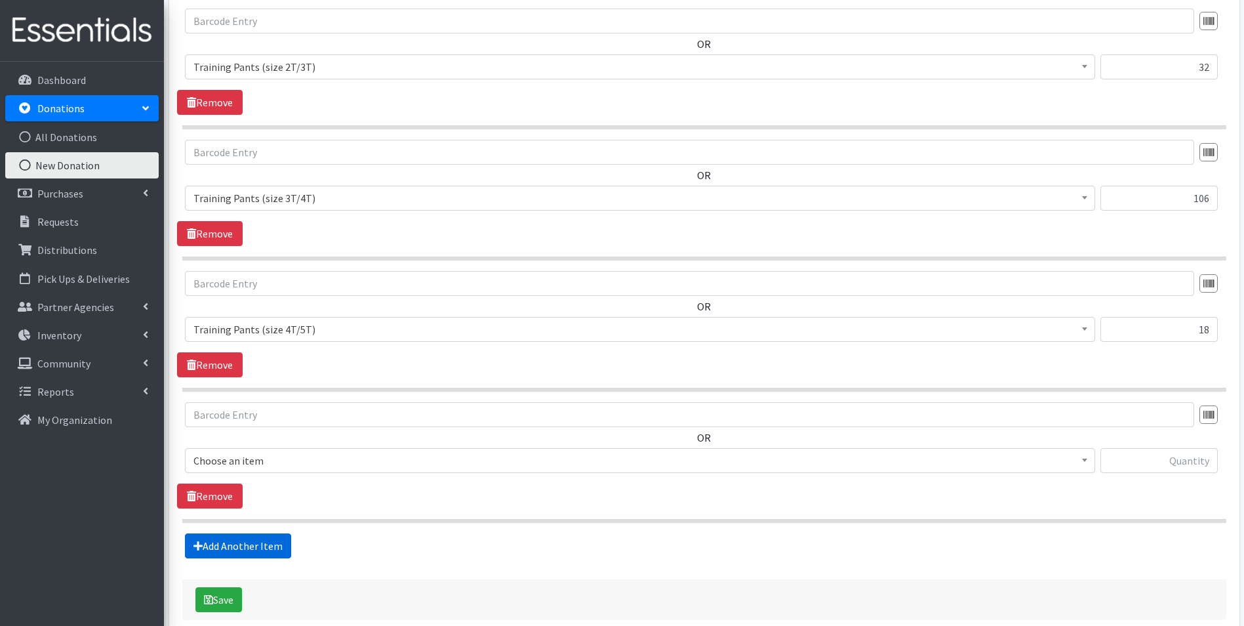
scroll to position [1589, 0]
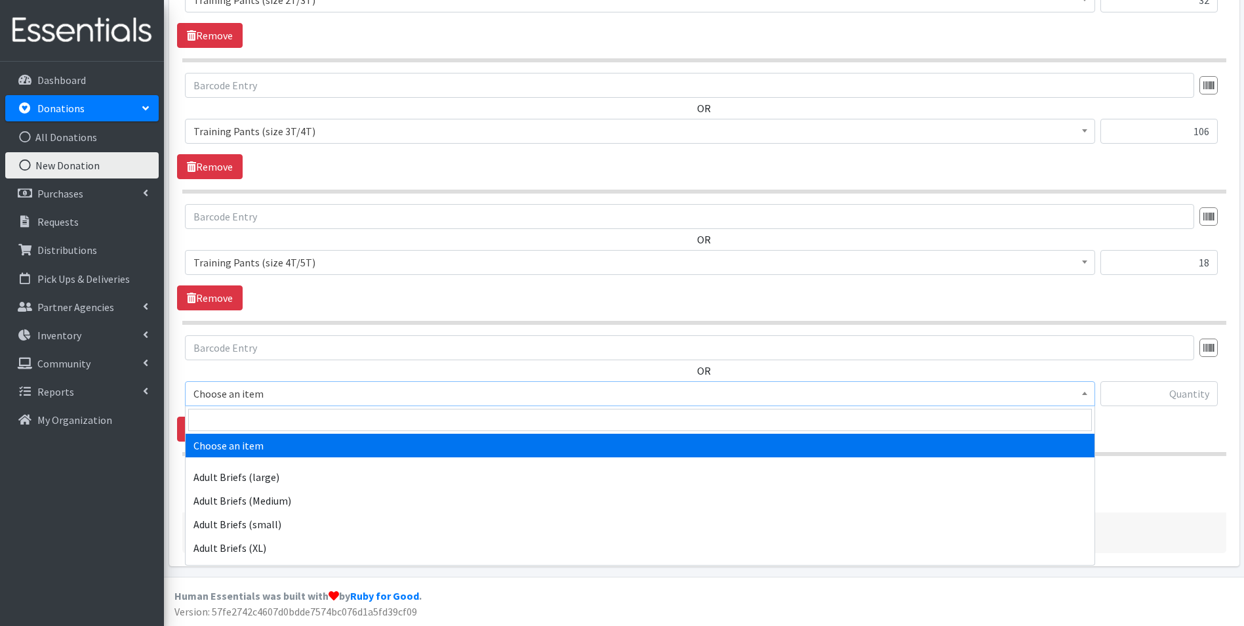
click at [257, 396] on span "Choose an item" at bounding box center [639, 393] width 893 height 18
click at [256, 417] on input "search" at bounding box center [640, 419] width 904 height 22
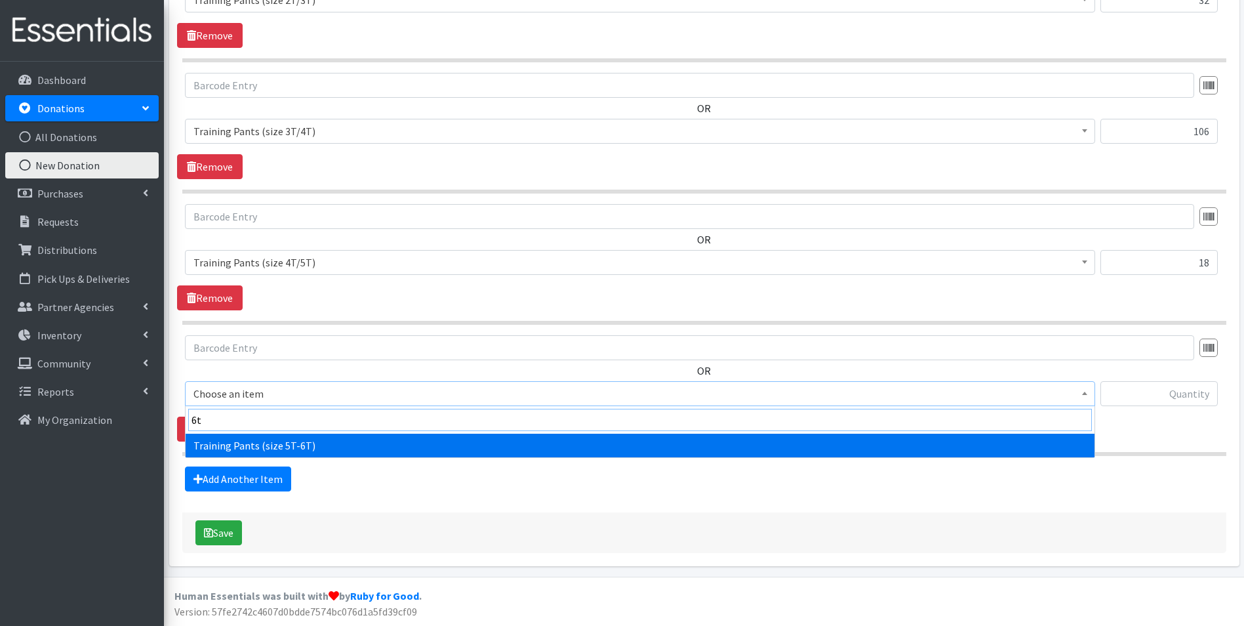
type input "6t"
select select "14718"
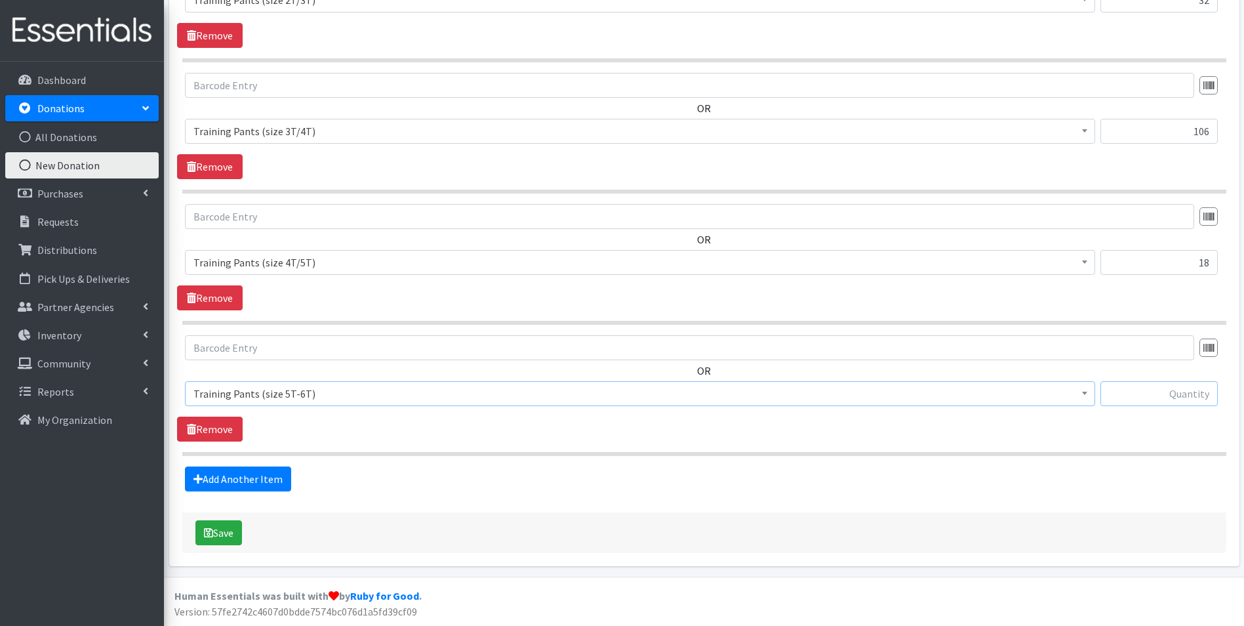
click at [1182, 390] on input "text" at bounding box center [1158, 393] width 117 height 25
type input "13"
click at [203, 485] on link "Add Another Item" at bounding box center [238, 478] width 106 height 25
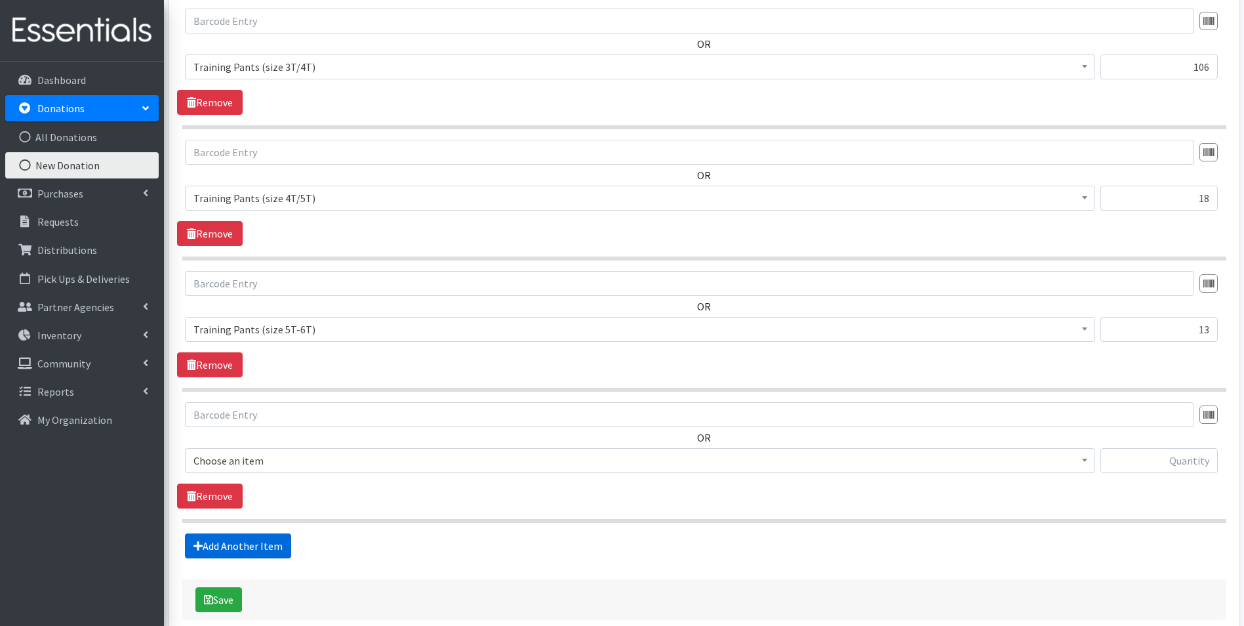
scroll to position [1720, 0]
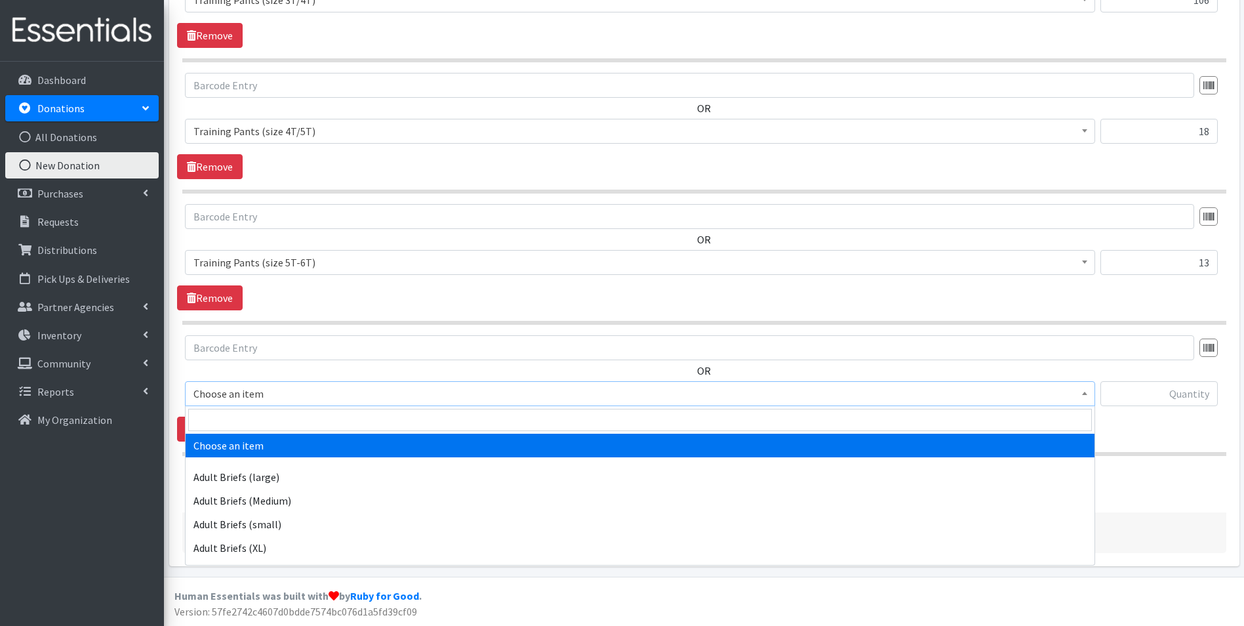
click at [259, 391] on span "Choose an item" at bounding box center [639, 393] width 893 height 18
click at [262, 410] on input "search" at bounding box center [640, 419] width 904 height 22
type input "pack"
select select "4665"
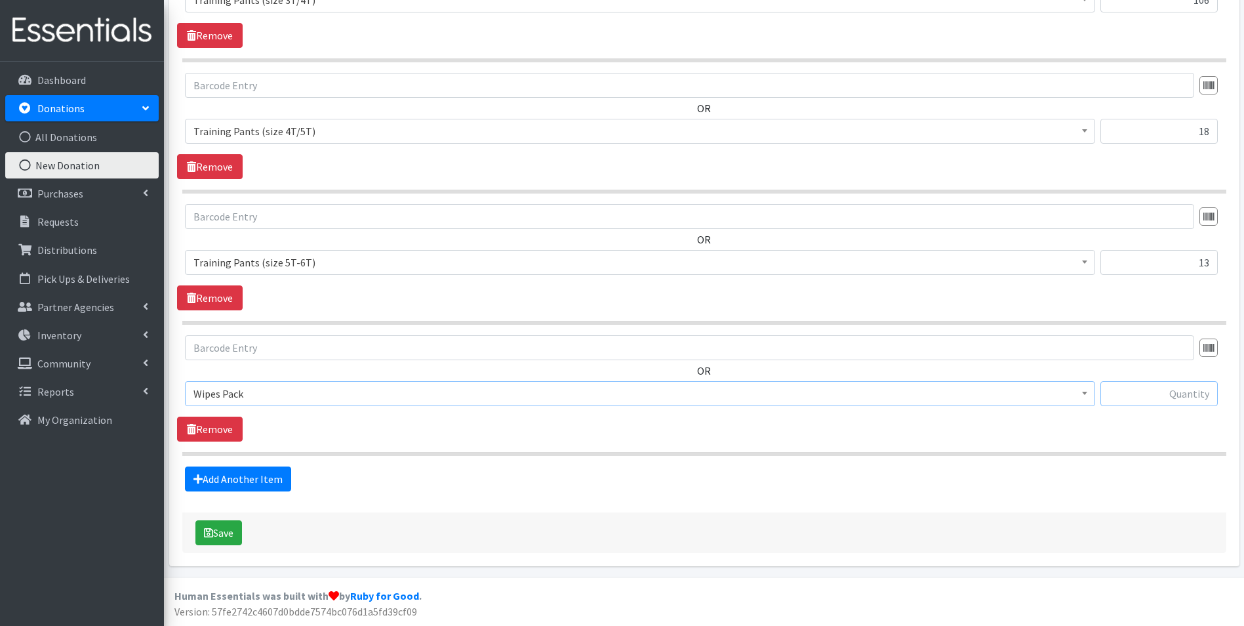
click at [1167, 404] on input "text" at bounding box center [1158, 393] width 117 height 25
type input "8"
click at [238, 536] on button "Save" at bounding box center [218, 532] width 47 height 25
